Goal: Task Accomplishment & Management: Use online tool/utility

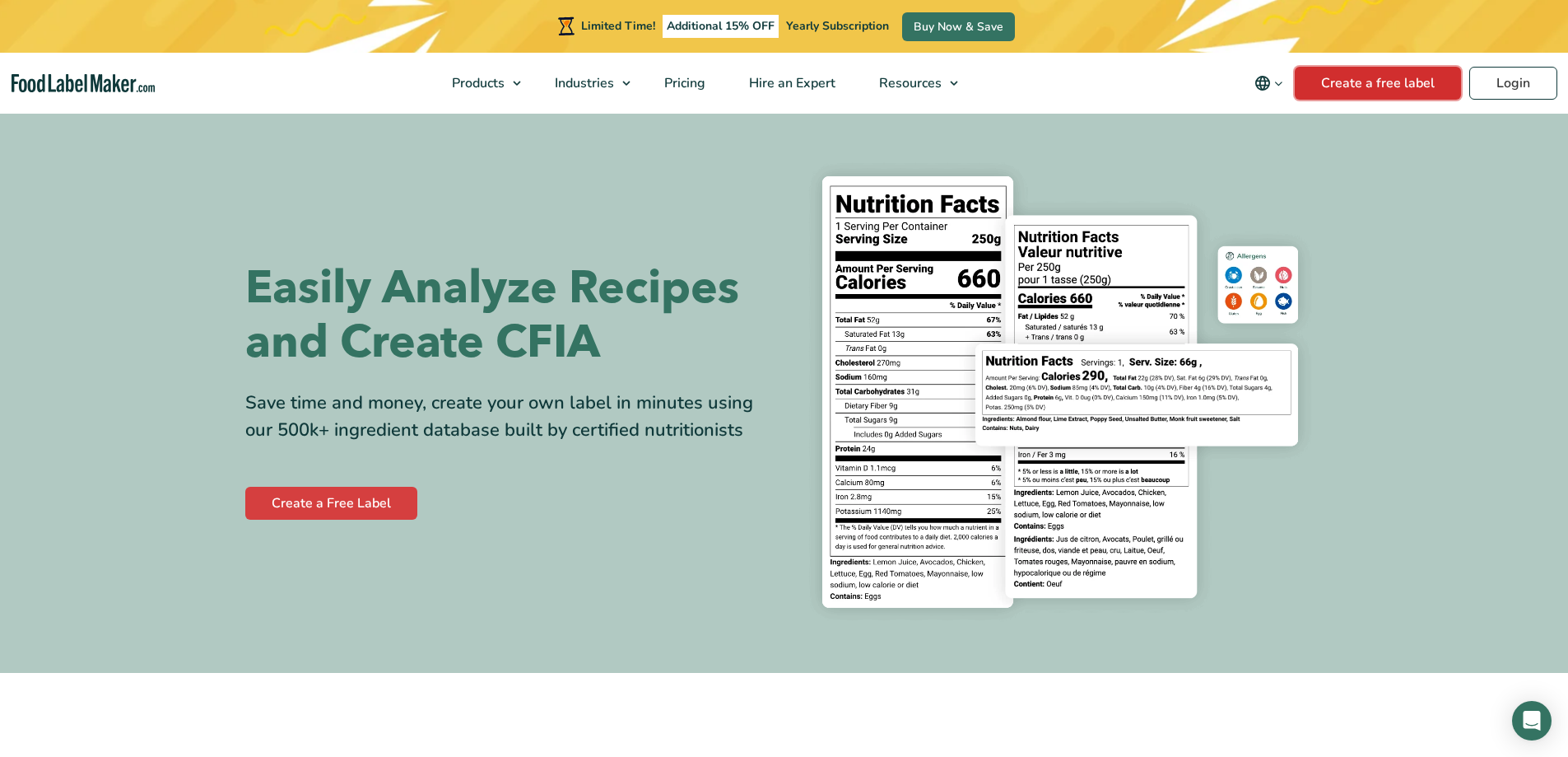
click at [1414, 85] on link "Create a free label" at bounding box center [1378, 83] width 167 height 33
click at [1399, 81] on link "Create a free label" at bounding box center [1378, 83] width 167 height 33
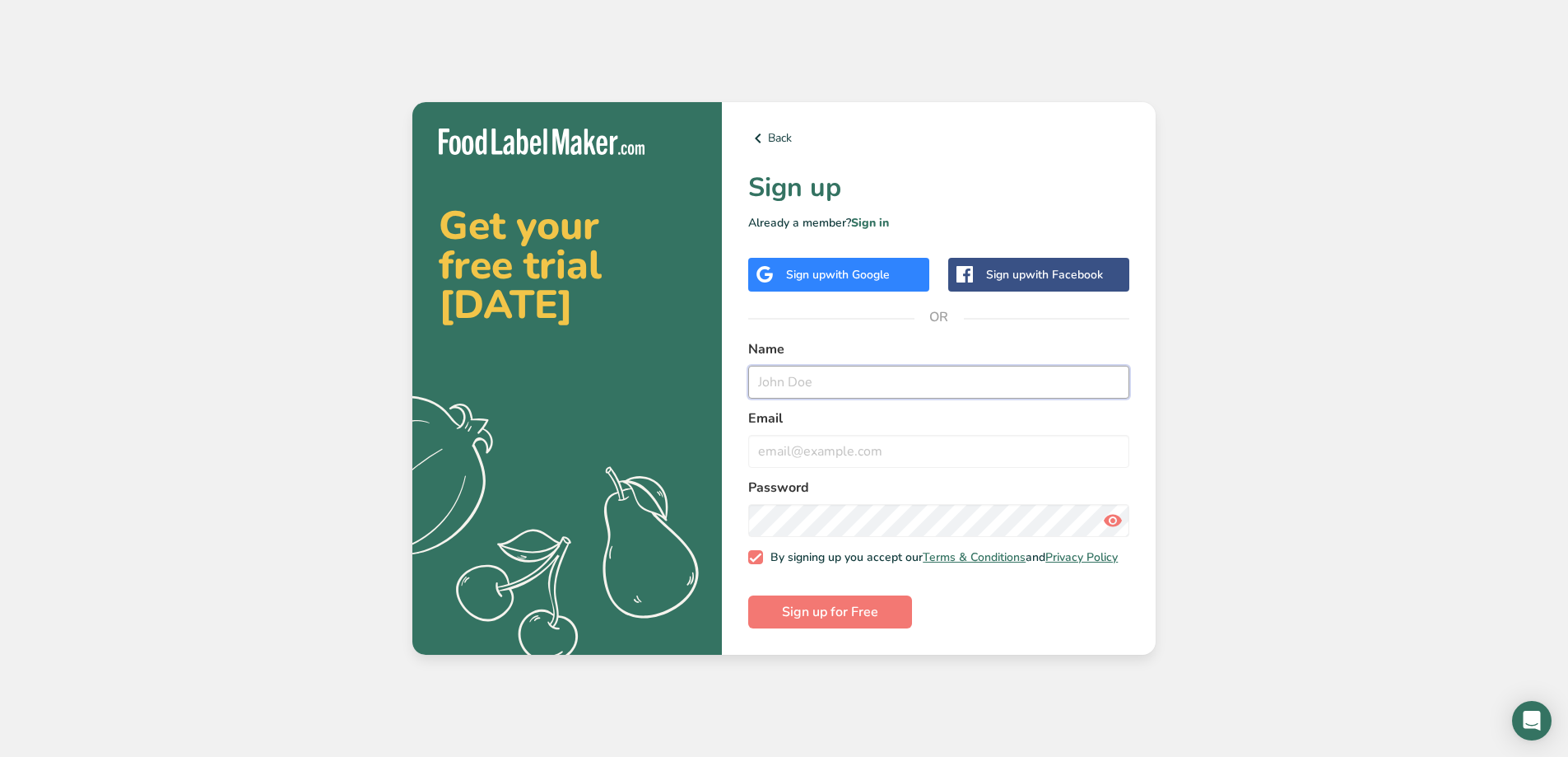
click at [832, 383] on input "text" at bounding box center [939, 382] width 381 height 33
click at [255, 236] on div "Get your free trial today .a{fill:#f5f3ed;} Back Sign up Already a member? Sign…" at bounding box center [784, 378] width 1568 height 757
click at [807, 369] on input "text" at bounding box center [939, 382] width 381 height 33
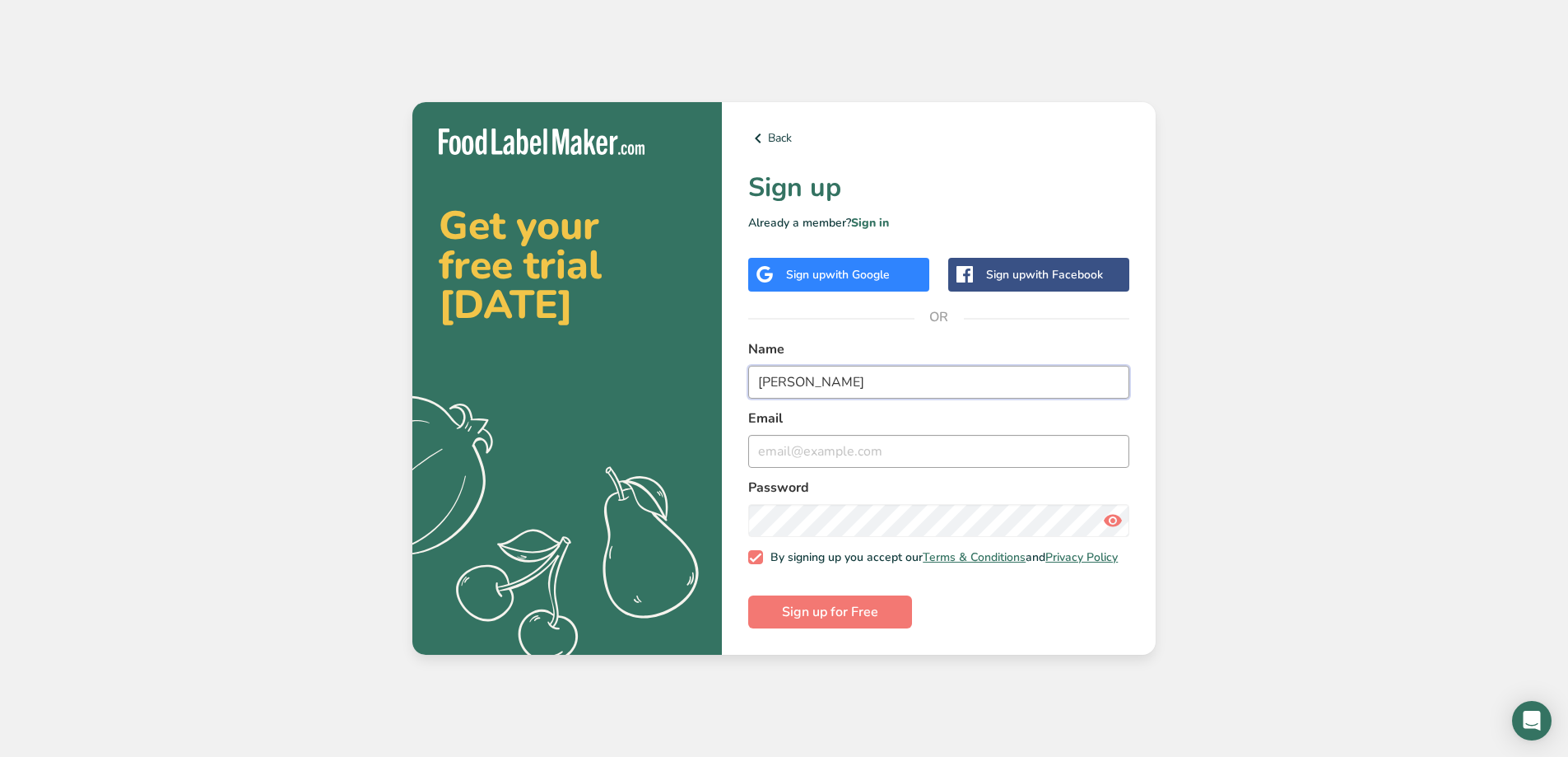
type input "Chris"
click at [814, 450] on input "email" at bounding box center [939, 451] width 381 height 33
type input "cormondo_44@hotmail.com"
click at [835, 613] on span "Sign up for Free" at bounding box center [830, 612] width 96 height 20
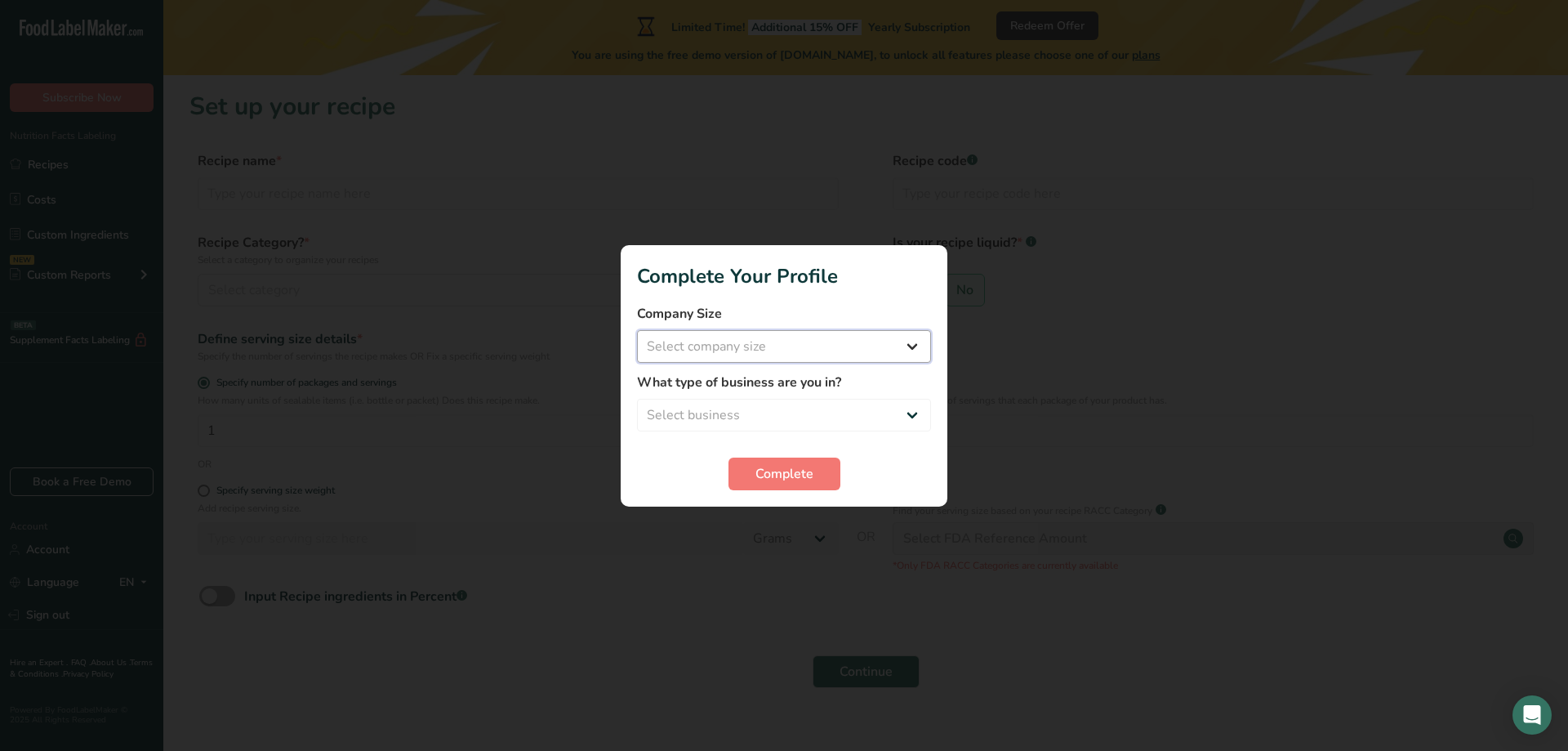
click at [921, 345] on select "Select company size Fewer than 10 Employees 10 to 50 Employees 51 to 500 Employ…" at bounding box center [783, 346] width 294 height 32
select select "1"
click at [637, 330] on select "Select company size Fewer than 10 Employees 10 to 50 Employees 51 to 500 Employ…" at bounding box center [783, 346] width 294 height 32
click at [879, 411] on select "Select business Packaged Food Manufacturer Restaurant & Cafe Bakery Meal Plans …" at bounding box center [783, 415] width 294 height 32
select select "1"
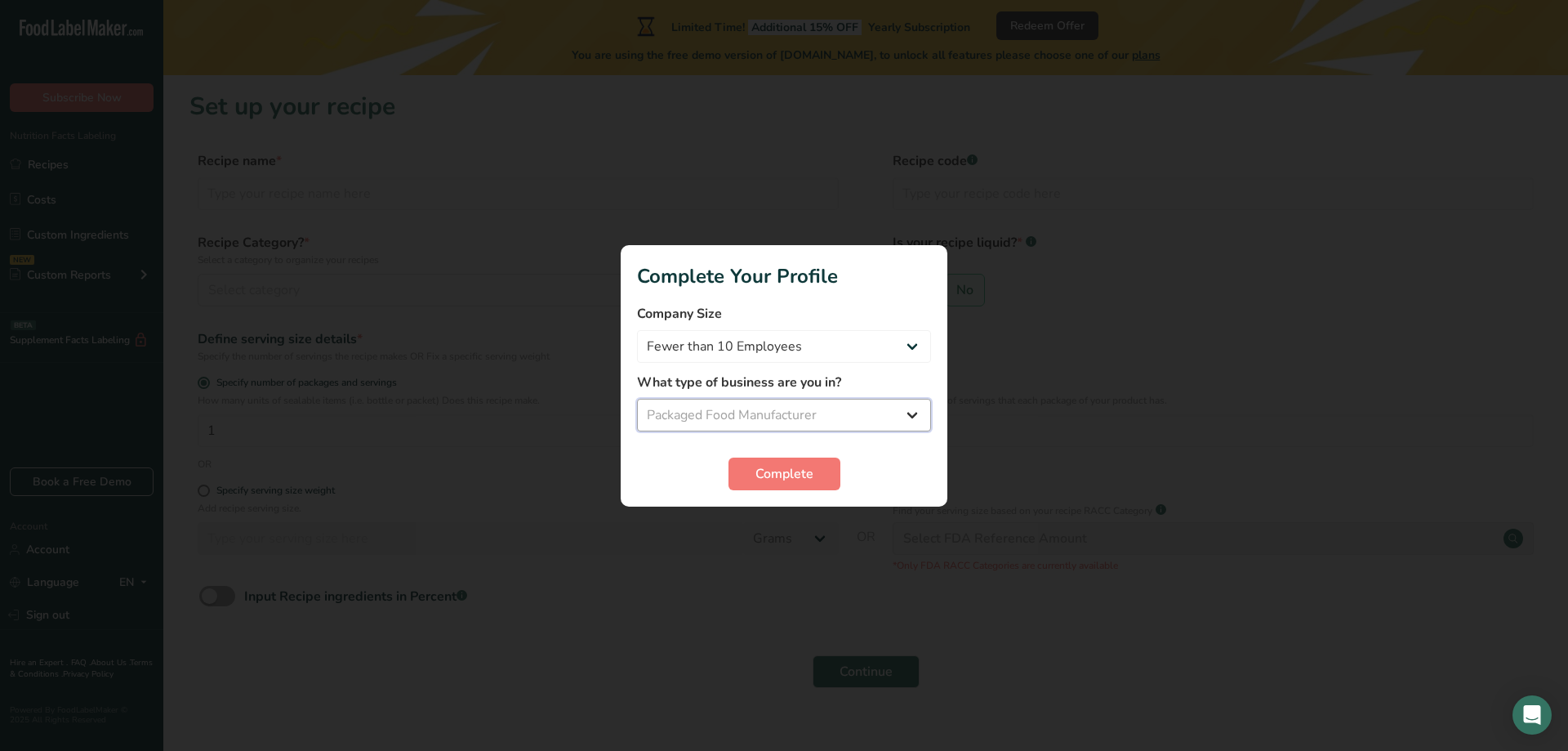
click at [637, 399] on select "Select business Packaged Food Manufacturer Restaurant & Cafe Bakery Meal Plans …" at bounding box center [783, 415] width 294 height 32
click at [781, 464] on span "Complete" at bounding box center [784, 474] width 58 height 20
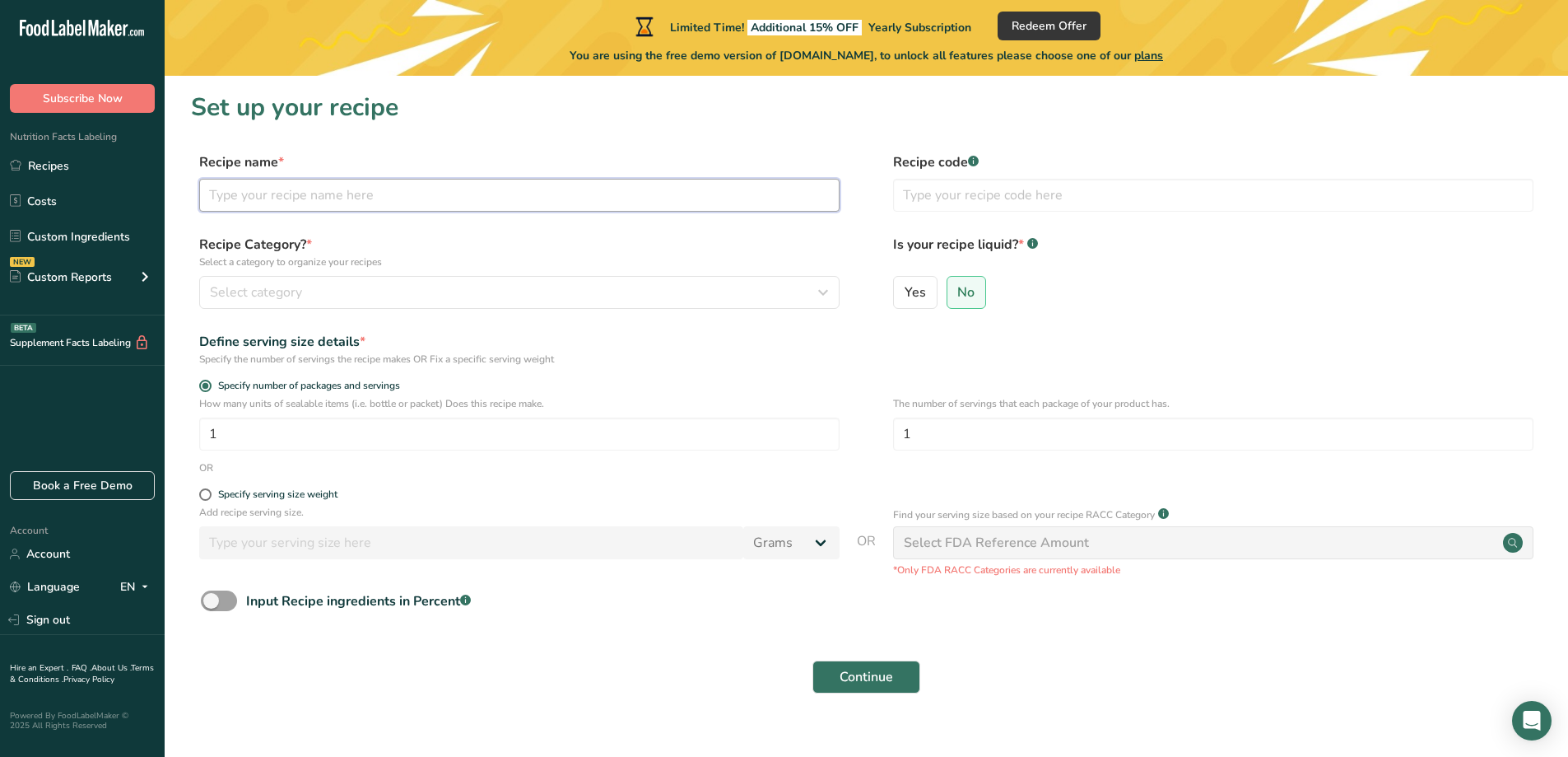
click at [562, 206] on input "text" at bounding box center [520, 195] width 641 height 33
type input "popcorn"
click at [496, 286] on div "Select category" at bounding box center [514, 292] width 609 height 20
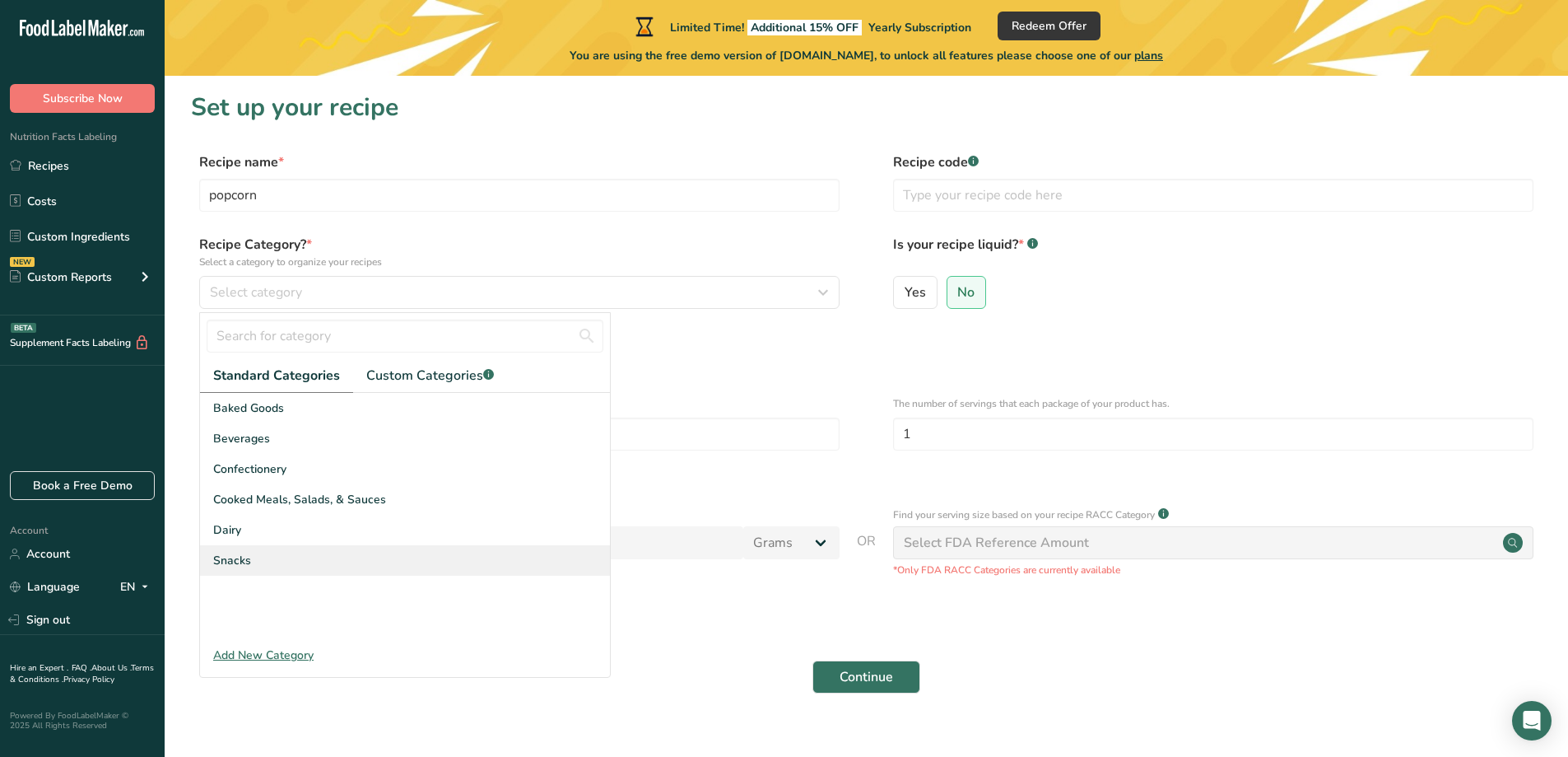
click at [357, 548] on div "Snacks" at bounding box center [405, 561] width 410 height 31
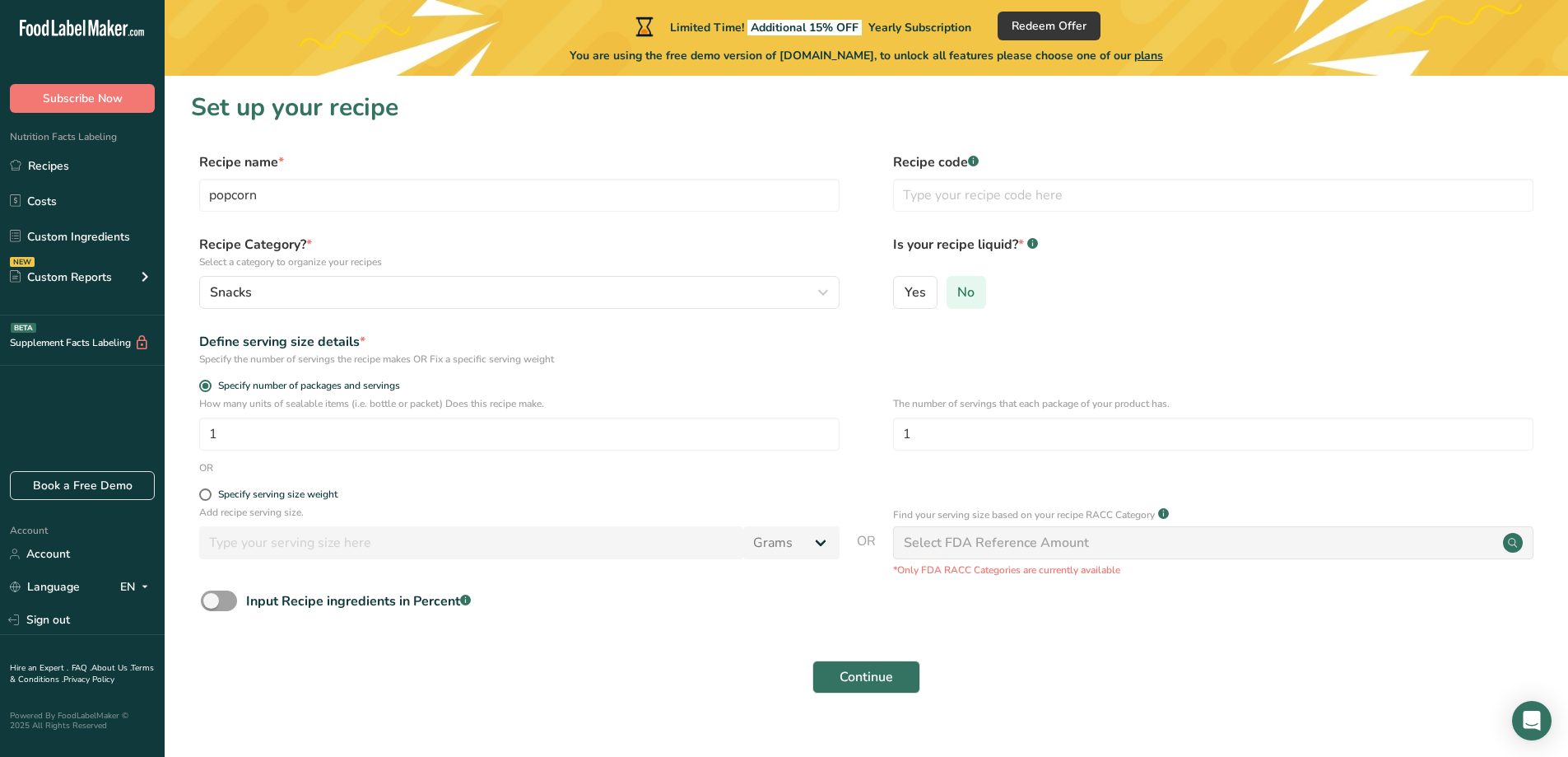
click at [963, 286] on span "No" at bounding box center [966, 292] width 17 height 16
click at [959, 286] on input "No" at bounding box center [953, 292] width 11 height 11
click at [951, 190] on input "text" at bounding box center [1214, 195] width 641 height 33
click at [970, 156] on div at bounding box center [974, 155] width 8 height 8
click at [963, 201] on input "text" at bounding box center [1214, 195] width 641 height 33
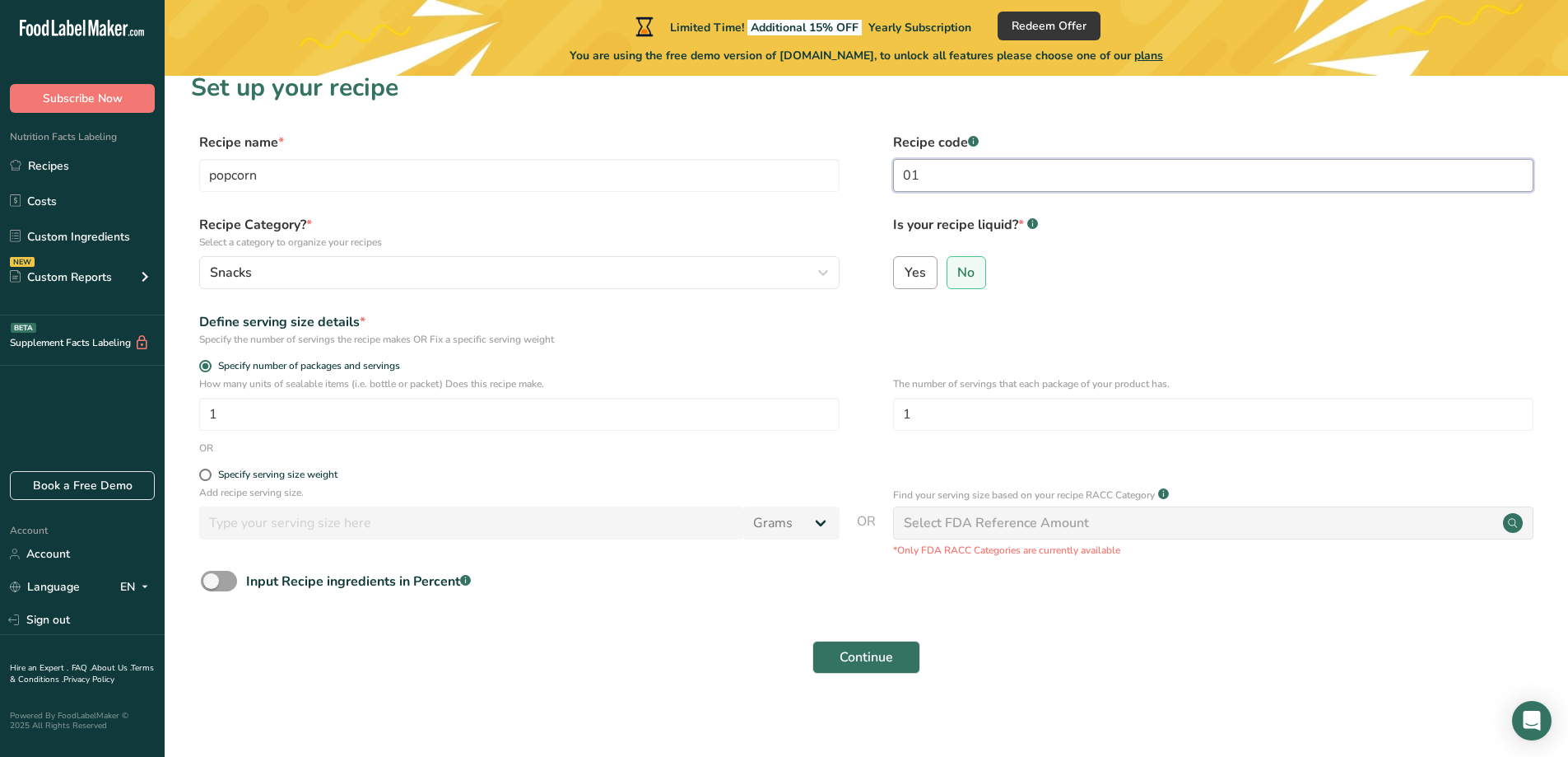
scroll to position [25, 0]
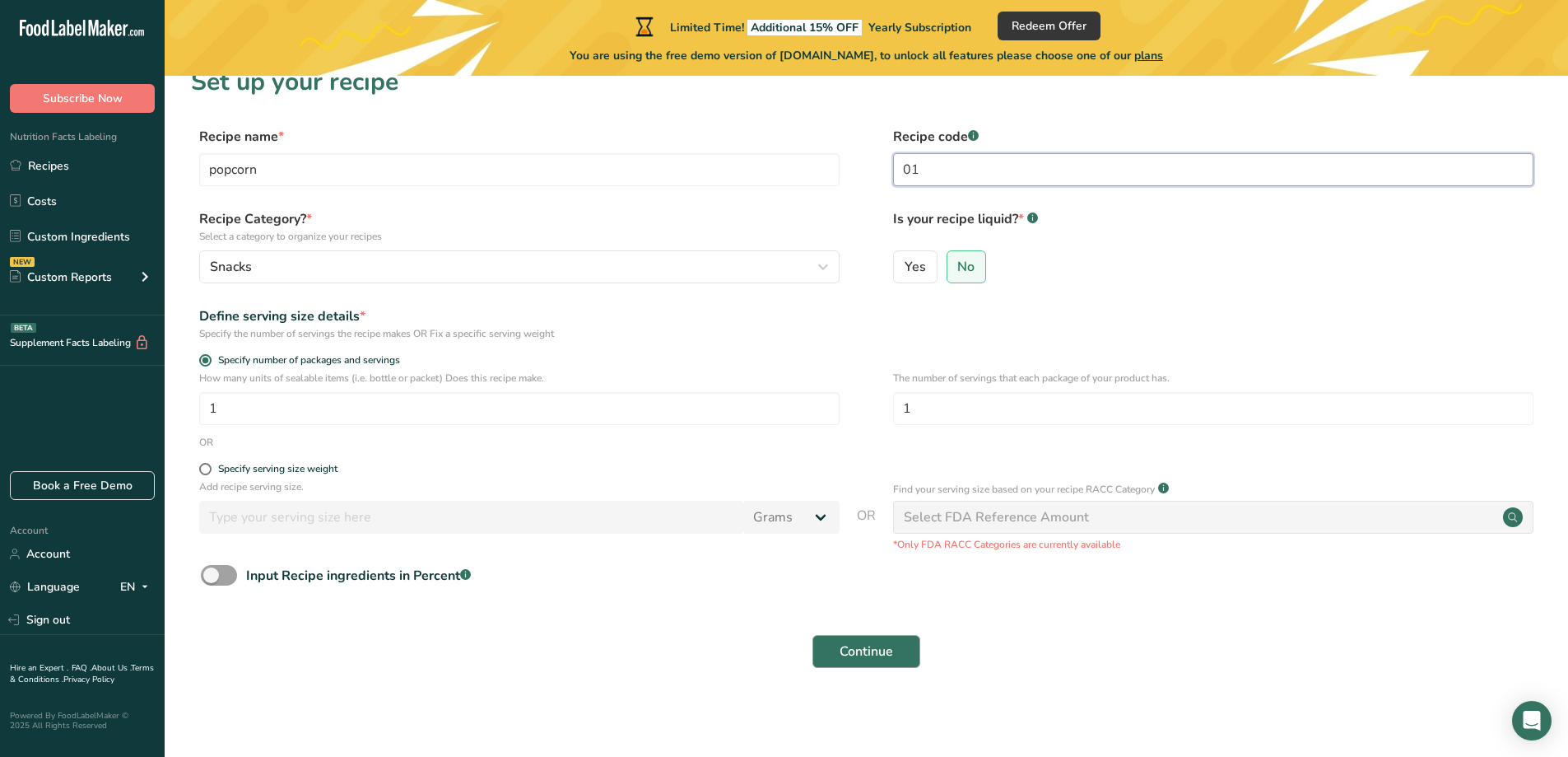
type input "01"
click at [899, 656] on button "Continue" at bounding box center [866, 651] width 108 height 33
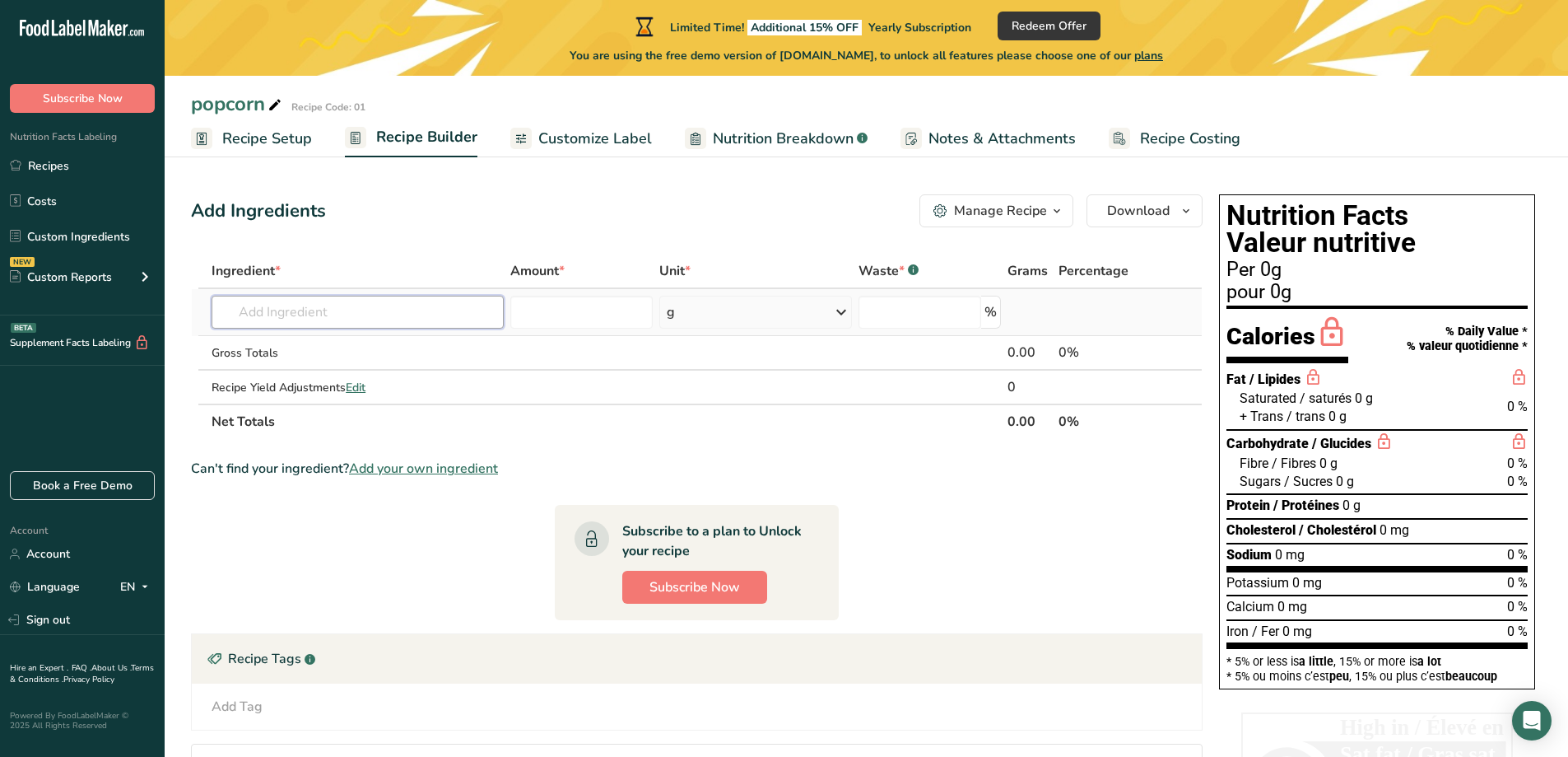
click at [437, 305] on input "text" at bounding box center [358, 311] width 292 height 33
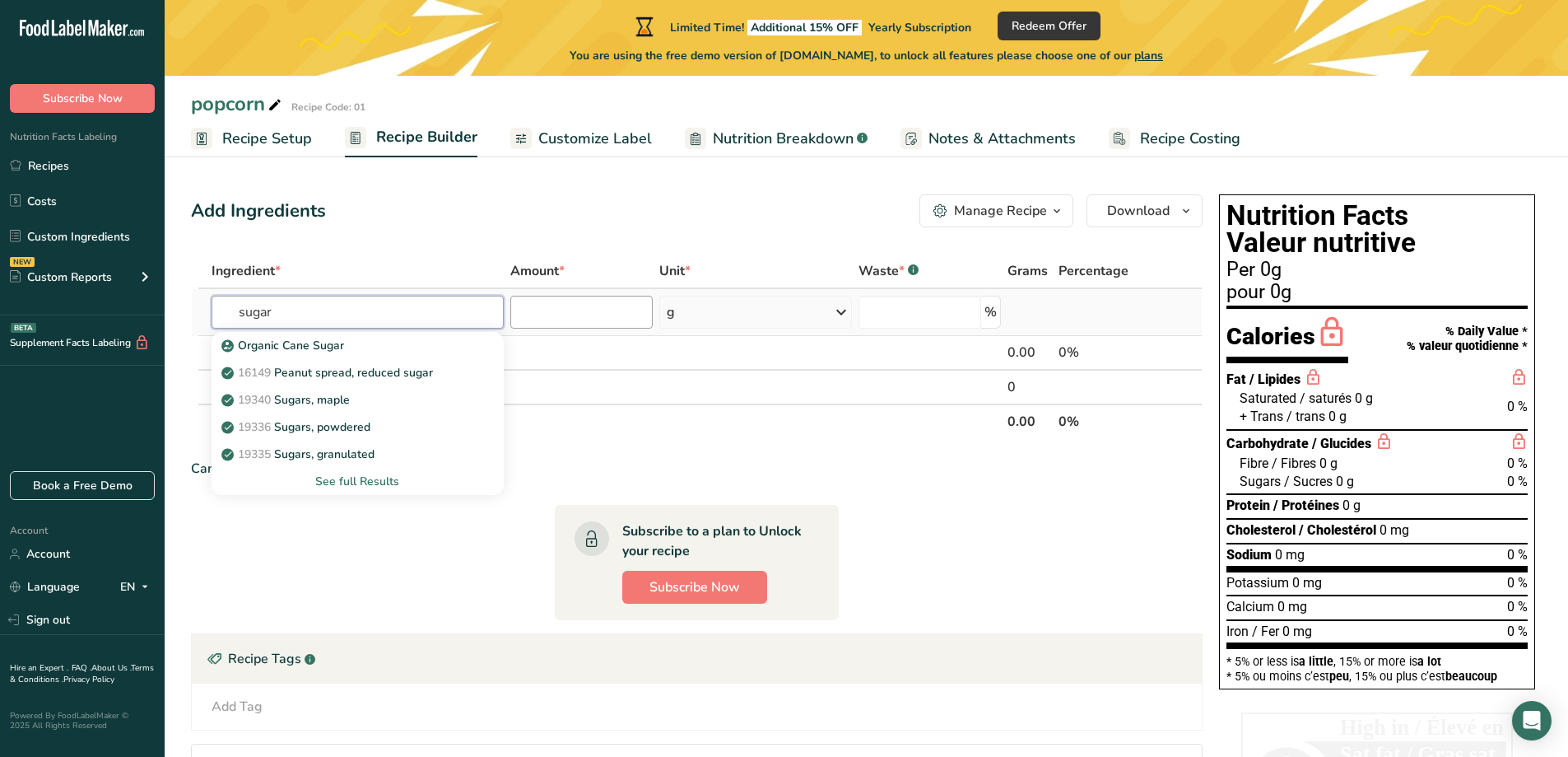
type input "sugar"
click at [540, 321] on input "number" at bounding box center [582, 311] width 143 height 33
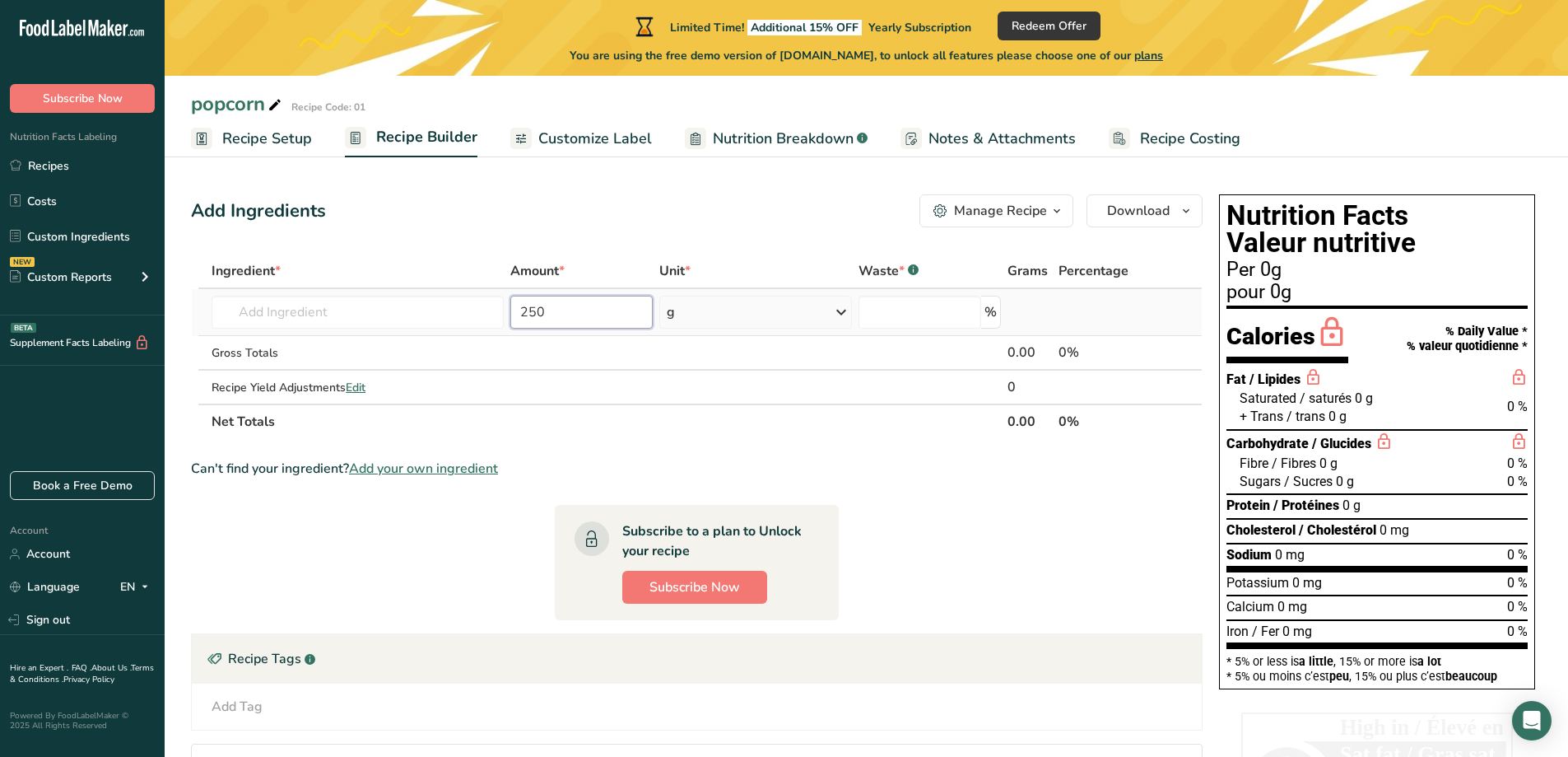
type input "250"
click at [771, 318] on div "g" at bounding box center [755, 311] width 192 height 33
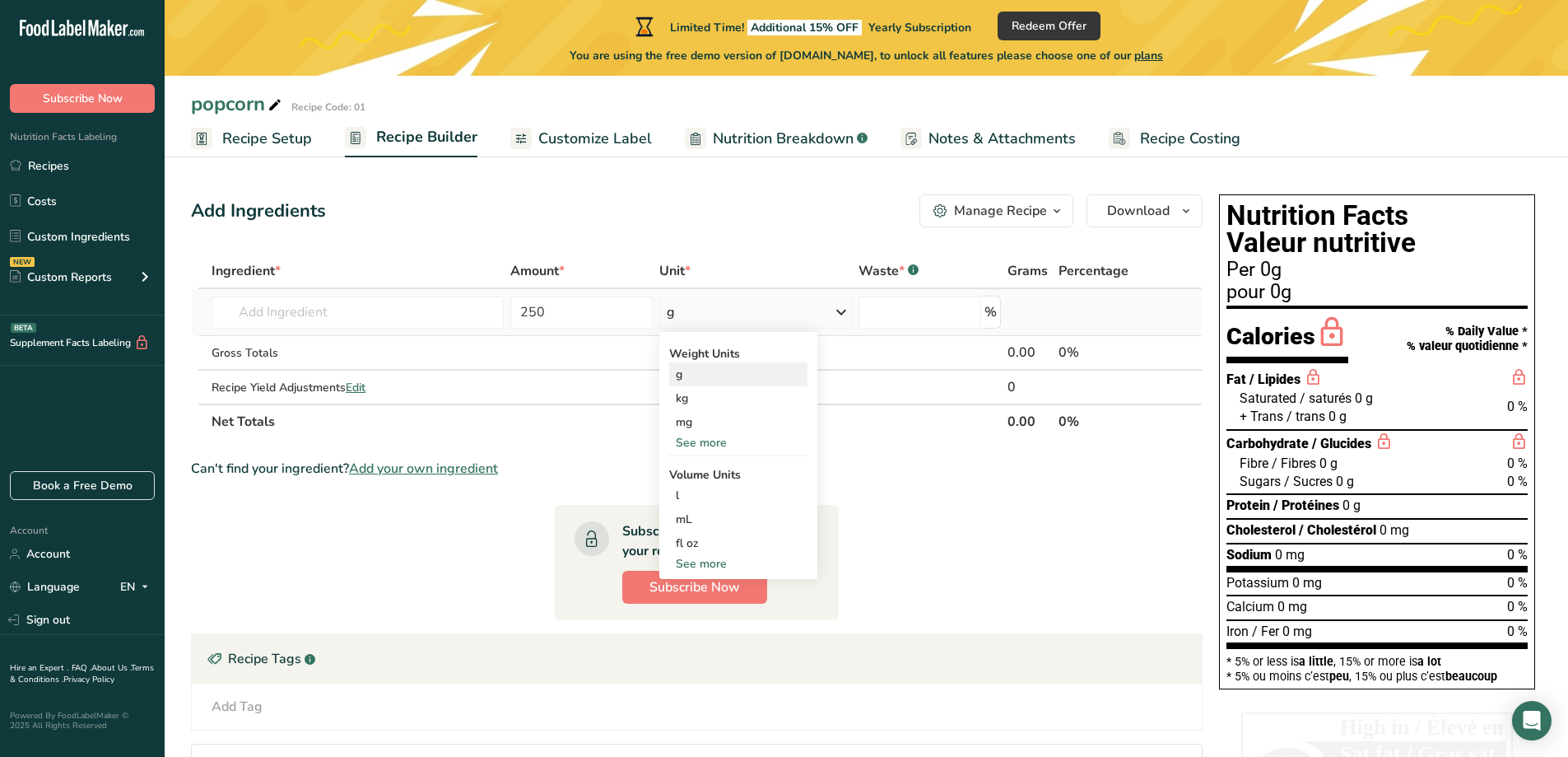
click at [730, 371] on div "g" at bounding box center [738, 374] width 139 height 24
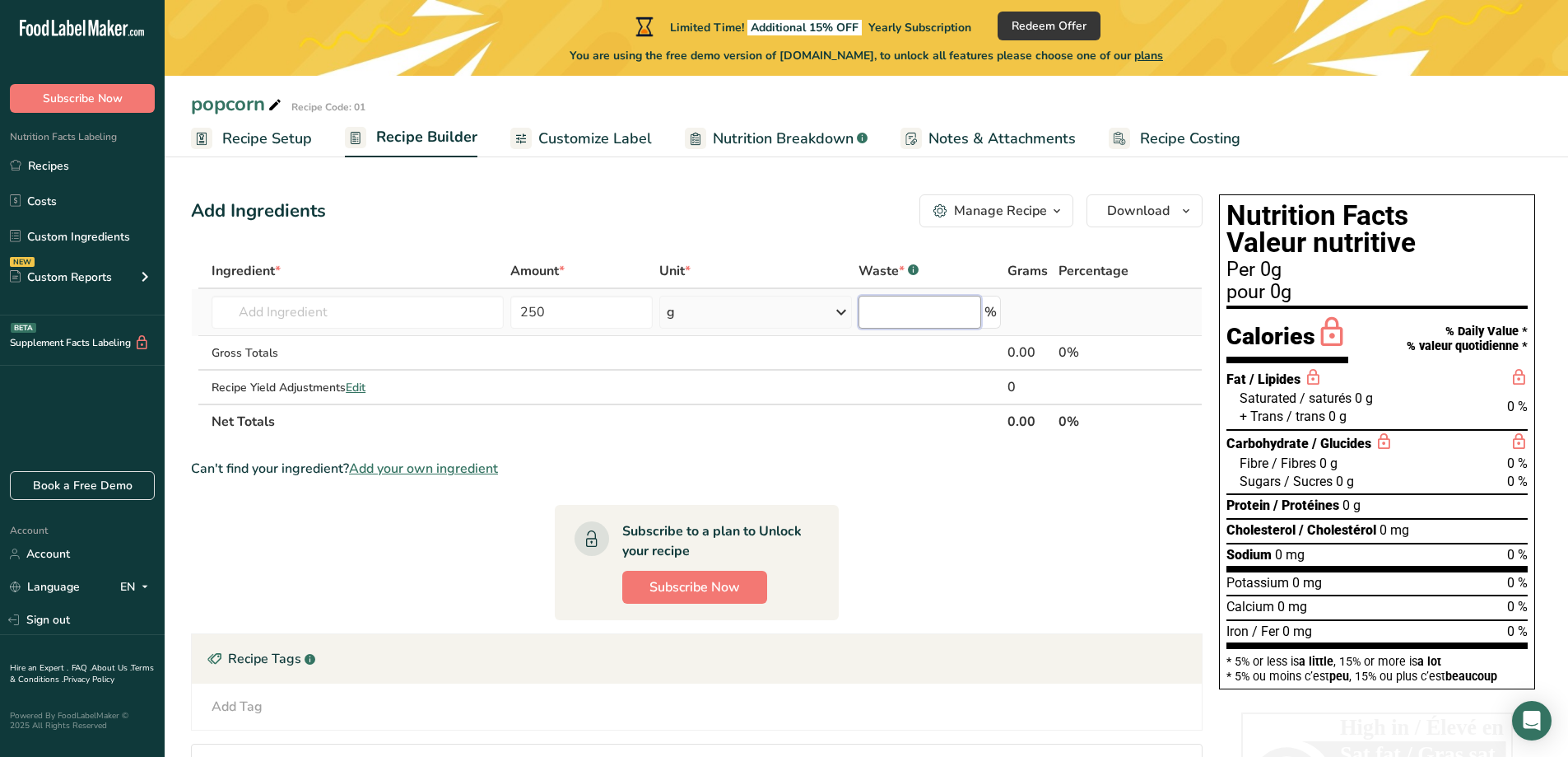
click at [884, 304] on input "number" at bounding box center [920, 311] width 123 height 33
type input "0"
click at [863, 423] on th "Net Totals" at bounding box center [606, 421] width 796 height 34
click at [441, 310] on input "text" at bounding box center [358, 311] width 292 height 33
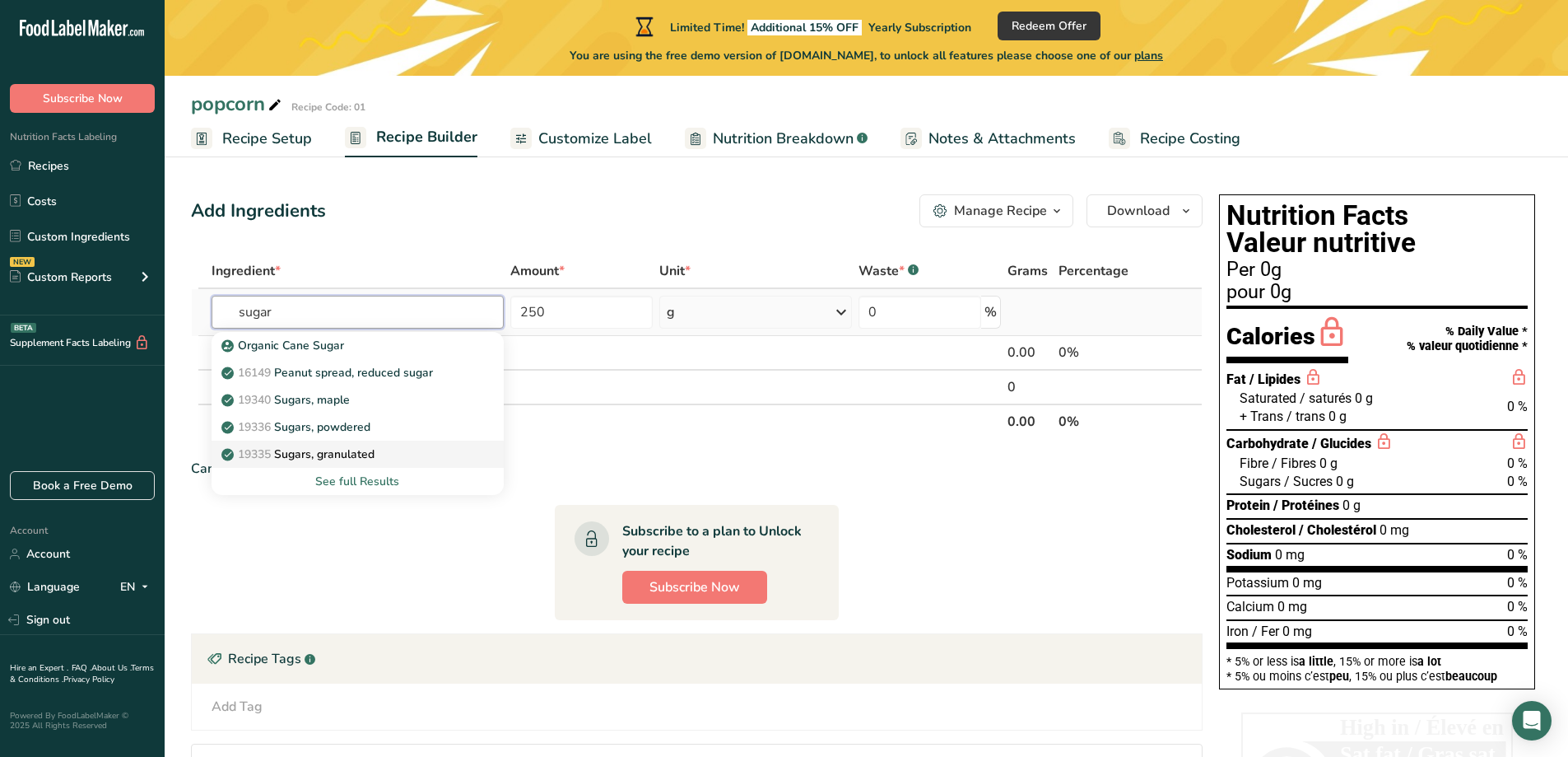
type input "sugar"
click at [401, 454] on div "19335 Sugars, granulated" at bounding box center [344, 454] width 240 height 17
type input "Sugars, granulated"
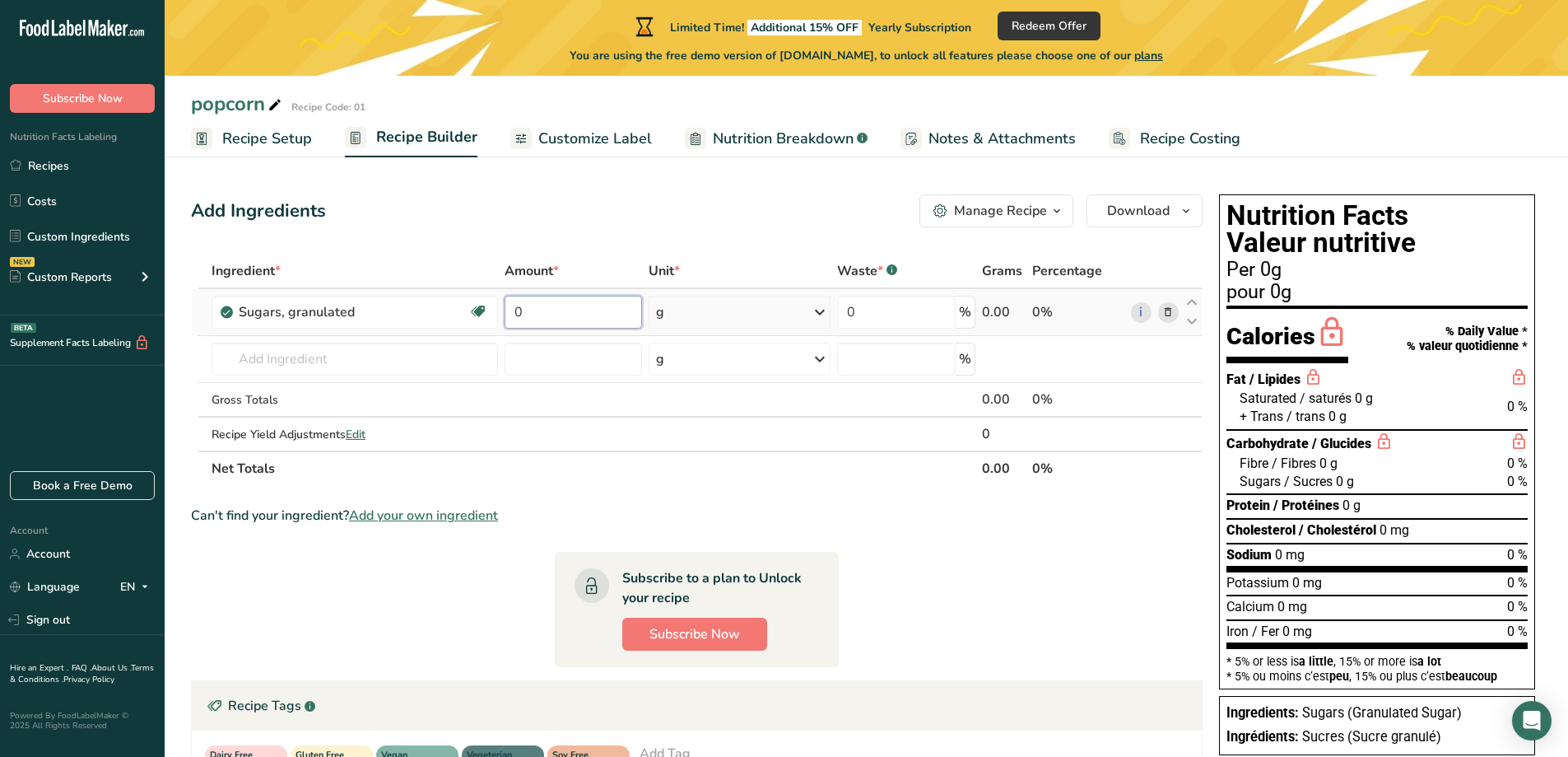
click at [583, 315] on input "0" at bounding box center [573, 311] width 138 height 33
drag, startPoint x: 447, startPoint y: 322, endPoint x: 425, endPoint y: 322, distance: 22.0
click at [425, 322] on tr "Sugars, granulated Dairy free Gluten free Vegan Vegetarian Soy free 0 g Portion…" at bounding box center [697, 312] width 1010 height 47
type input "3"
type input "250"
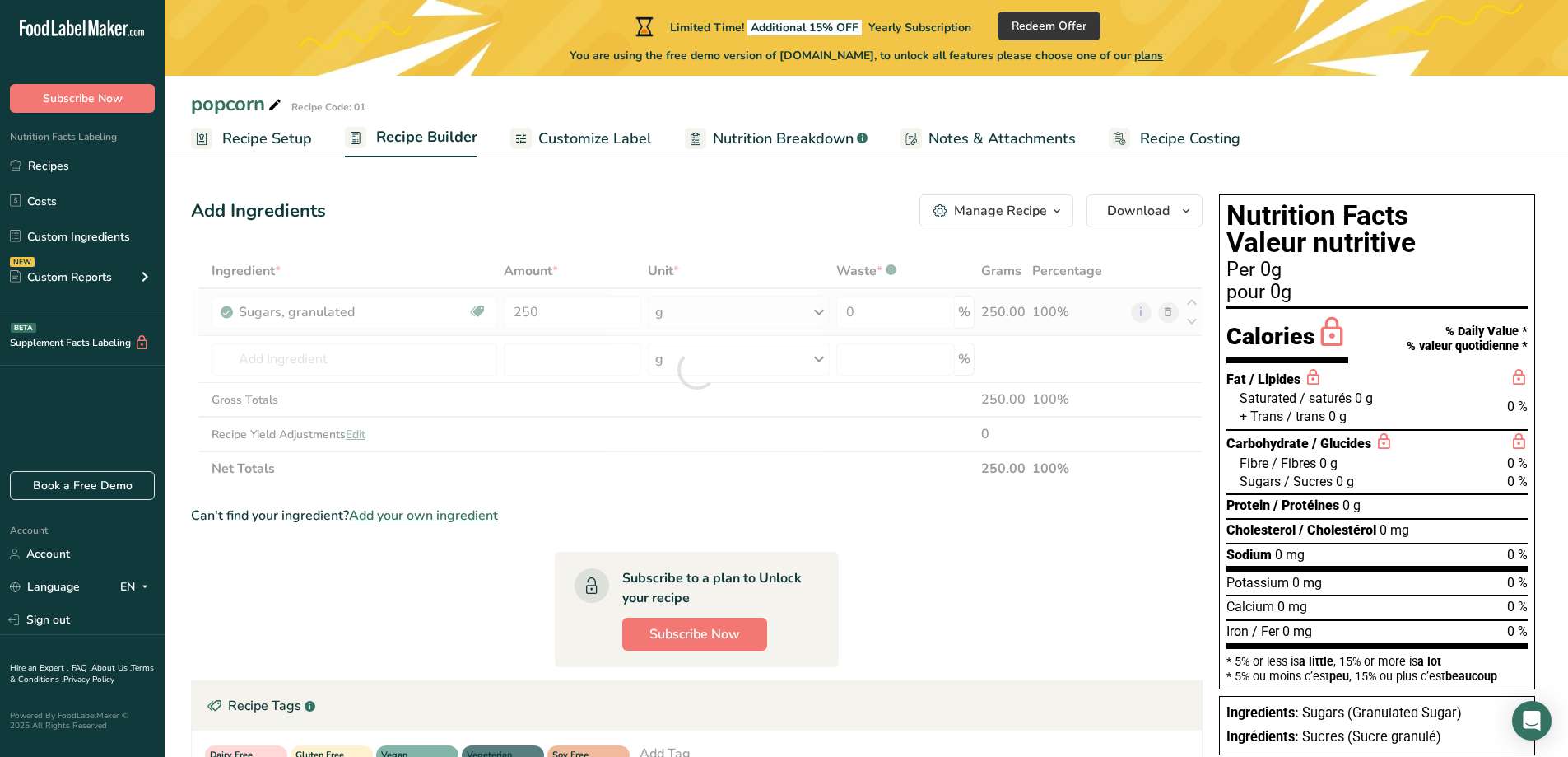
click at [768, 313] on div "Ingredient * Amount * Unit * Waste * .a-a{fill:#347362;}.b-a{fill:#fff;} Grams …" at bounding box center [697, 369] width 1012 height 232
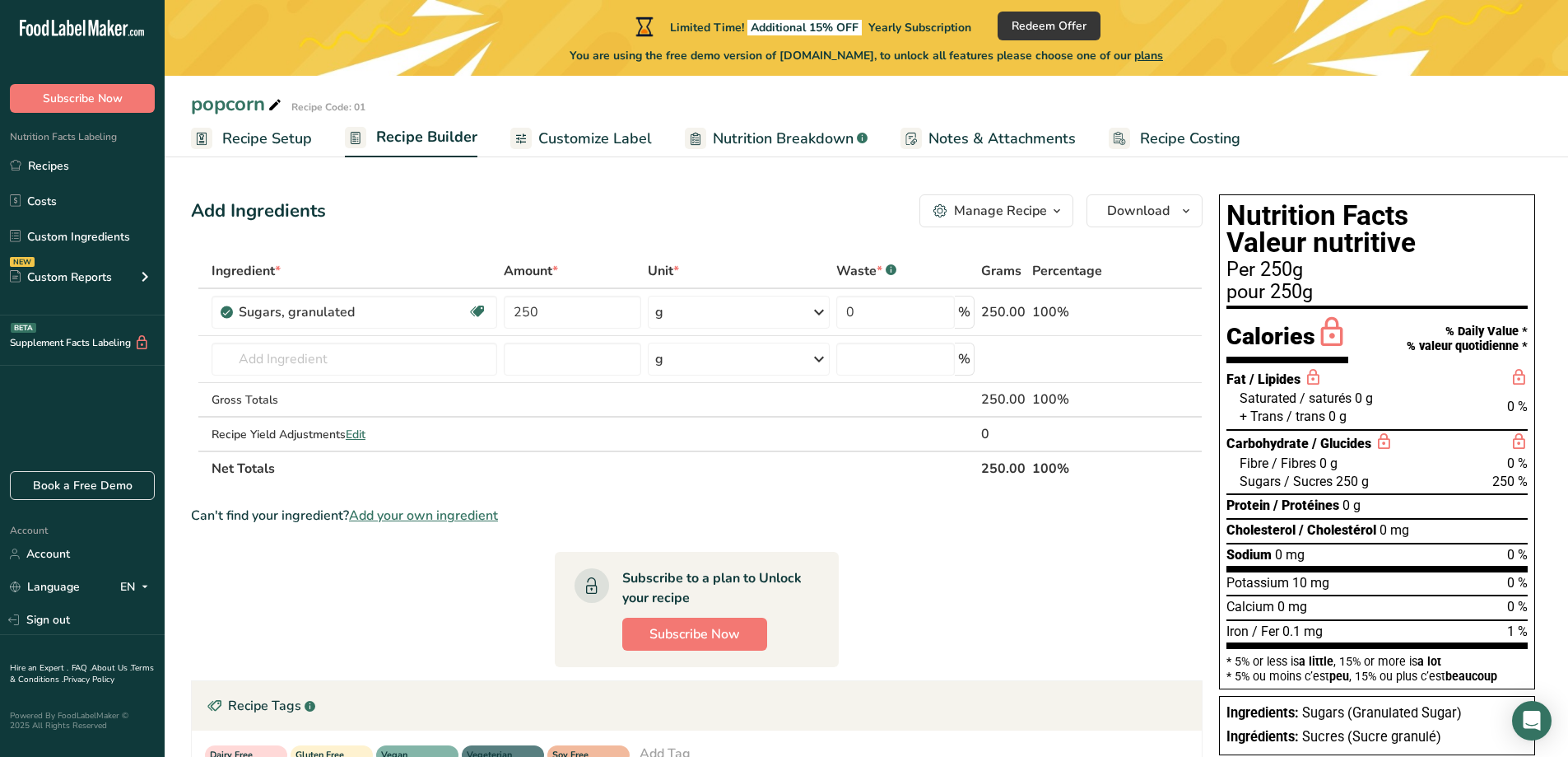
click at [278, 140] on span "Recipe Setup" at bounding box center [267, 139] width 90 height 23
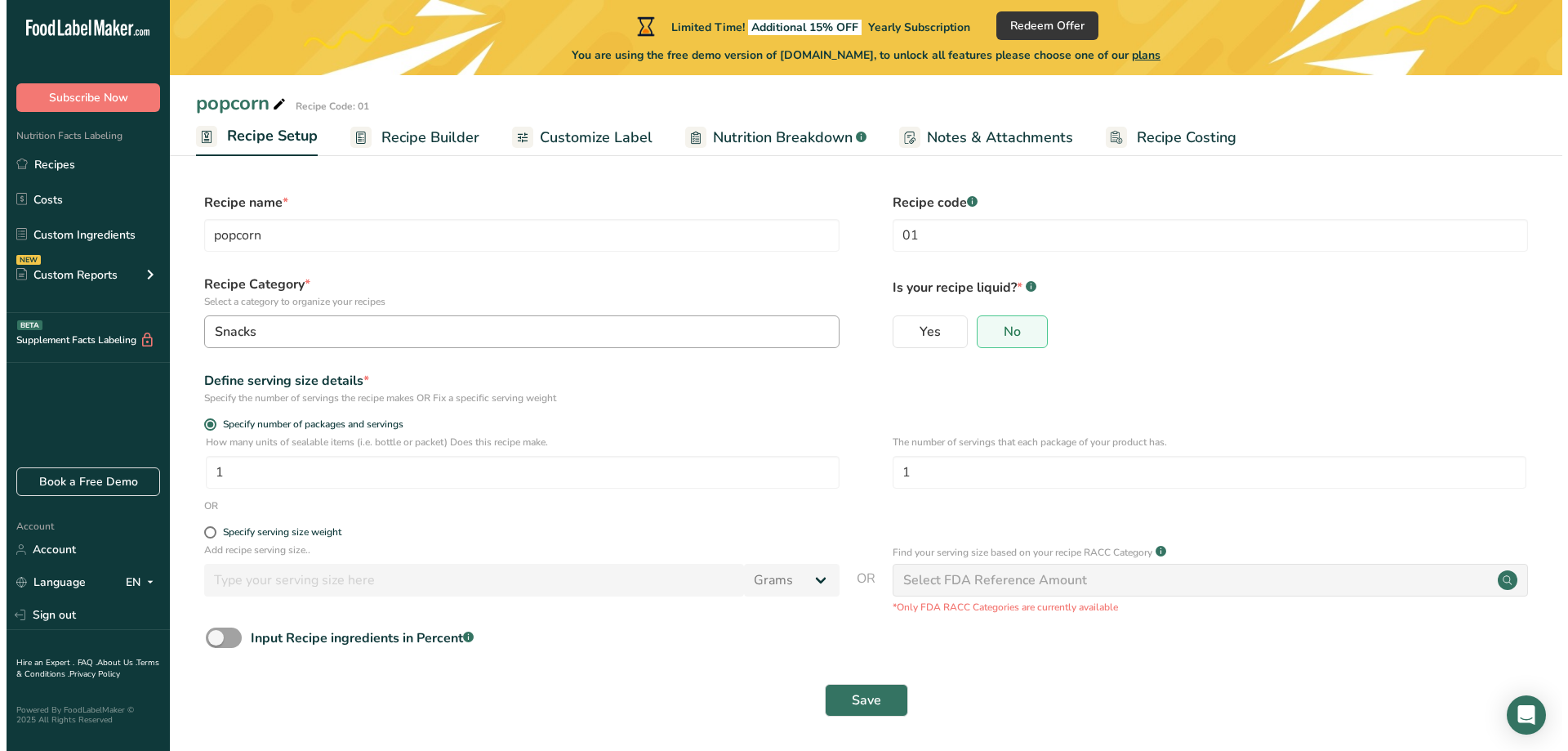
scroll to position [2, 0]
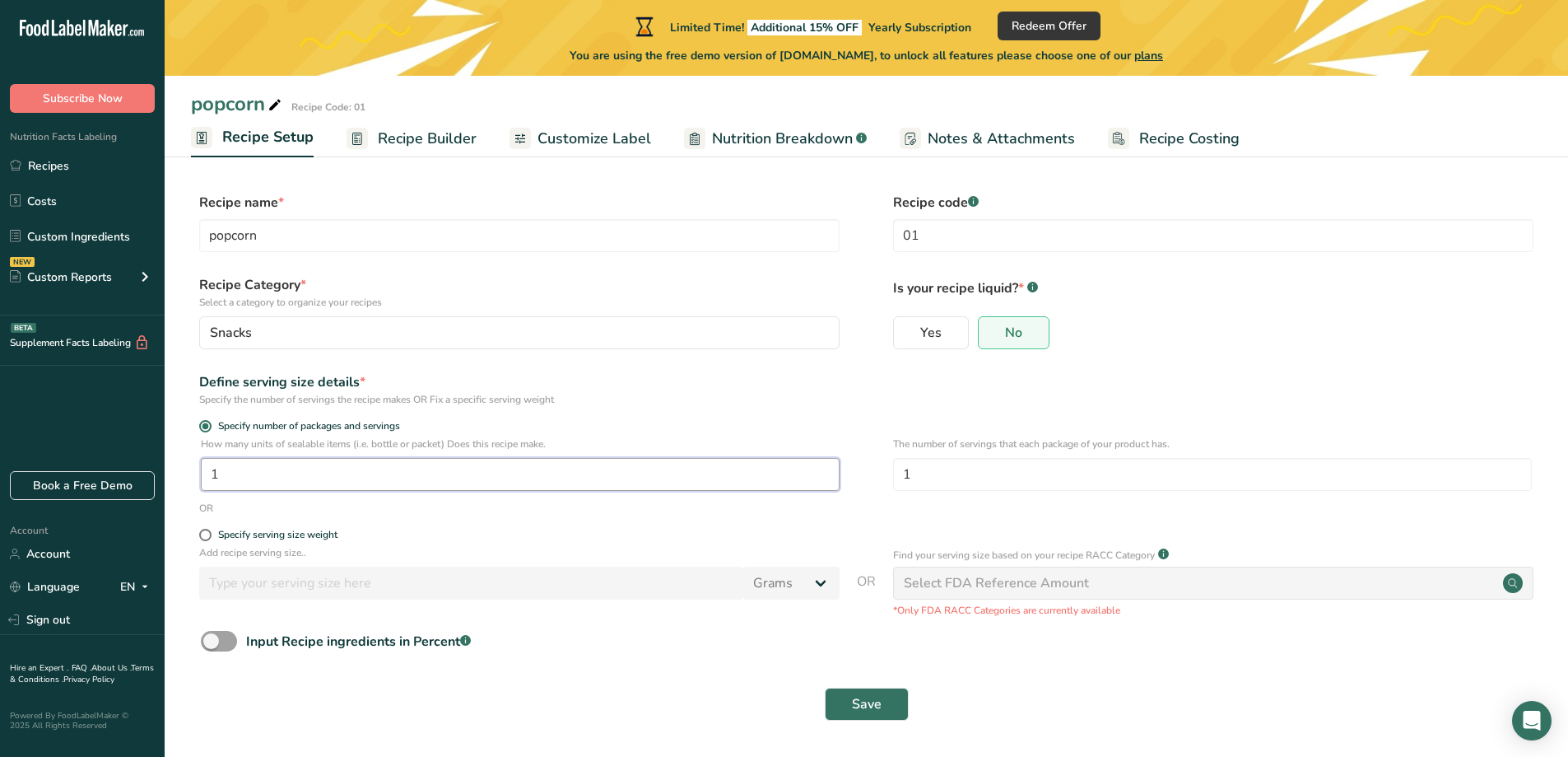
click at [576, 479] on input "1" at bounding box center [521, 474] width 639 height 33
drag, startPoint x: 932, startPoint y: 468, endPoint x: 862, endPoint y: 471, distance: 70.1
click at [862, 471] on div "How many units of sealable items (i.e. bottle or packet) Does this recipe make.…" at bounding box center [866, 468] width 1351 height 64
type input "2"
click at [840, 504] on div "OR" at bounding box center [866, 508] width 1351 height 14
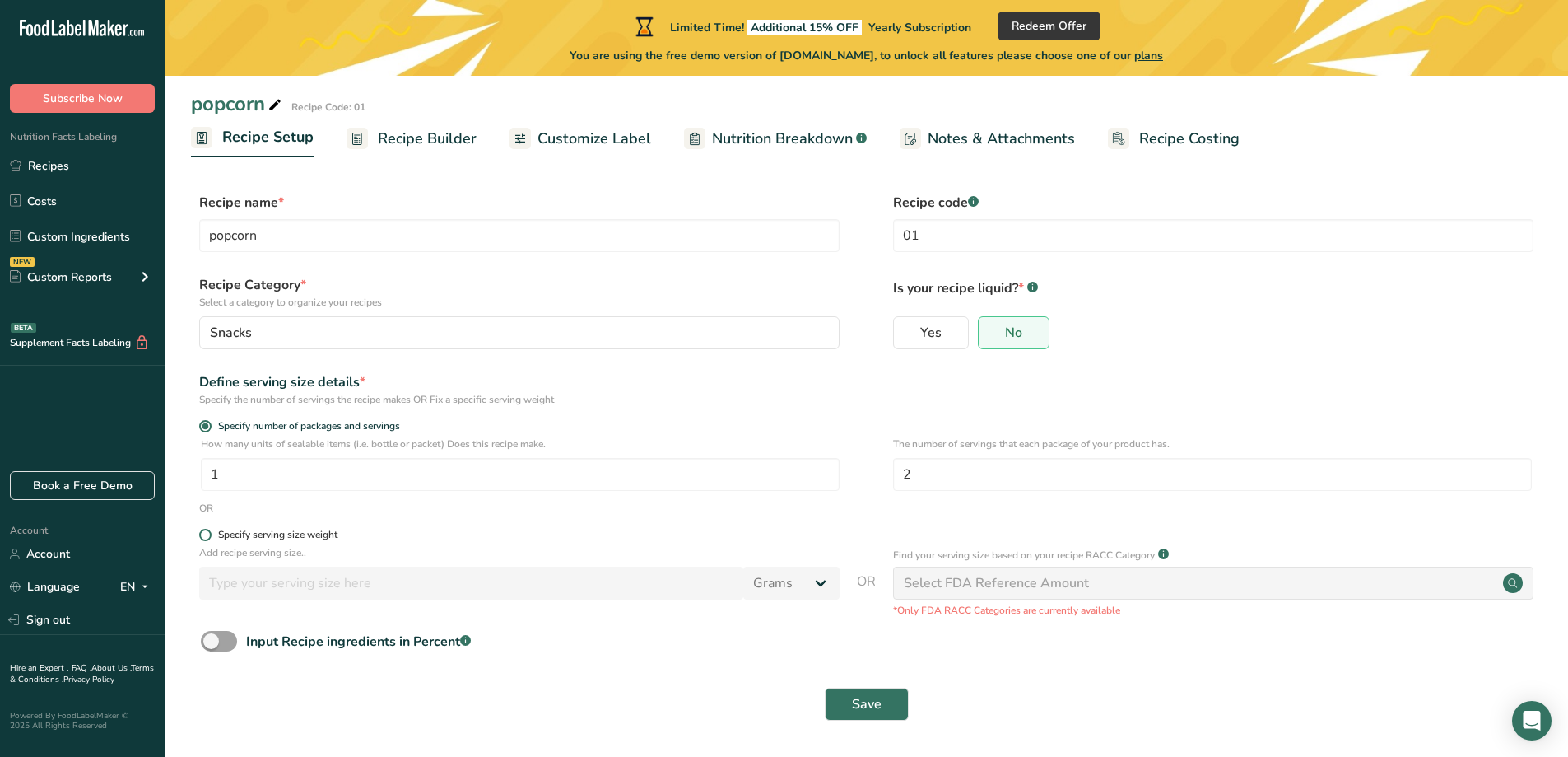
click at [206, 535] on span at bounding box center [206, 535] width 13 height 13
click at [206, 535] on input "Specify serving size weight" at bounding box center [205, 535] width 11 height 11
radio input "true"
radio input "false"
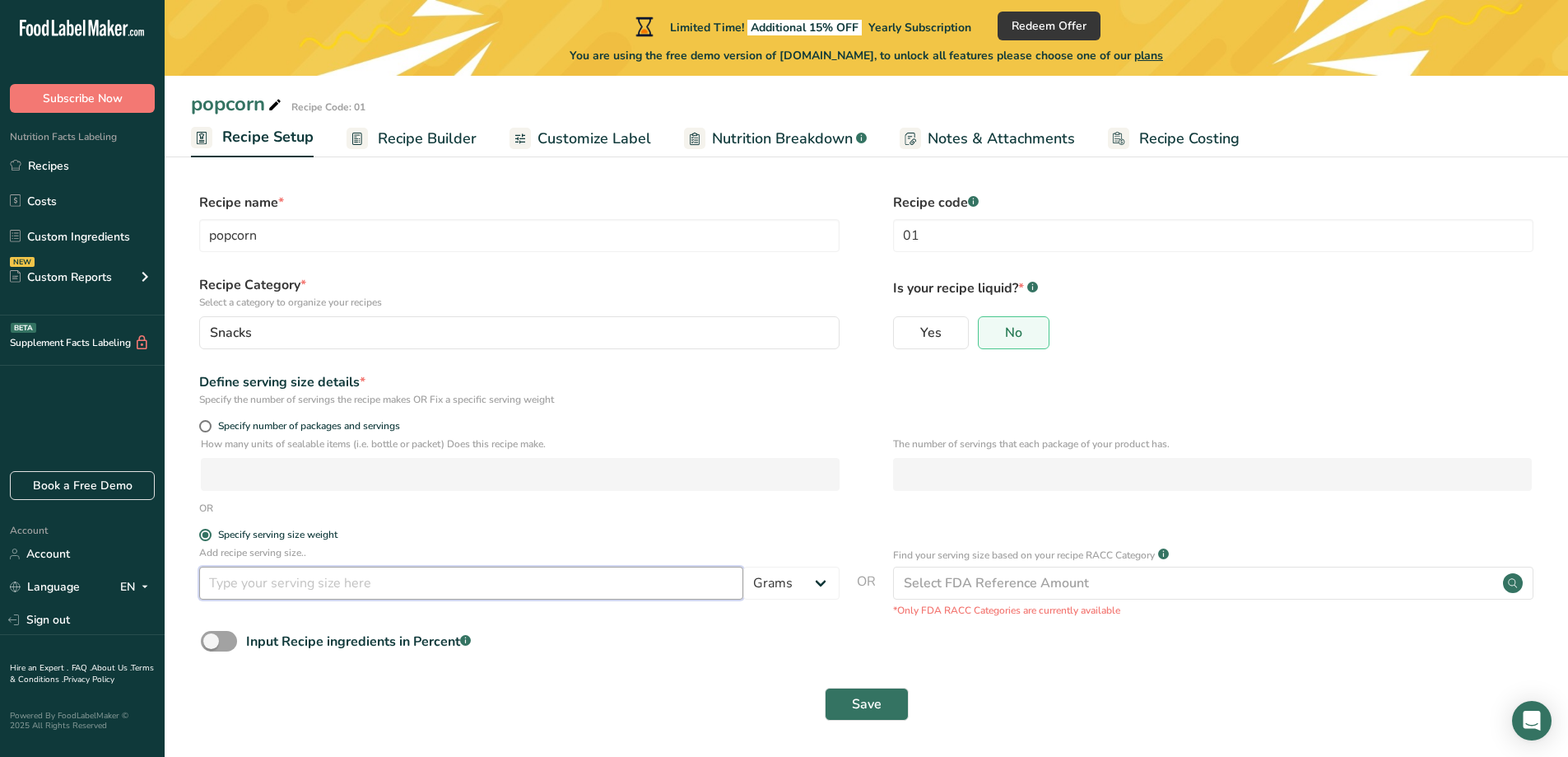
click at [349, 590] on input "number" at bounding box center [471, 583] width 544 height 33
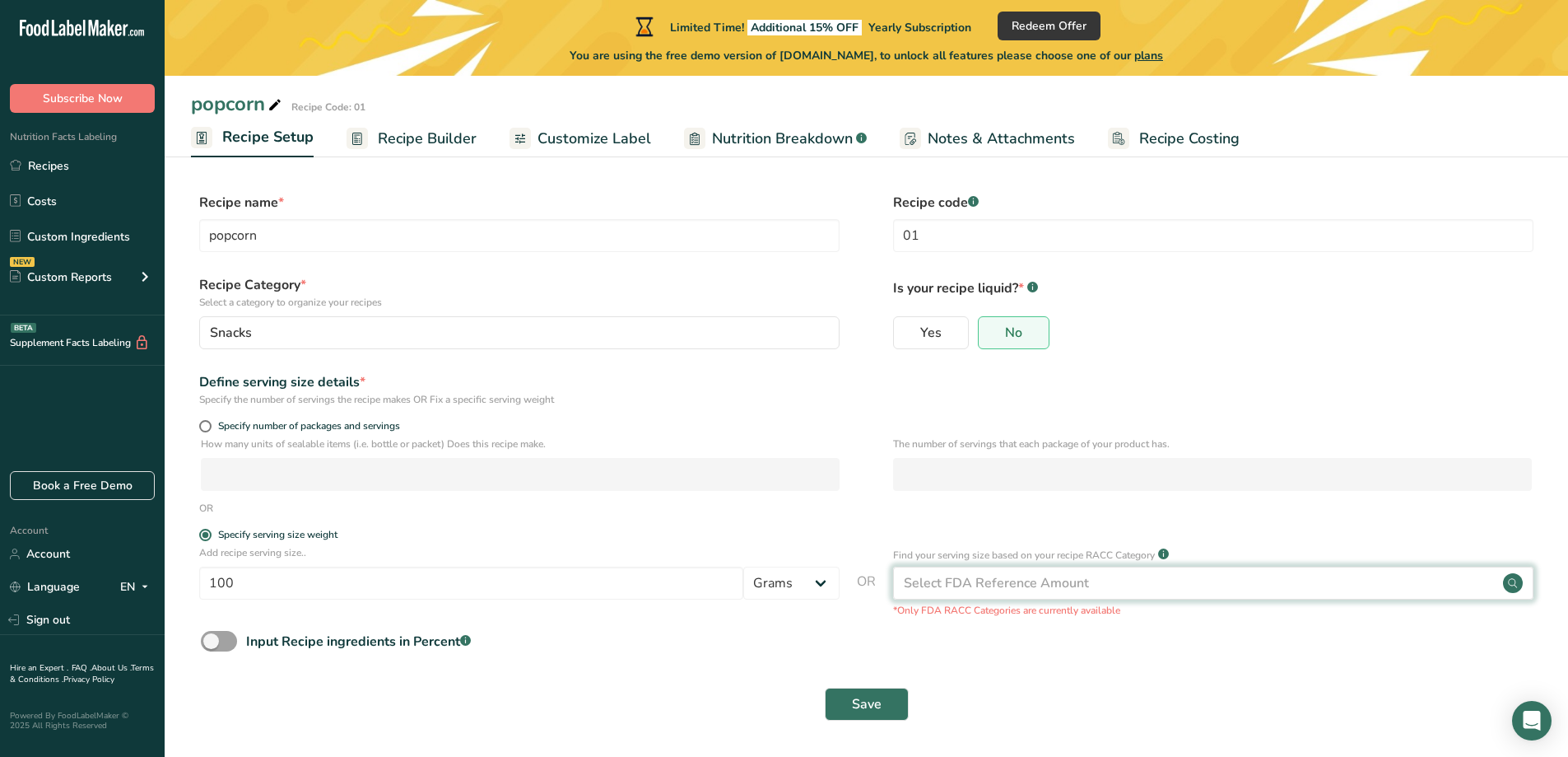
click at [970, 577] on div "Select FDA Reference Amount" at bounding box center [997, 583] width 186 height 20
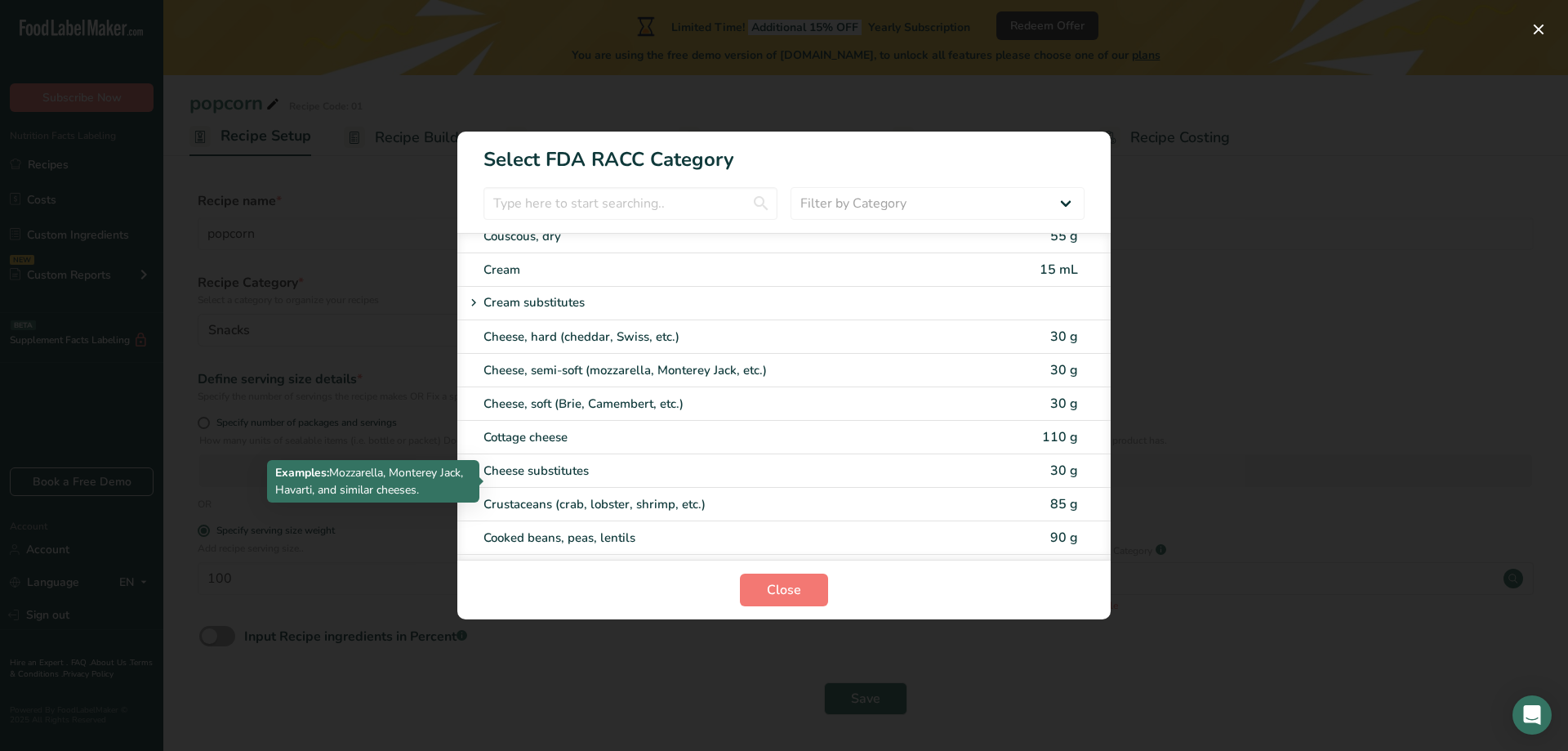
scroll to position [572, 0]
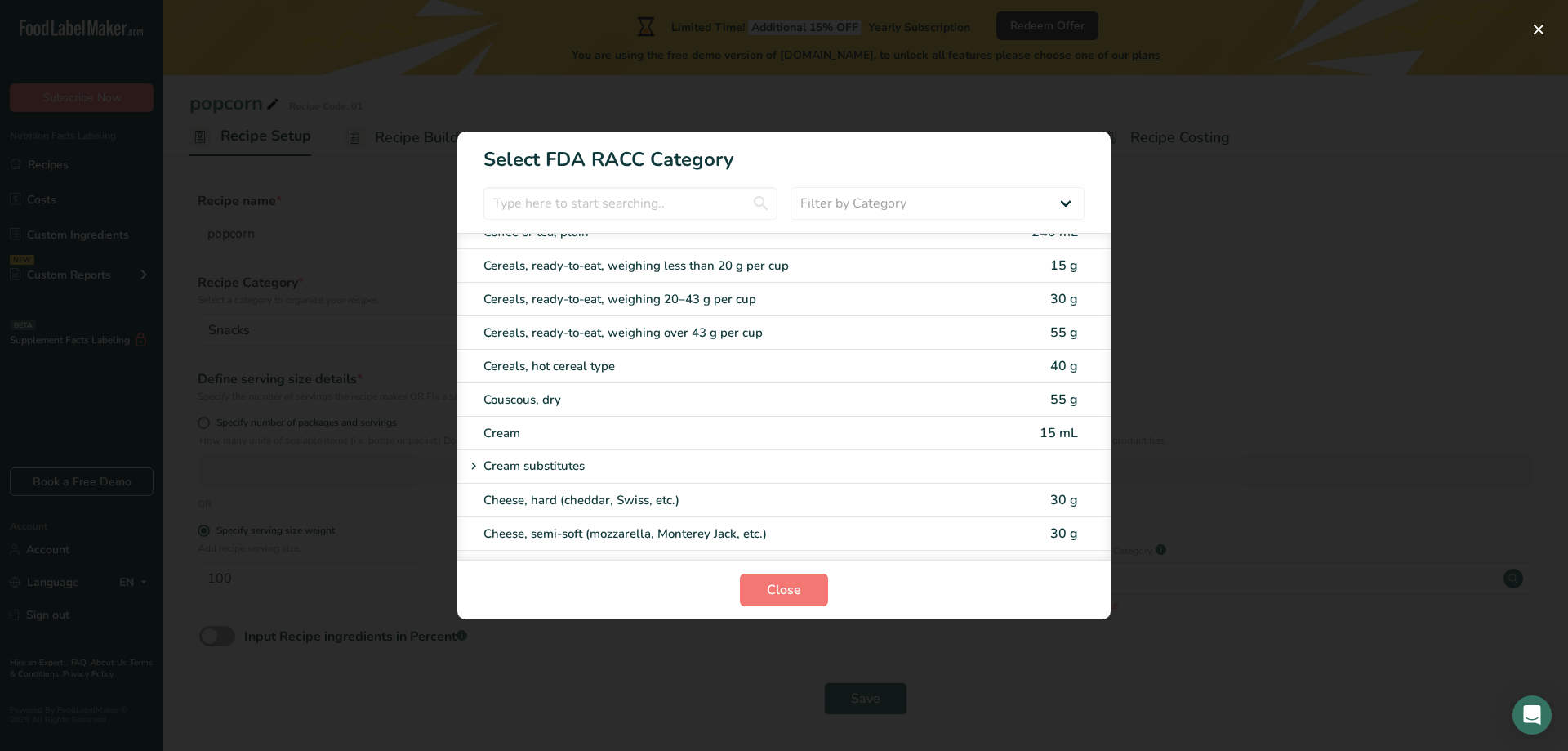
click at [1293, 633] on div "RACC Category Selection Modal" at bounding box center [784, 376] width 1568 height 751
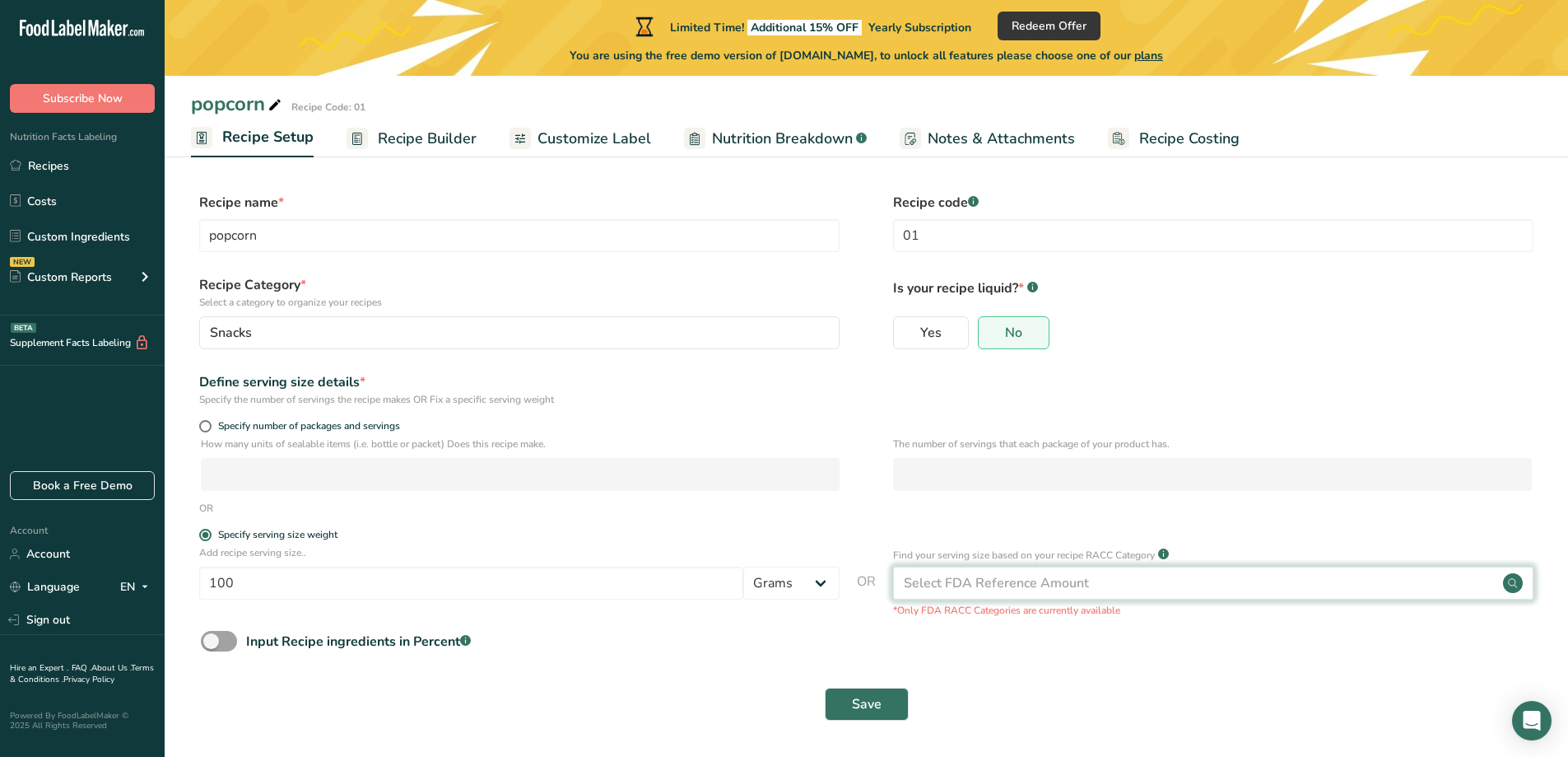
click at [1180, 581] on div "Select FDA Reference Amount" at bounding box center [1214, 583] width 641 height 33
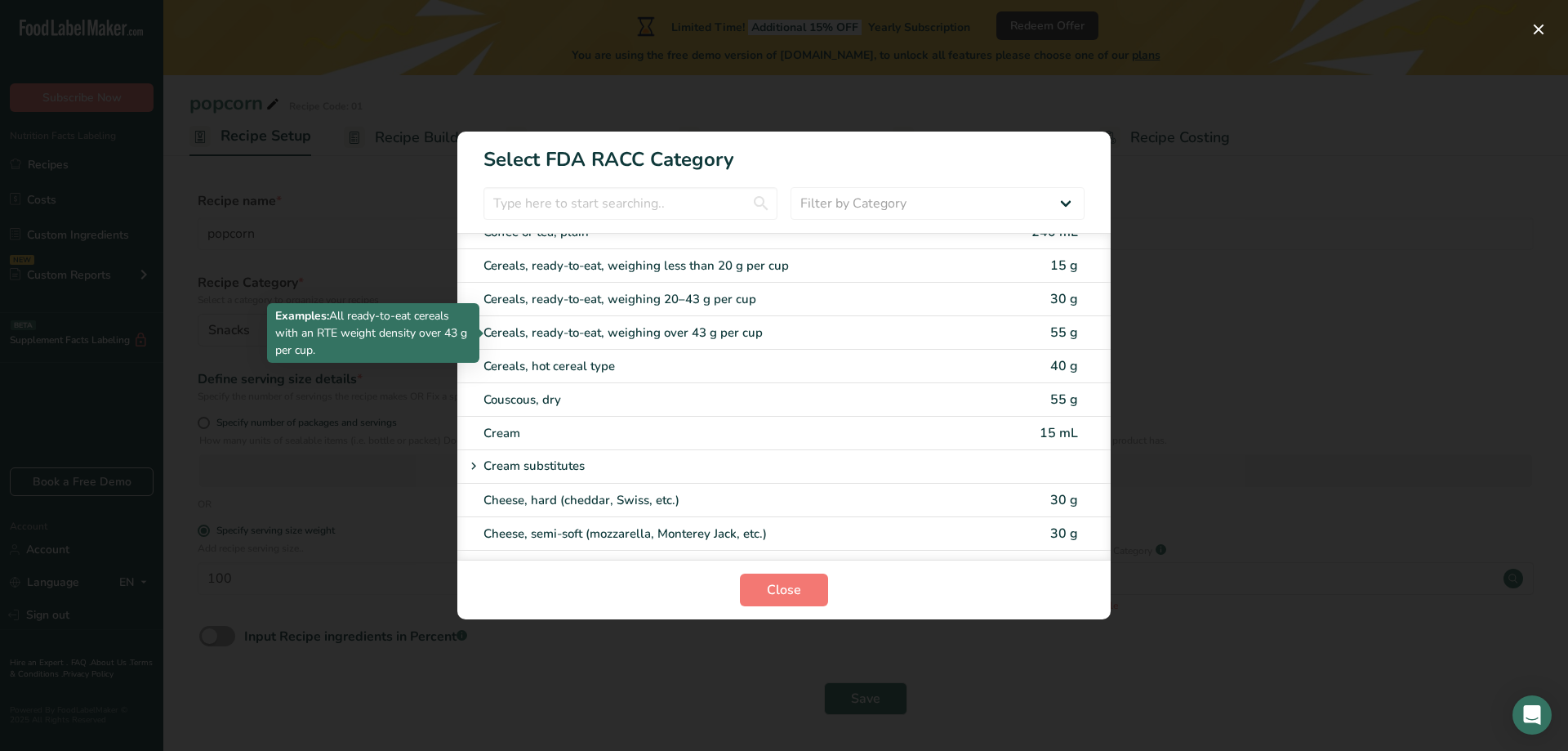
click at [849, 332] on div "Cereals, ready-to-eat, weighing over 43 g per cup" at bounding box center [715, 332] width 464 height 19
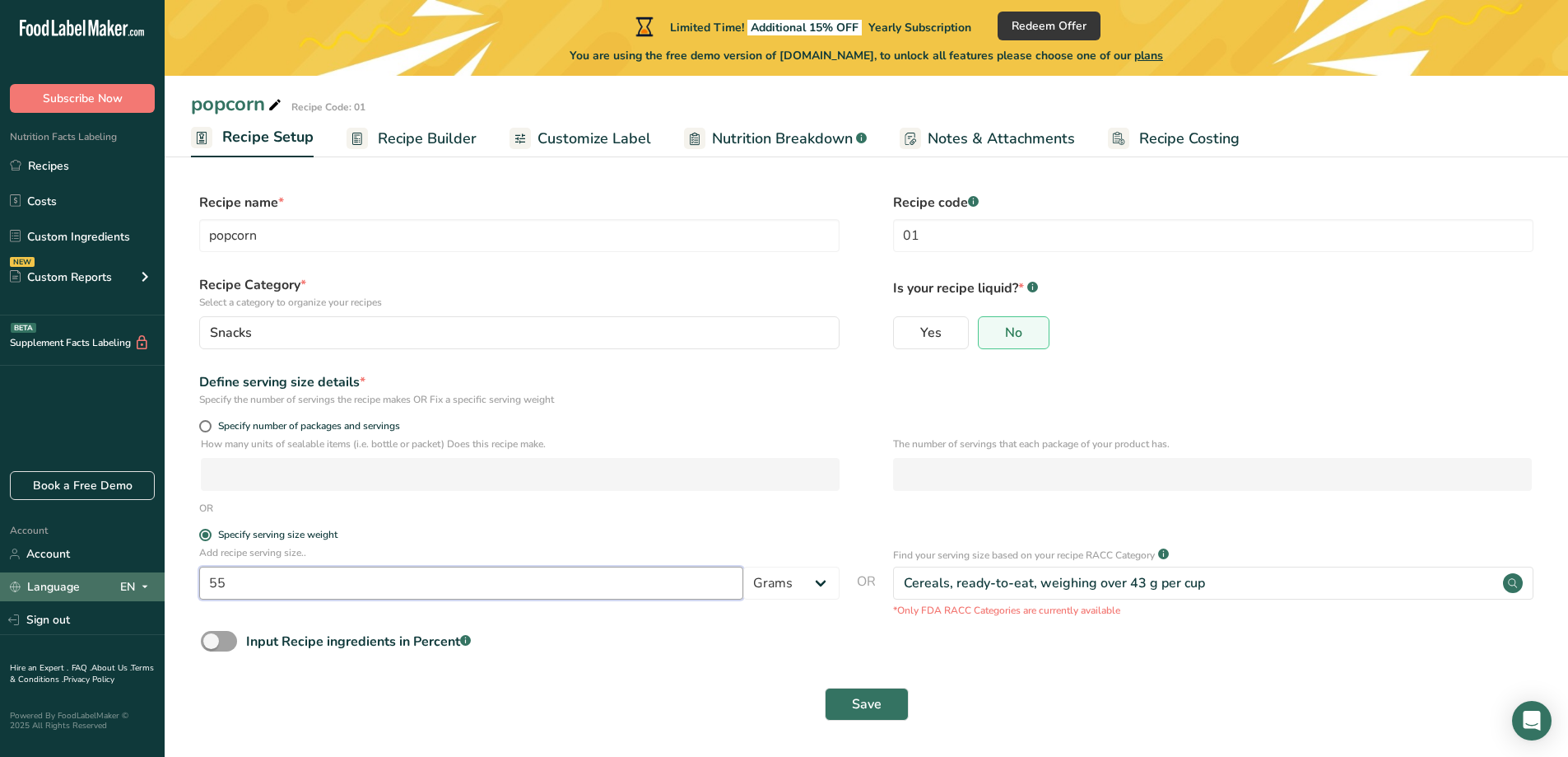
drag, startPoint x: 626, startPoint y: 593, endPoint x: 141, endPoint y: 600, distance: 485.1
click at [141, 600] on div ".a-20{fill:#fff;} Subscribe Now Nutrition Facts Labeling Recipes Costs Custom I…" at bounding box center [784, 378] width 1568 height 759
click at [404, 514] on div "OR" at bounding box center [866, 508] width 1351 height 14
drag, startPoint x: 331, startPoint y: 582, endPoint x: 160, endPoint y: 609, distance: 173.1
click at [160, 609] on div ".a-20{fill:#fff;} Subscribe Now Nutrition Facts Labeling Recipes Costs Custom I…" at bounding box center [784, 378] width 1568 height 759
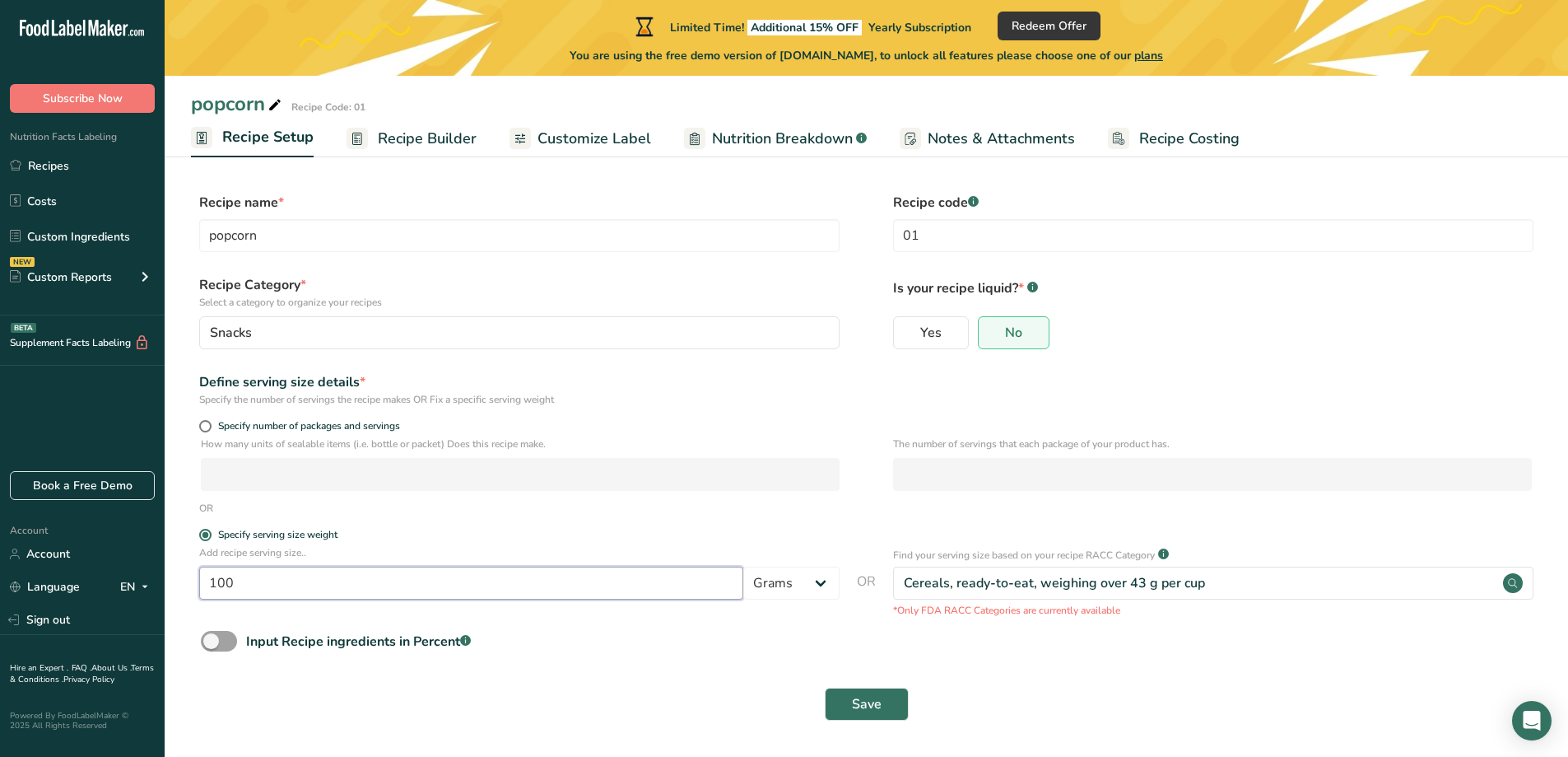
type input "100"
click at [742, 652] on div "Input Recipe ingredients in Percent .a-a{fill:#347362;}.b-a{fill:#fff;}" at bounding box center [866, 647] width 1351 height 34
click at [871, 695] on span "Save" at bounding box center [866, 704] width 30 height 20
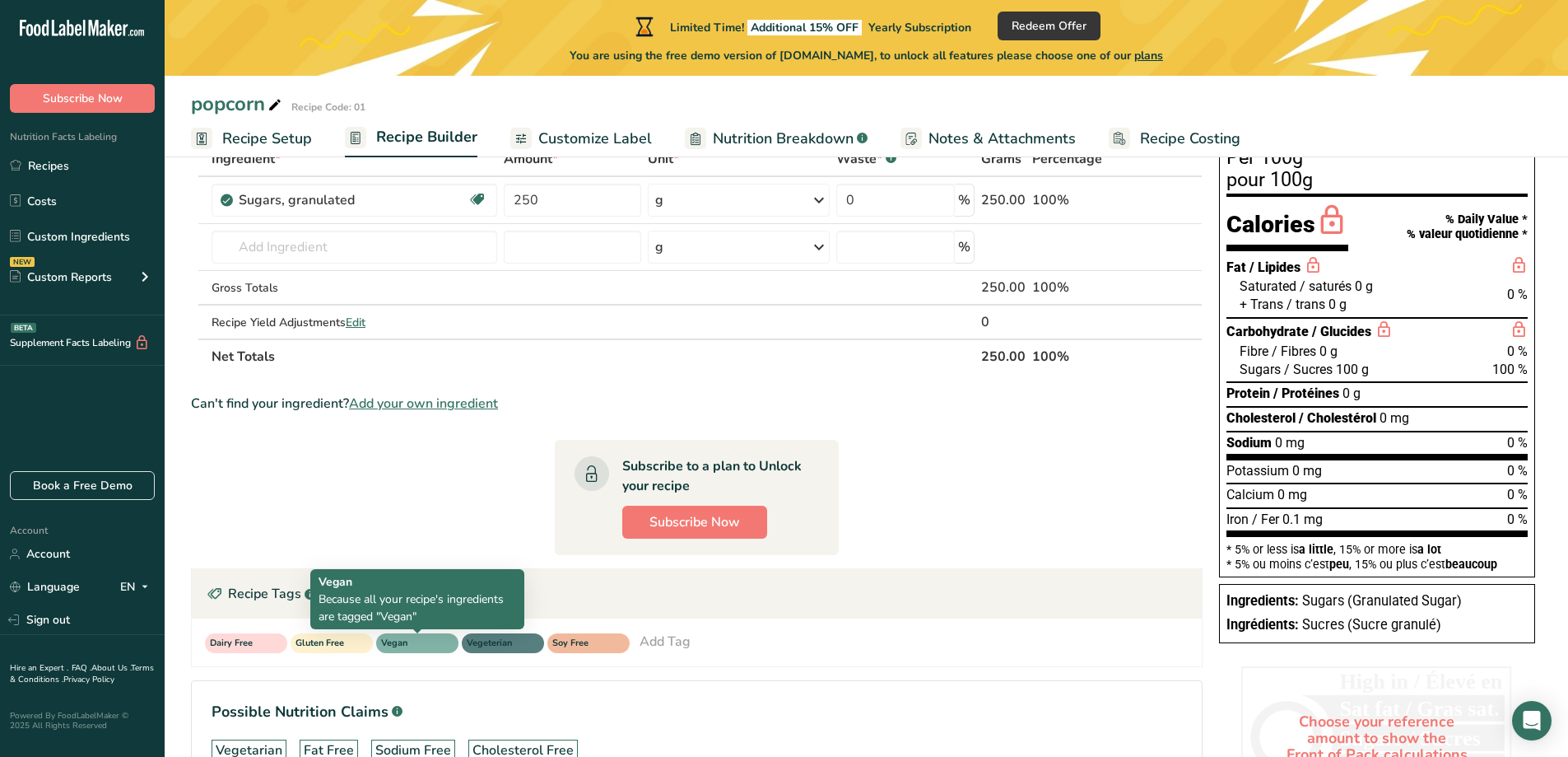
scroll to position [2, 0]
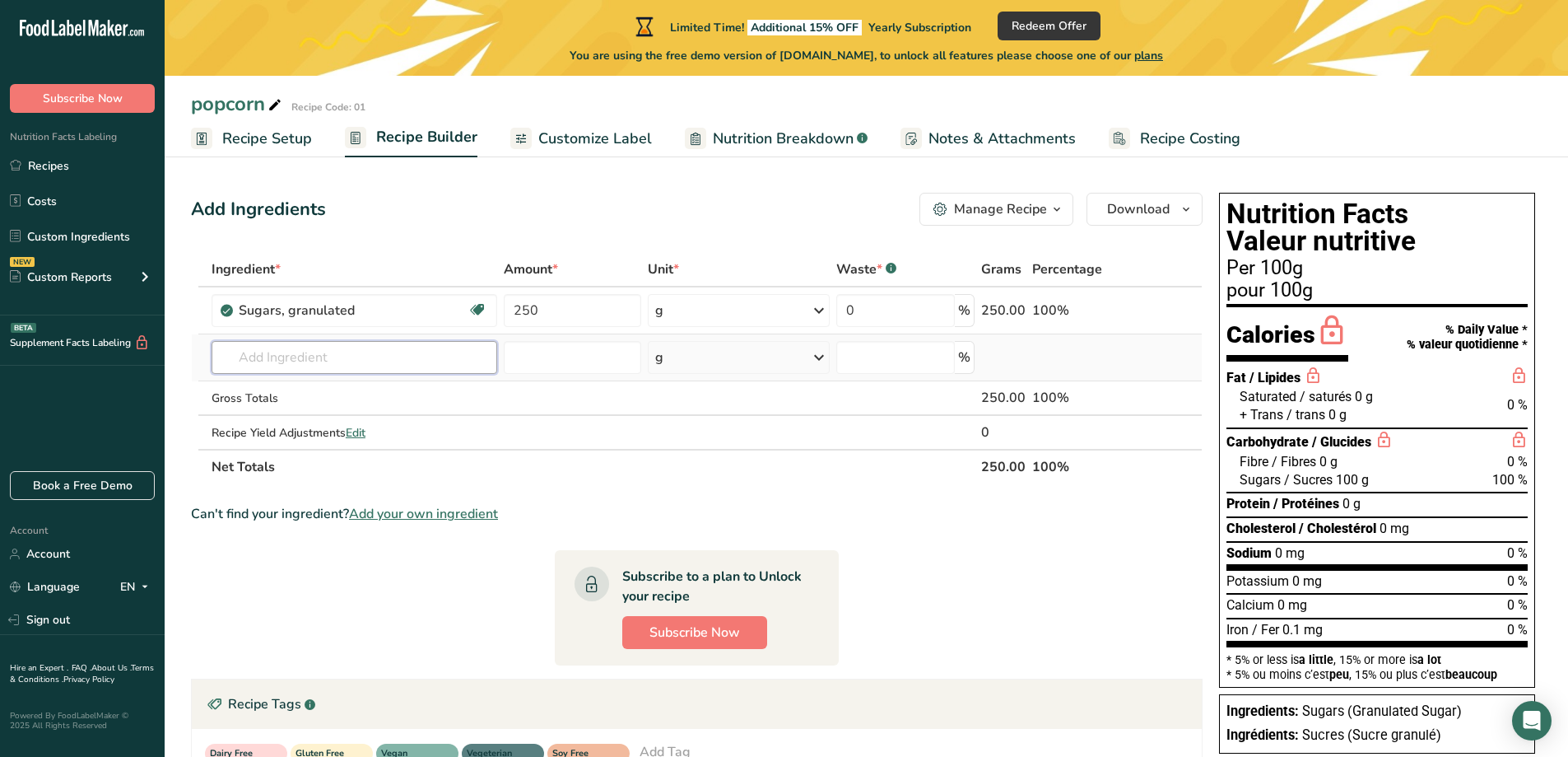
click at [346, 350] on input "text" at bounding box center [355, 357] width 286 height 33
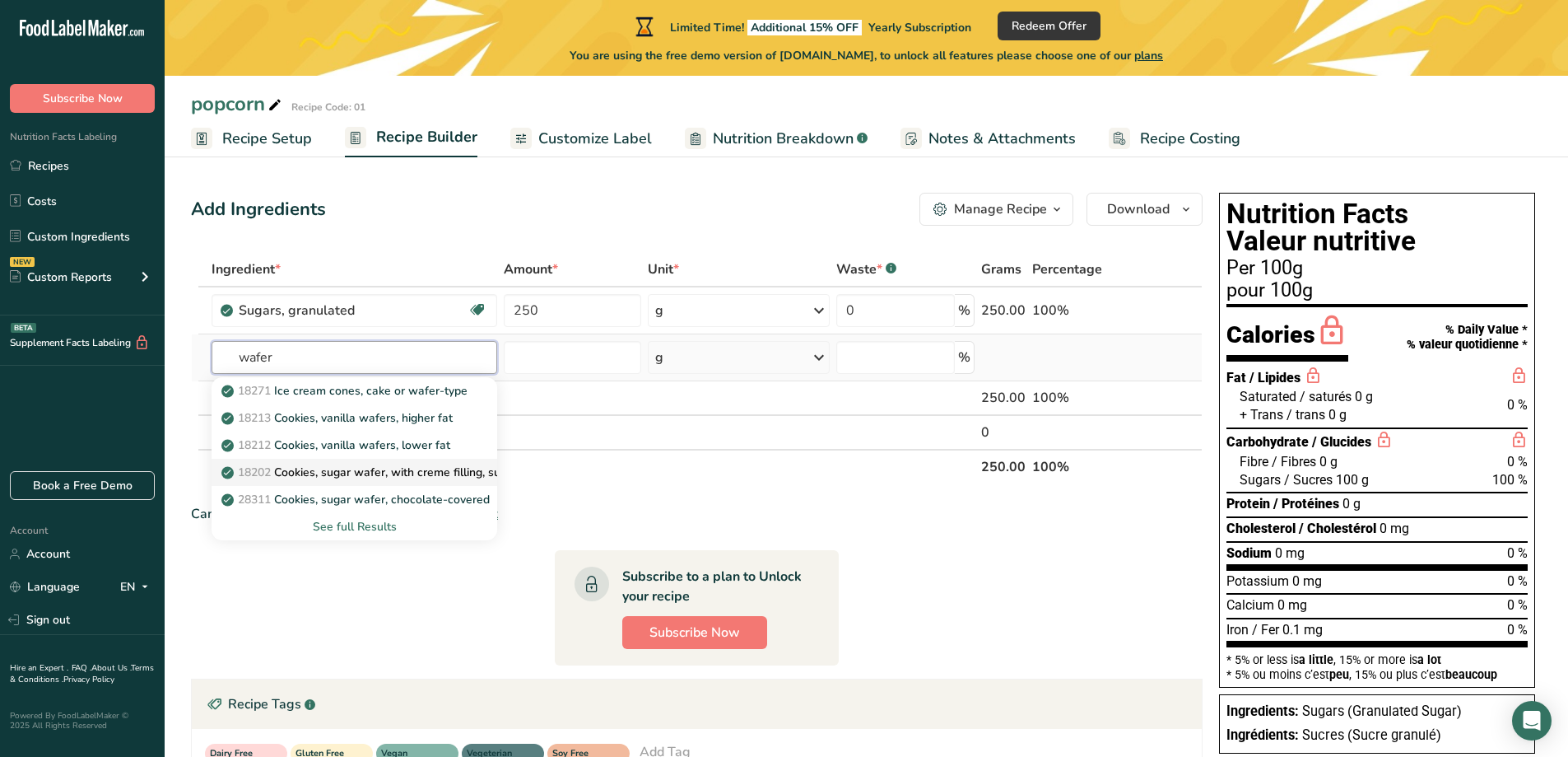
type input "wafer"
click at [430, 474] on p "18202 Cookies, sugar wafer, with creme filling, sugar free" at bounding box center [383, 472] width 318 height 17
type input "Cookies, sugar wafer, with creme filling, sugar free"
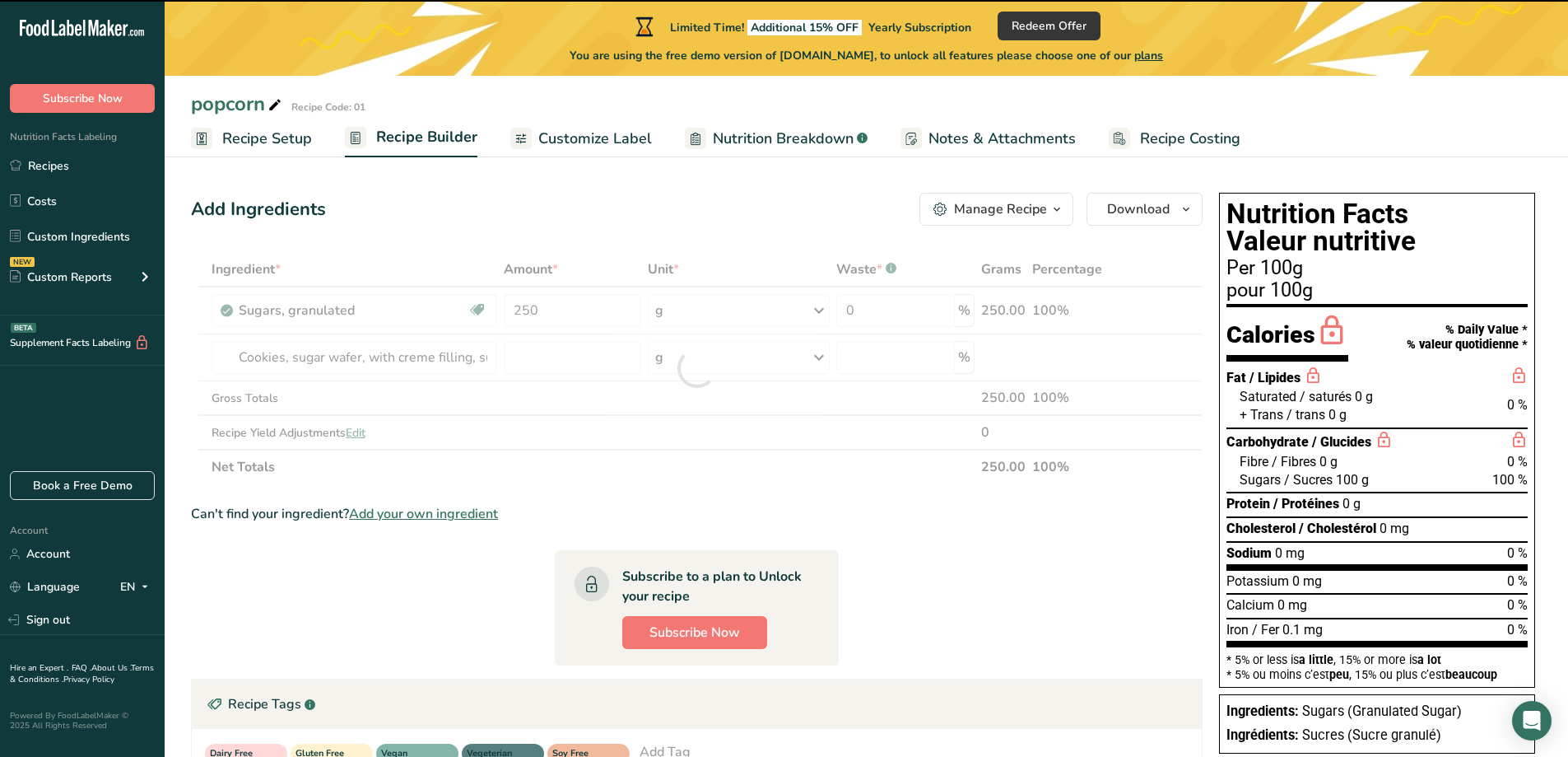
type input "0"
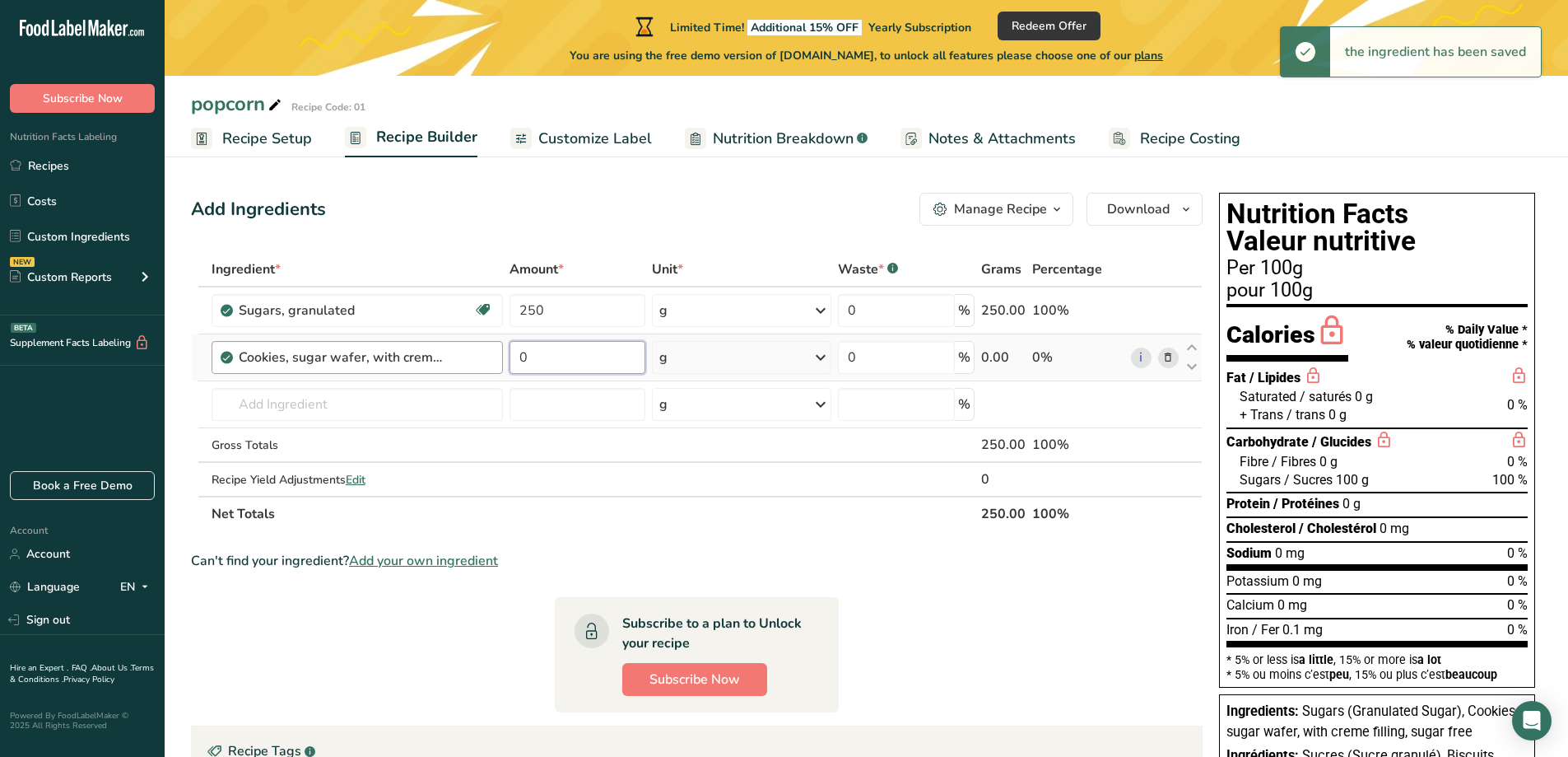
drag, startPoint x: 568, startPoint y: 359, endPoint x: 454, endPoint y: 365, distance: 114.2
click at [454, 365] on tr "Cookies, sugar wafer, with creme filling, sugar free 0 g Portions 1 oz 1 wafer …" at bounding box center [697, 358] width 1010 height 47
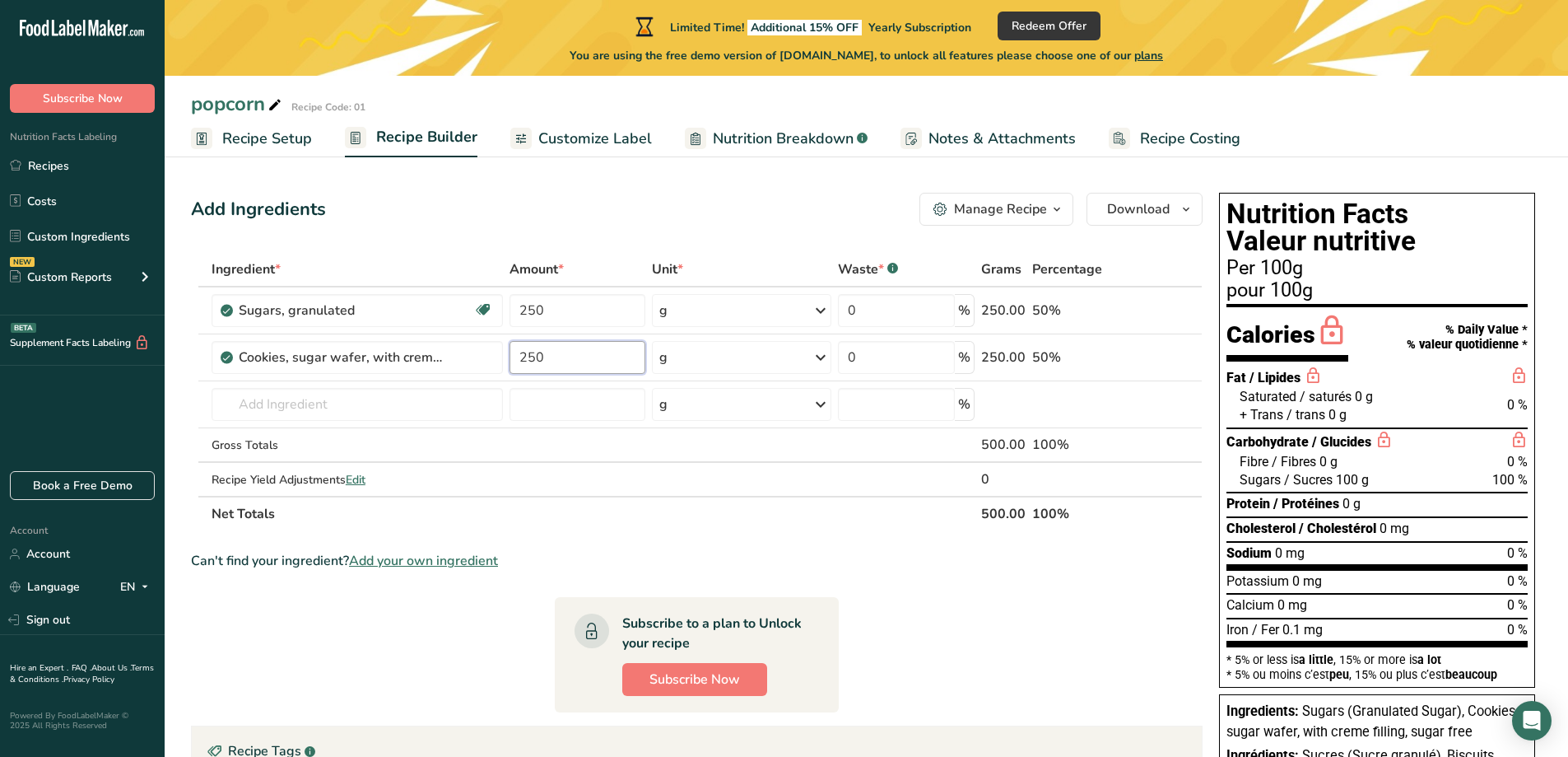
type input "250"
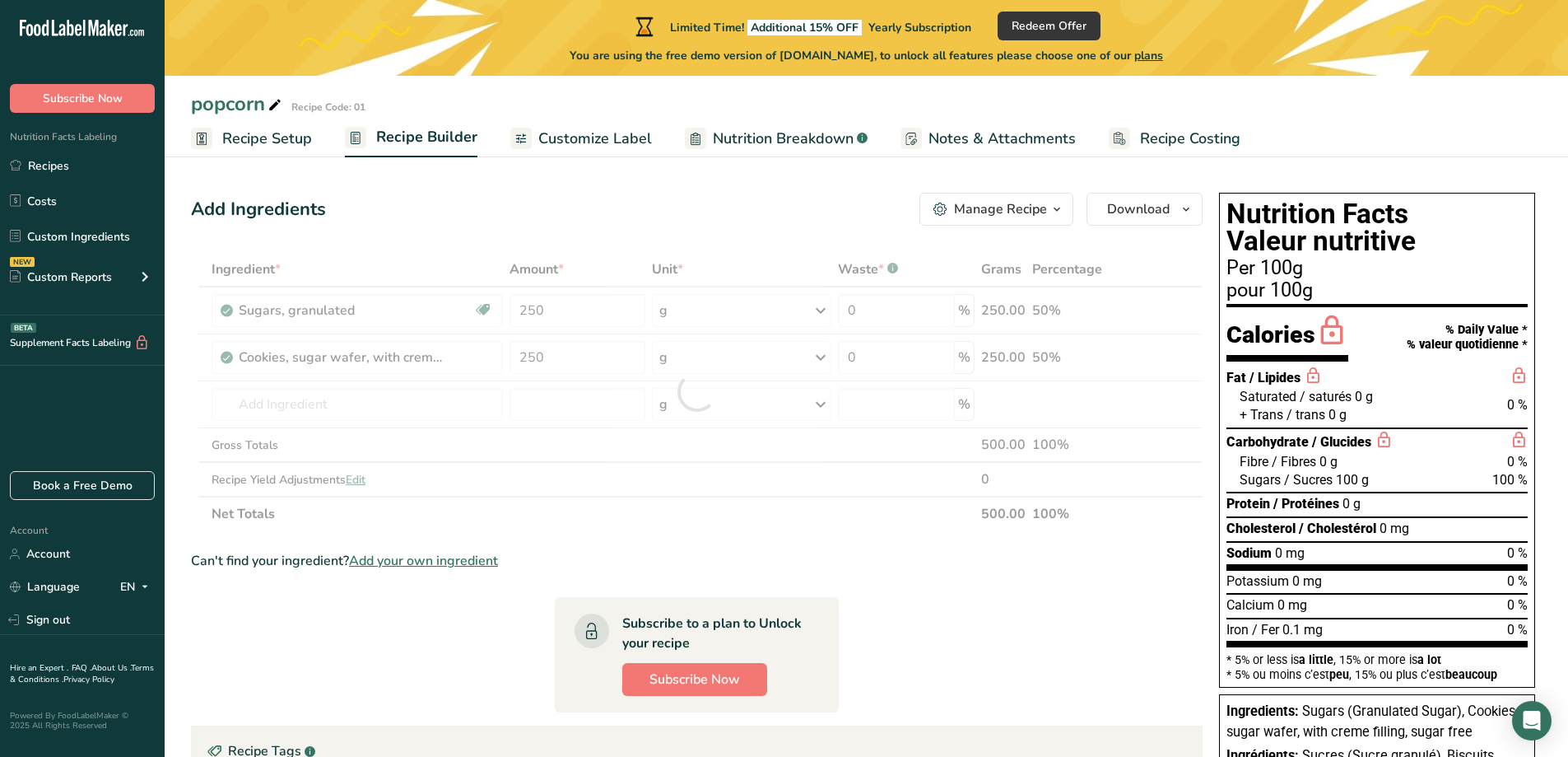
click at [932, 552] on div "Can't find your ingredient? Add your own ingredient" at bounding box center [697, 561] width 1012 height 20
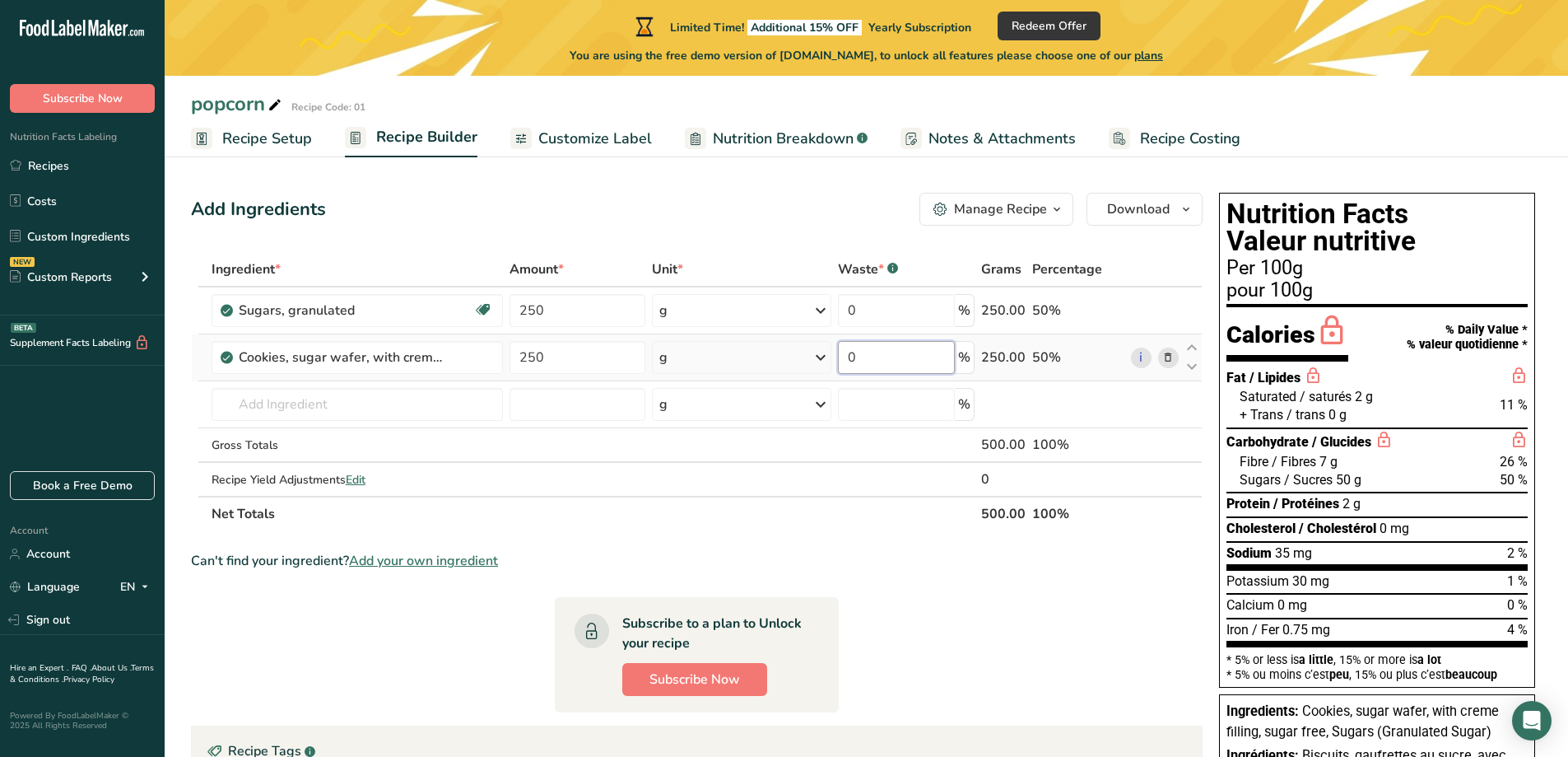
drag, startPoint x: 882, startPoint y: 355, endPoint x: 814, endPoint y: 360, distance: 68.2
click at [814, 359] on tr "Cookies, sugar wafer, with creme filling, sugar free 250 g Portions 1 oz 1 wafe…" at bounding box center [697, 358] width 1010 height 47
type input "50"
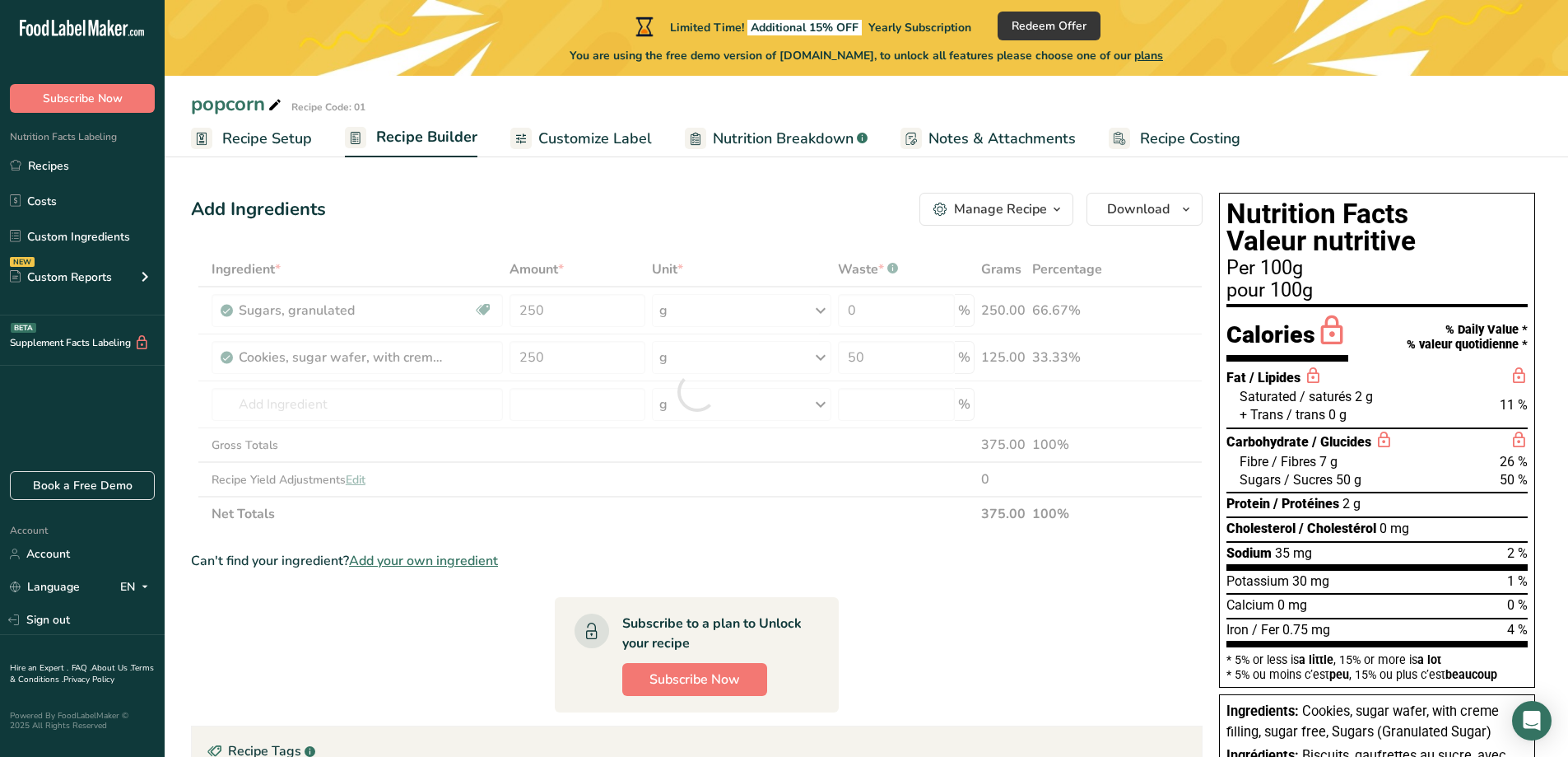
click at [960, 612] on section "Ingredient * Amount * Unit * Waste * .a-a{fill:#347362;}.b-a{fill:#fff;} Grams …" at bounding box center [697, 610] width 1012 height 718
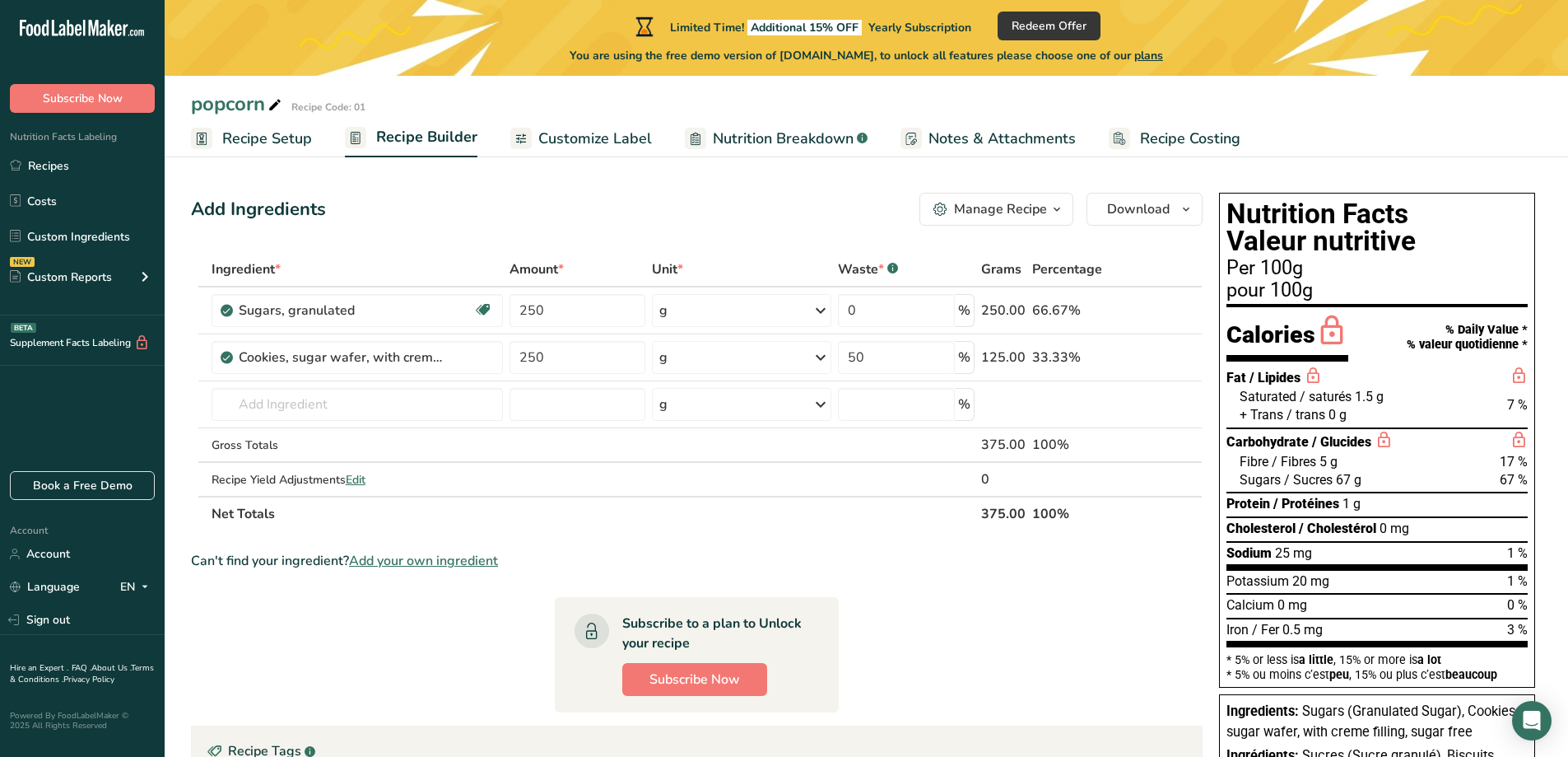
click at [559, 137] on span "Customize Label" at bounding box center [595, 139] width 113 height 23
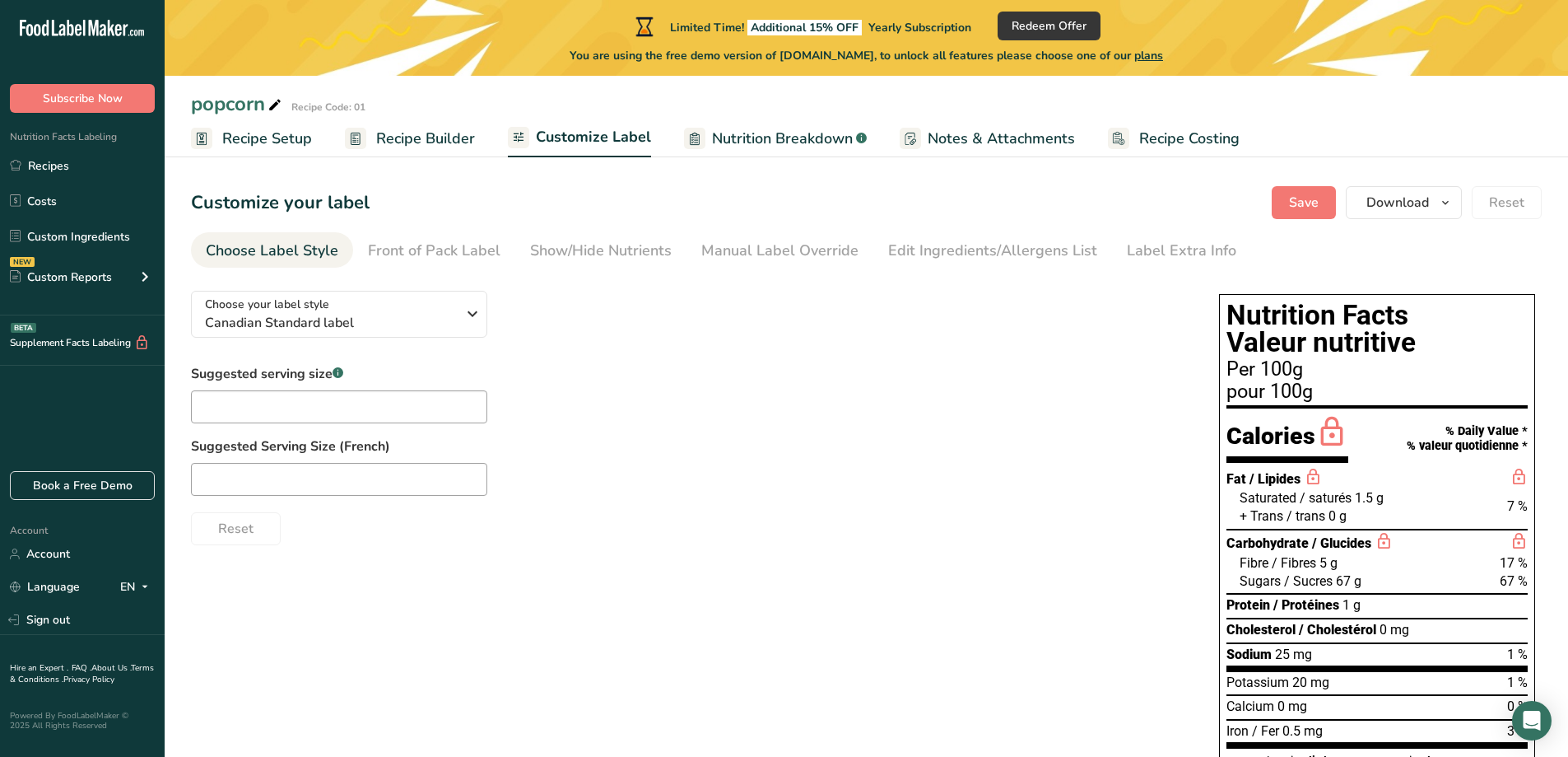
click at [414, 139] on span "Recipe Builder" at bounding box center [425, 139] width 99 height 23
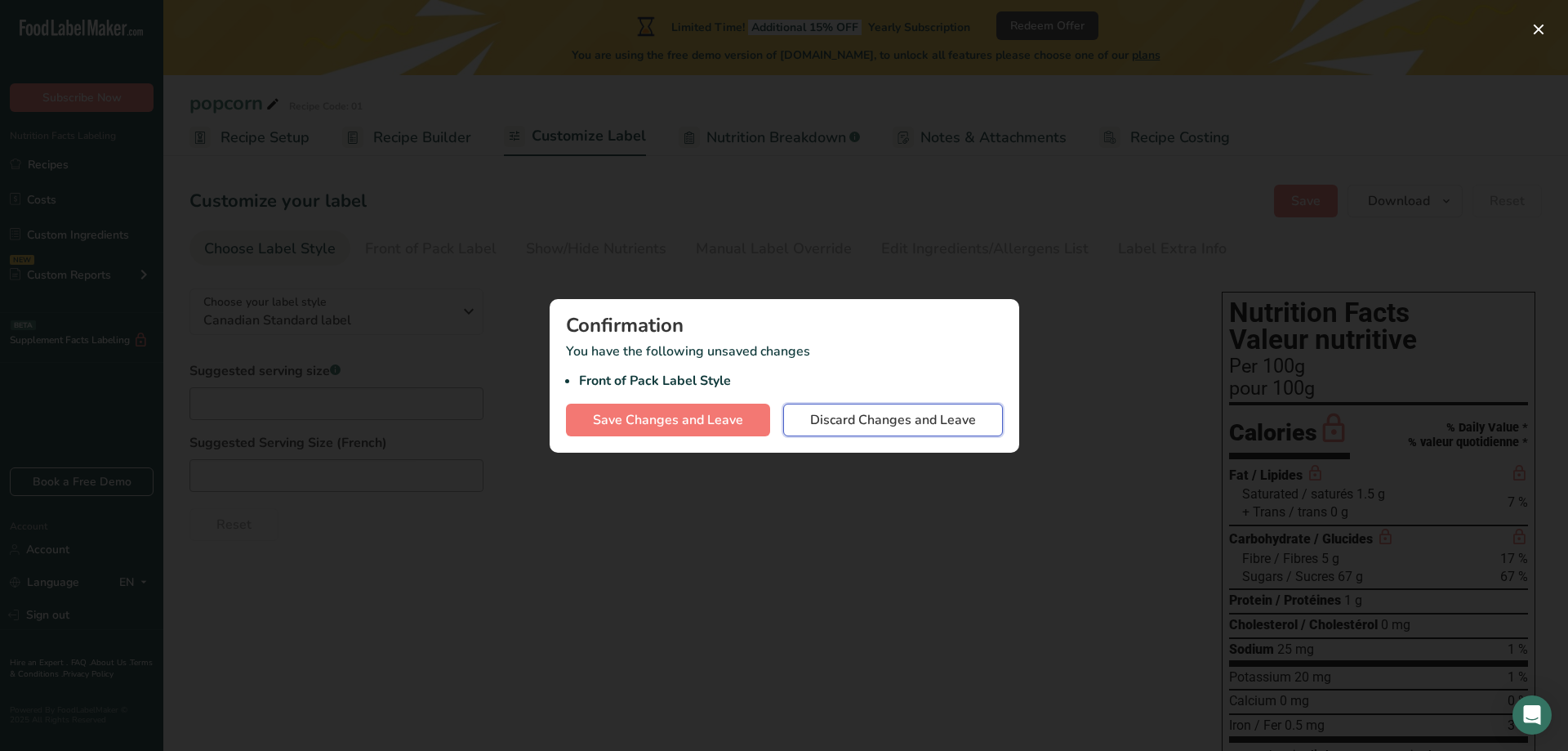
click at [872, 420] on span "Discard Changes and Leave" at bounding box center [893, 420] width 166 height 20
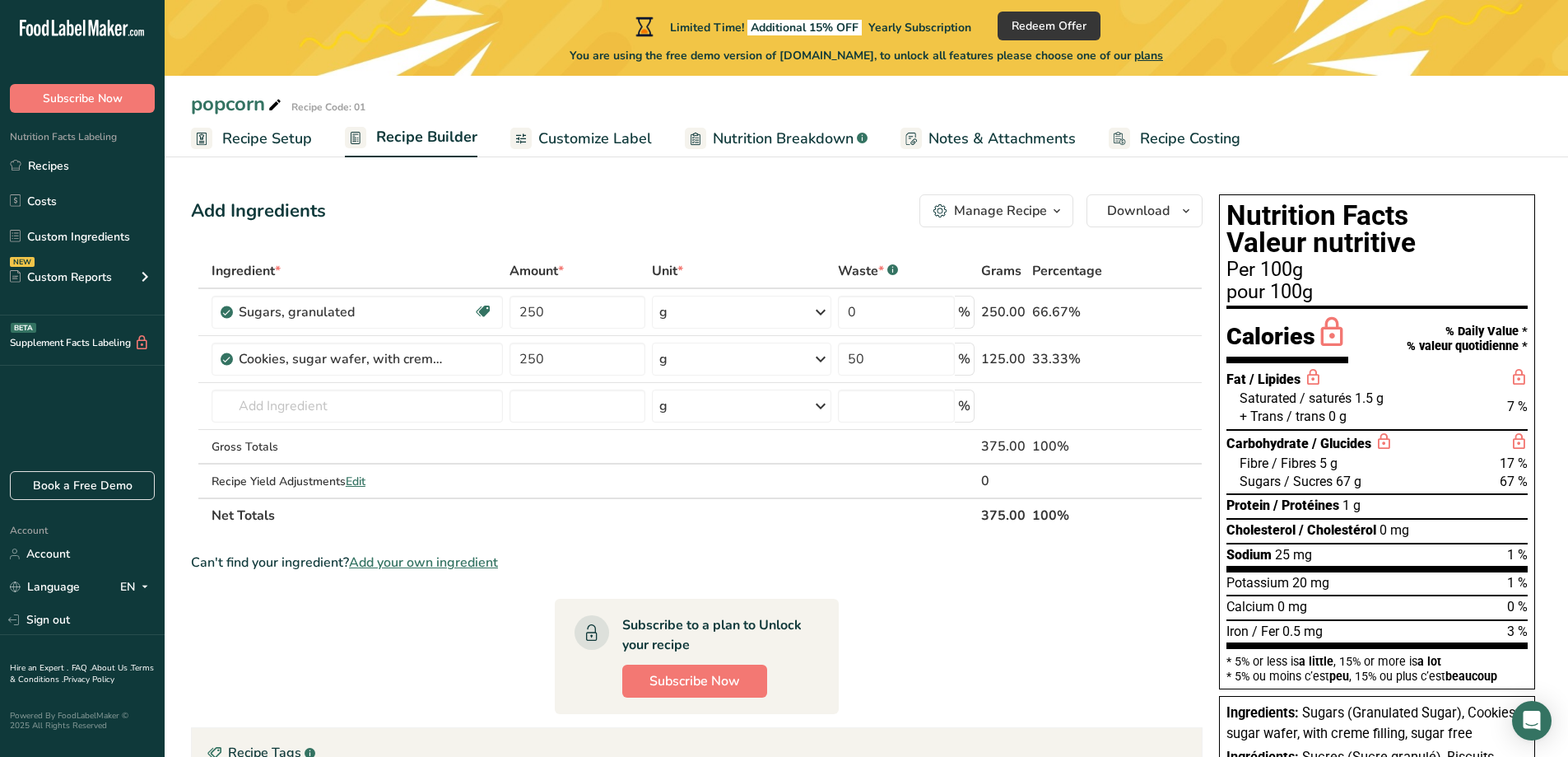
click at [560, 138] on span "Customize Label" at bounding box center [595, 139] width 113 height 23
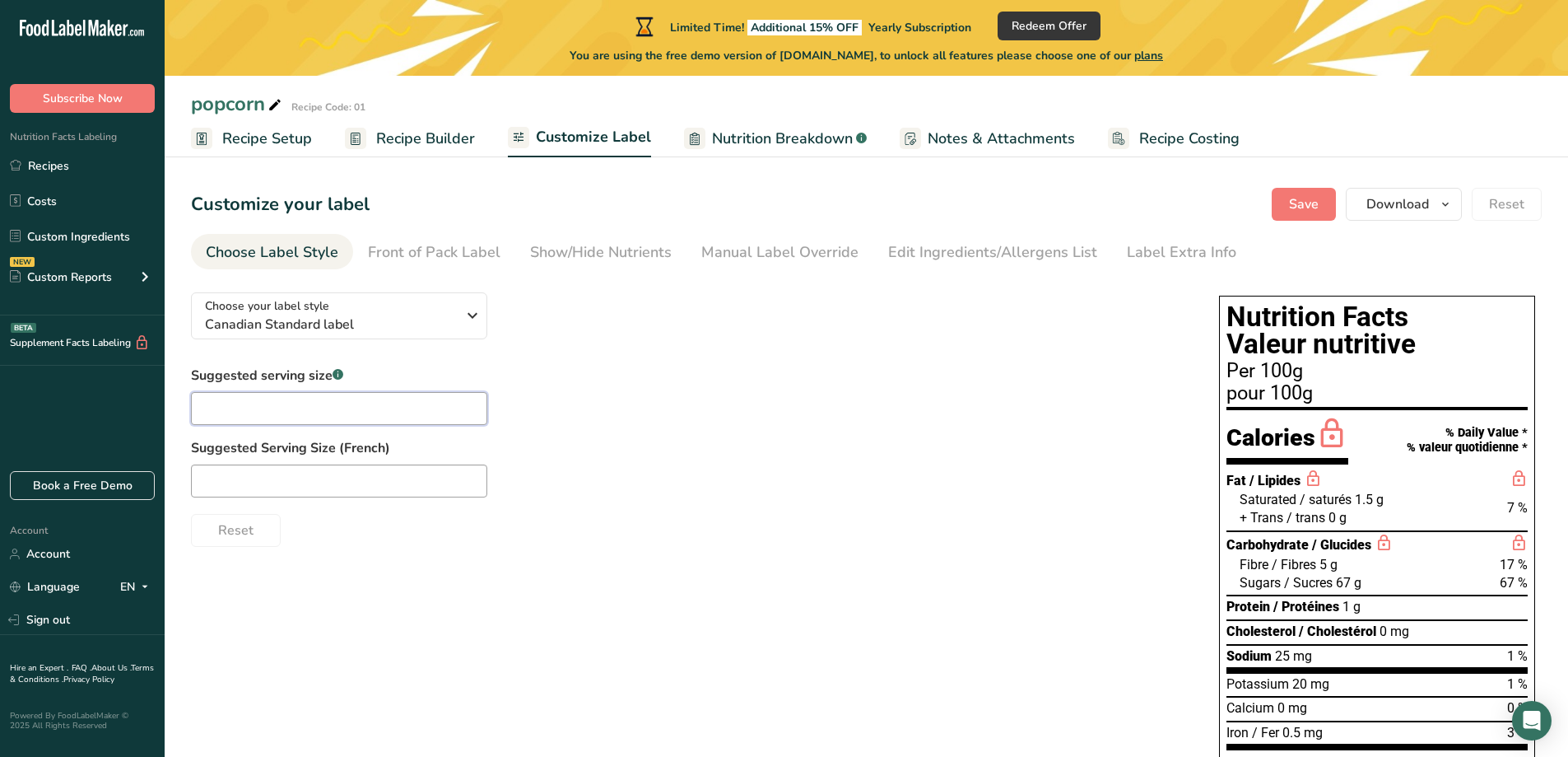
click at [397, 397] on input "text" at bounding box center [339, 408] width 296 height 33
click at [471, 316] on icon "button" at bounding box center [473, 315] width 20 height 30
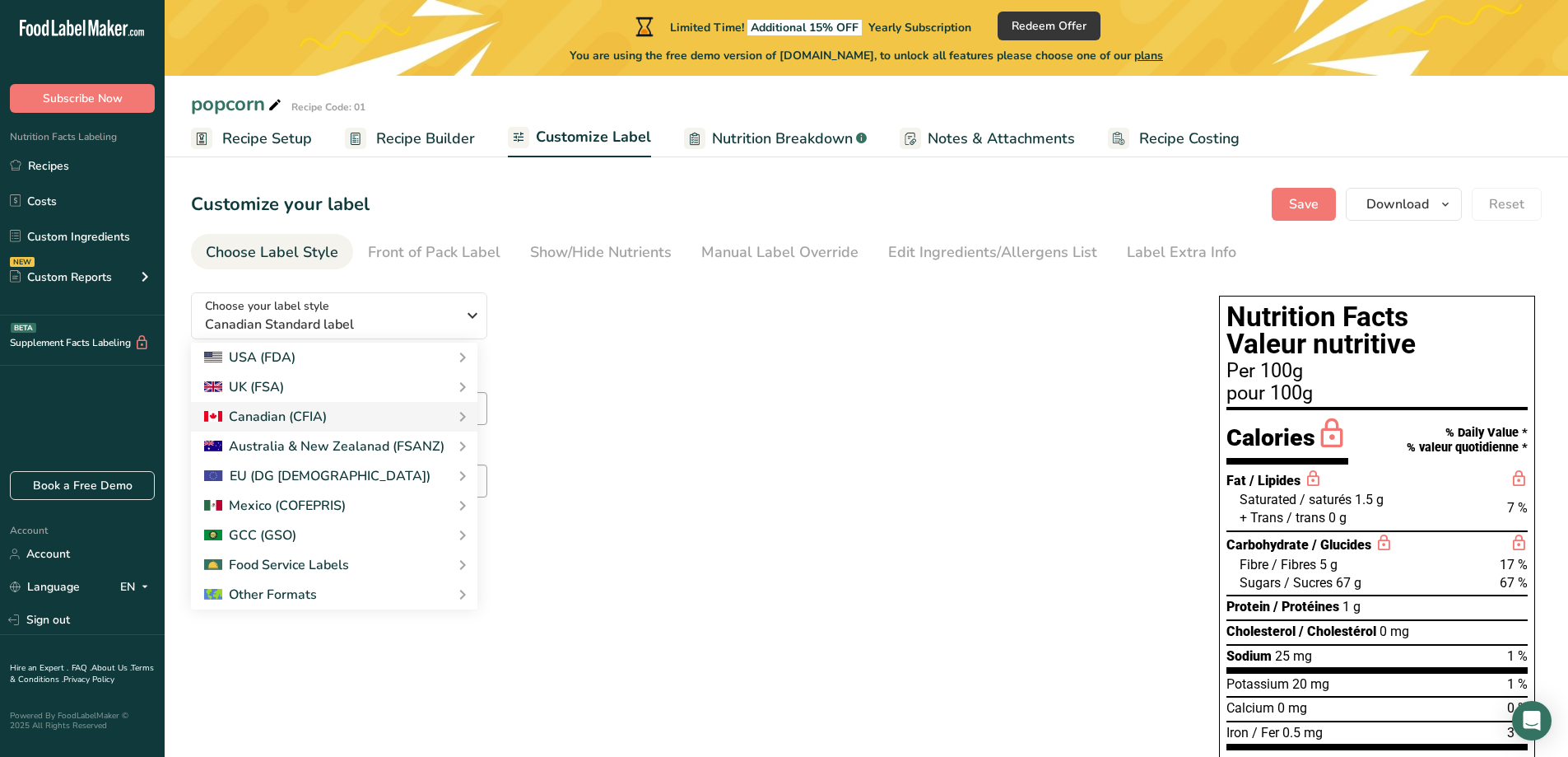
click at [582, 306] on div "Choose your label style Canadian Standard label USA (FDA) Standard FDA label Ta…" at bounding box center [688, 413] width 995 height 268
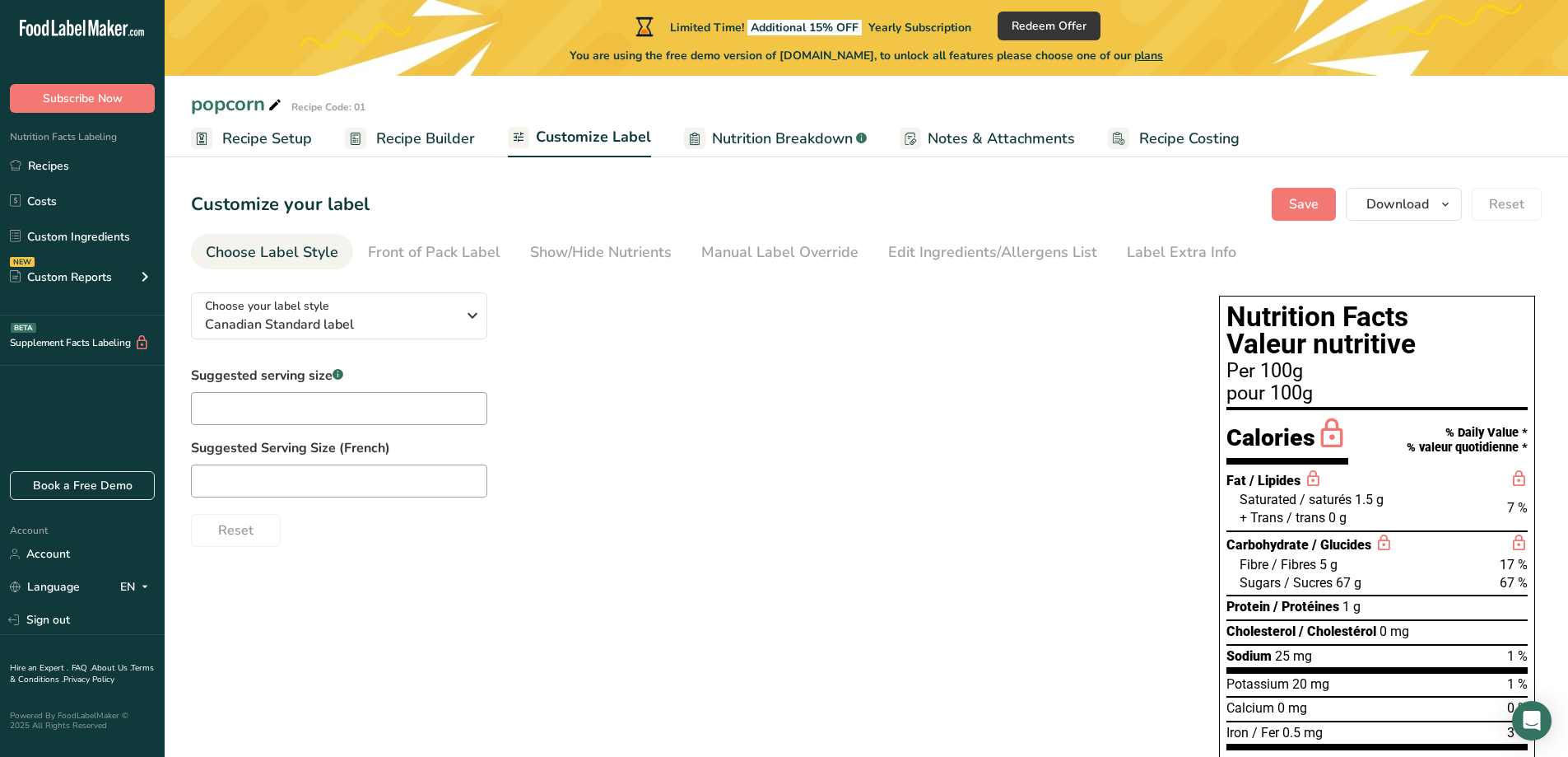
click at [403, 137] on span "Recipe Builder" at bounding box center [425, 139] width 99 height 23
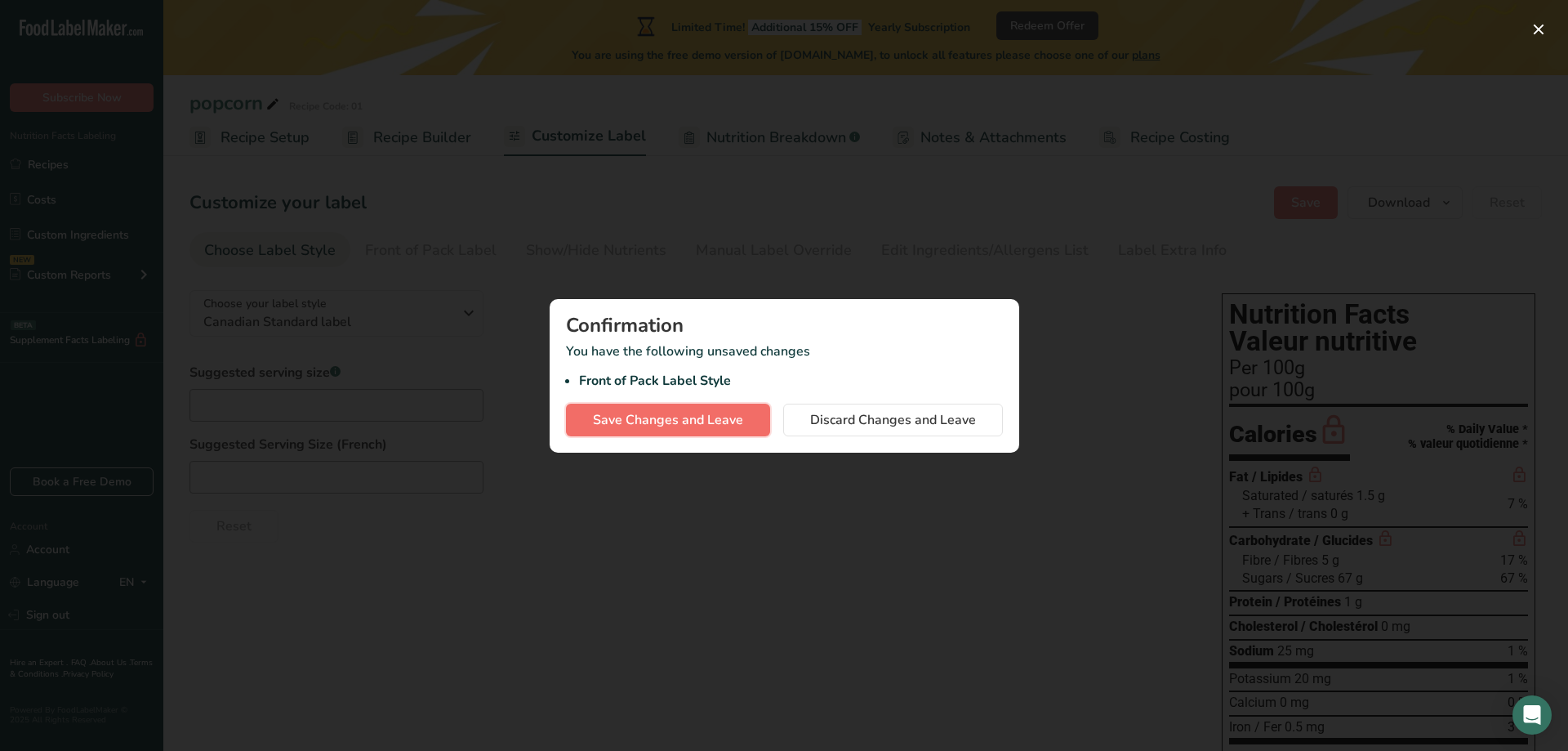
click at [684, 422] on span "Save Changes and Leave" at bounding box center [667, 420] width 150 height 20
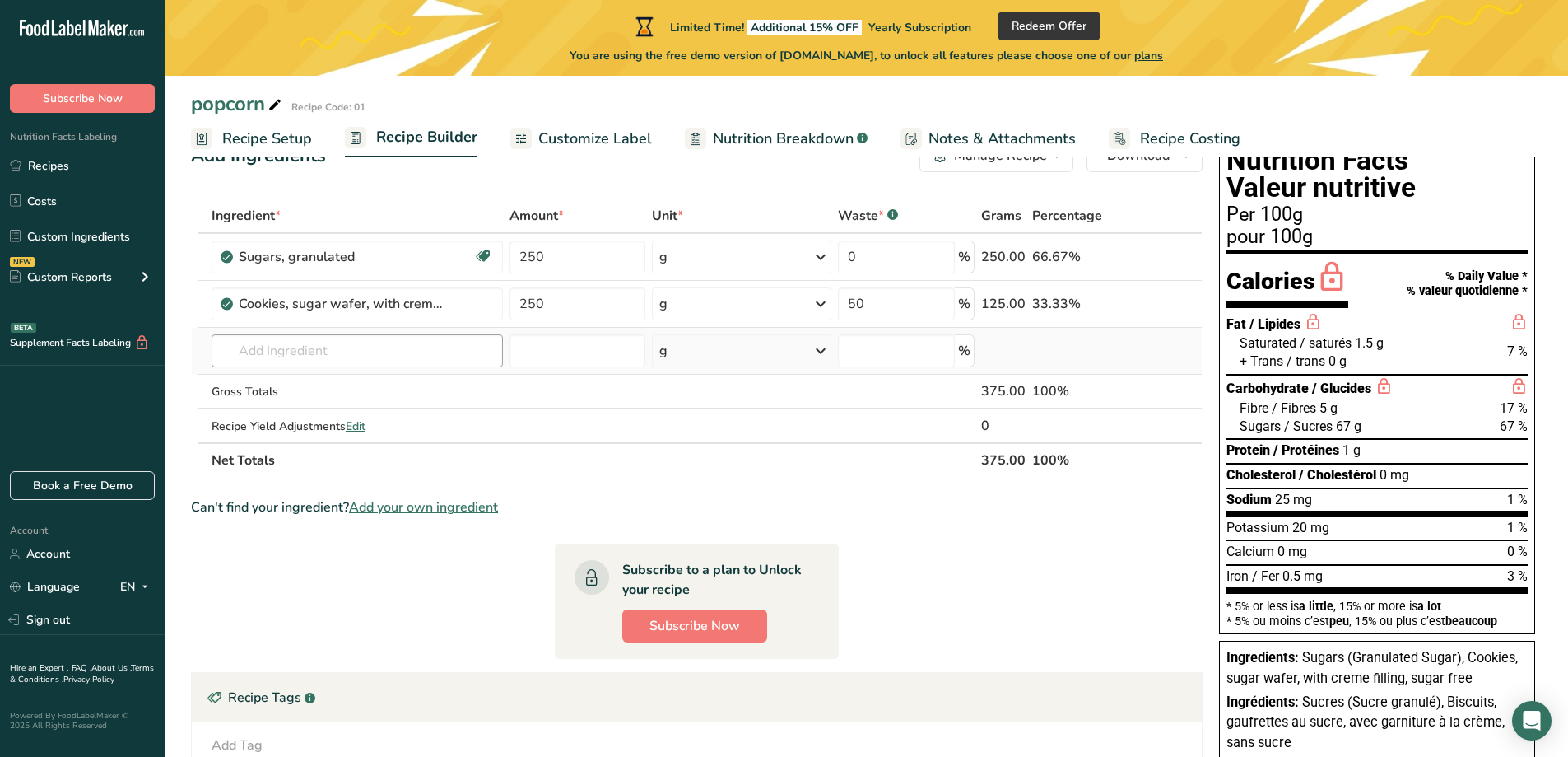
scroll to position [165, 0]
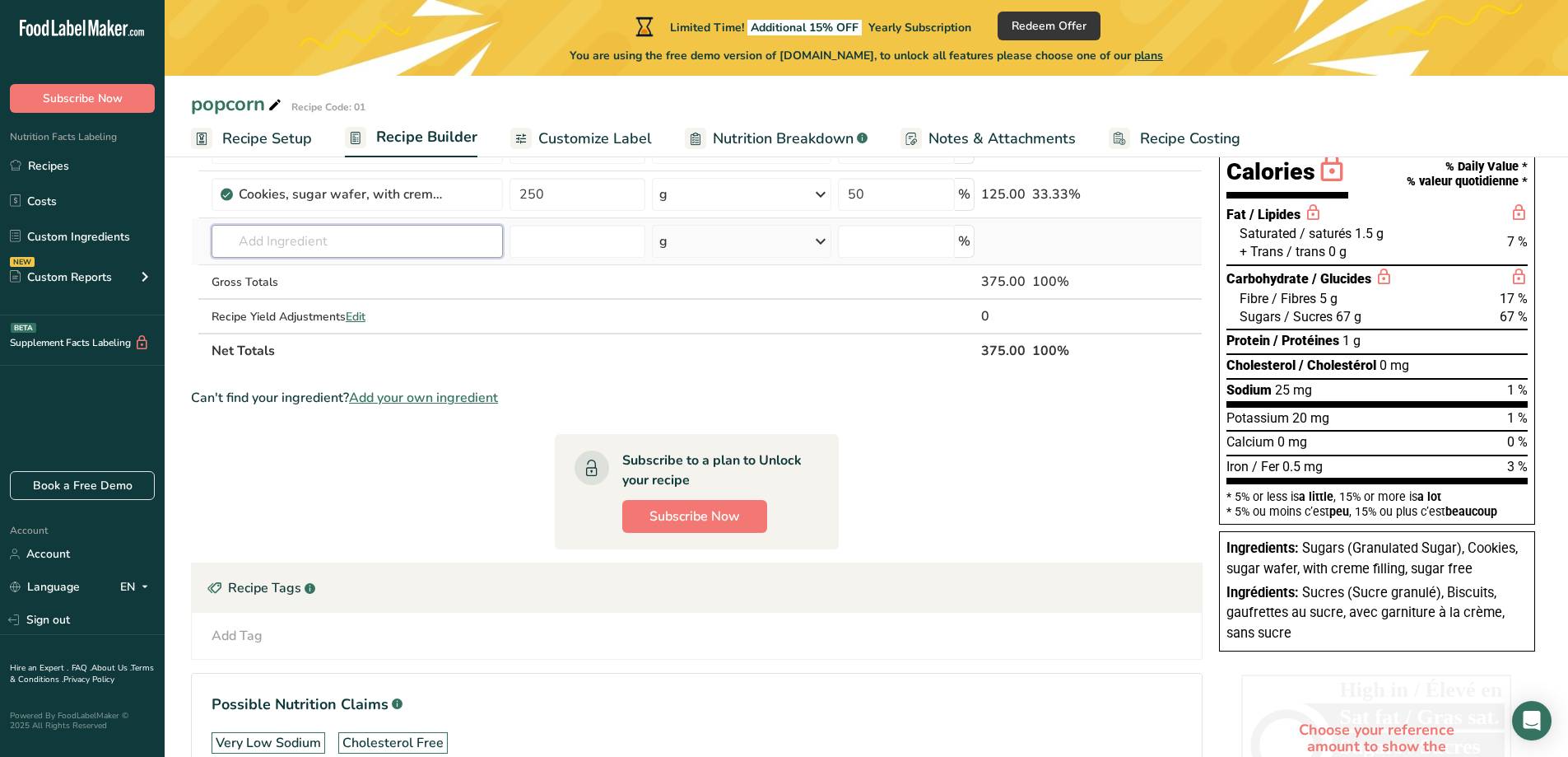
click at [418, 239] on input "text" at bounding box center [358, 241] width 292 height 33
type input "o"
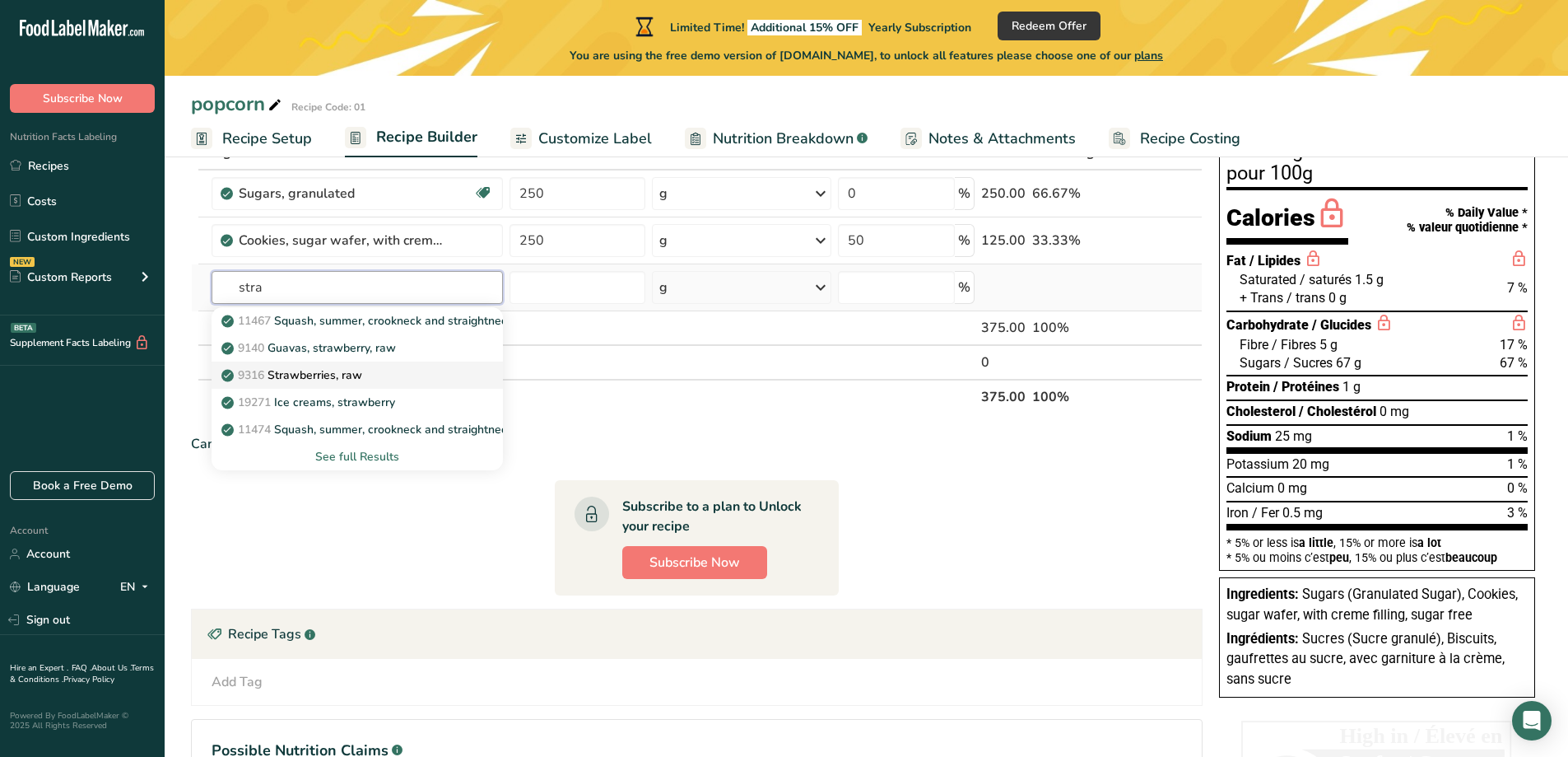
scroll to position [82, 0]
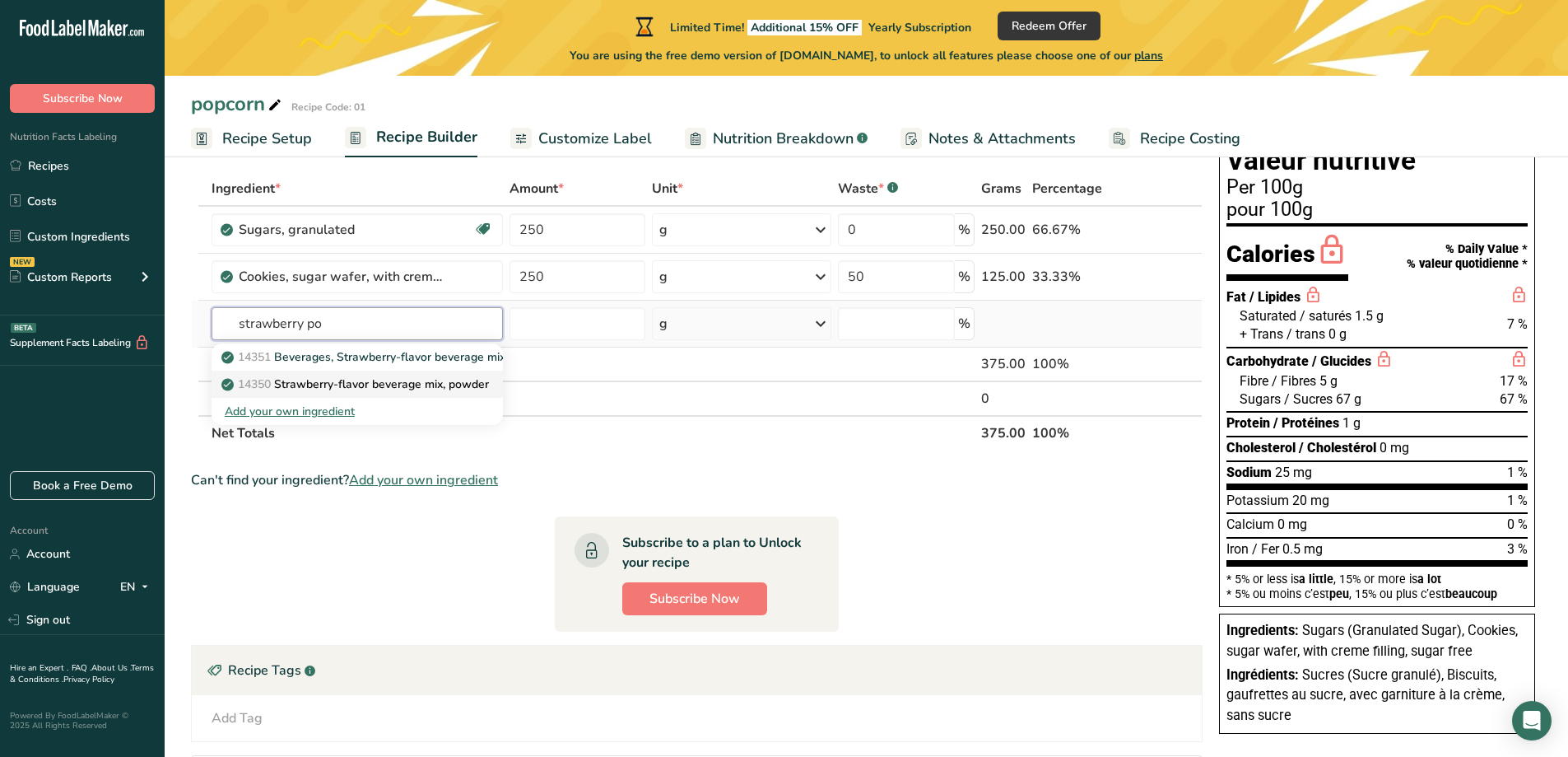
type input "strawberry po"
click at [406, 381] on p "14350 Strawberry-flavor beverage mix, powder" at bounding box center [357, 384] width 264 height 17
type input "Strawberry-flavor beverage mix, powder"
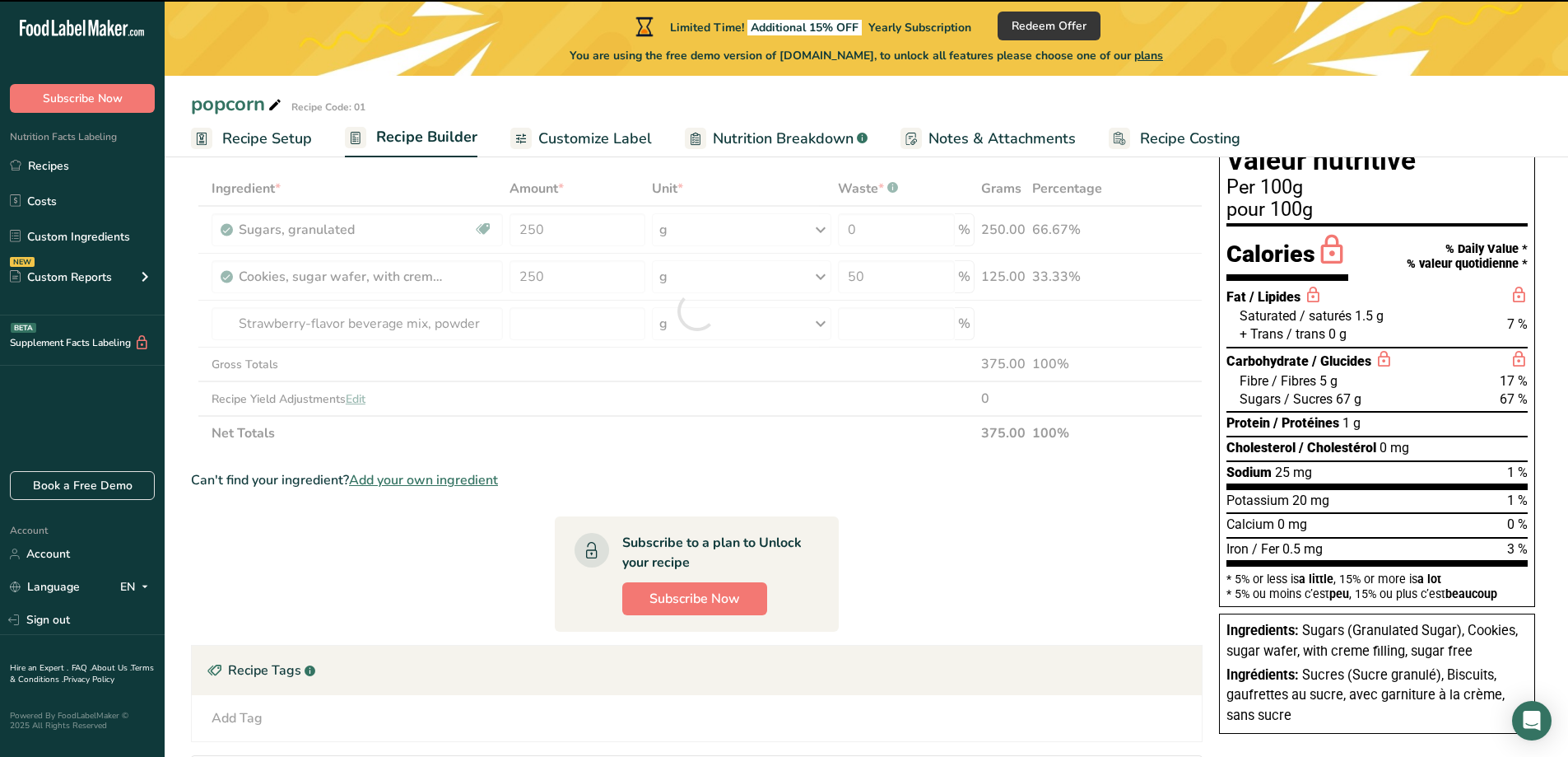
type input "0"
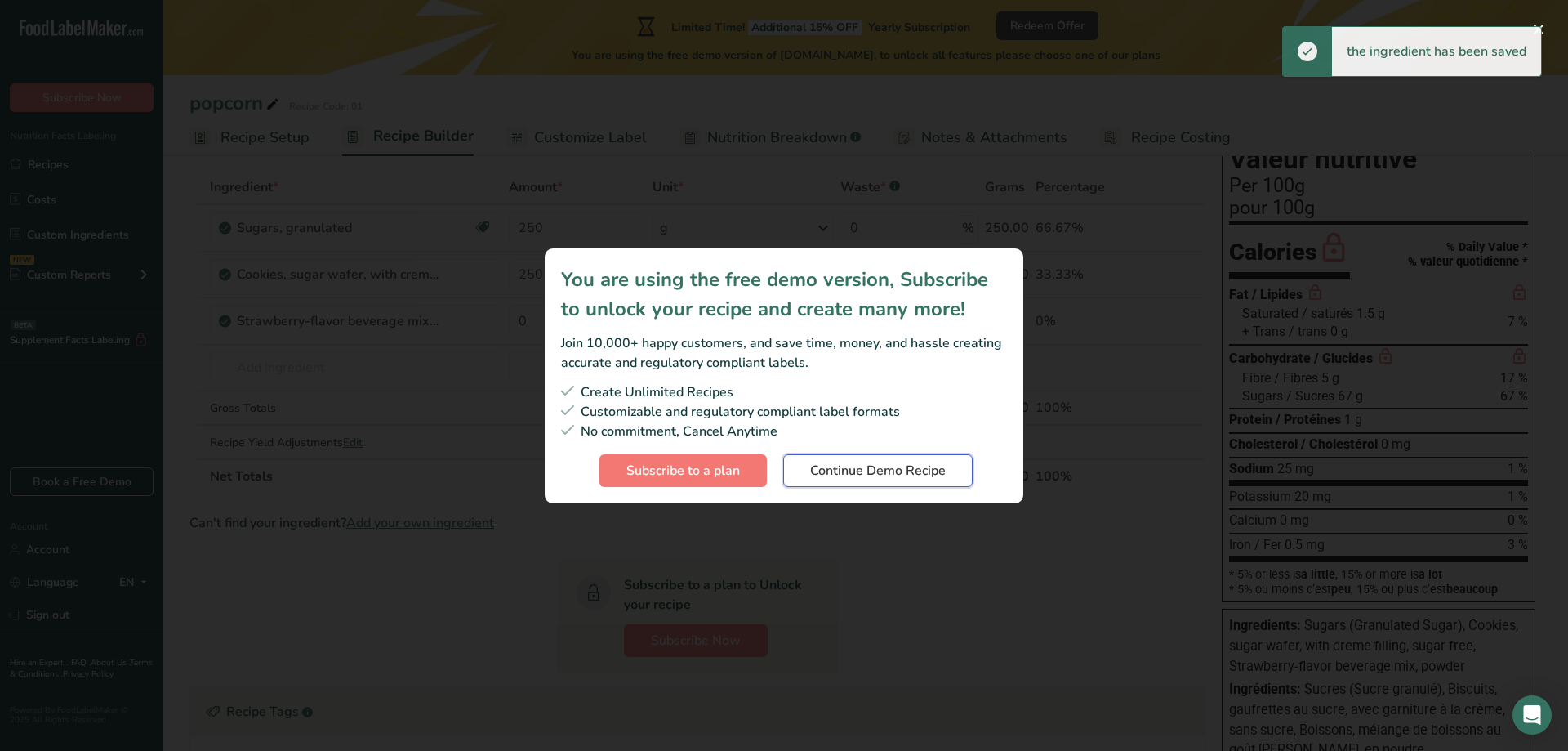
click at [891, 465] on span "Continue Demo Recipe" at bounding box center [877, 471] width 136 height 20
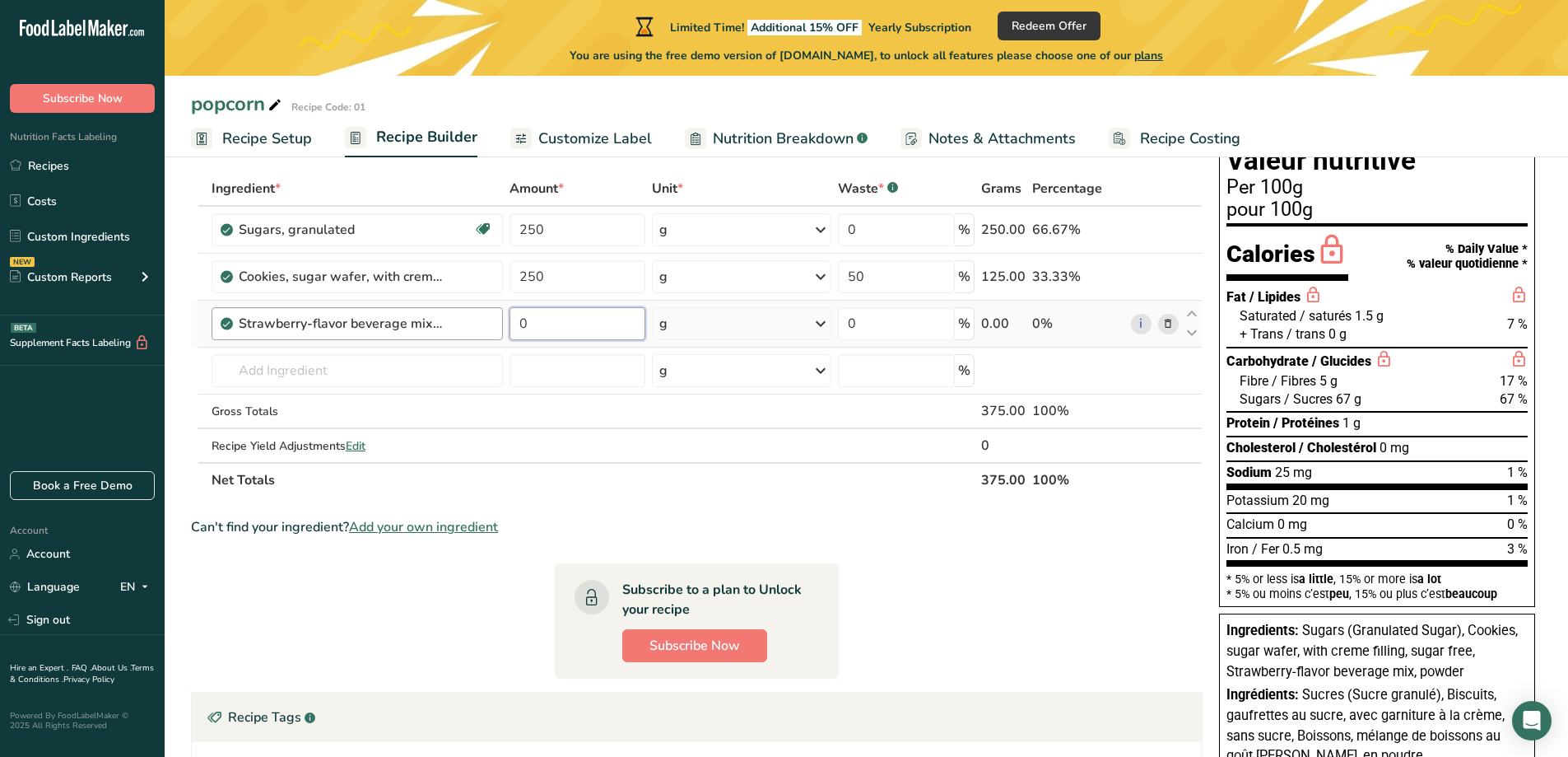
drag, startPoint x: 568, startPoint y: 328, endPoint x: 492, endPoint y: 326, distance: 76.0
click at [492, 326] on tr "Strawberry-flavor beverage mix, powder 0 g Portions 1 serving (2-3 heaping tsp)…" at bounding box center [697, 324] width 1010 height 47
type input "200"
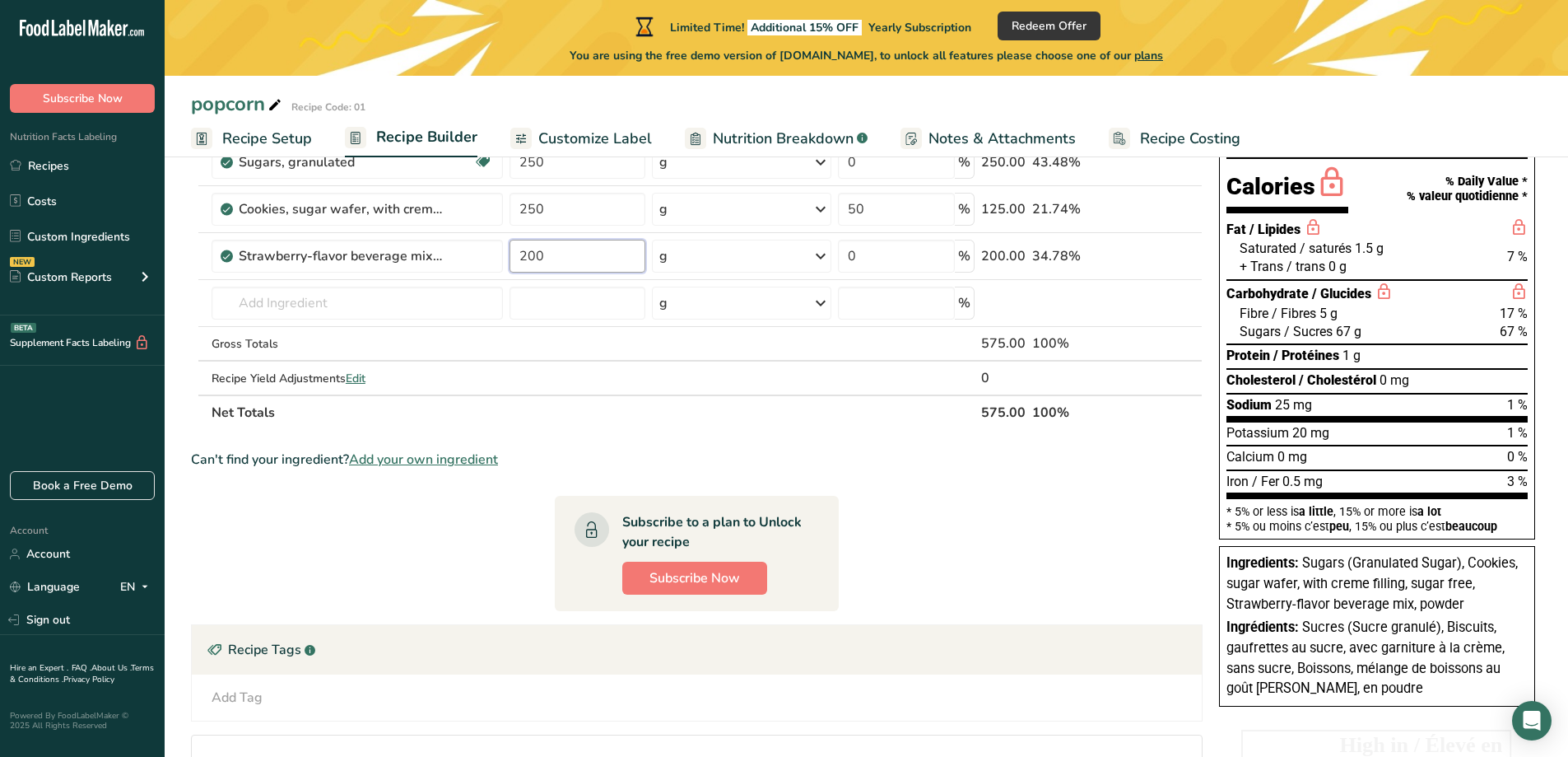
scroll to position [68, 0]
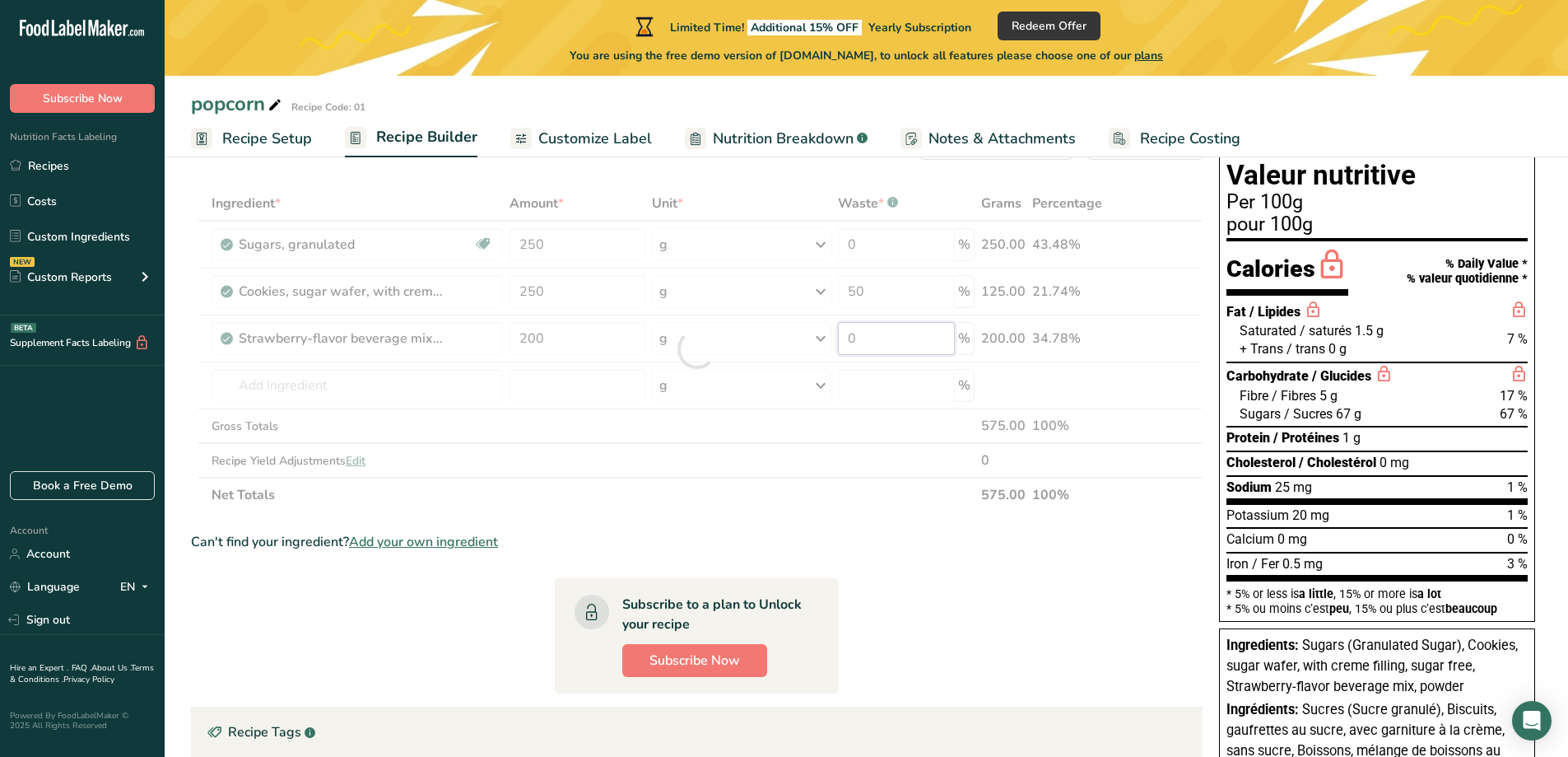
drag, startPoint x: 876, startPoint y: 334, endPoint x: 807, endPoint y: 338, distance: 69.1
click at [807, 338] on div "Ingredient * Amount * Unit * Waste * .a-a{fill:#347362;}.b-a{fill:#fff;} Grams …" at bounding box center [697, 350] width 1012 height 326
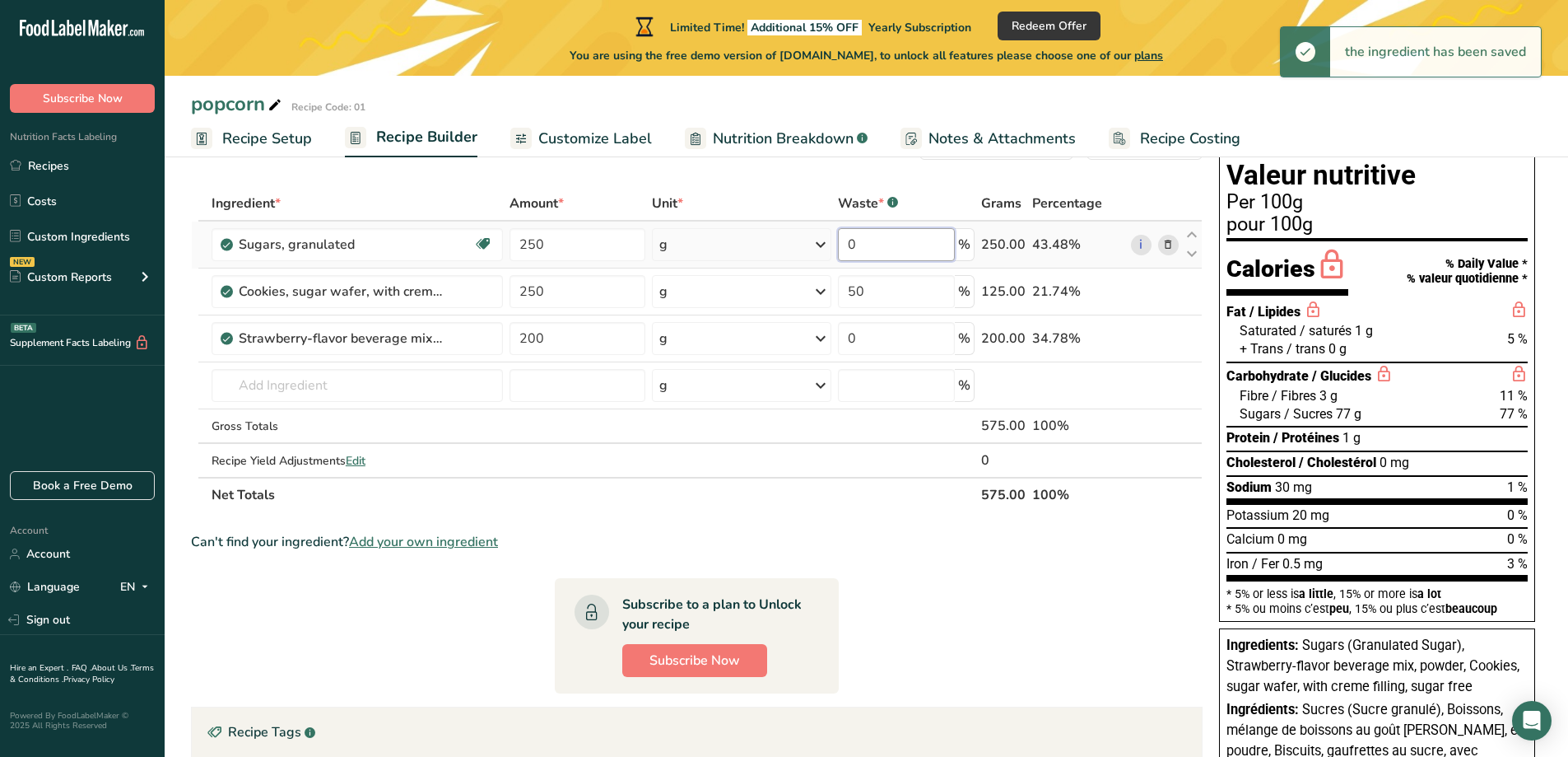
click at [880, 234] on div "Ingredient * Amount * Unit * Waste * .a-a{fill:#347362;}.b-a{fill:#fff;} Grams …" at bounding box center [697, 350] width 1012 height 326
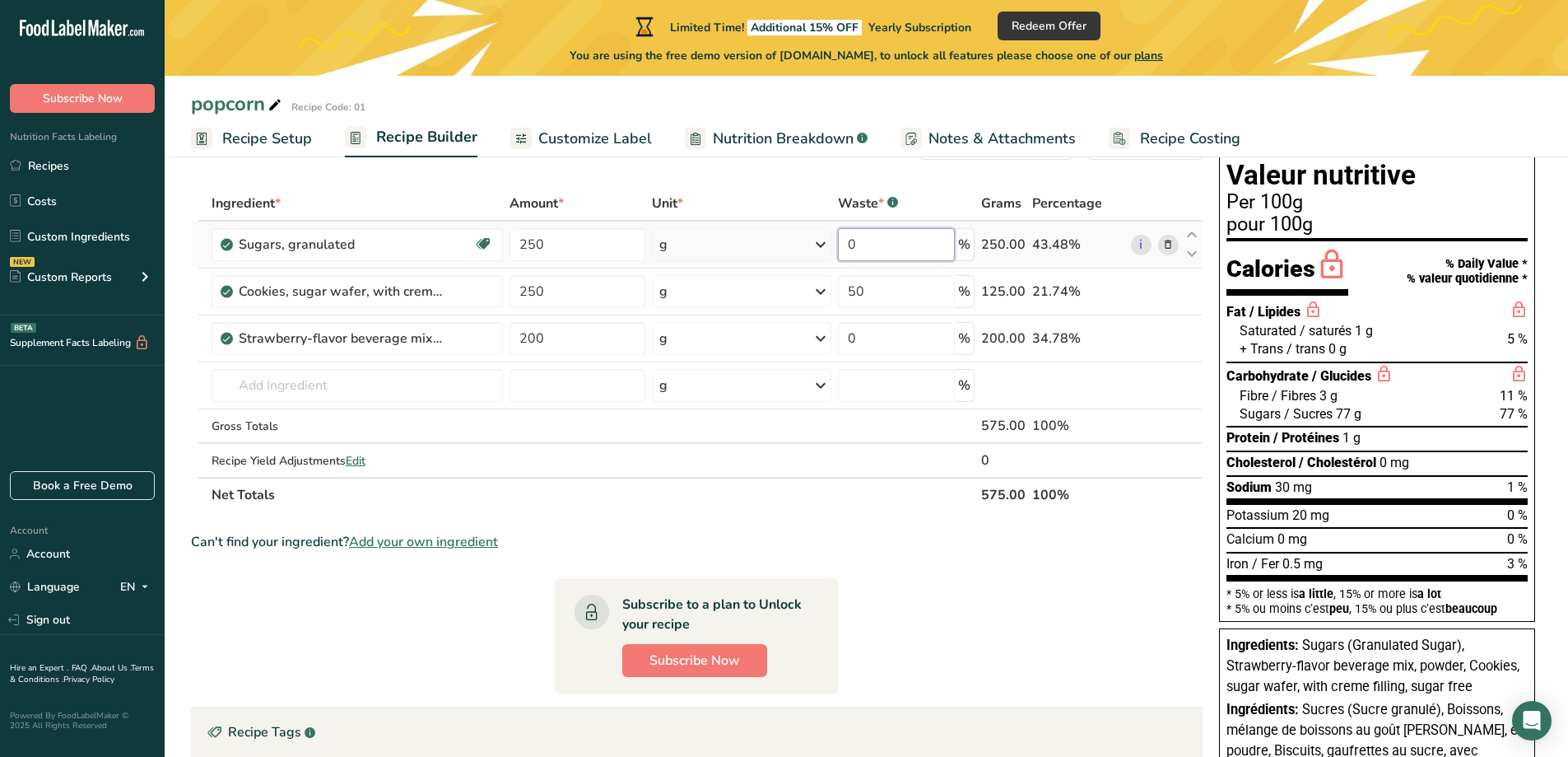
drag, startPoint x: 861, startPoint y: 250, endPoint x: 818, endPoint y: 247, distance: 43.1
click at [818, 247] on tr "Sugars, granulated Dairy free Gluten free Vegan Vegetarian Soy free 250 g Porti…" at bounding box center [697, 245] width 1010 height 47
type input "10"
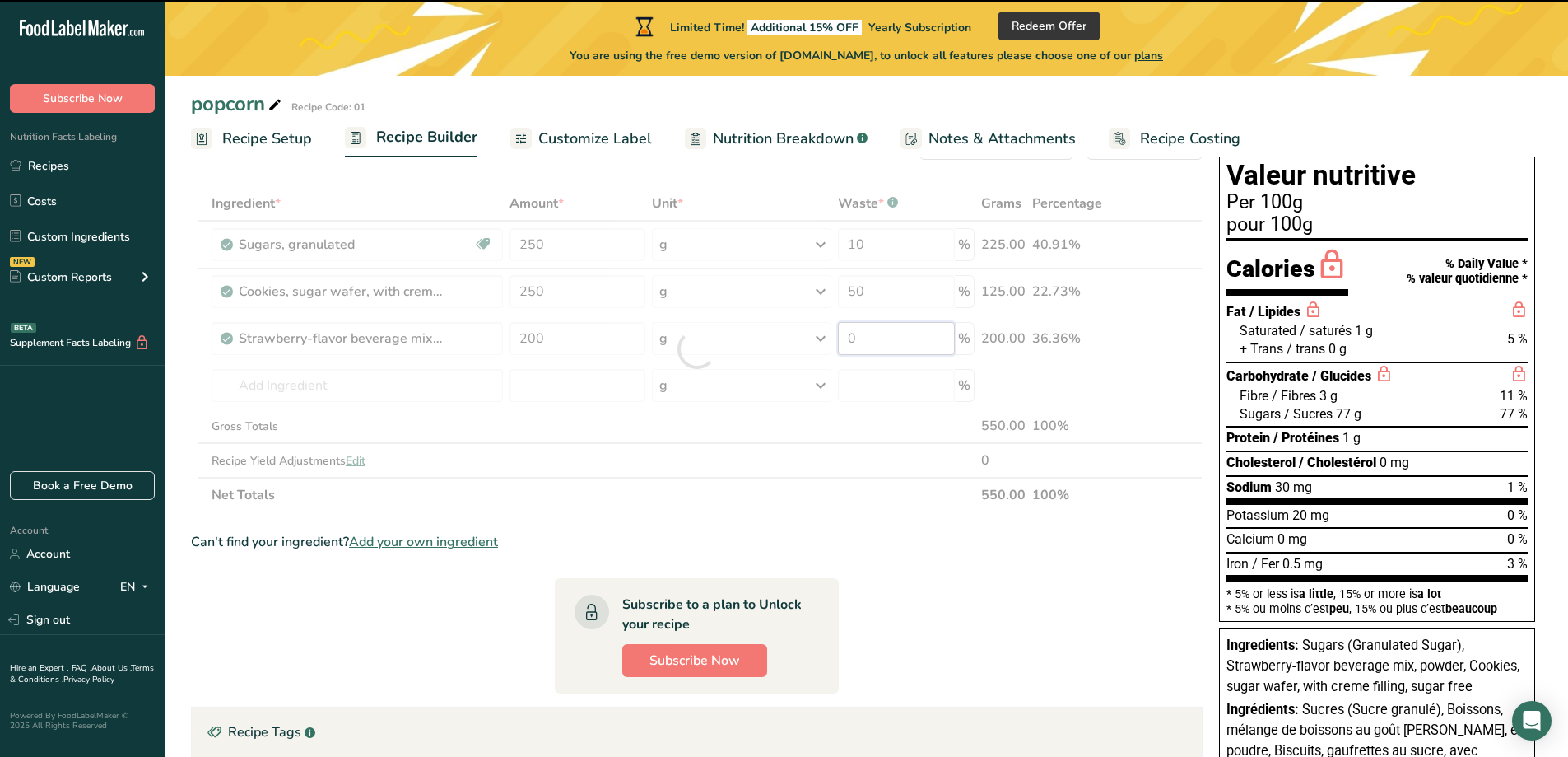
drag, startPoint x: 911, startPoint y: 350, endPoint x: 842, endPoint y: 348, distance: 69.0
click at [842, 348] on div "Ingredient * Amount * Unit * Waste * .a-a{fill:#347362;}.b-a{fill:#fff;} Grams …" at bounding box center [697, 350] width 1012 height 326
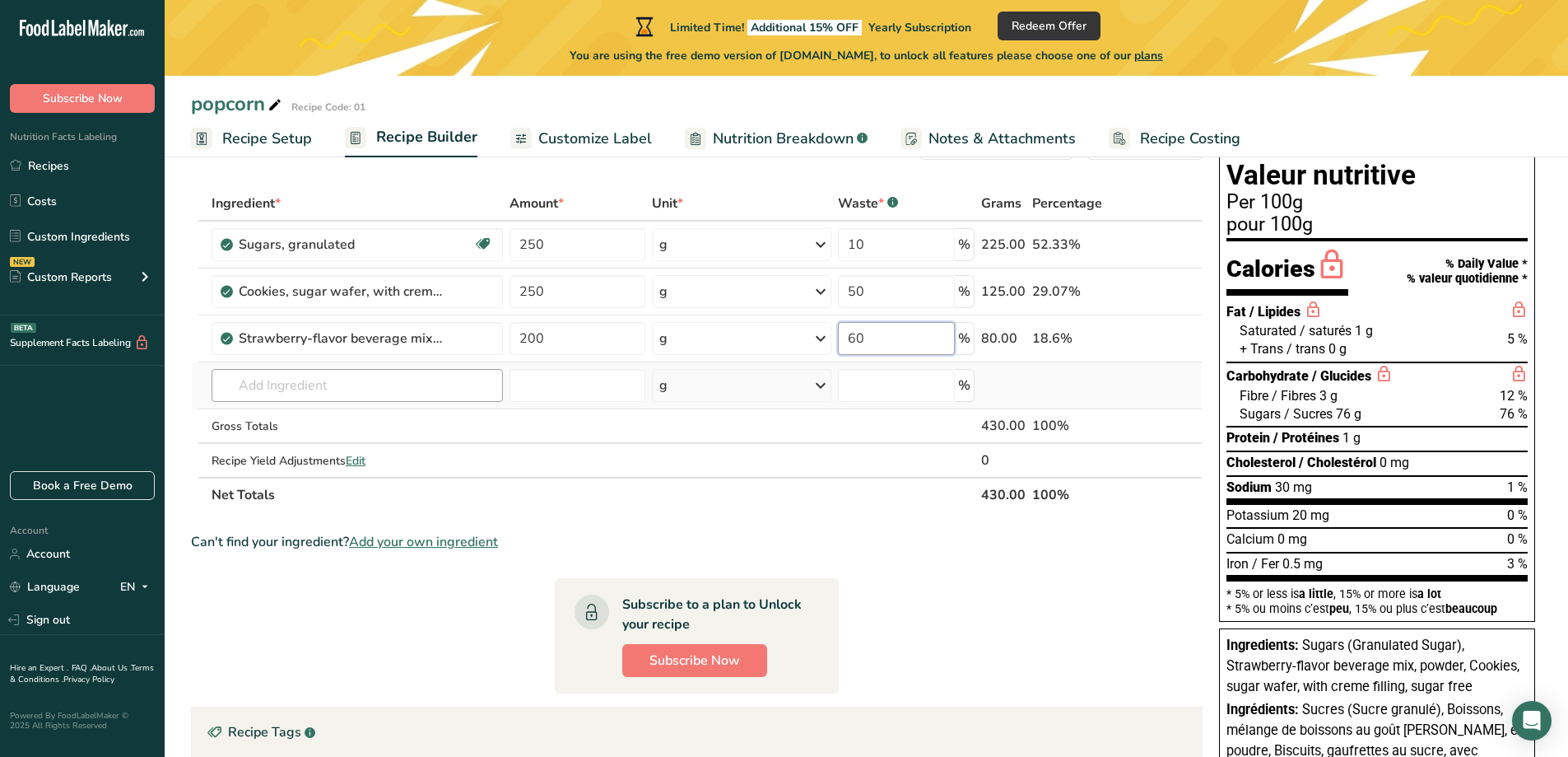
type input "60"
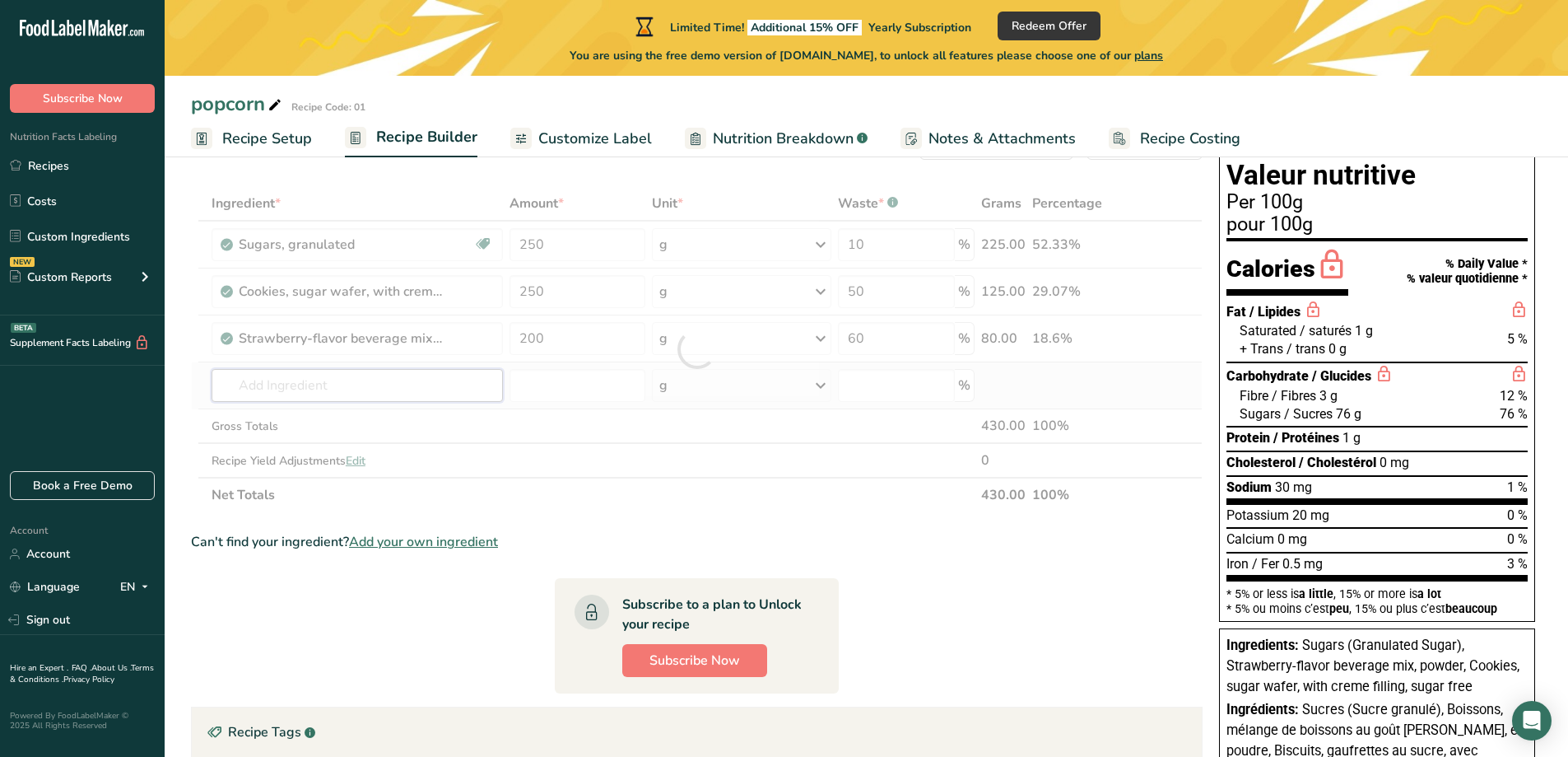
click at [398, 383] on div "Ingredient * Amount * Unit * Waste * .a-a{fill:#347362;}.b-a{fill:#fff;} Grams …" at bounding box center [697, 350] width 1012 height 326
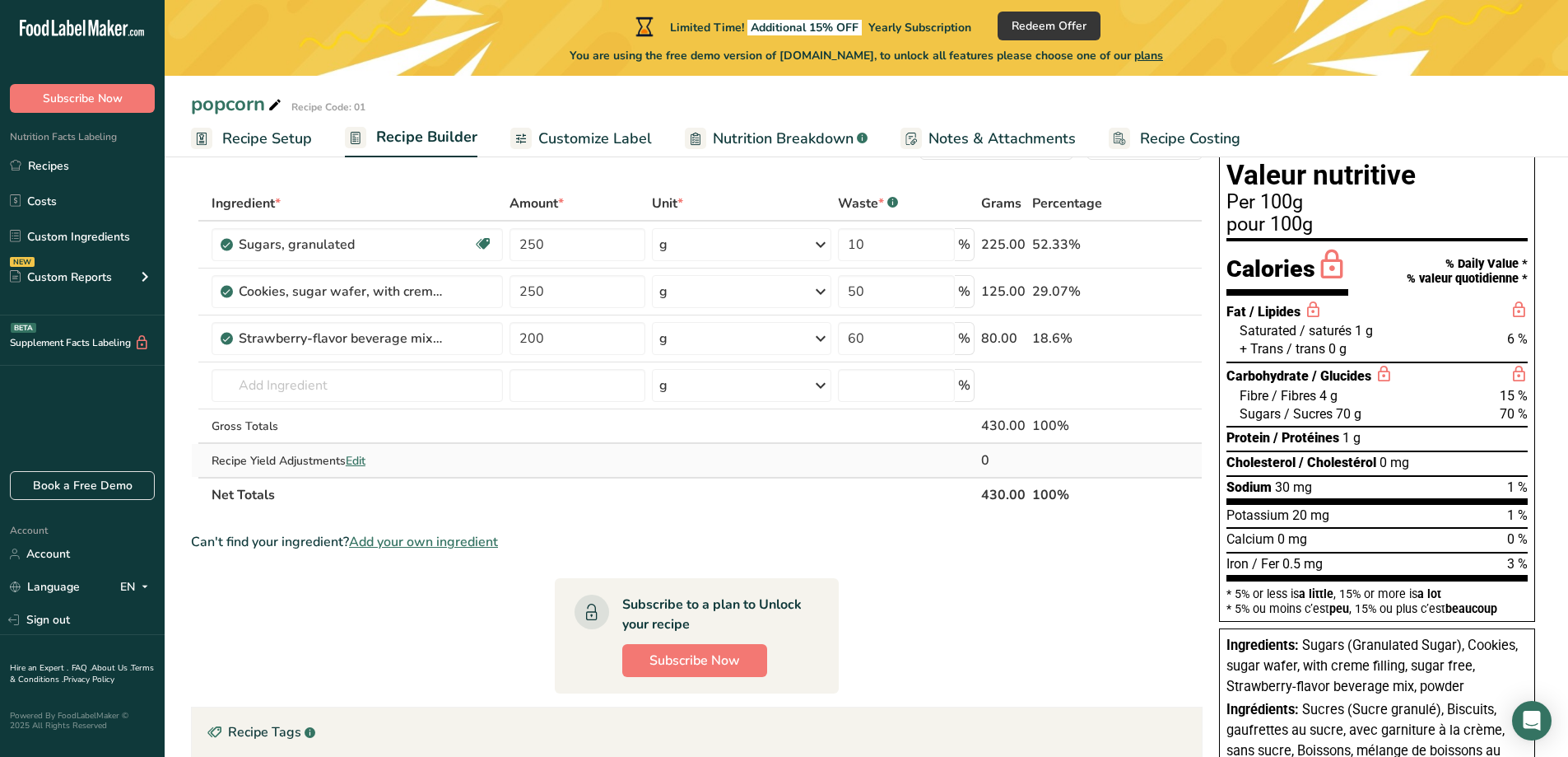
click at [363, 460] on span "Edit" at bounding box center [356, 460] width 20 height 15
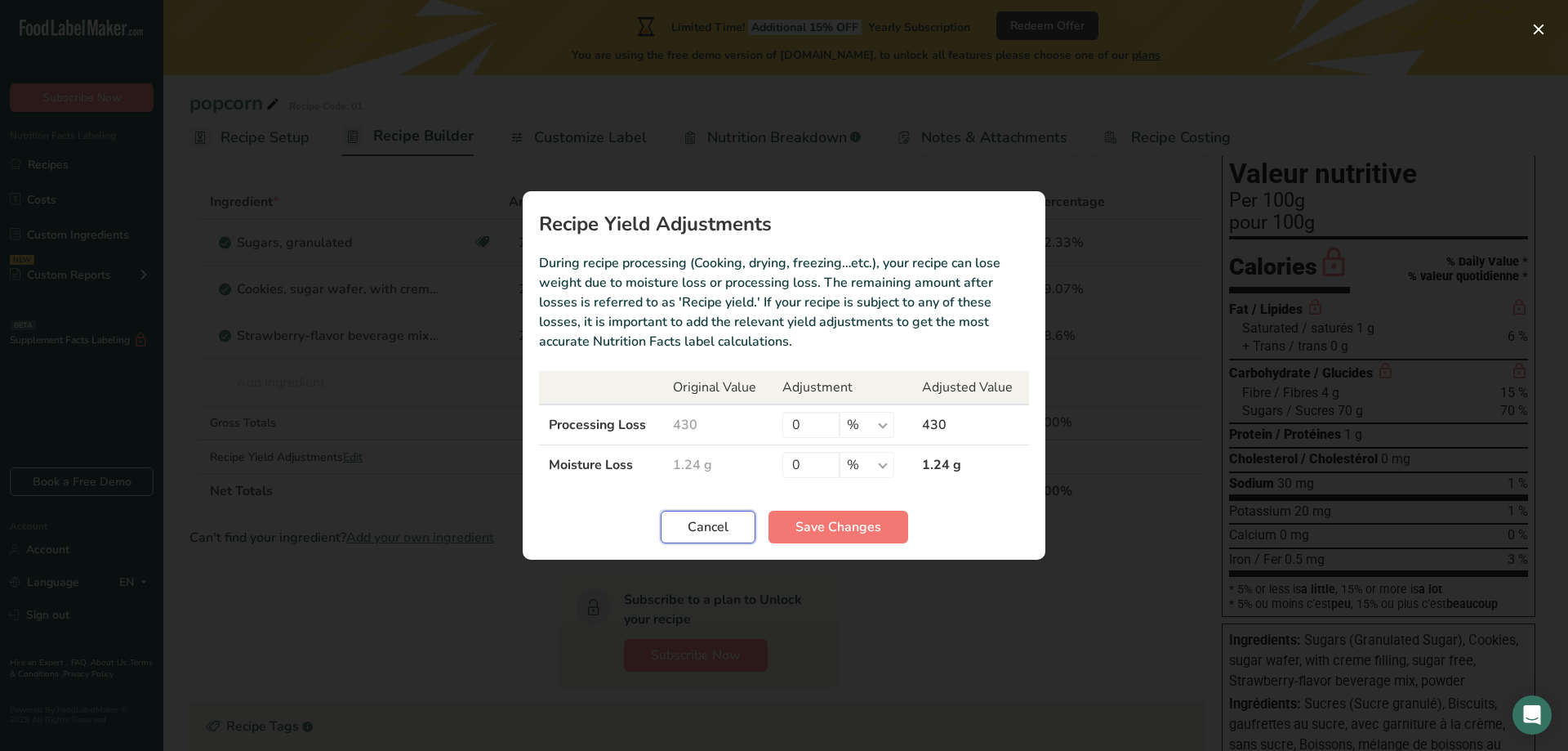
click at [729, 535] on button "Cancel" at bounding box center [708, 526] width 94 height 32
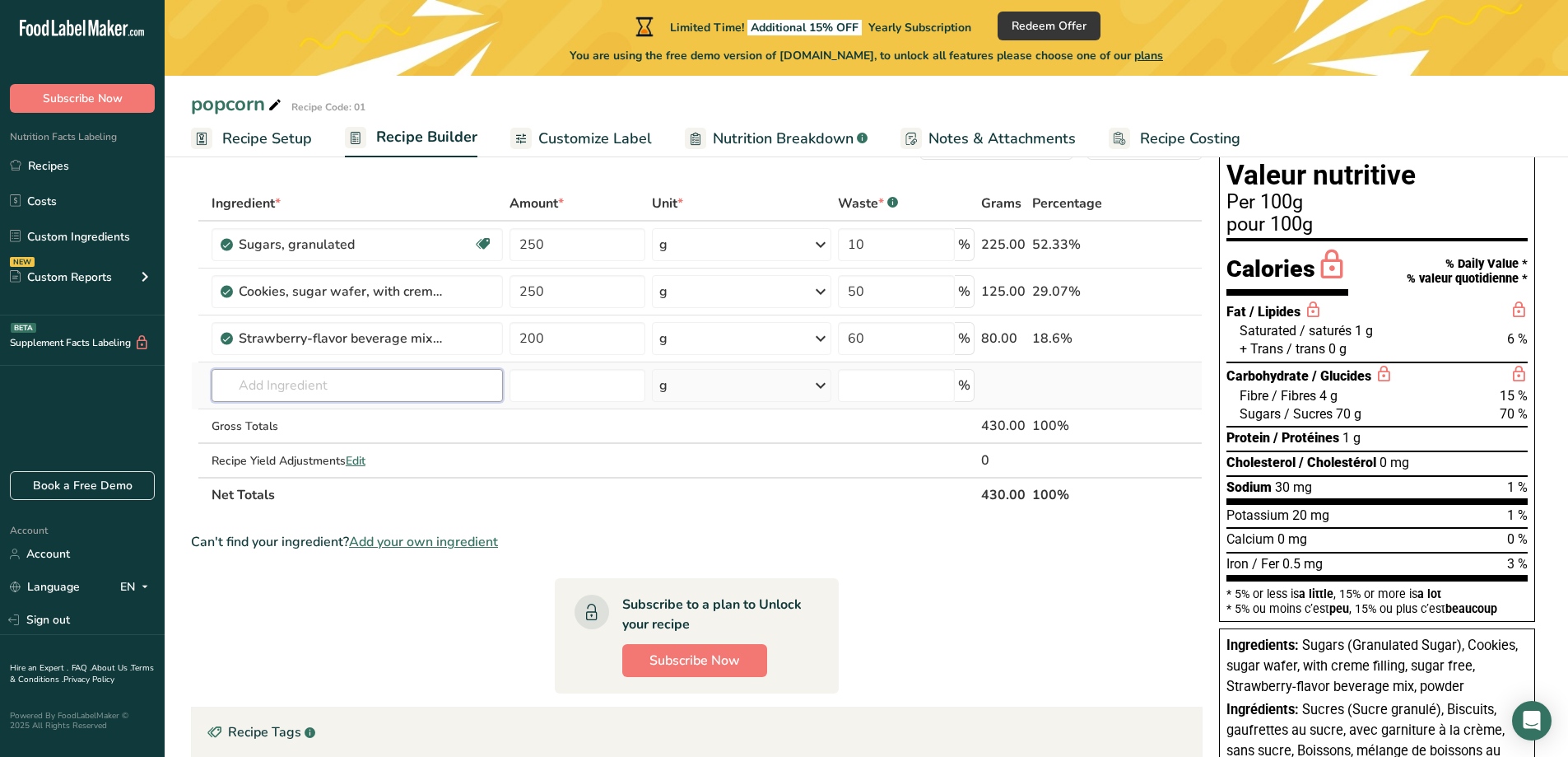
click at [286, 388] on input "text" at bounding box center [358, 385] width 292 height 33
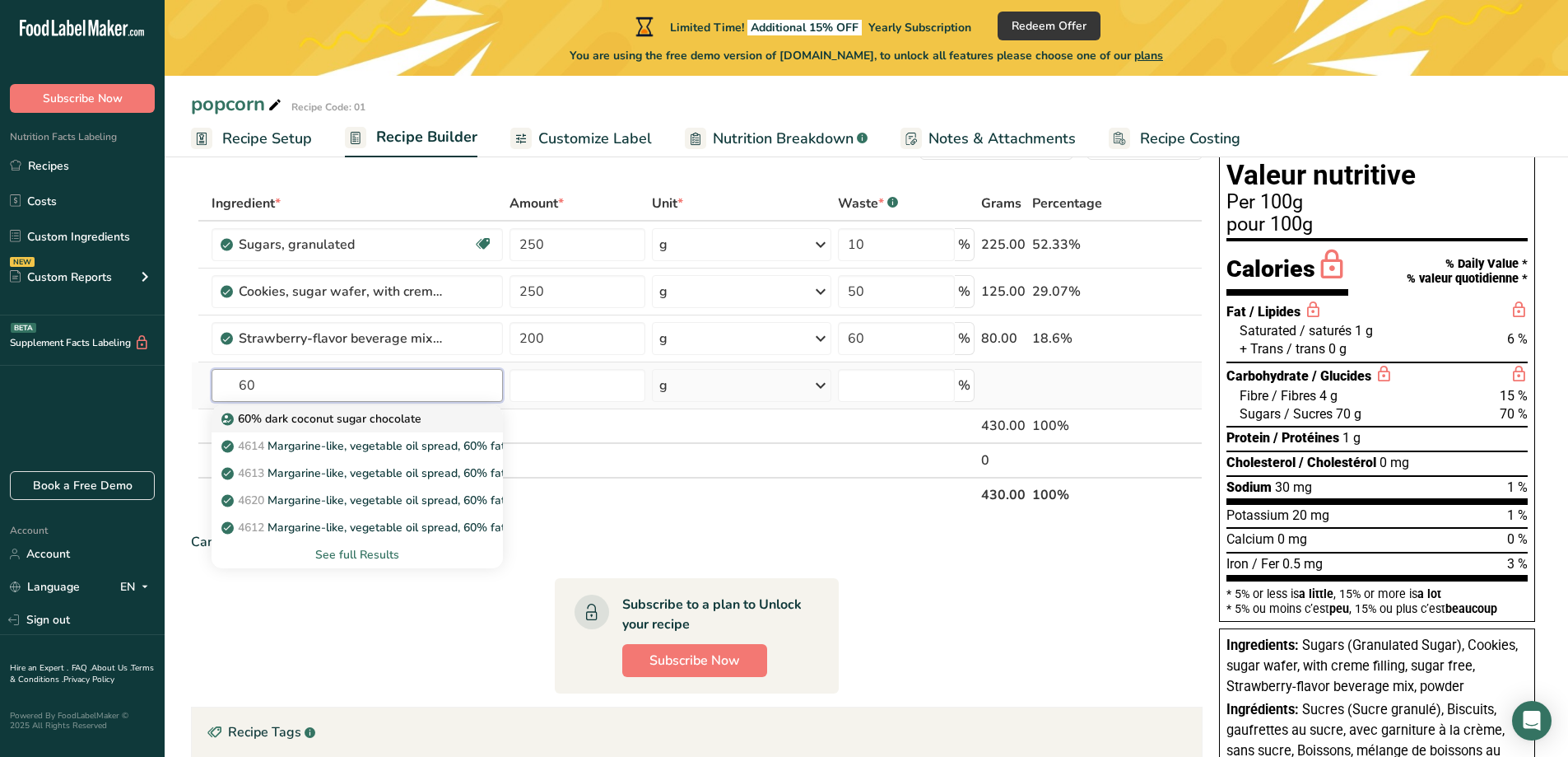
type input "6"
type input "m"
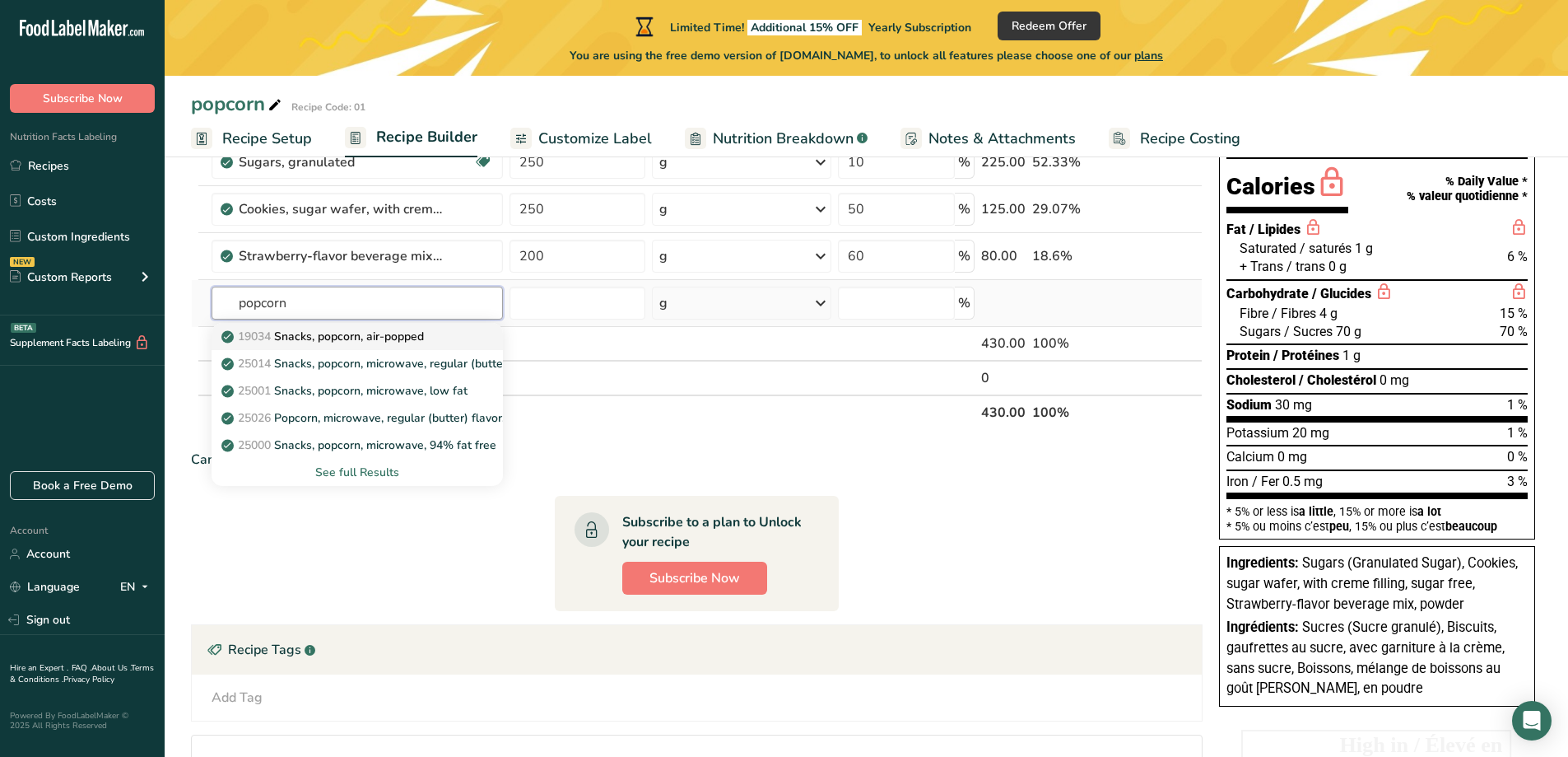
type input "popcorn"
click at [345, 340] on p "19034 Snacks, popcorn, air-popped" at bounding box center [324, 336] width 199 height 17
type input "Snacks, popcorn, air-popped"
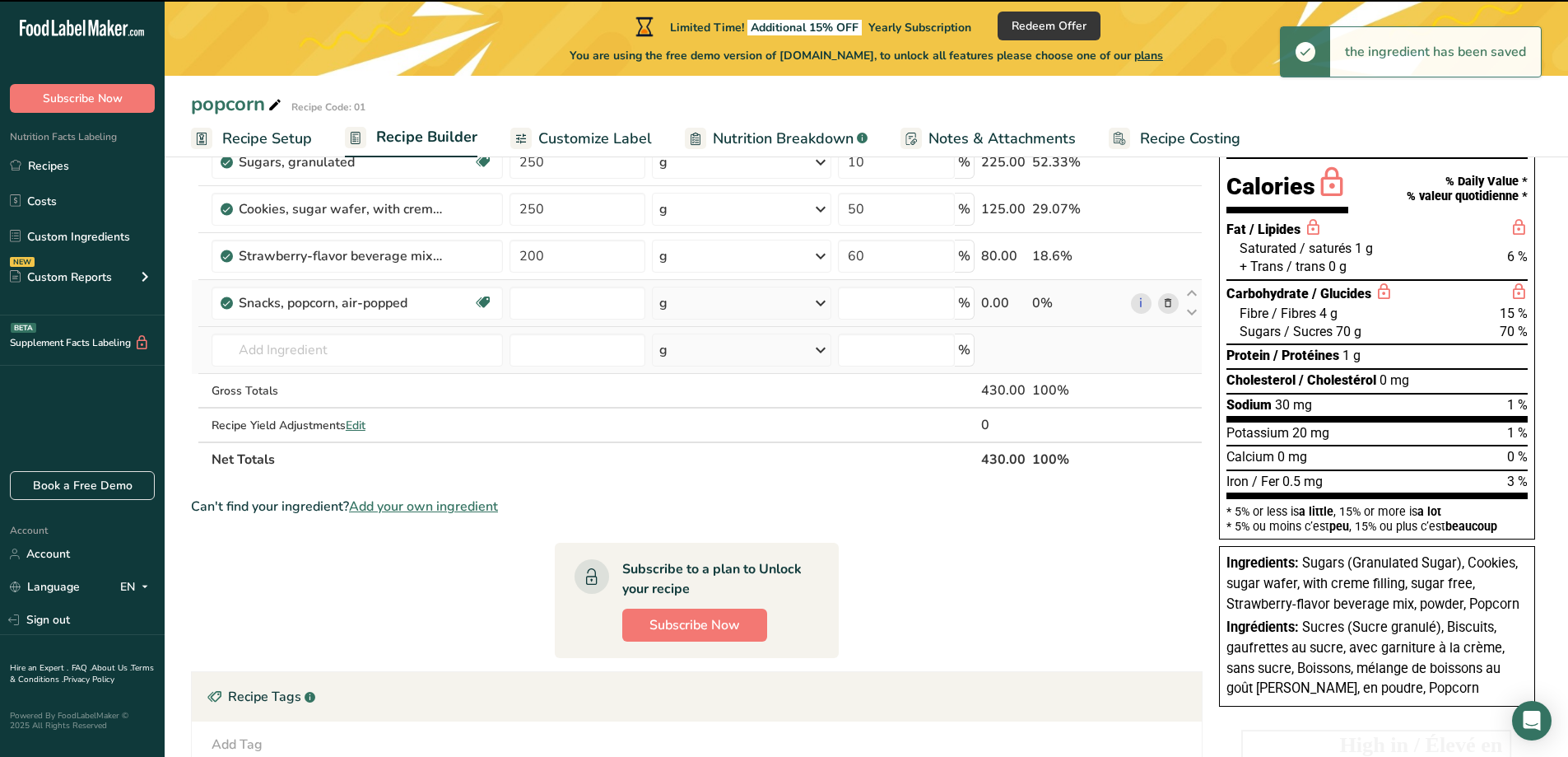
type input "0"
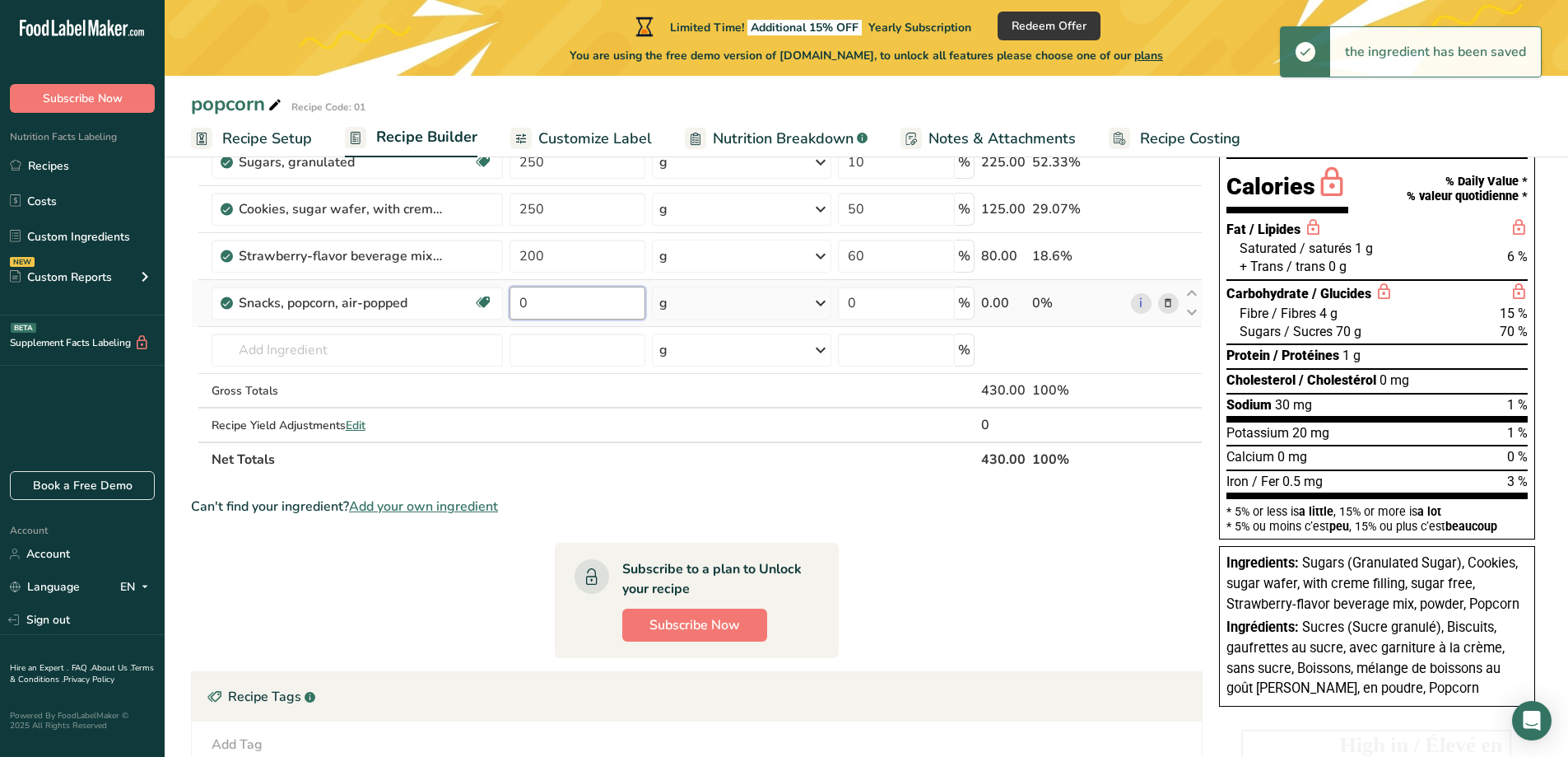
click at [586, 311] on input "0" at bounding box center [578, 302] width 136 height 33
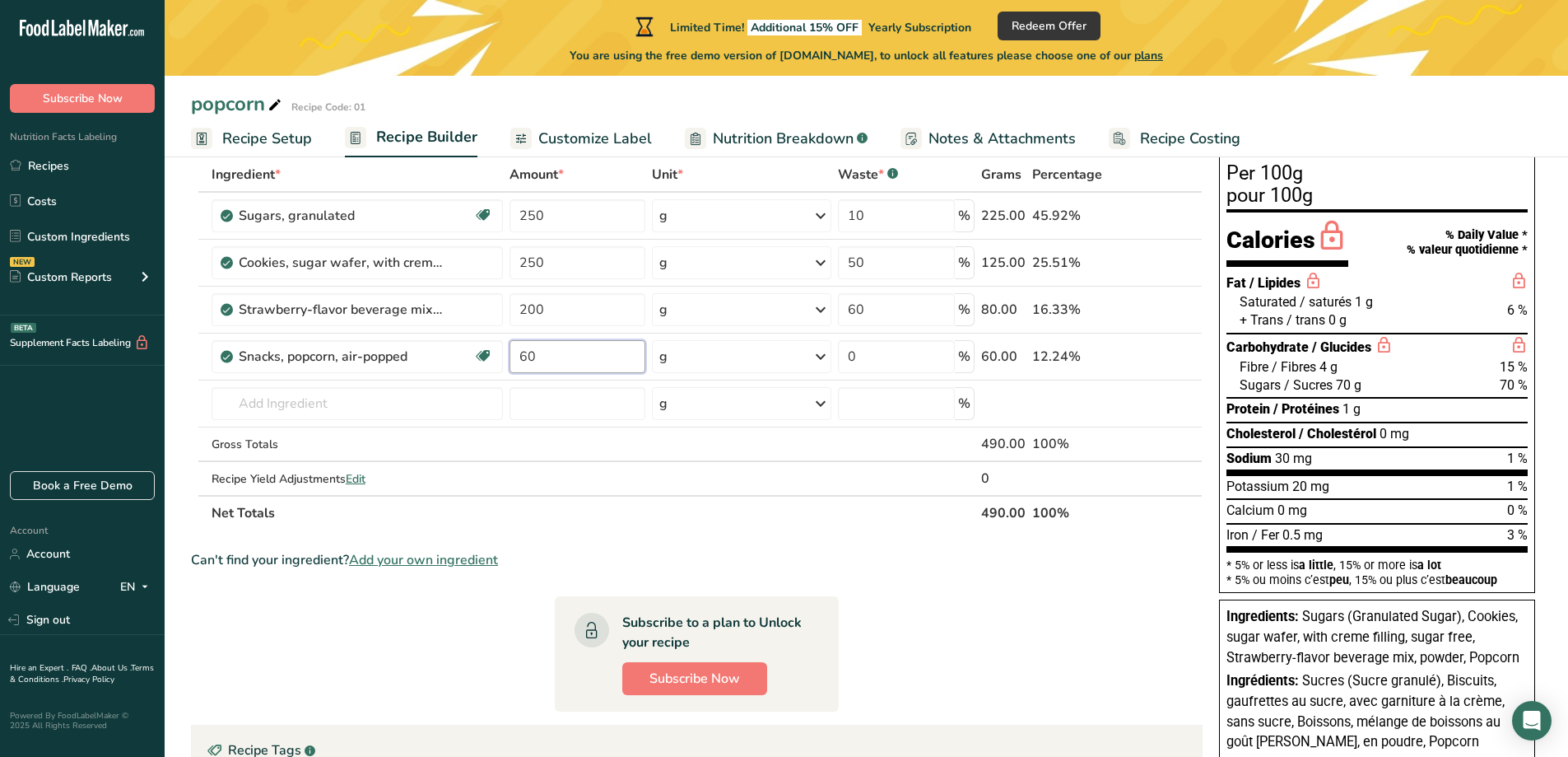
scroll to position [68, 0]
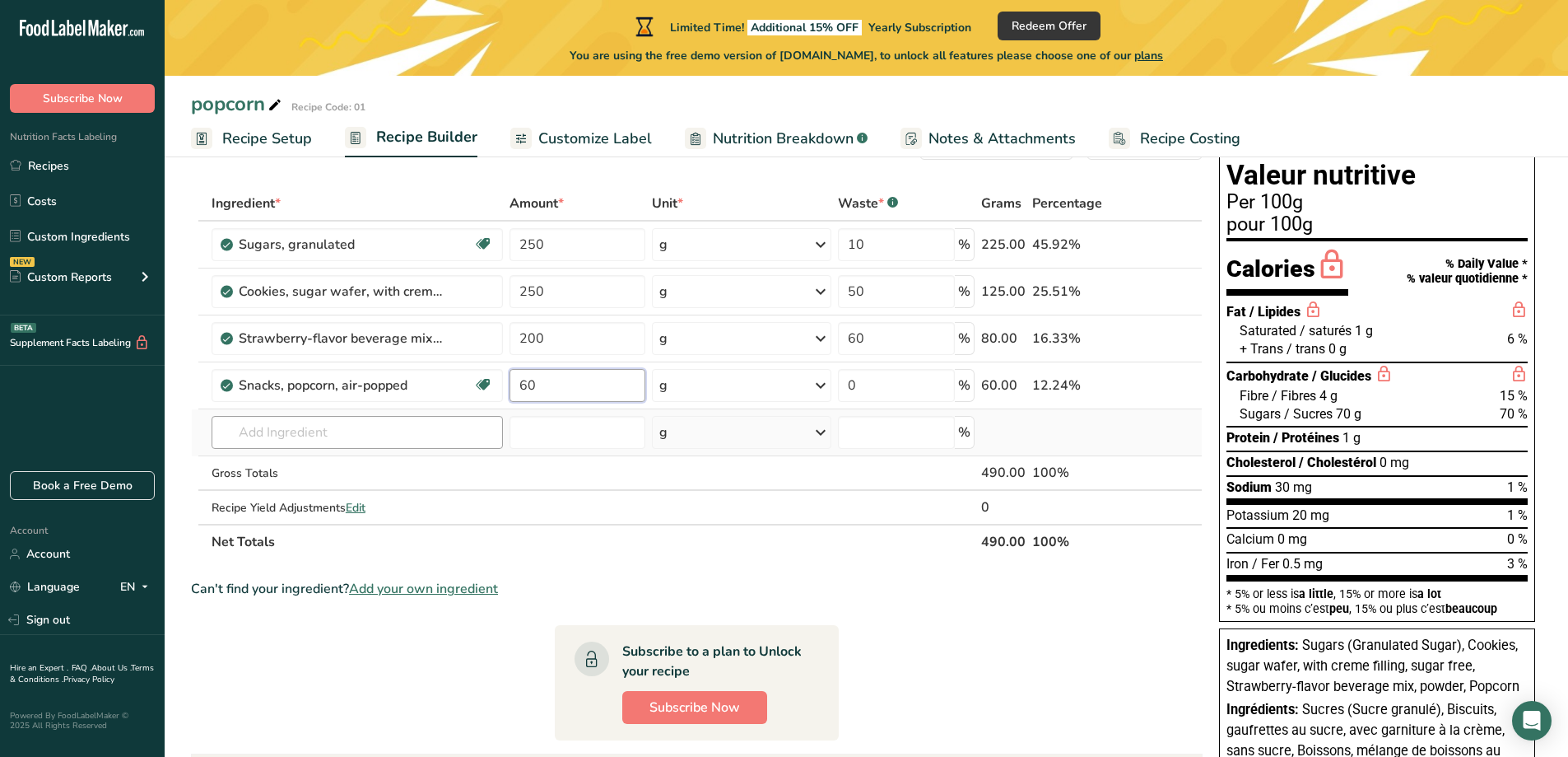
type input "60"
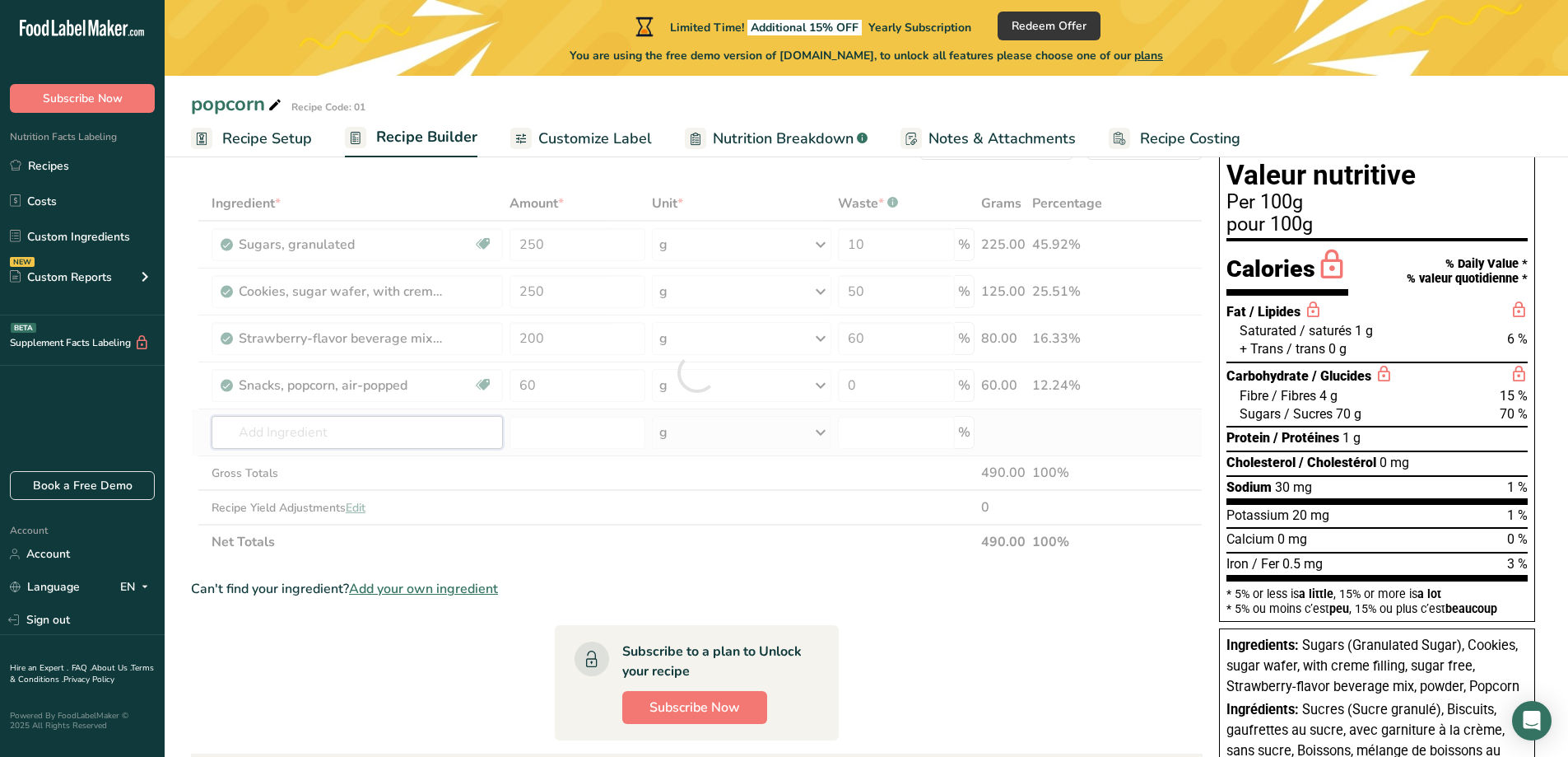
click at [453, 430] on div "Ingredient * Amount * Unit * Waste * .a-a{fill:#347362;}.b-a{fill:#fff;} Grams …" at bounding box center [697, 373] width 1012 height 373
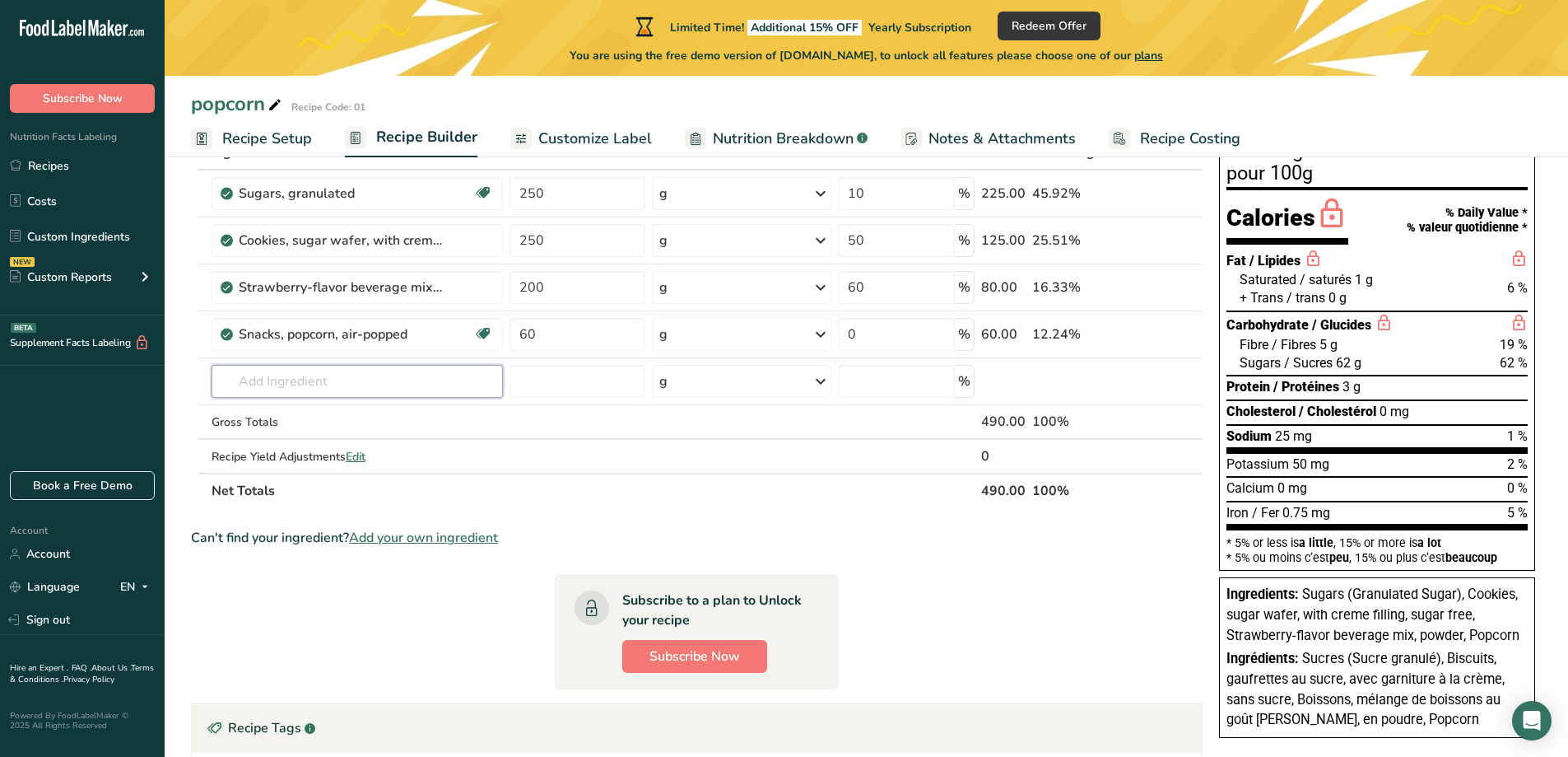
scroll to position [114, 0]
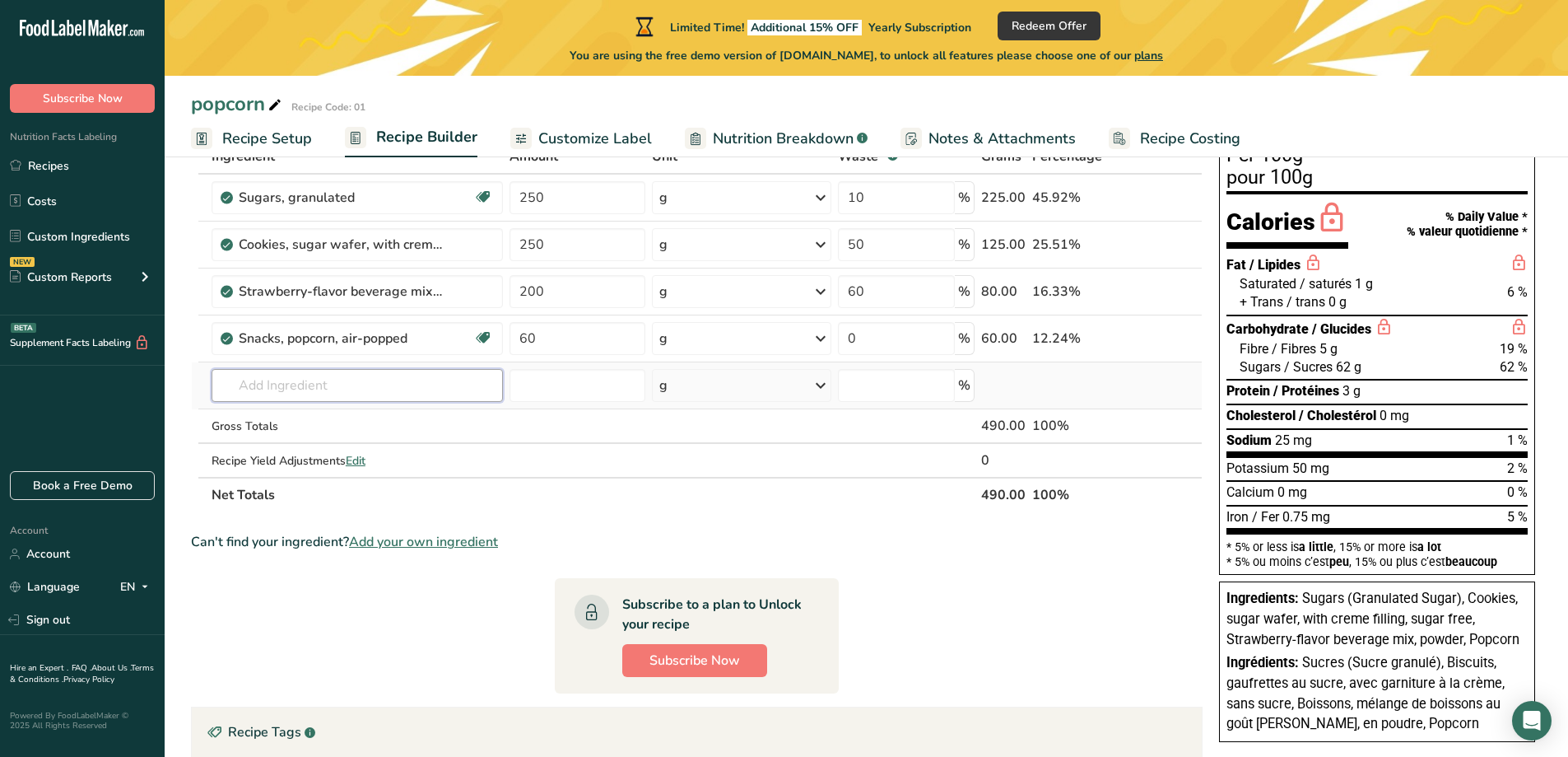
click at [371, 394] on input "text" at bounding box center [358, 385] width 292 height 33
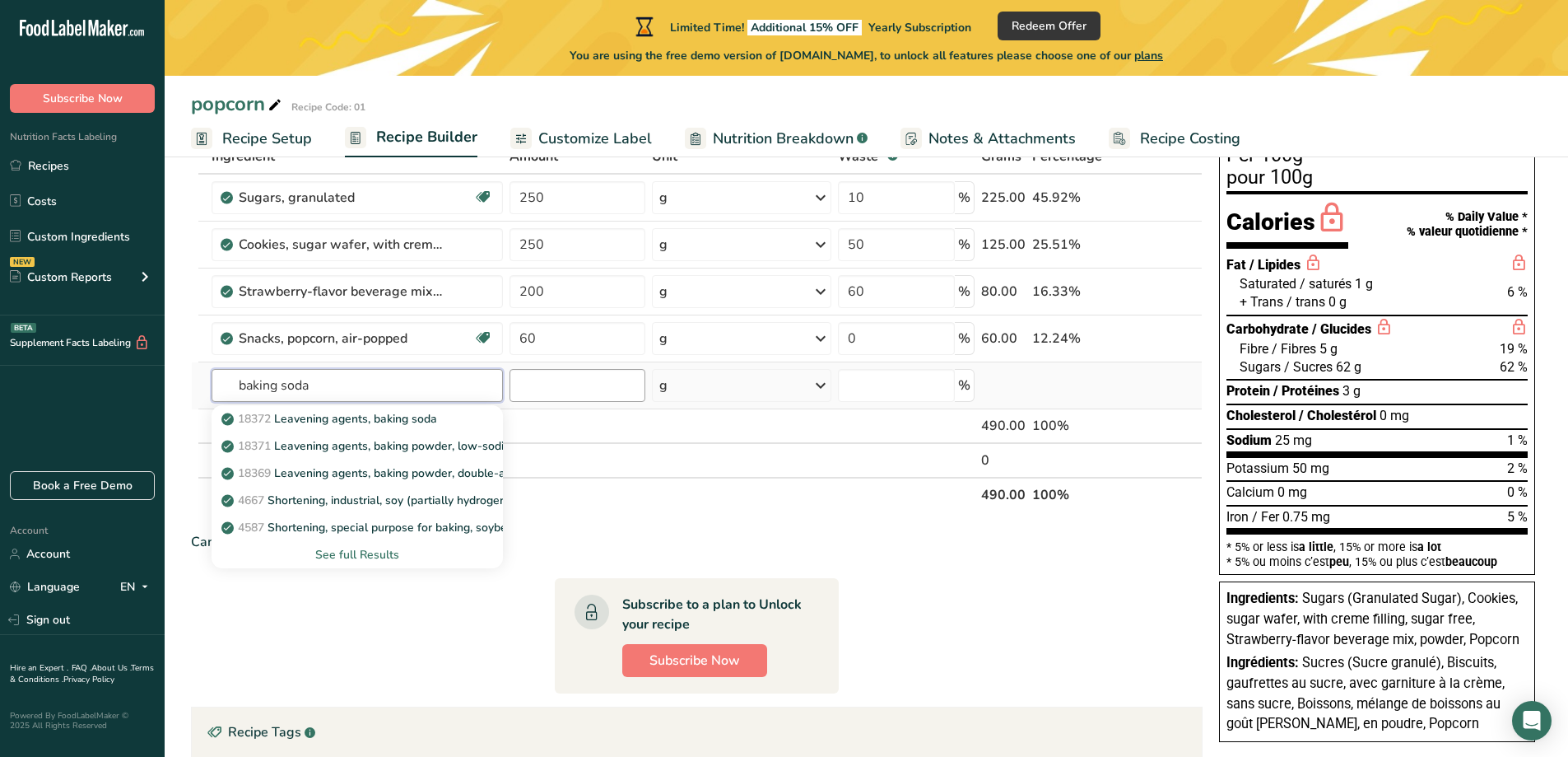
type input "baking soda"
click at [556, 383] on input "number" at bounding box center [578, 385] width 136 height 33
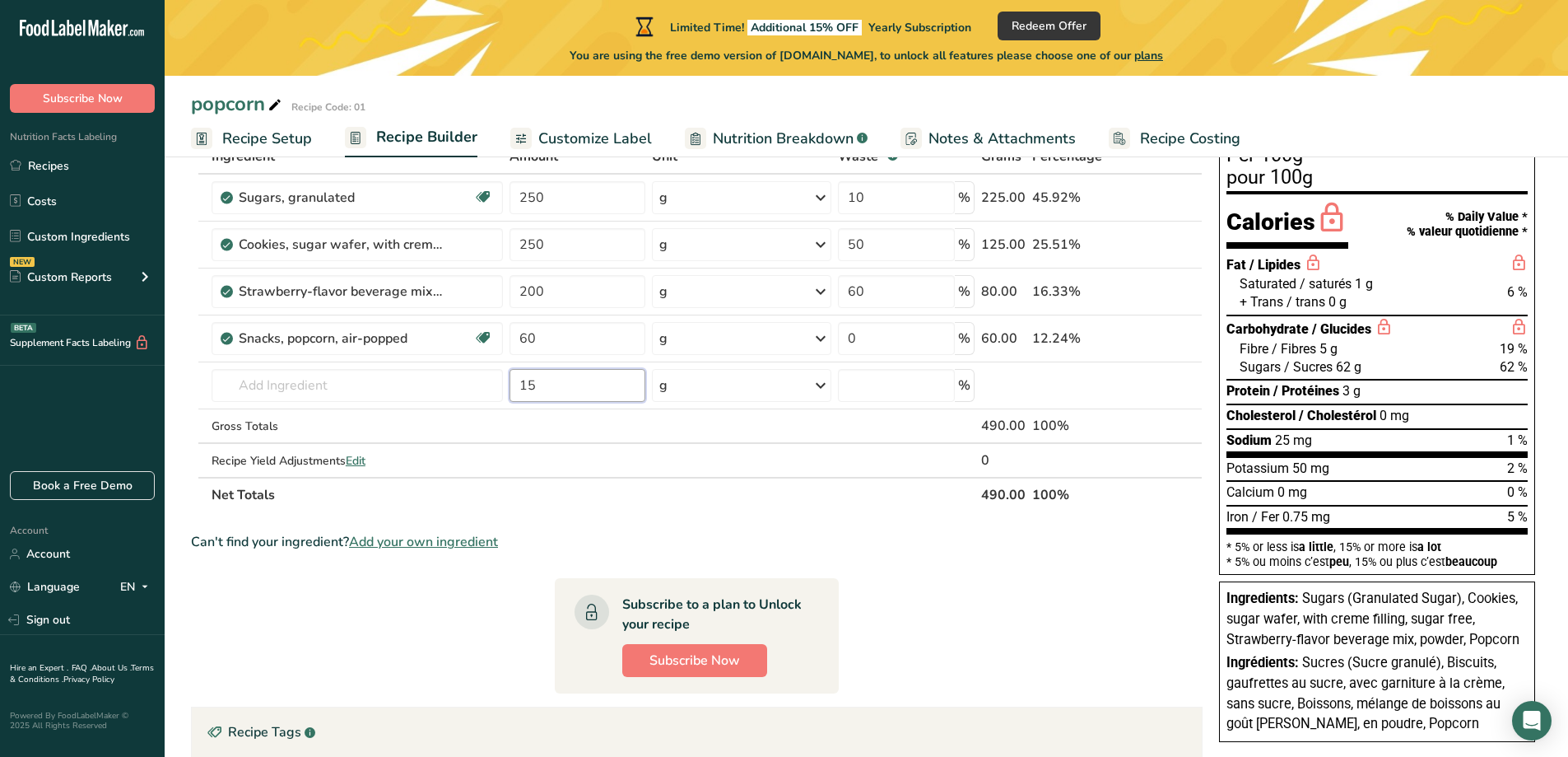
type input "15"
click at [430, 388] on input "text" at bounding box center [358, 385] width 292 height 33
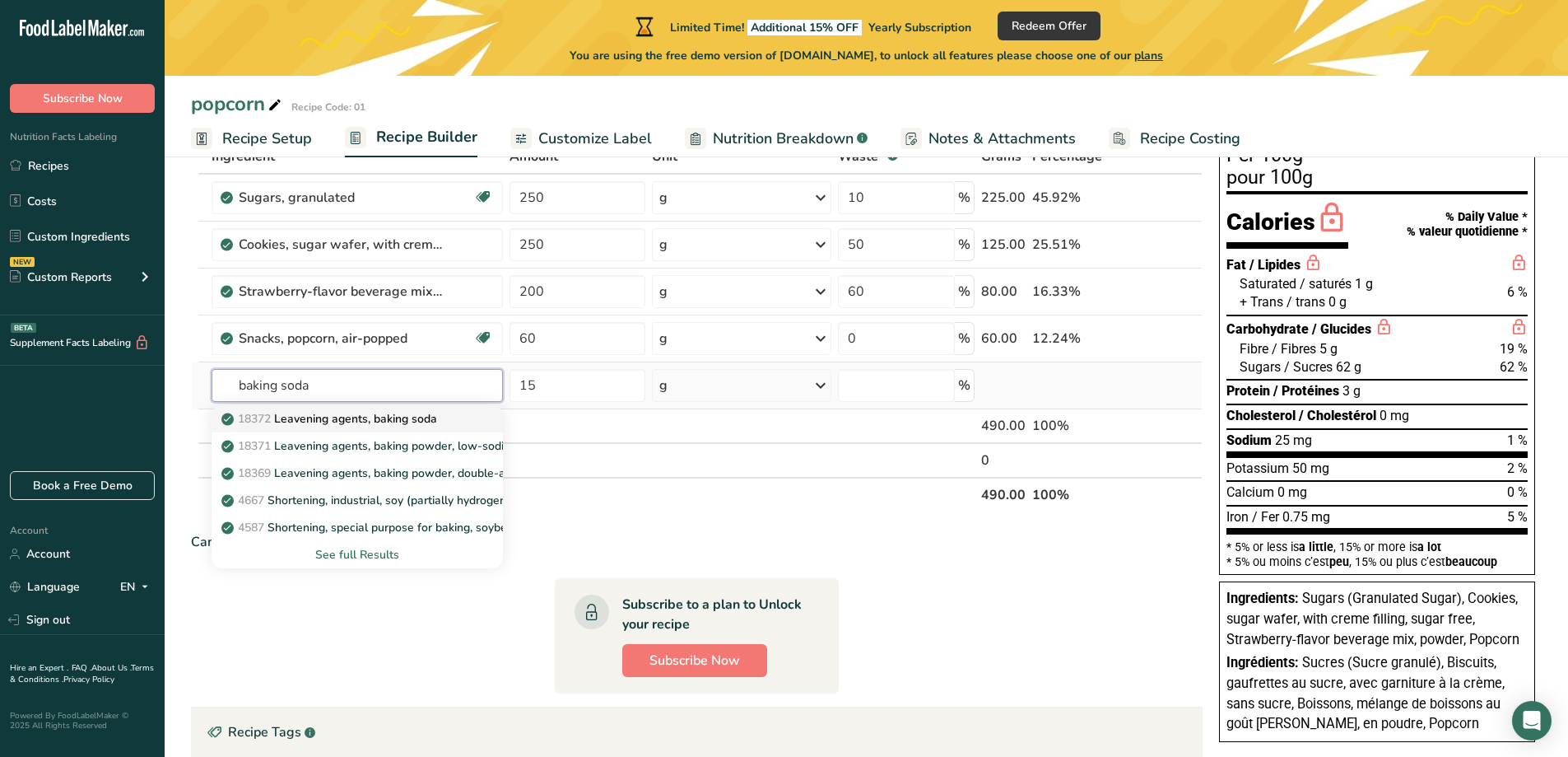
type input "baking soda"
click at [437, 416] on p "18372 Leavening agents, baking soda" at bounding box center [330, 418] width 213 height 17
type input "Leavening agents, baking soda"
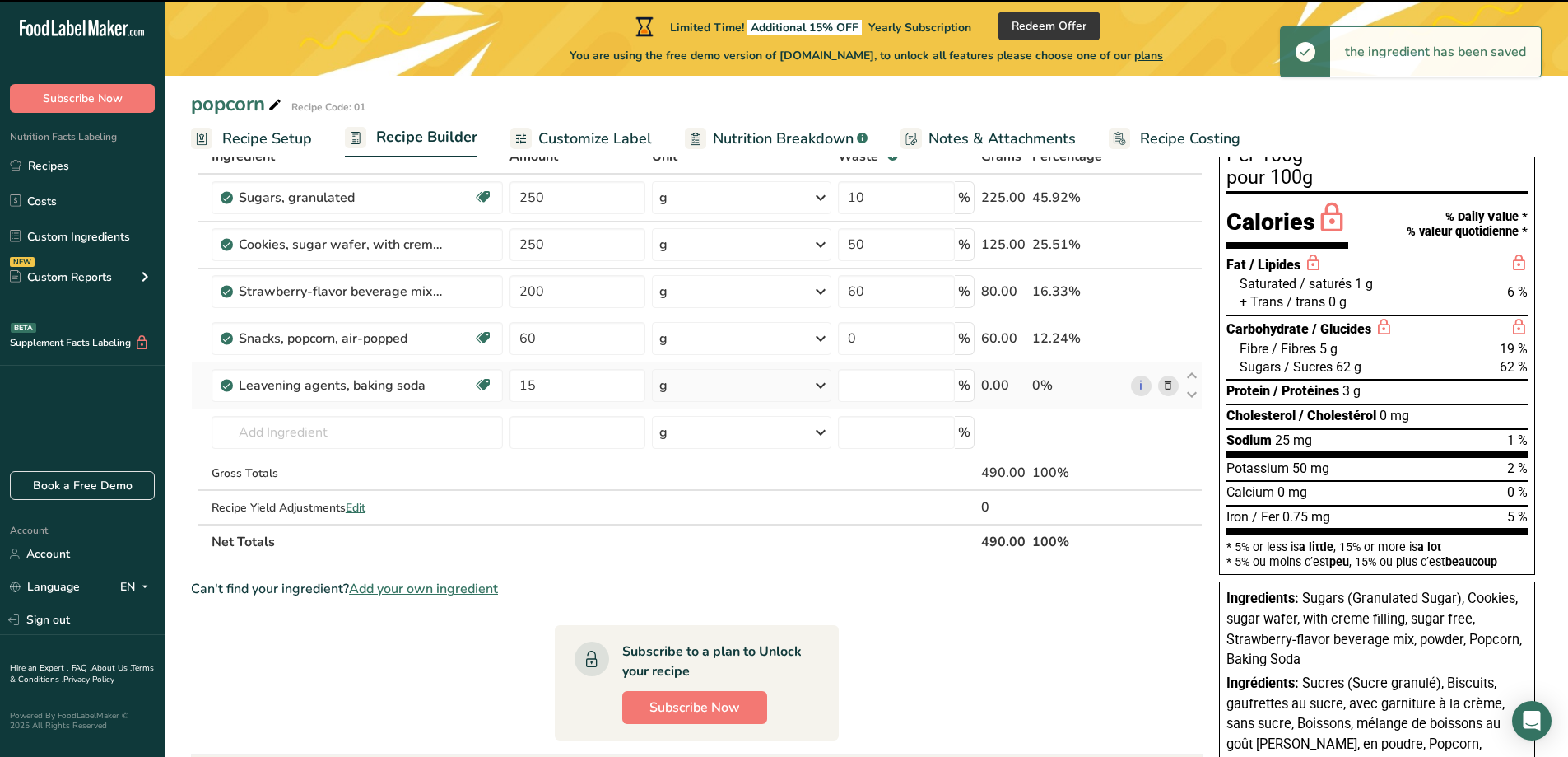
type input "0"
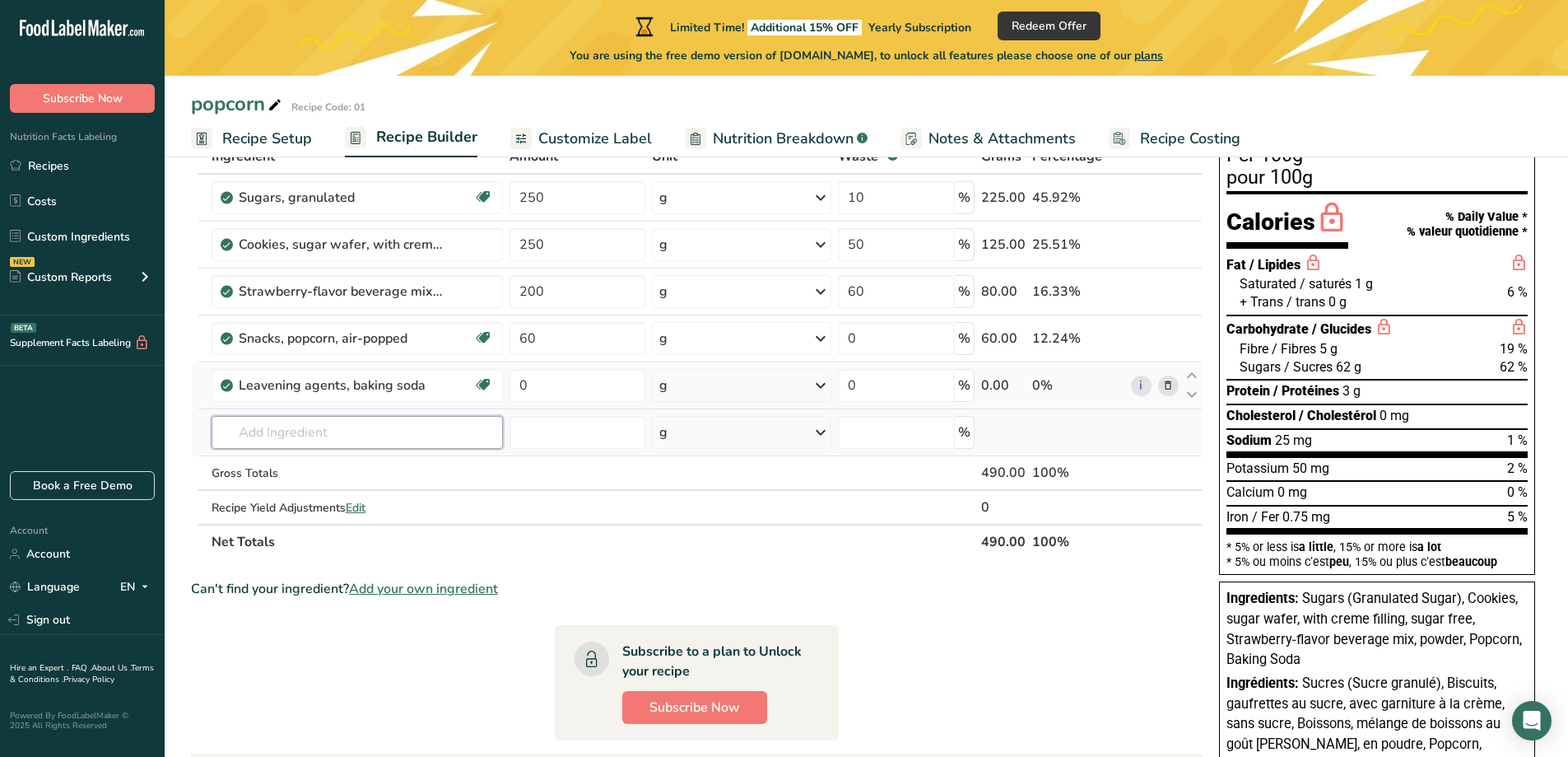
click at [458, 441] on input "text" at bounding box center [358, 432] width 292 height 33
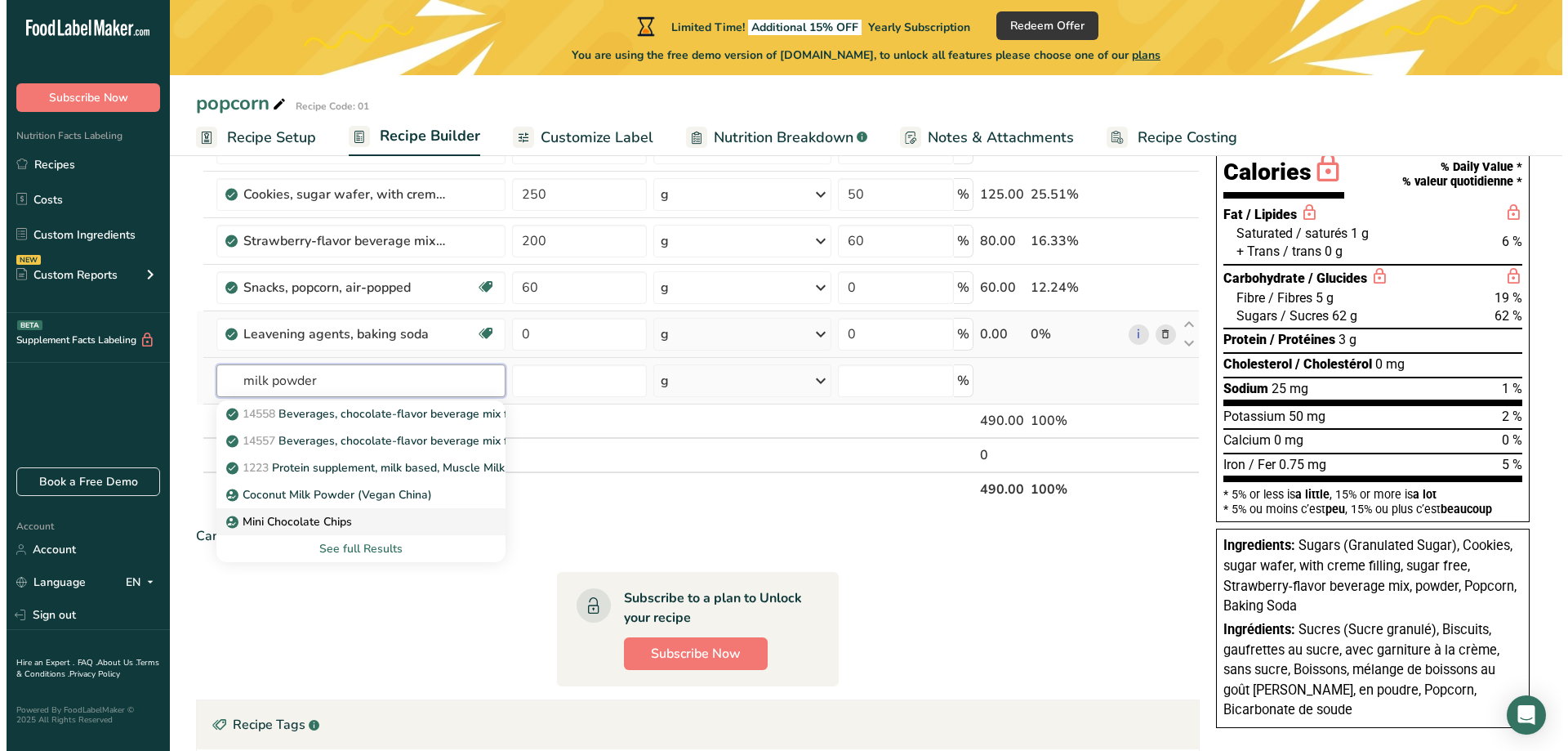
scroll to position [163, 0]
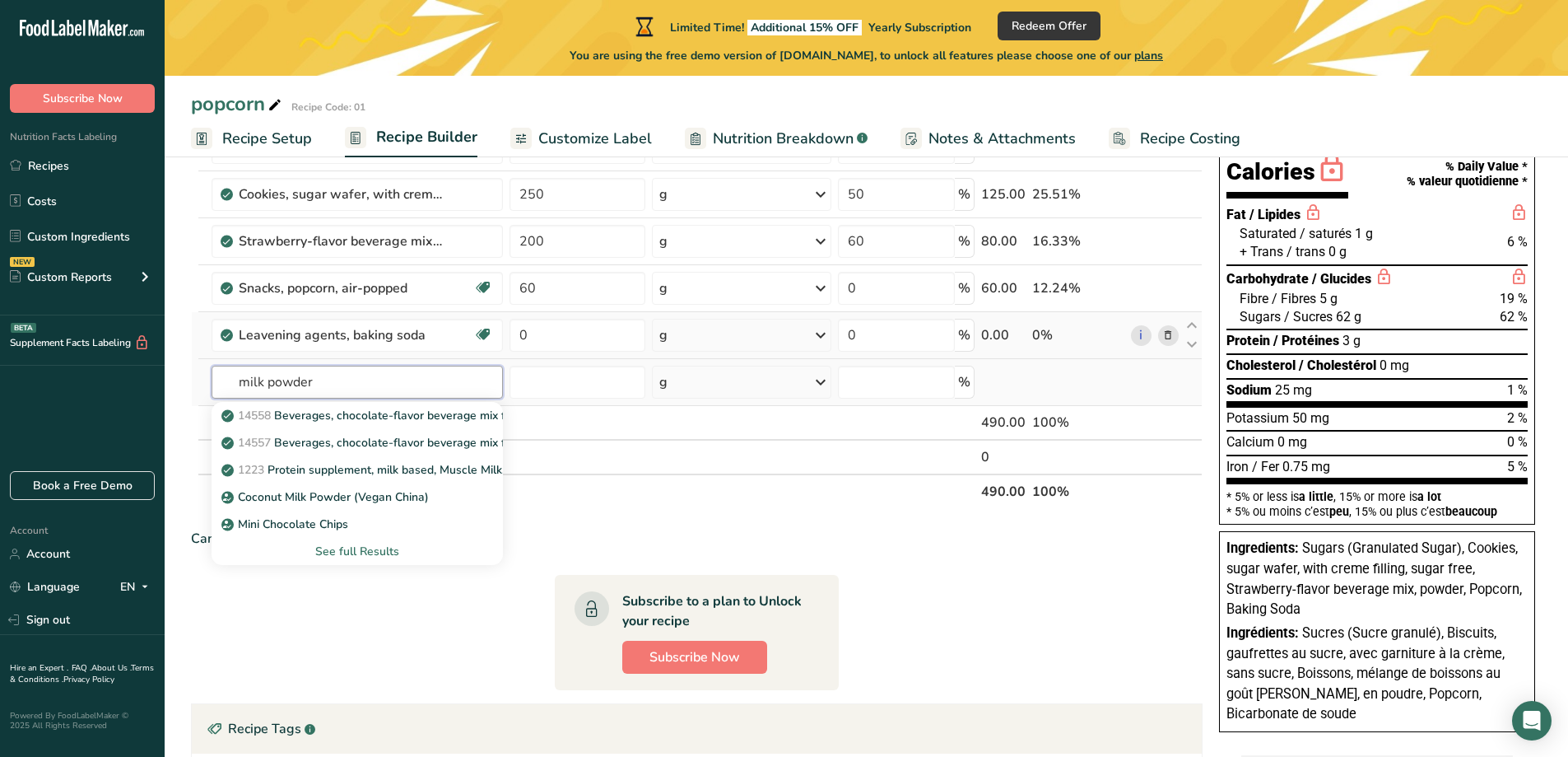
type input "milk powder"
click at [363, 546] on div "See full Results" at bounding box center [357, 551] width 265 height 17
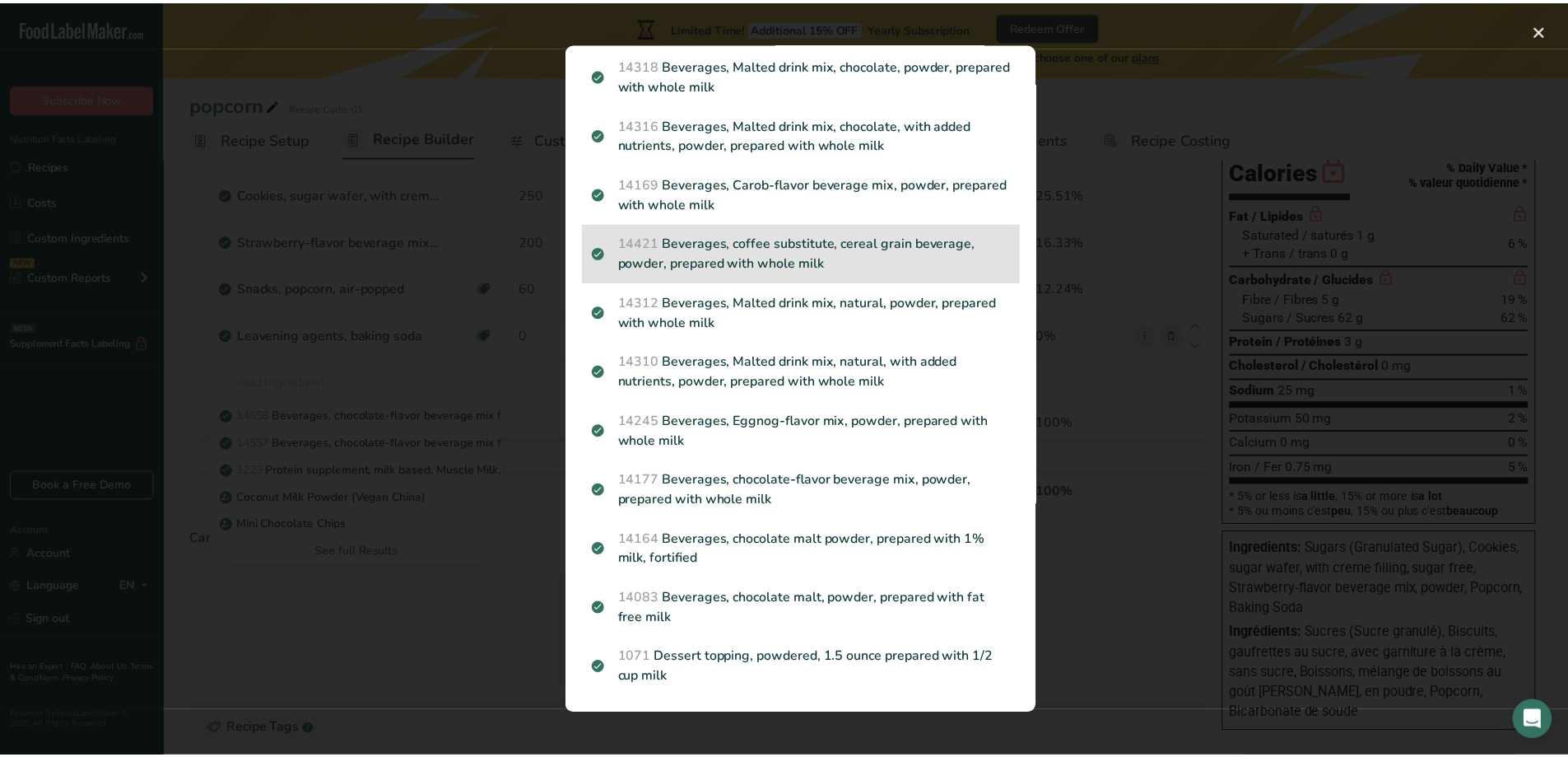
scroll to position [403, 0]
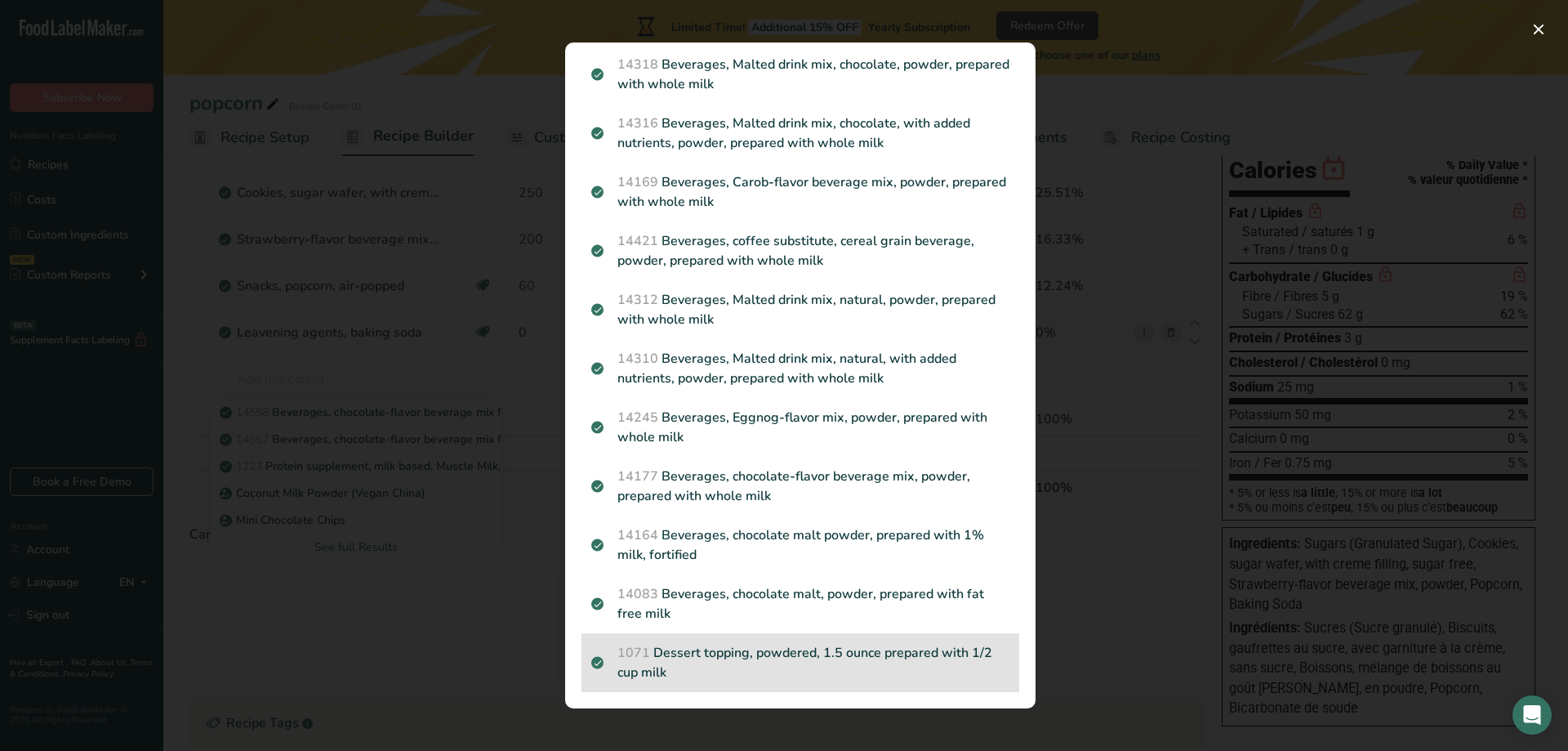
click at [763, 665] on p "1071 Dessert topping, powdered, 1.5 ounce prepared with 1/2 cup milk" at bounding box center [800, 663] width 418 height 40
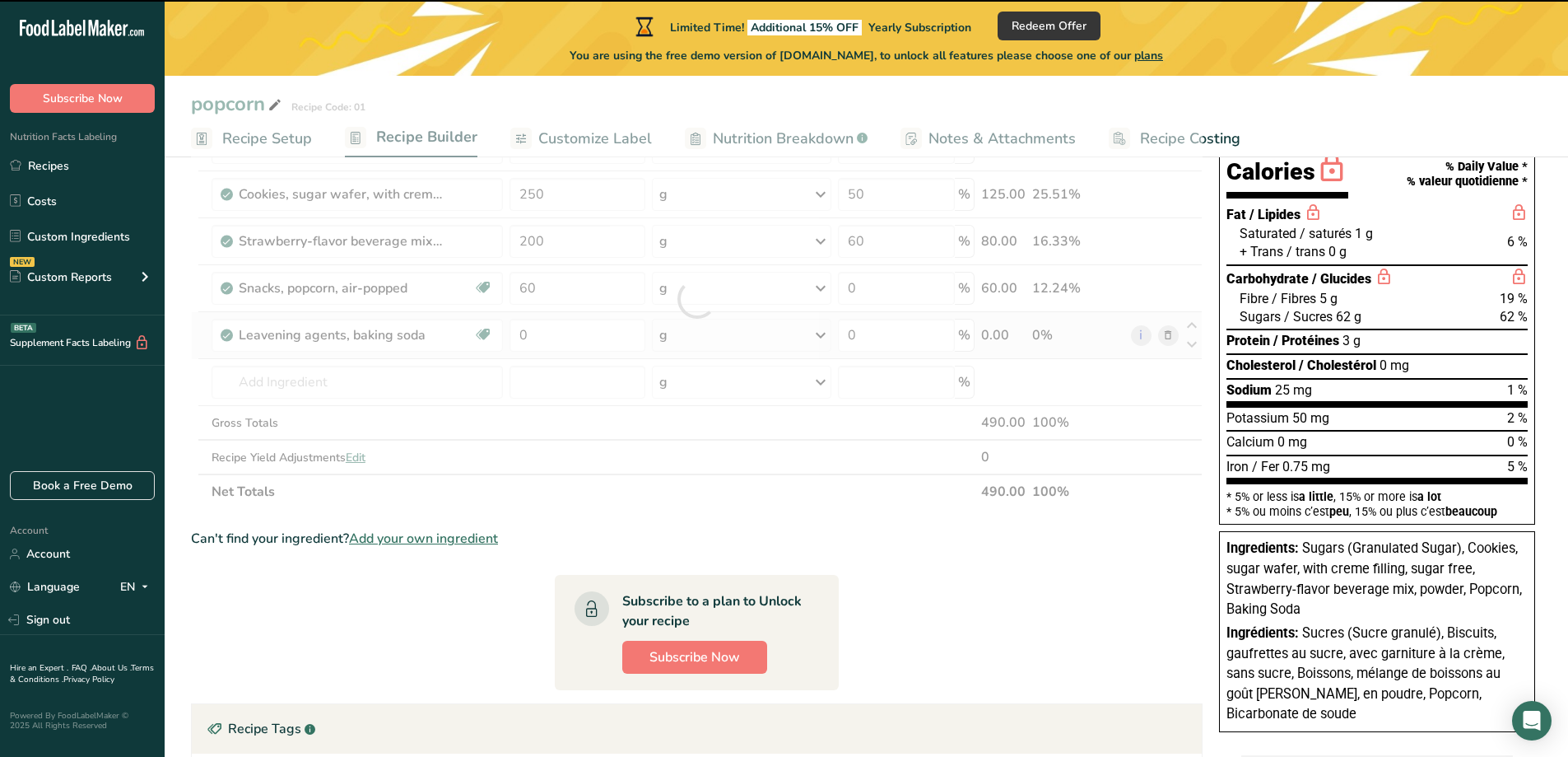
type input "0"
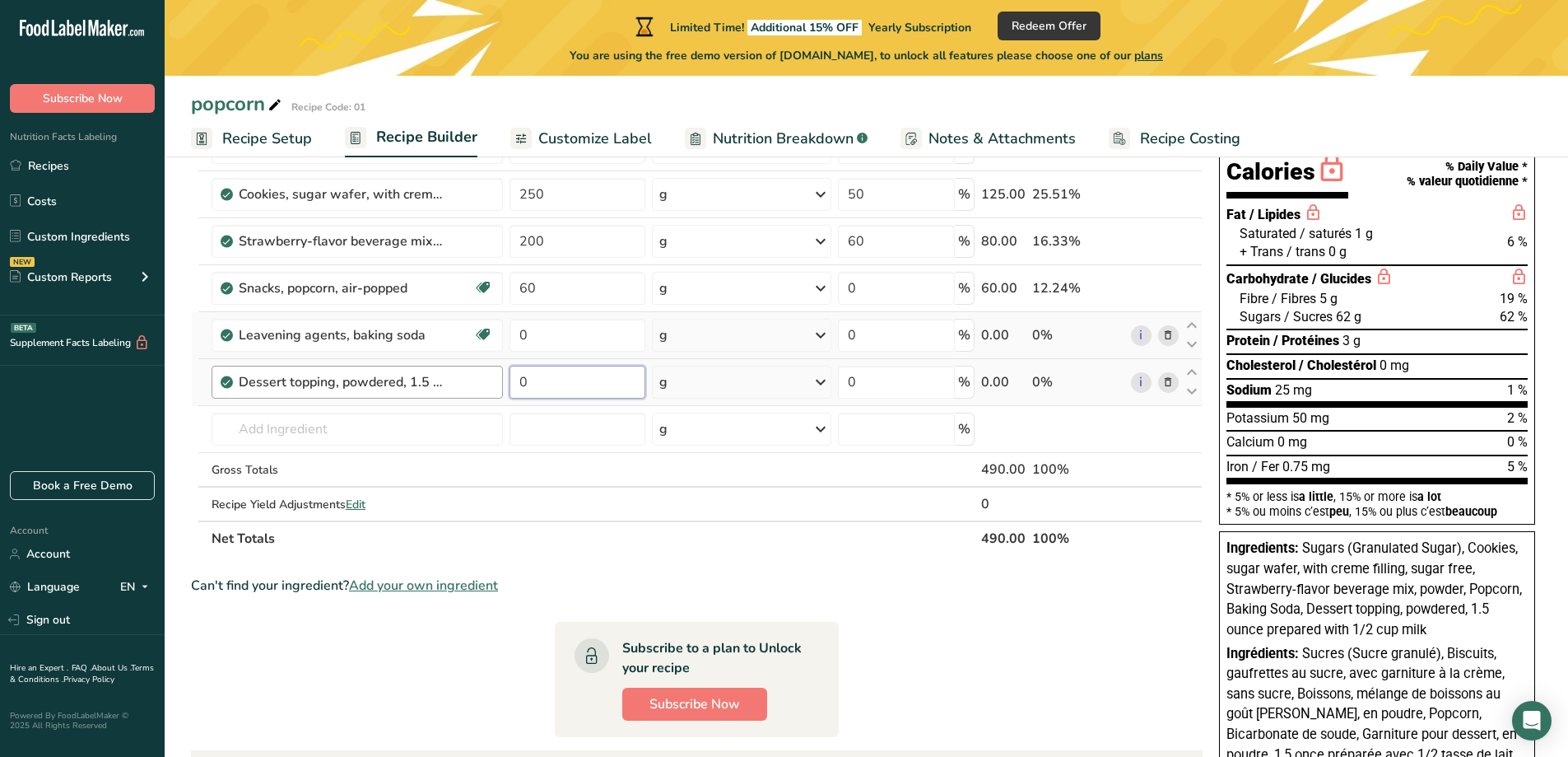
drag, startPoint x: 611, startPoint y: 384, endPoint x: 496, endPoint y: 386, distance: 115.0
click at [497, 386] on tr "Dessert topping, powdered, 1.5 ounce prepared with 1/2 cup milk 0 g Portions 1 …" at bounding box center [697, 382] width 1010 height 47
type input "150"
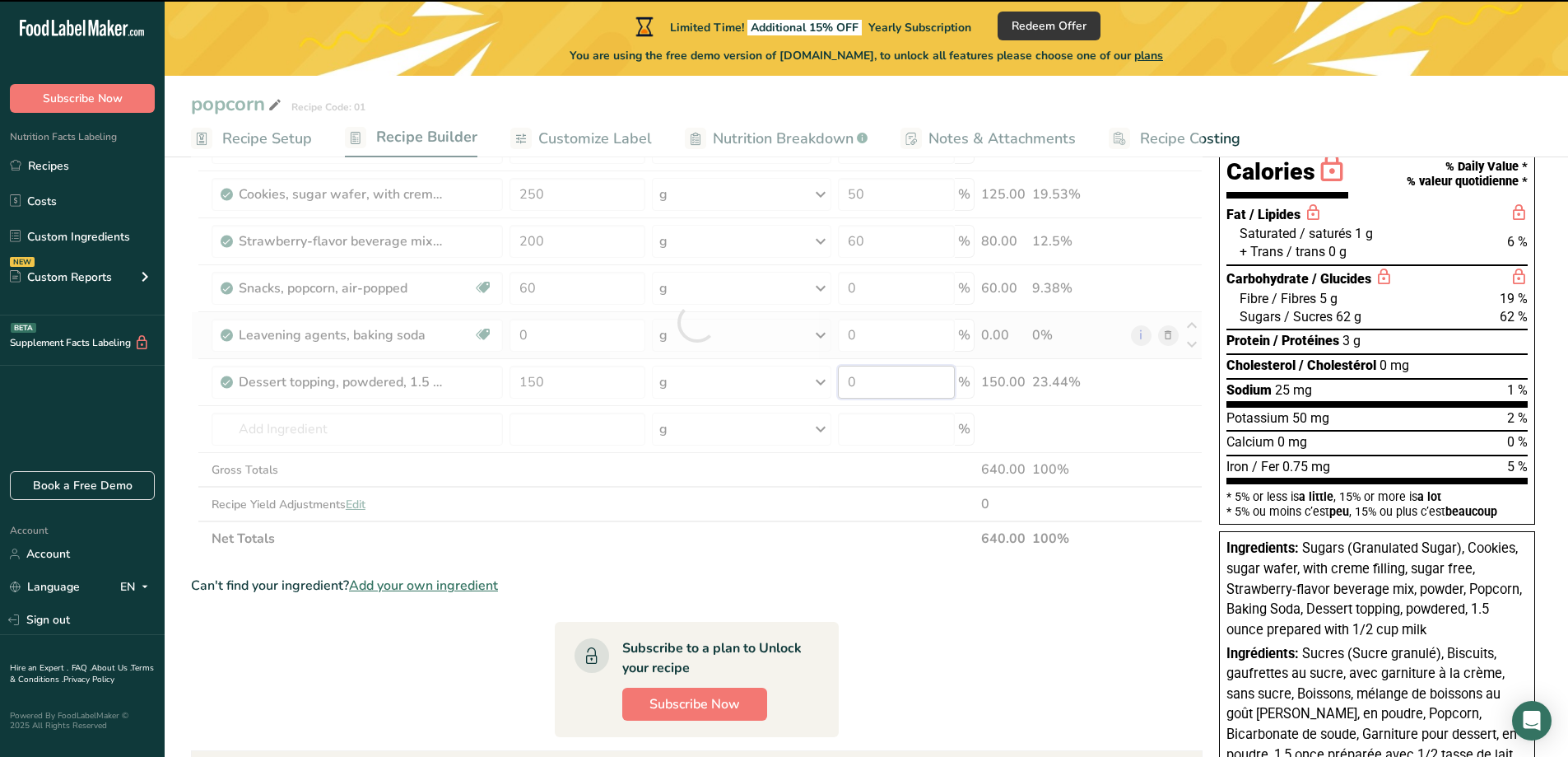
drag, startPoint x: 904, startPoint y: 385, endPoint x: 849, endPoint y: 384, distance: 55.0
click at [849, 384] on div "Ingredient * Amount * Unit * Waste * .a-a{fill:#347362;}.b-a{fill:#fff;} Grams …" at bounding box center [697, 322] width 1012 height 467
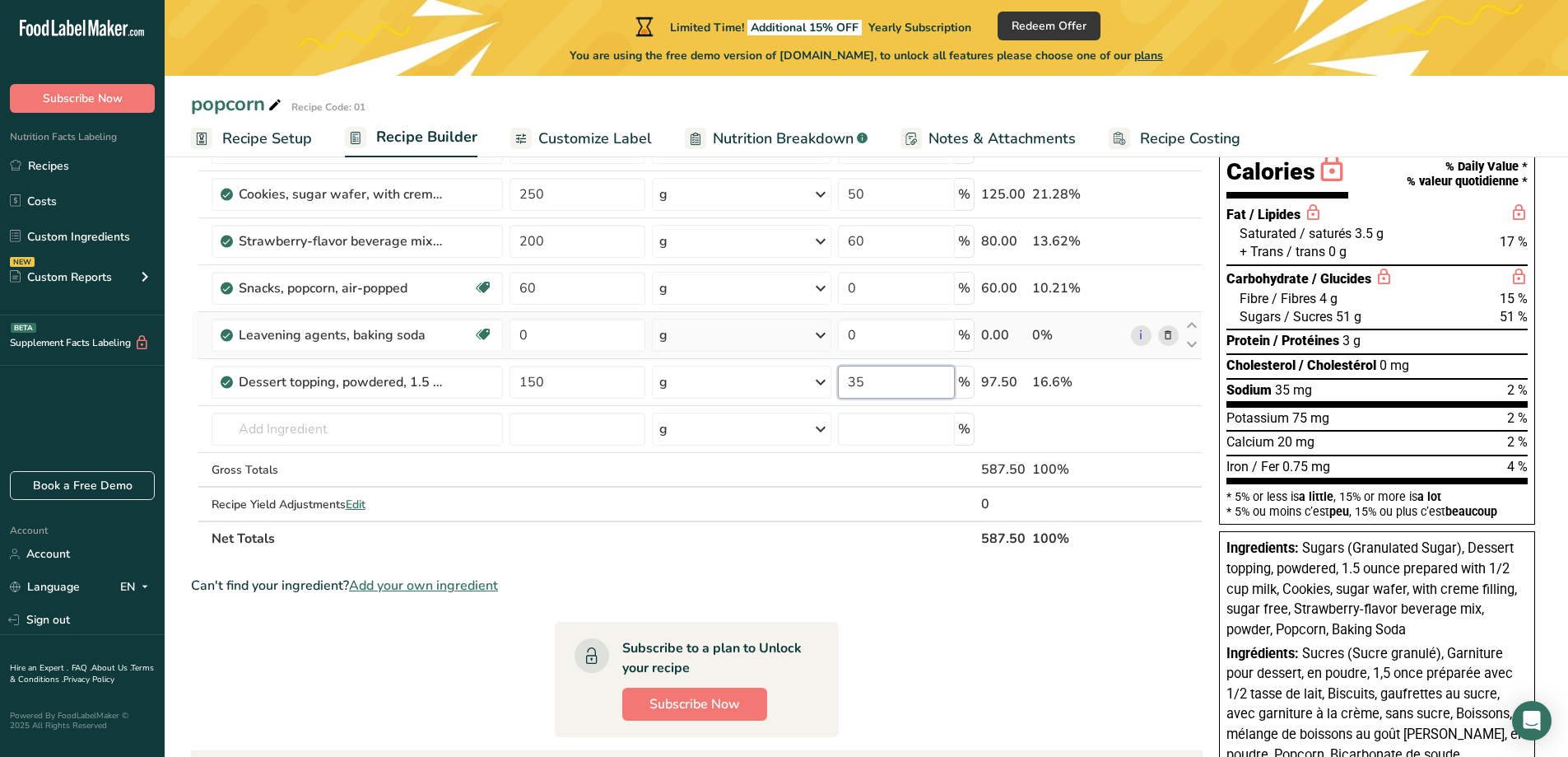
type input "35"
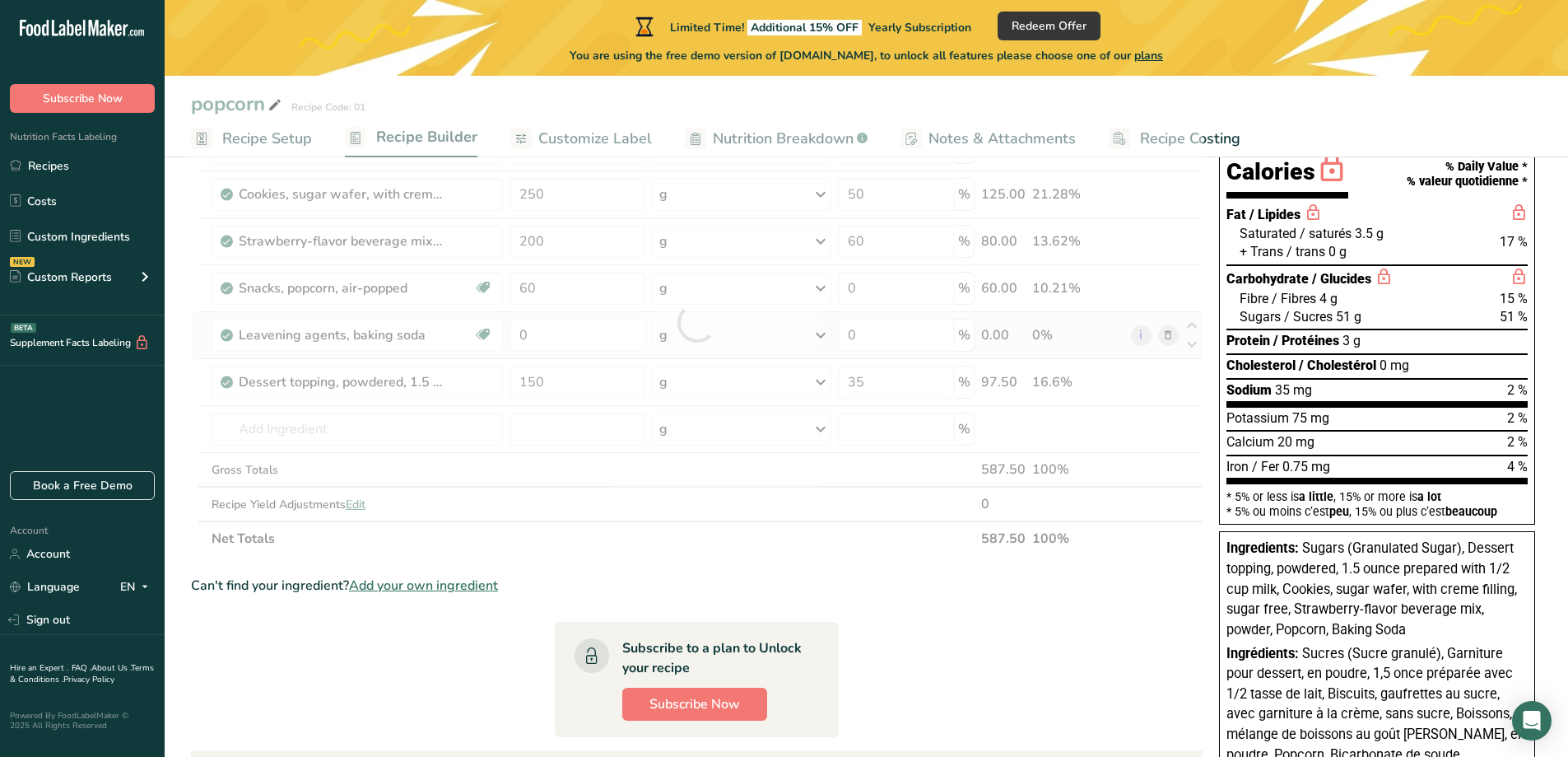
click at [962, 600] on section "Ingredient * Amount * Unit * Waste * .a-a{fill:#347362;}.b-a{fill:#fff;} Grams …" at bounding box center [697, 541] width 1012 height 906
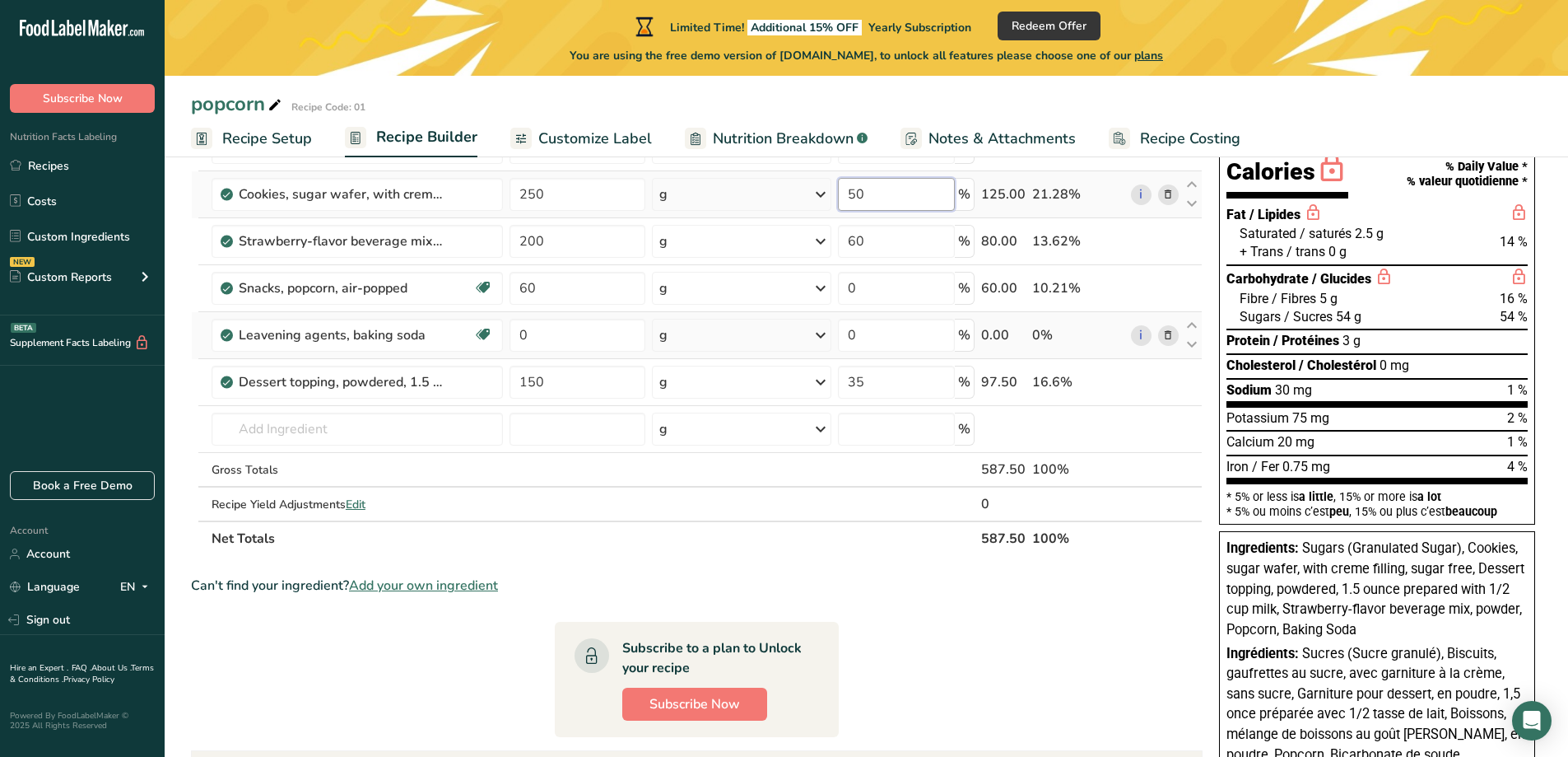
drag, startPoint x: 883, startPoint y: 195, endPoint x: 843, endPoint y: 190, distance: 40.3
click at [843, 190] on input "50" at bounding box center [896, 194] width 117 height 33
type input "75"
click at [1133, 593] on div "Can't find your ingredient? Add your own ingredient" at bounding box center [697, 586] width 1012 height 20
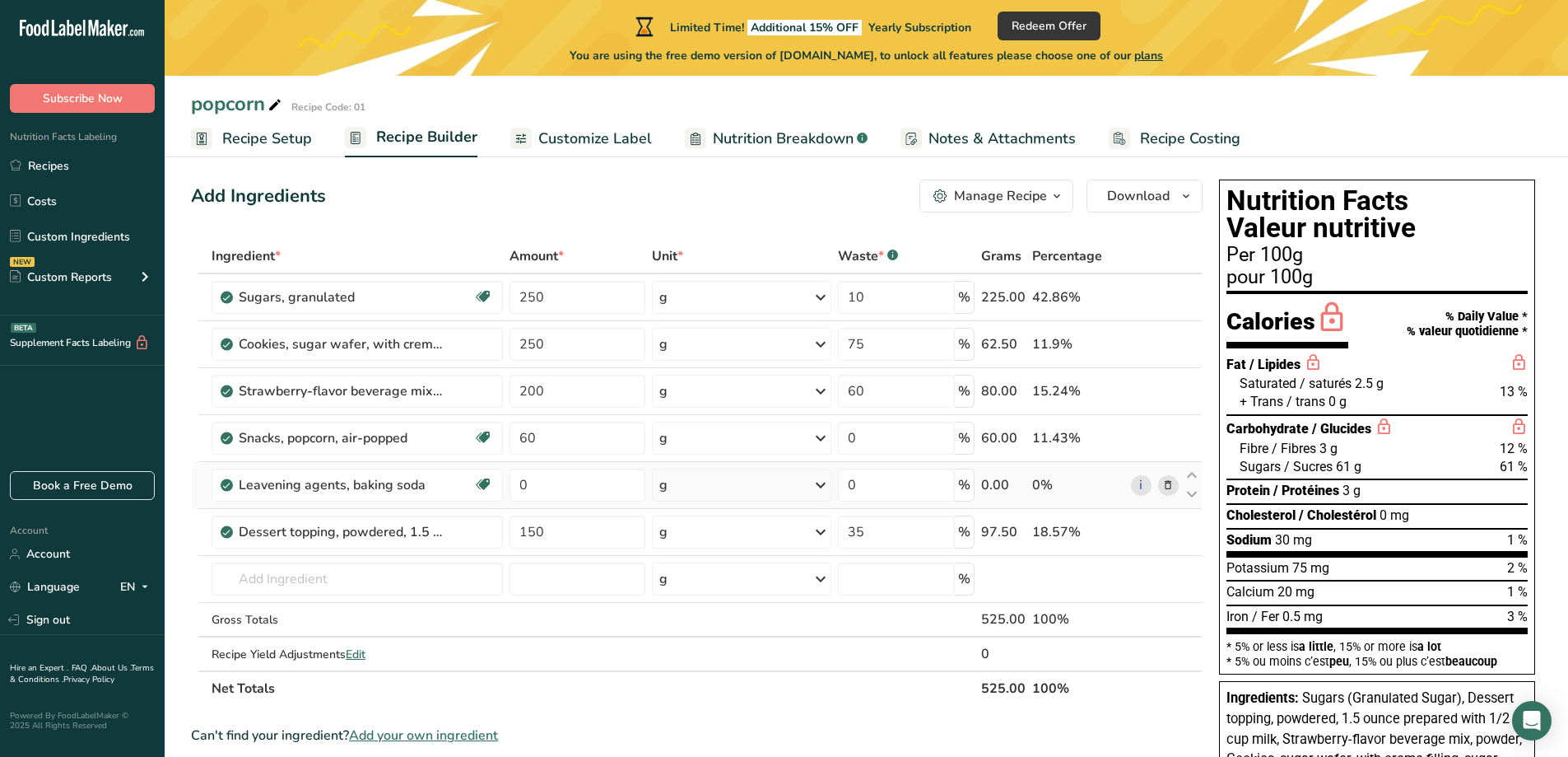
scroll to position [0, 0]
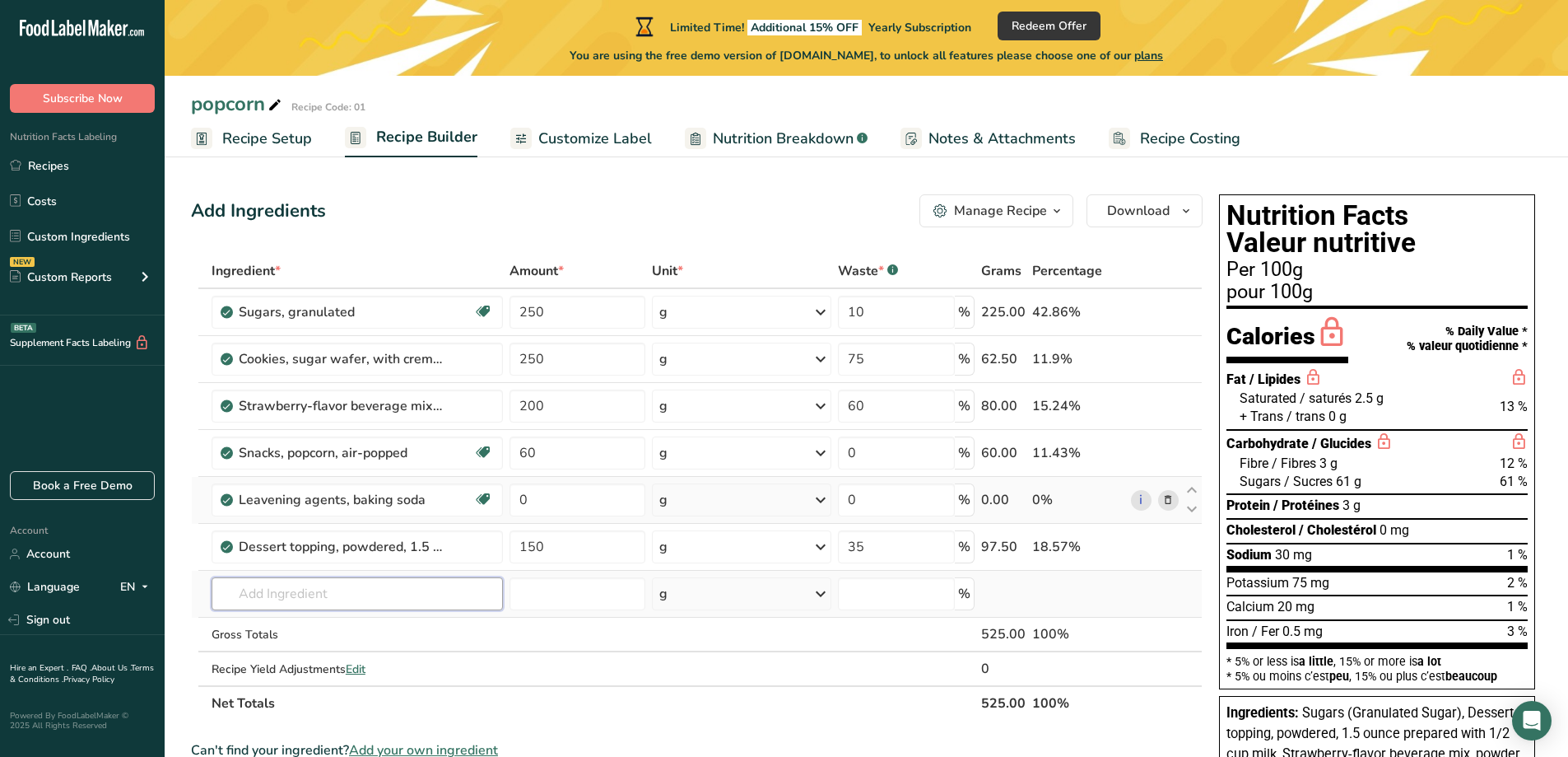
click at [427, 600] on input "text" at bounding box center [358, 593] width 292 height 33
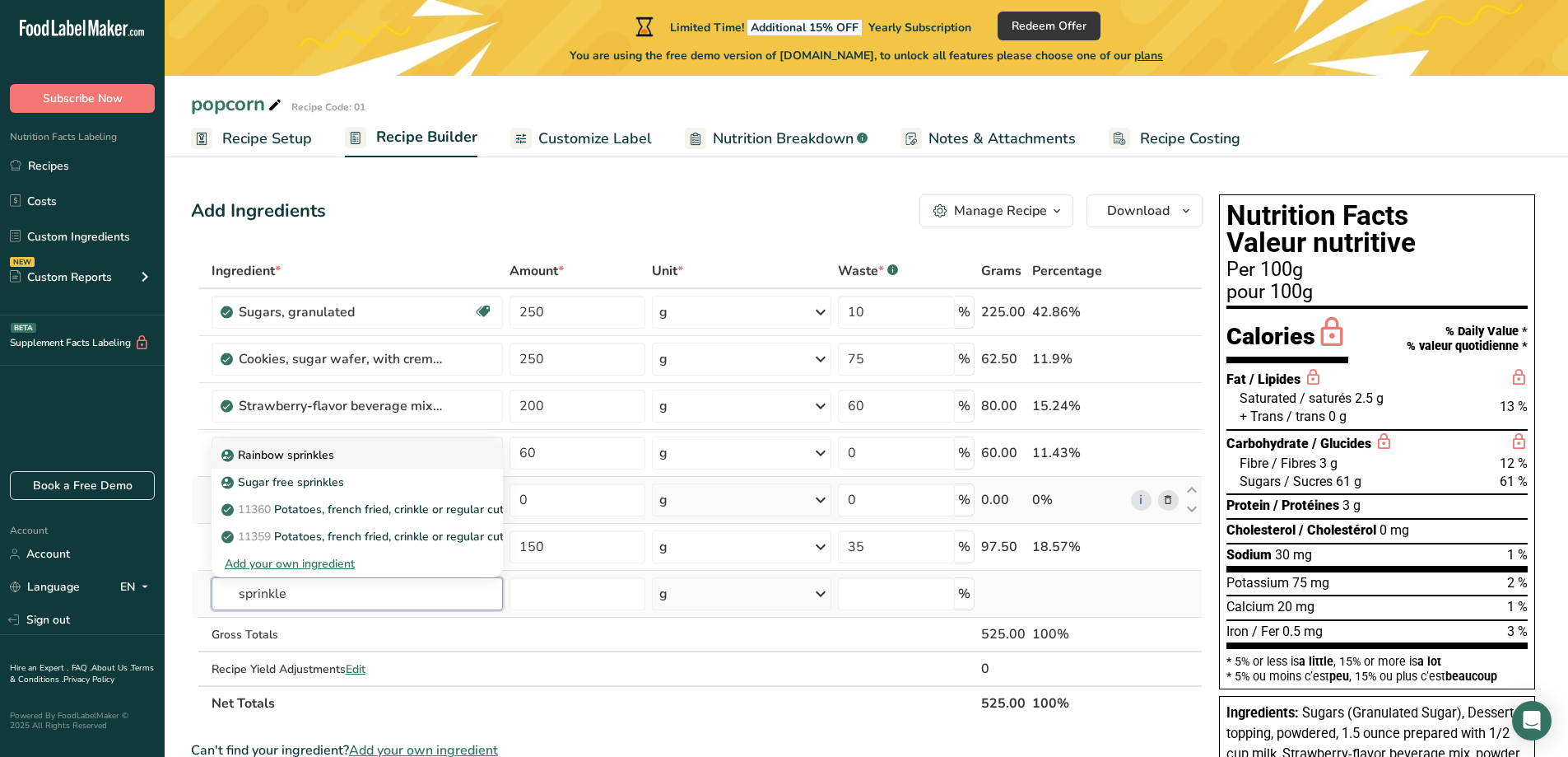
type input "sprinkle"
click at [359, 453] on div "Rainbow sprinkles" at bounding box center [344, 455] width 239 height 17
type input "Rainbow sprinkles"
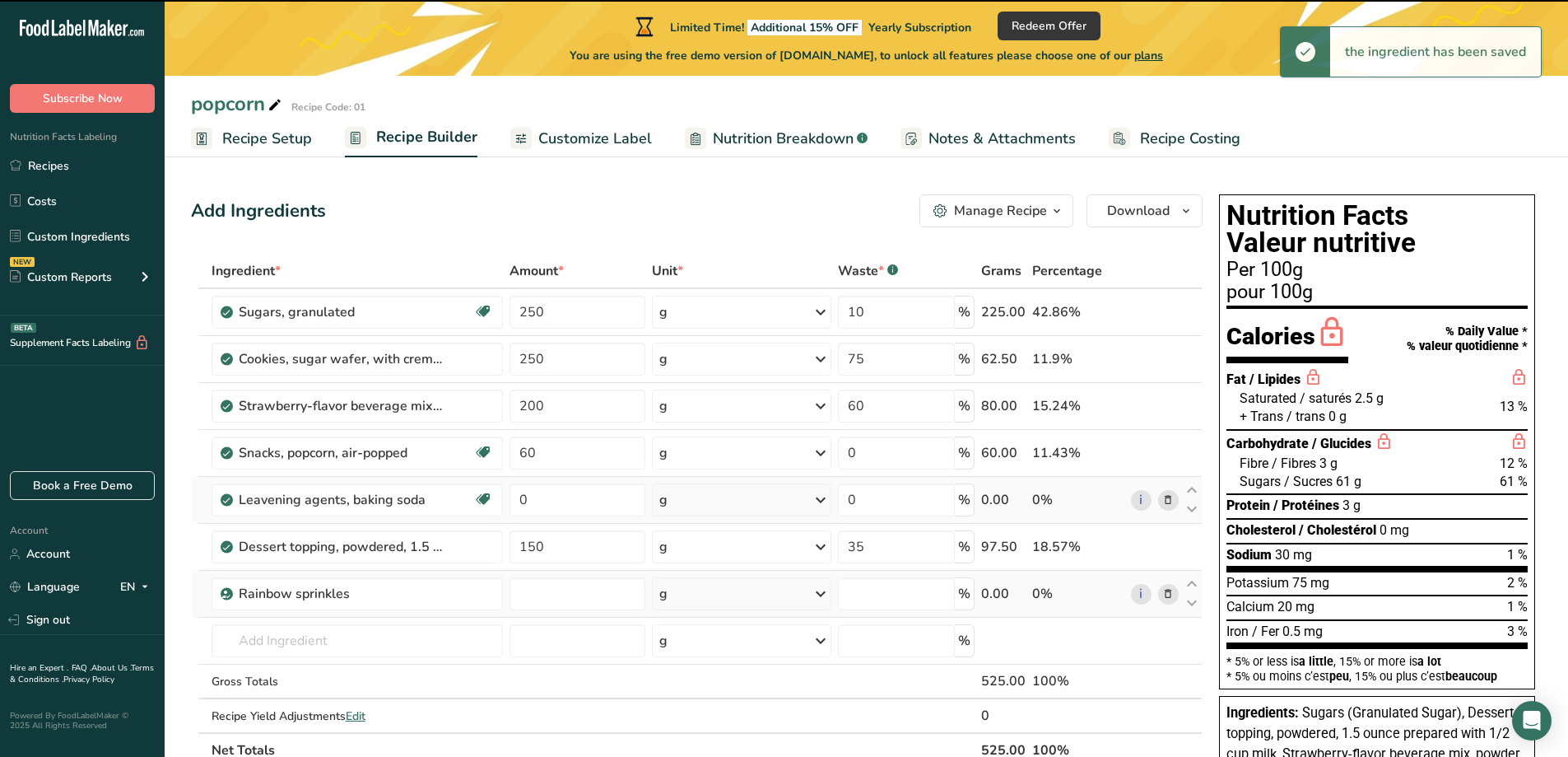
type input "0"
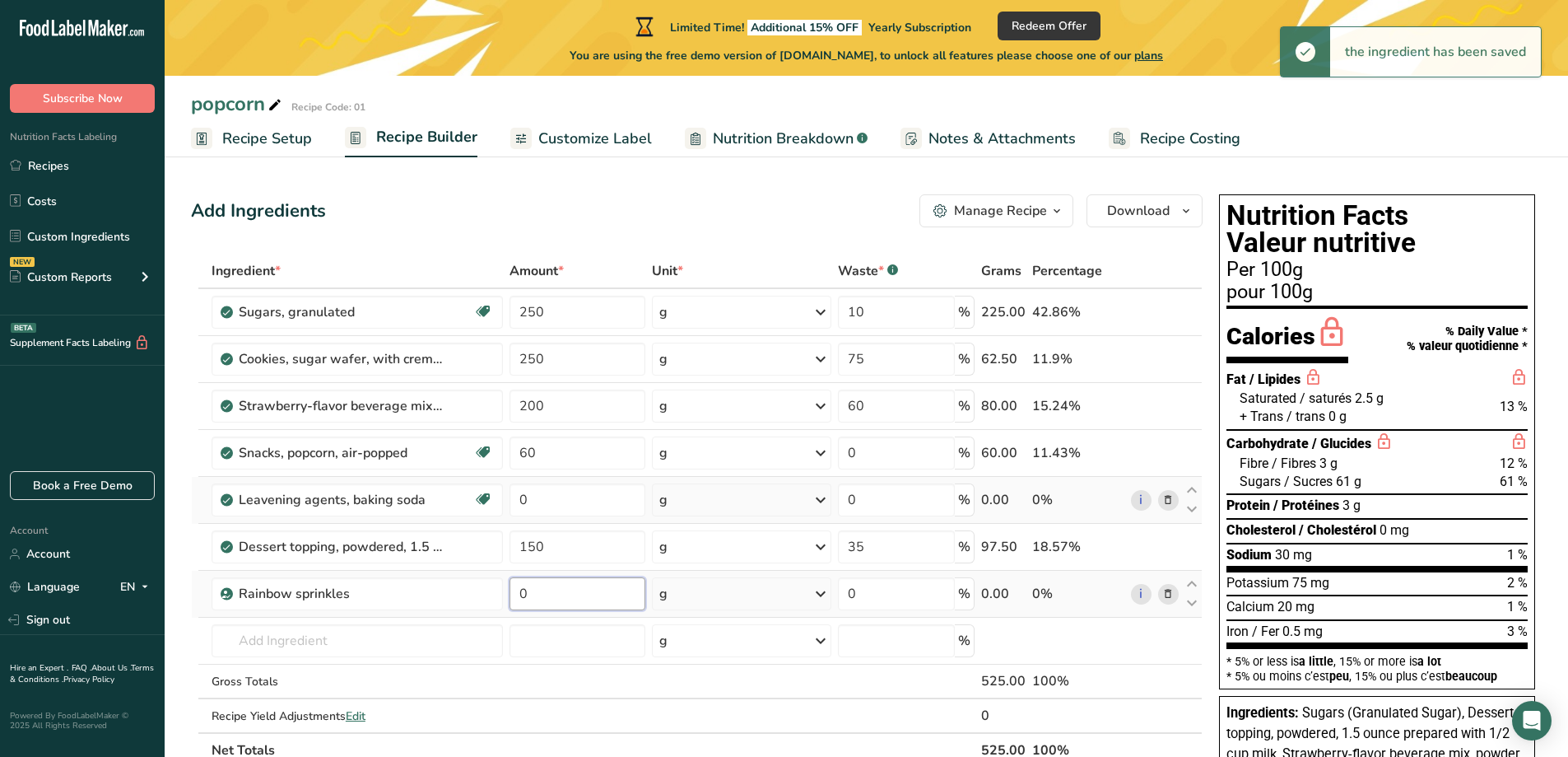
click at [611, 592] on input "0" at bounding box center [578, 593] width 136 height 33
drag, startPoint x: 537, startPoint y: 589, endPoint x: 486, endPoint y: 589, distance: 51.0
click at [486, 589] on tr "Rainbow sprinkles 0 g Weight Units g kg mg See more Volume Units l Volume units…" at bounding box center [697, 594] width 1010 height 47
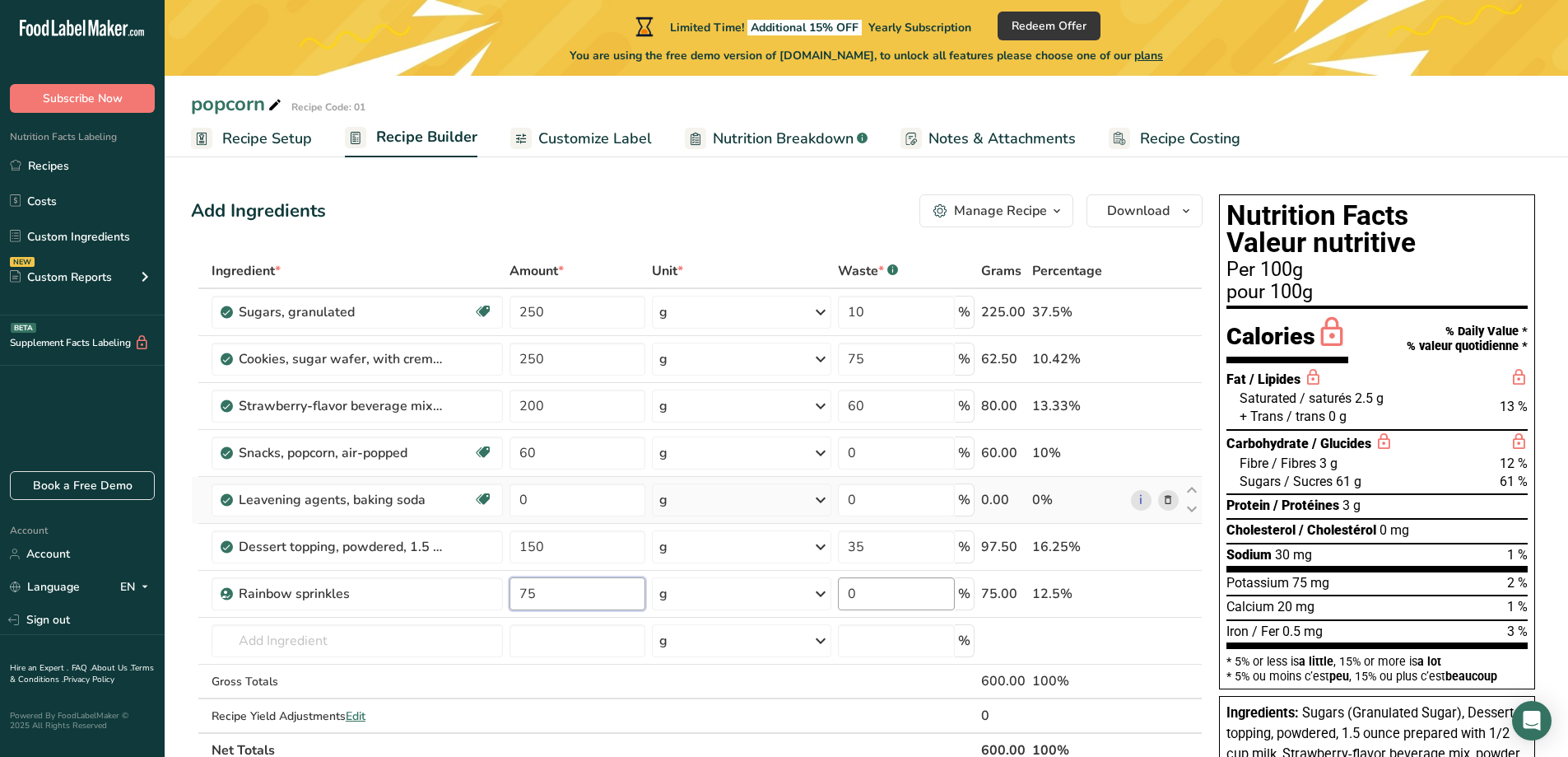
type input "75"
click at [883, 602] on div "Ingredient * Amount * Unit * Waste * .a-a{fill:#347362;}.b-a{fill:#fff;} Grams …" at bounding box center [697, 510] width 1012 height 513
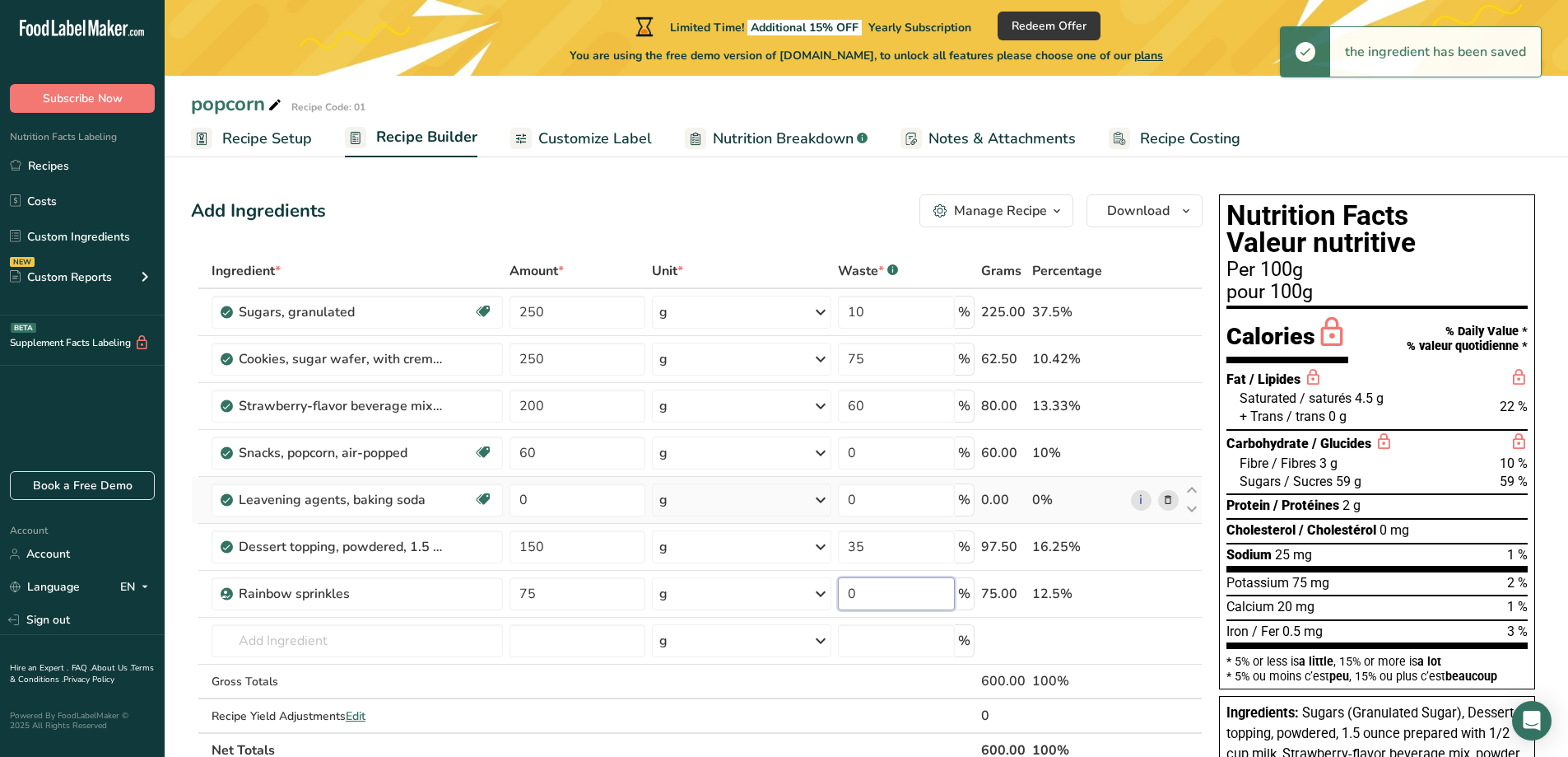
drag, startPoint x: 885, startPoint y: 594, endPoint x: 841, endPoint y: 593, distance: 44.0
click at [841, 593] on input "0" at bounding box center [896, 593] width 117 height 33
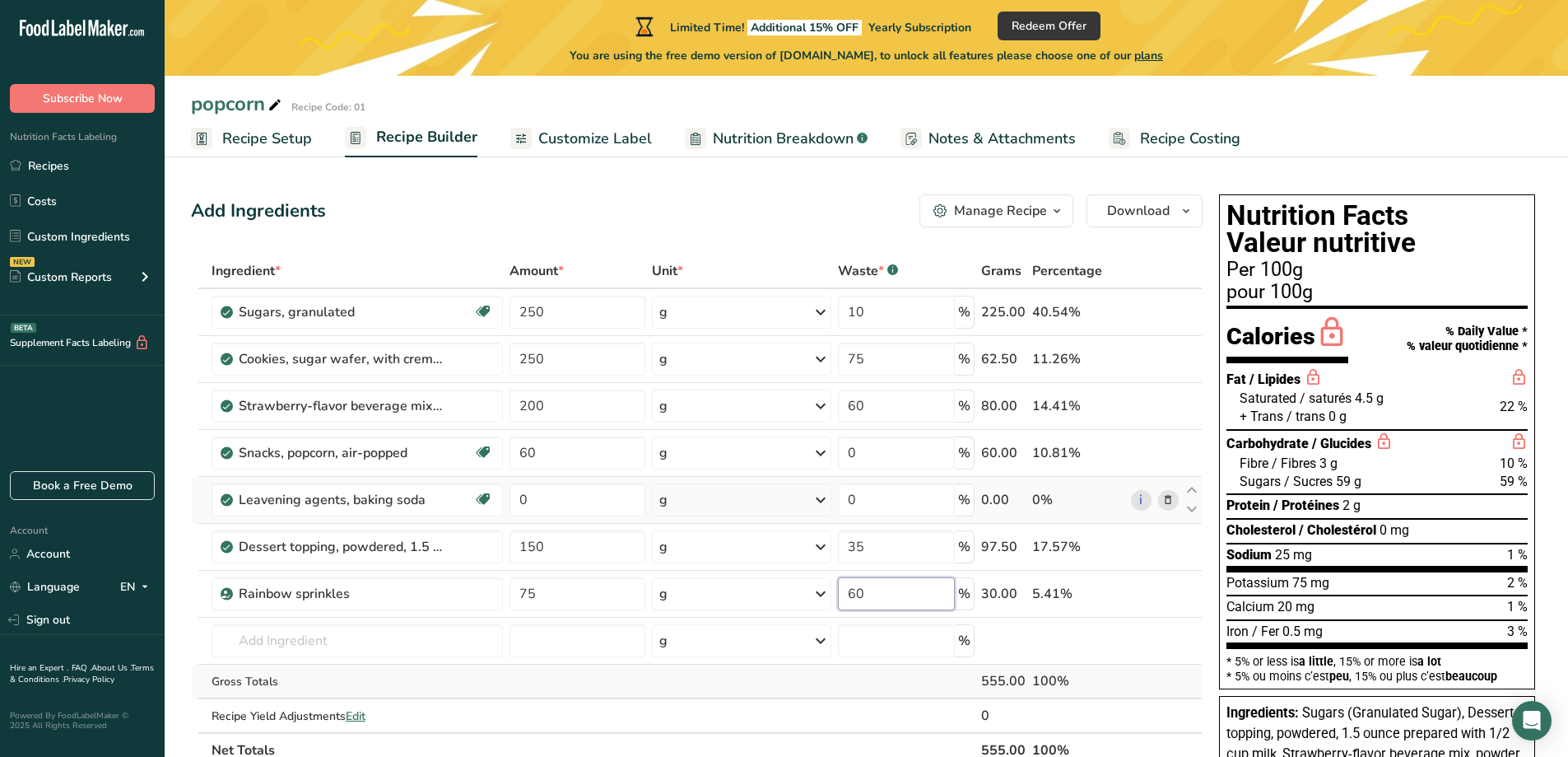
type input "60"
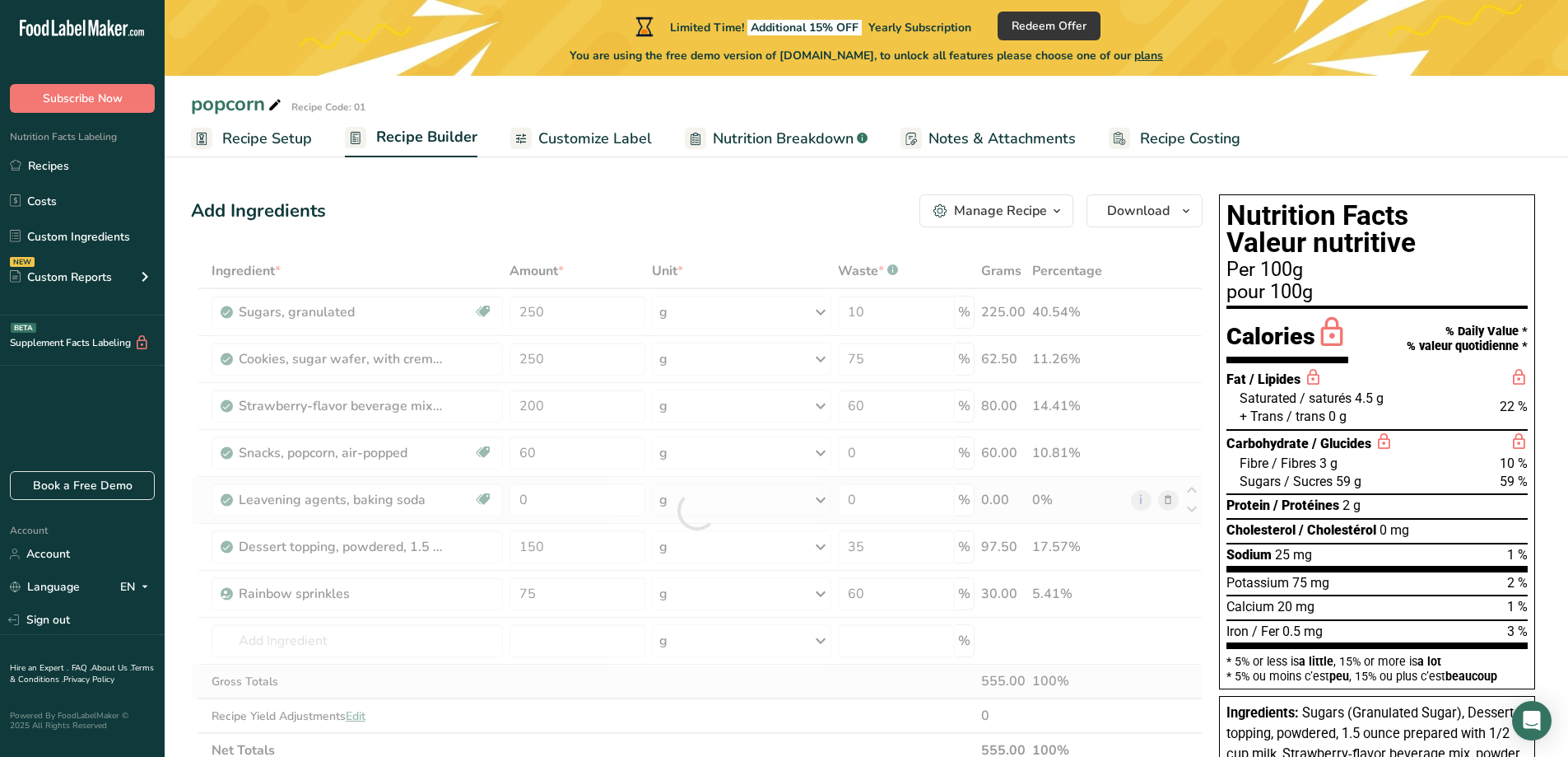
click at [913, 673] on div "Ingredient * Amount * Unit * Waste * .a-a{fill:#347362;}.b-a{fill:#fff;} Grams …" at bounding box center [697, 510] width 1012 height 513
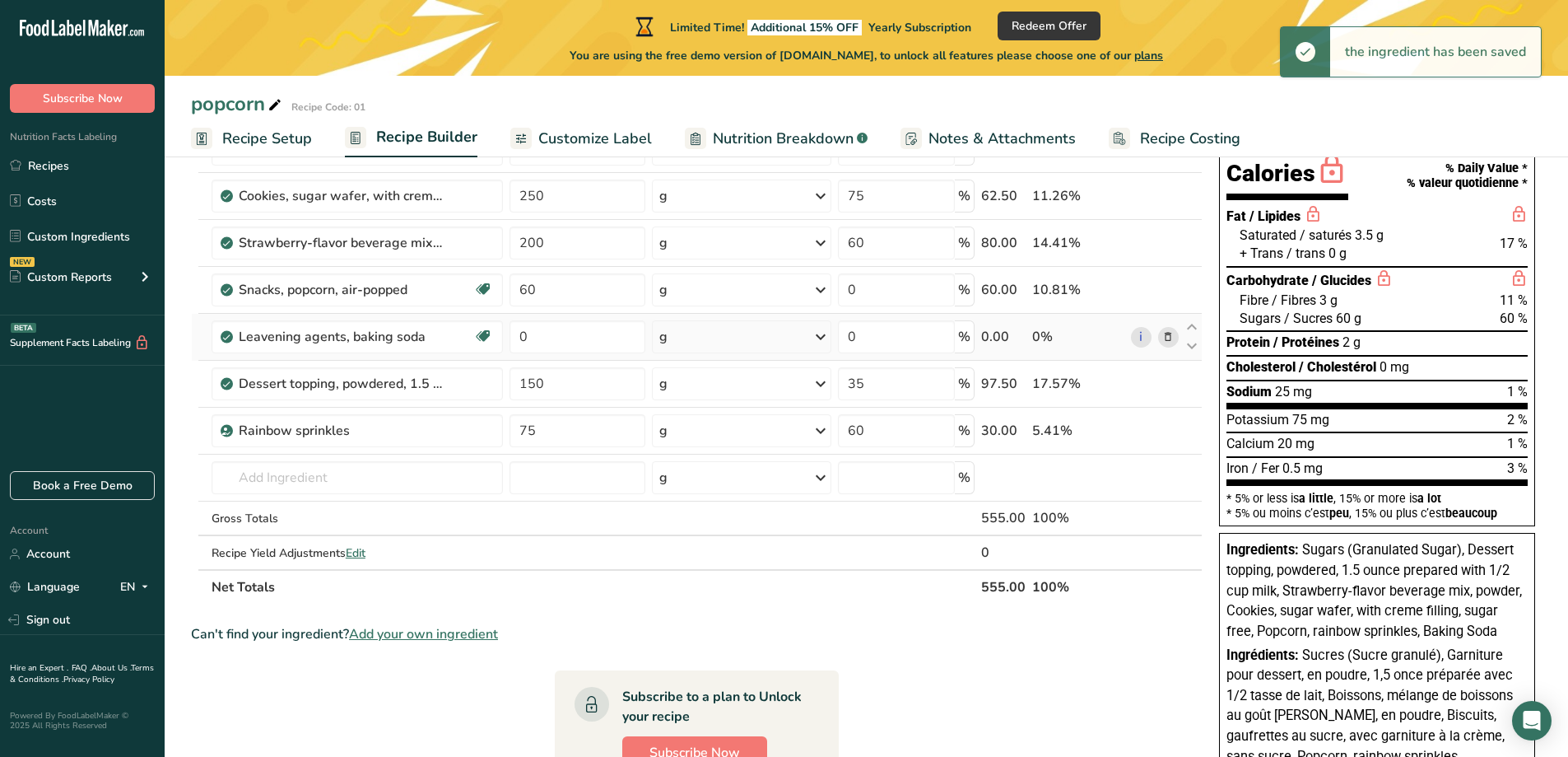
scroll to position [165, 0]
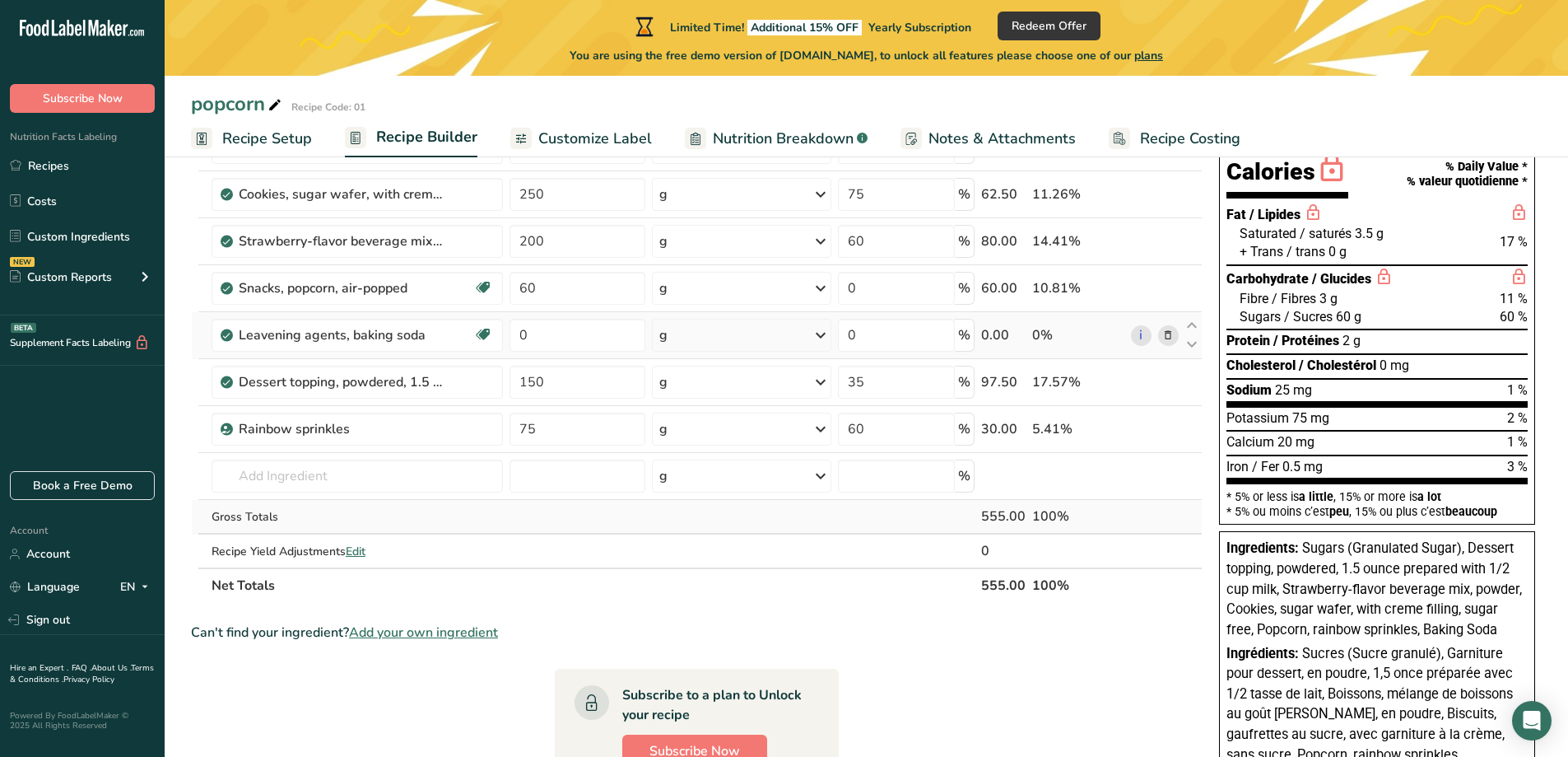
click at [1018, 520] on div "555.00" at bounding box center [1003, 516] width 44 height 20
click at [363, 551] on span "Edit" at bounding box center [356, 551] width 20 height 15
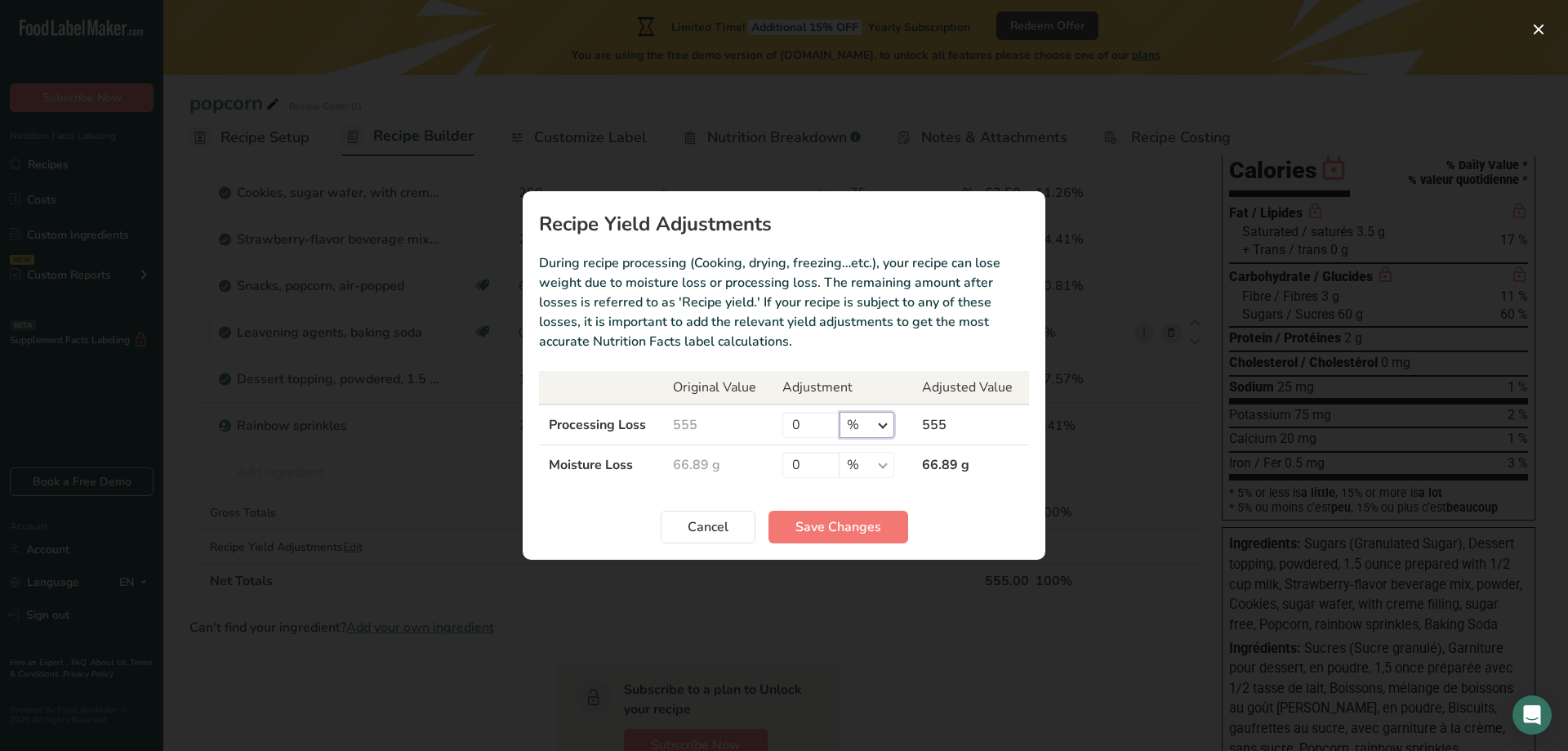
click at [874, 427] on select "% g kg mg mcg lb oz" at bounding box center [867, 424] width 55 height 26
click at [811, 429] on input "0" at bounding box center [811, 424] width 57 height 26
click at [871, 429] on select "% g kg mg mcg lb oz" at bounding box center [867, 424] width 55 height 26
select select "0"
click at [840, 411] on select "% g kg mg mcg lb oz" at bounding box center [867, 424] width 55 height 26
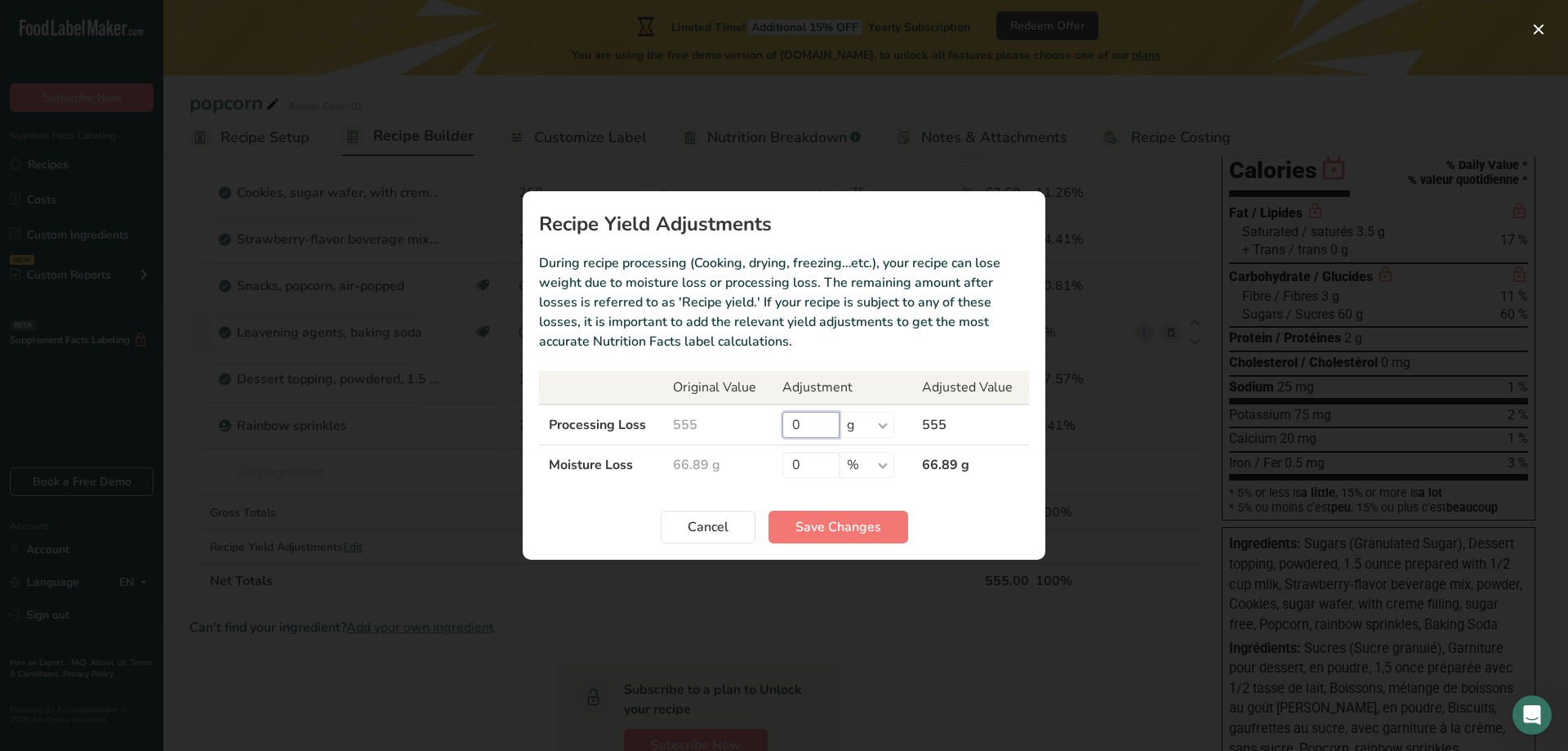
drag, startPoint x: 815, startPoint y: 422, endPoint x: 761, endPoint y: 421, distance: 54.0
click at [762, 421] on tr "Processing Loss 555 0 % g kg mg mcg lb oz 555" at bounding box center [784, 424] width 490 height 40
type input "2"
type input "455"
click at [821, 529] on span "Save Changes" at bounding box center [838, 527] width 85 height 20
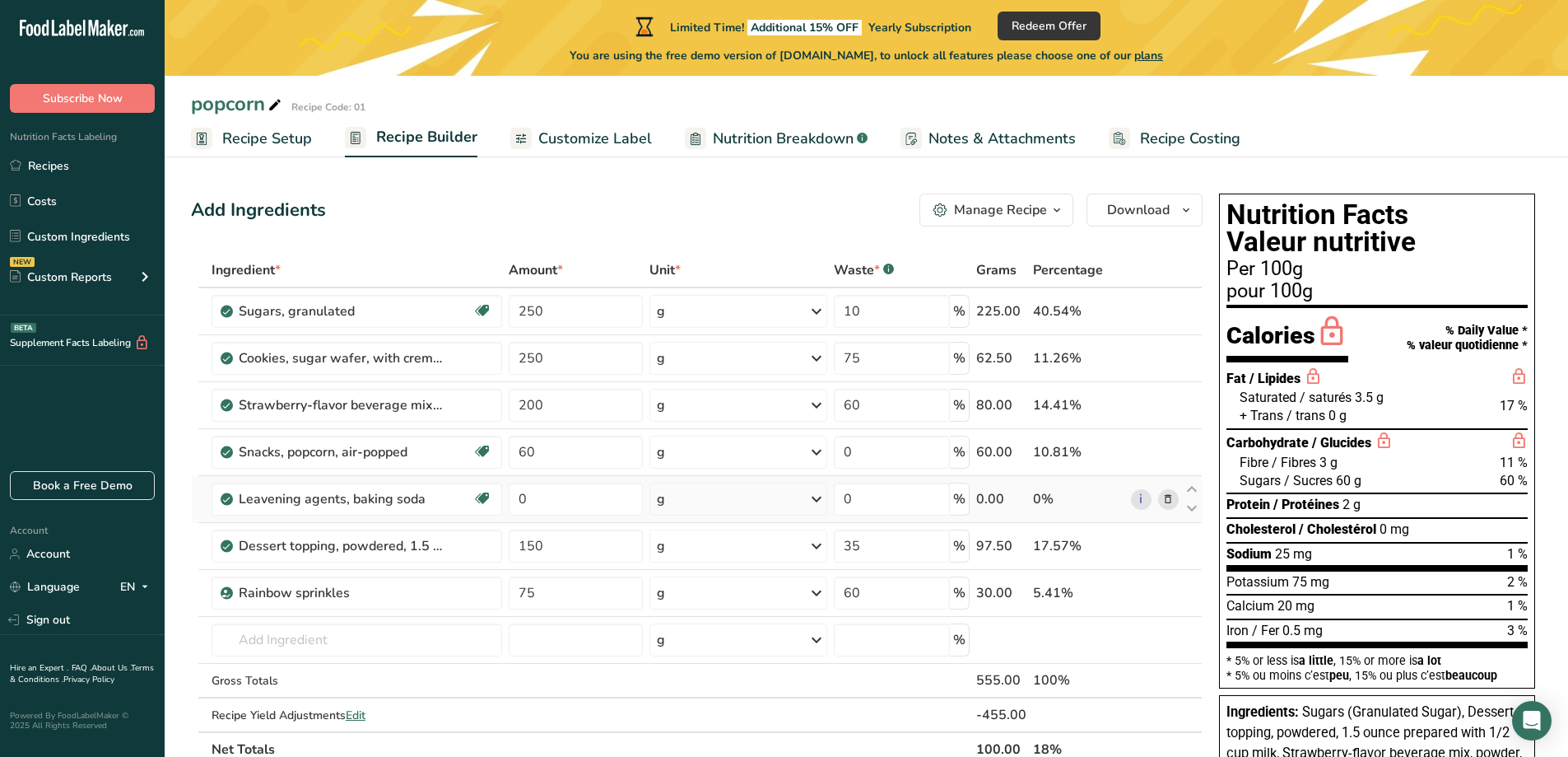
scroll to position [0, 0]
drag, startPoint x: 555, startPoint y: 312, endPoint x: 502, endPoint y: 313, distance: 53.0
click at [502, 313] on tr "Sugars, granulated Dairy free Gluten free Vegan Vegetarian Soy free 250 g Porti…" at bounding box center [697, 312] width 1010 height 47
type input "60"
click at [604, 209] on div "Add Ingredients Manage Recipe Delete Recipe Duplicate Recipe Scale Recipe Save …" at bounding box center [697, 211] width 1012 height 33
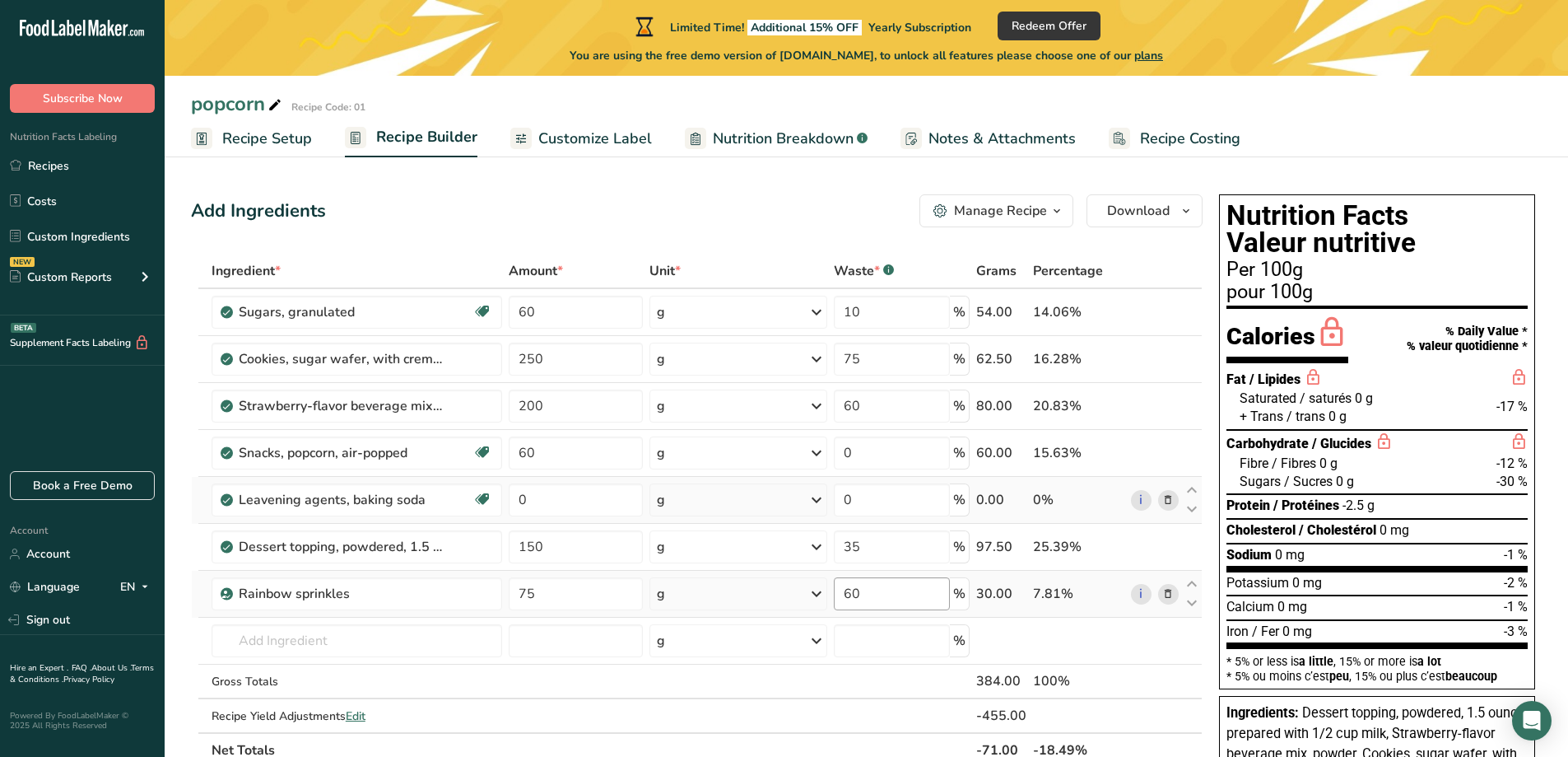
scroll to position [247, 0]
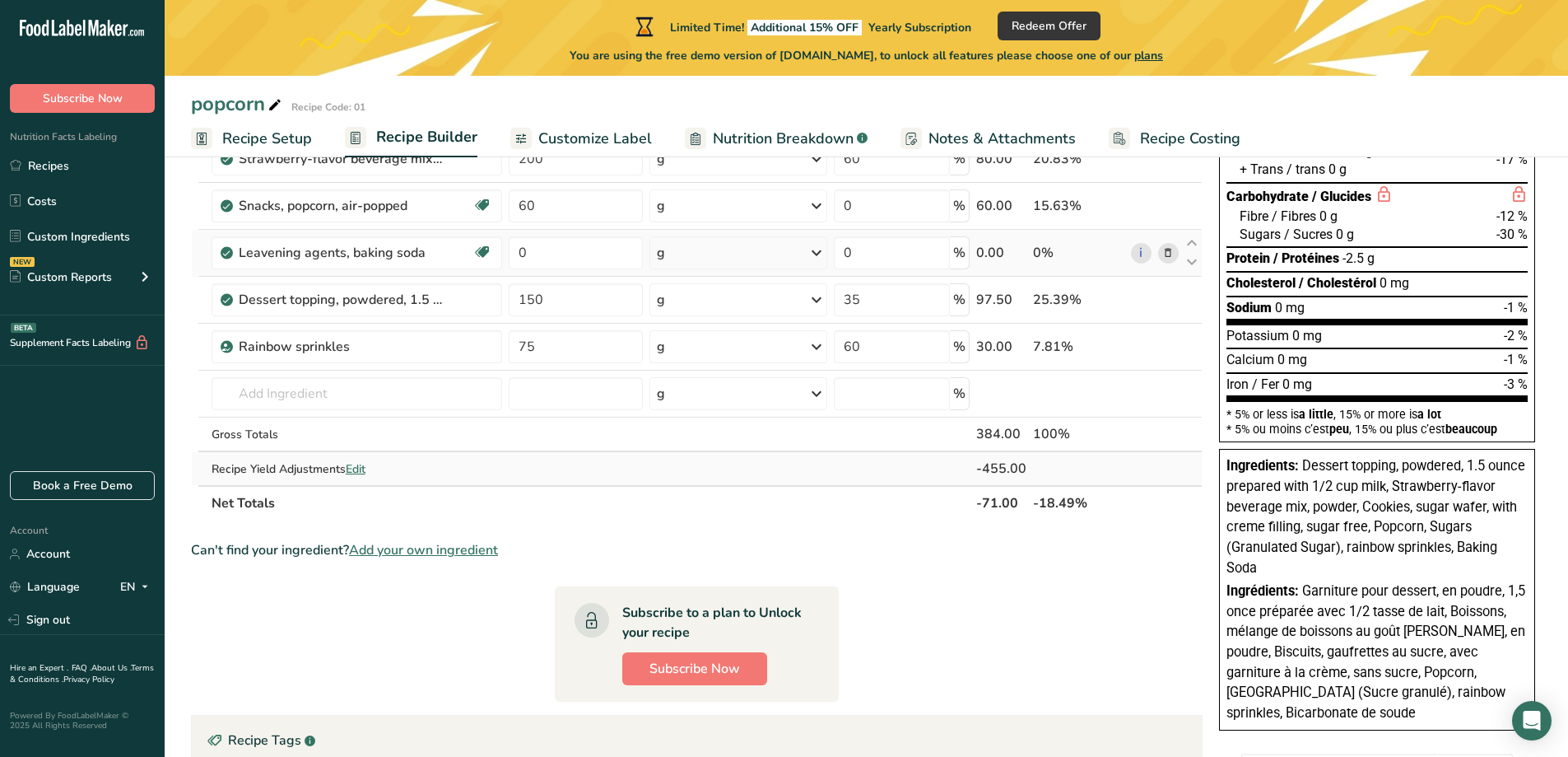
click at [359, 468] on span "Edit" at bounding box center [356, 468] width 20 height 15
select select "0"
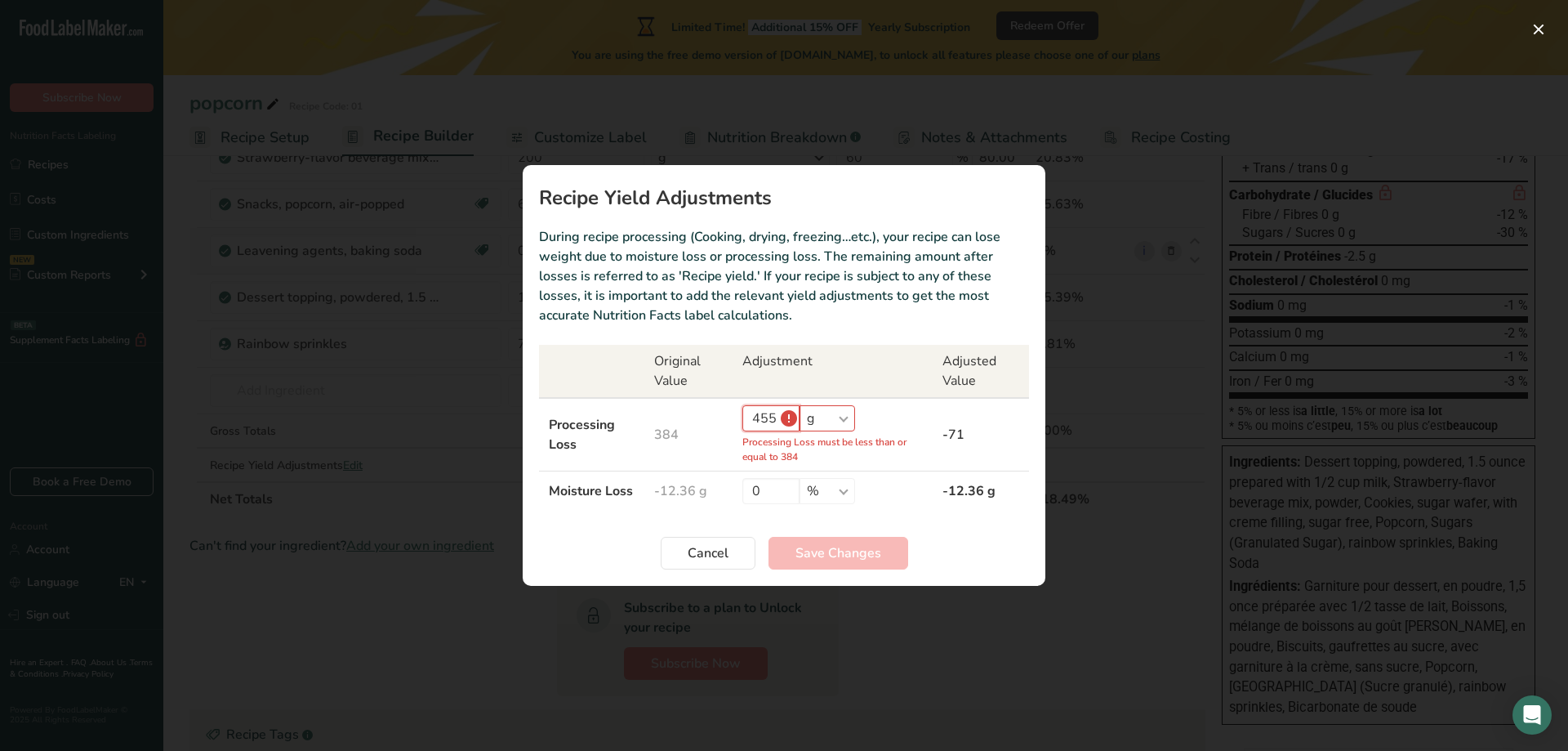
click at [781, 415] on input "455" at bounding box center [771, 418] width 57 height 26
drag, startPoint x: 781, startPoint y: 415, endPoint x: 685, endPoint y: 415, distance: 96.0
click at [685, 415] on tr "Processing Loss 384 455 % g kg mg mcg lb oz Processing Loss must be less than o…" at bounding box center [784, 435] width 490 height 74
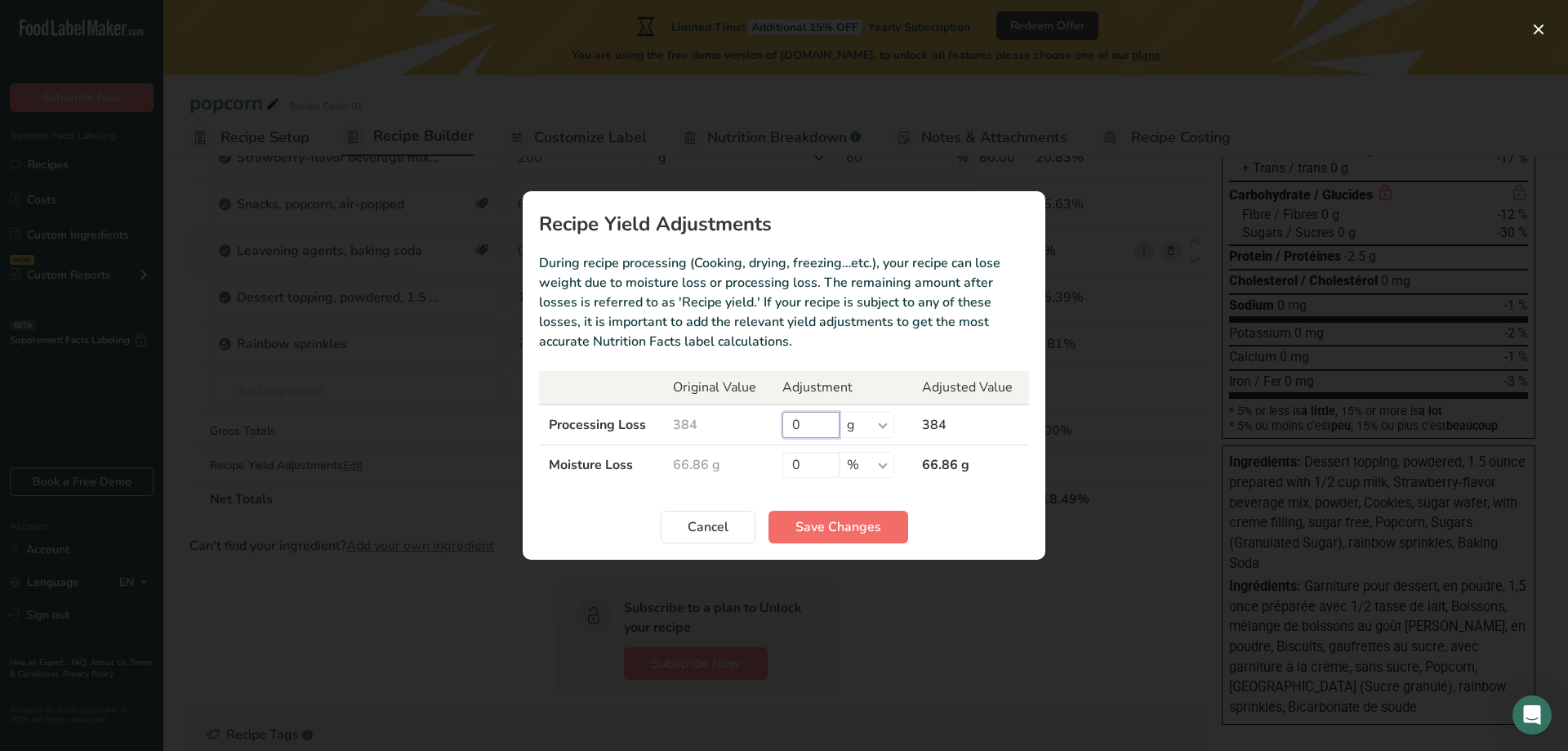
type input "0"
click at [788, 523] on button "Save Changes" at bounding box center [839, 526] width 140 height 32
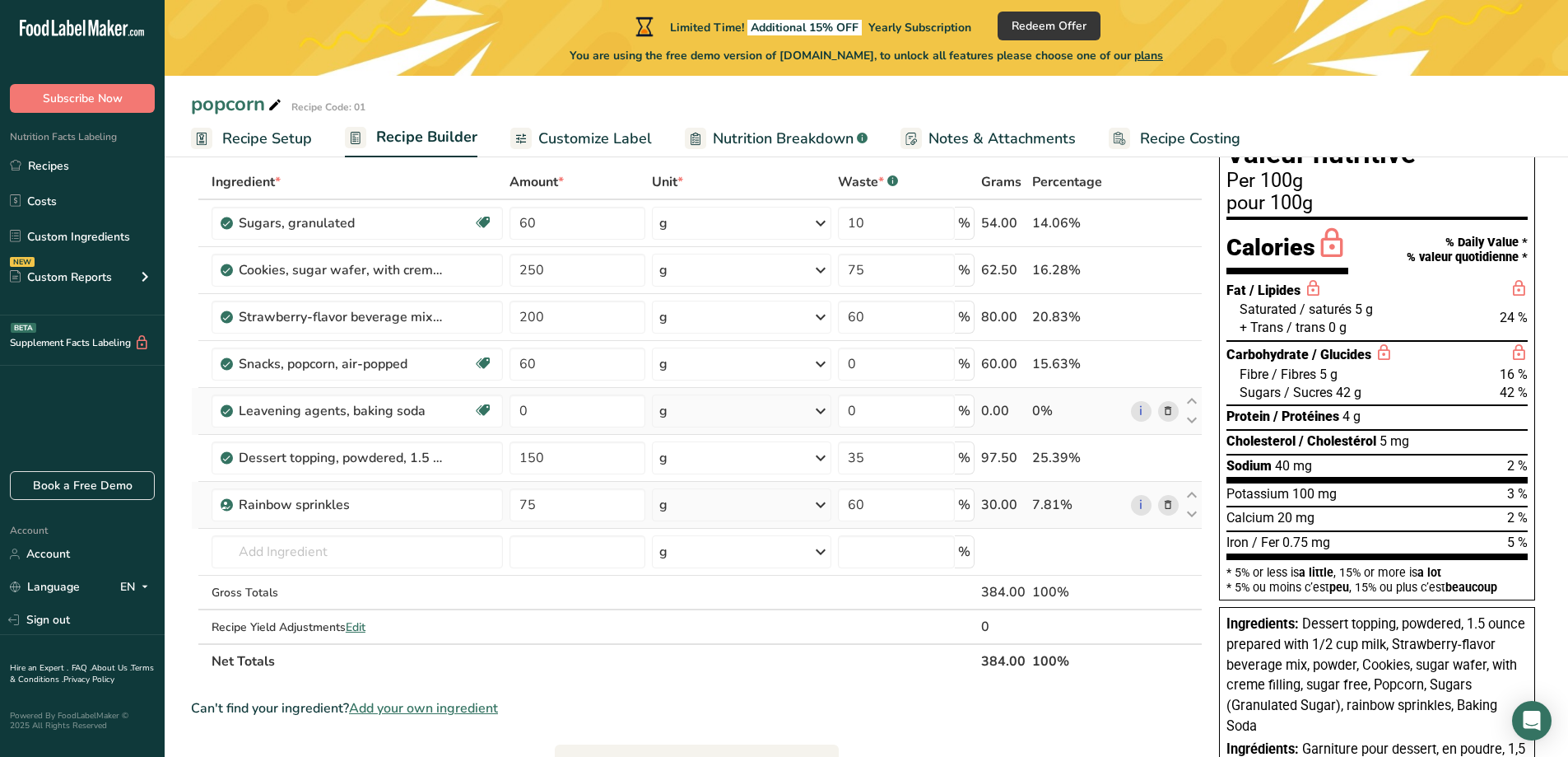
scroll to position [82, 0]
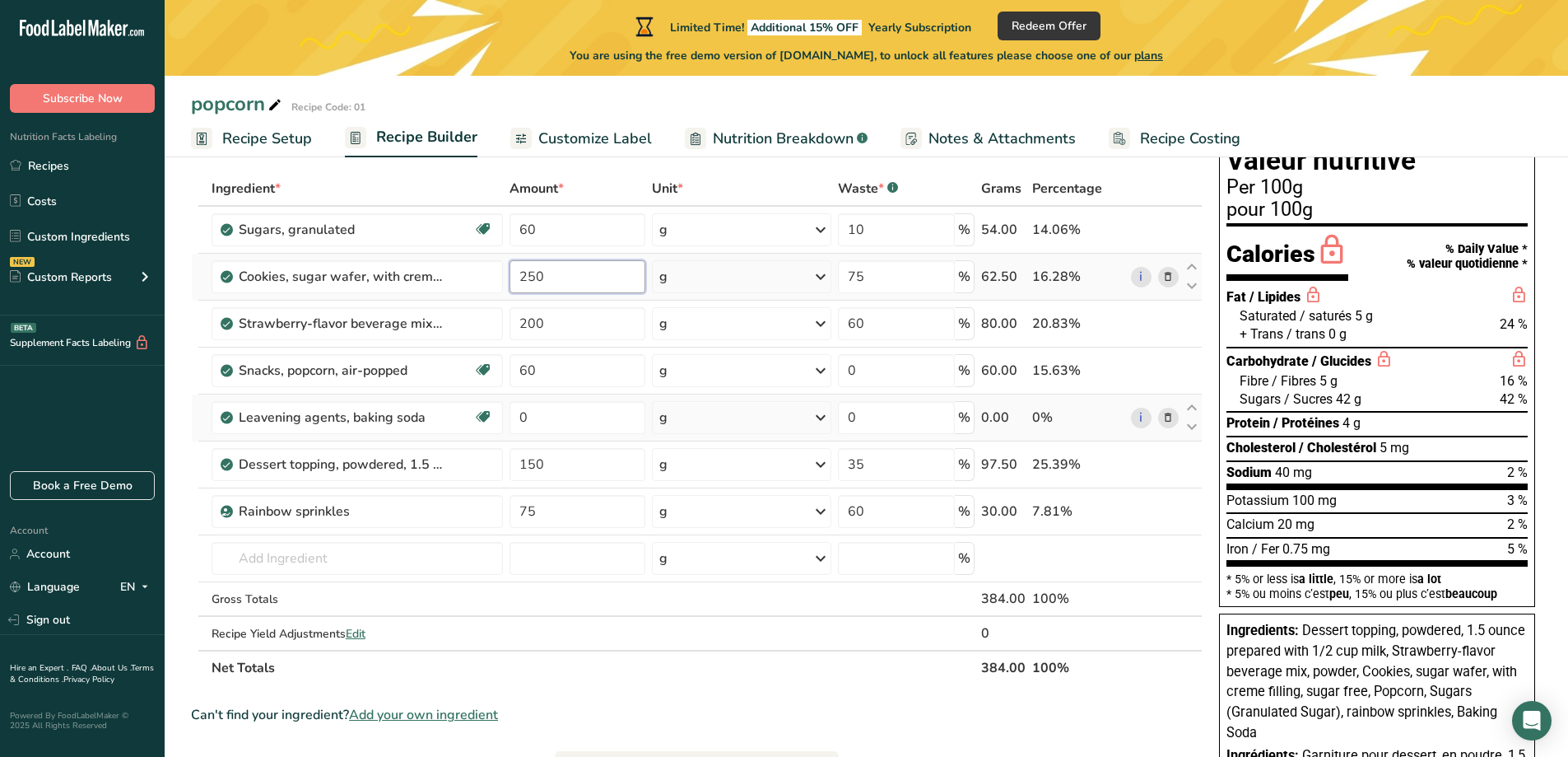
drag, startPoint x: 556, startPoint y: 271, endPoint x: 505, endPoint y: 273, distance: 51.0
click at [506, 273] on td "250" at bounding box center [577, 277] width 142 height 47
type input "60"
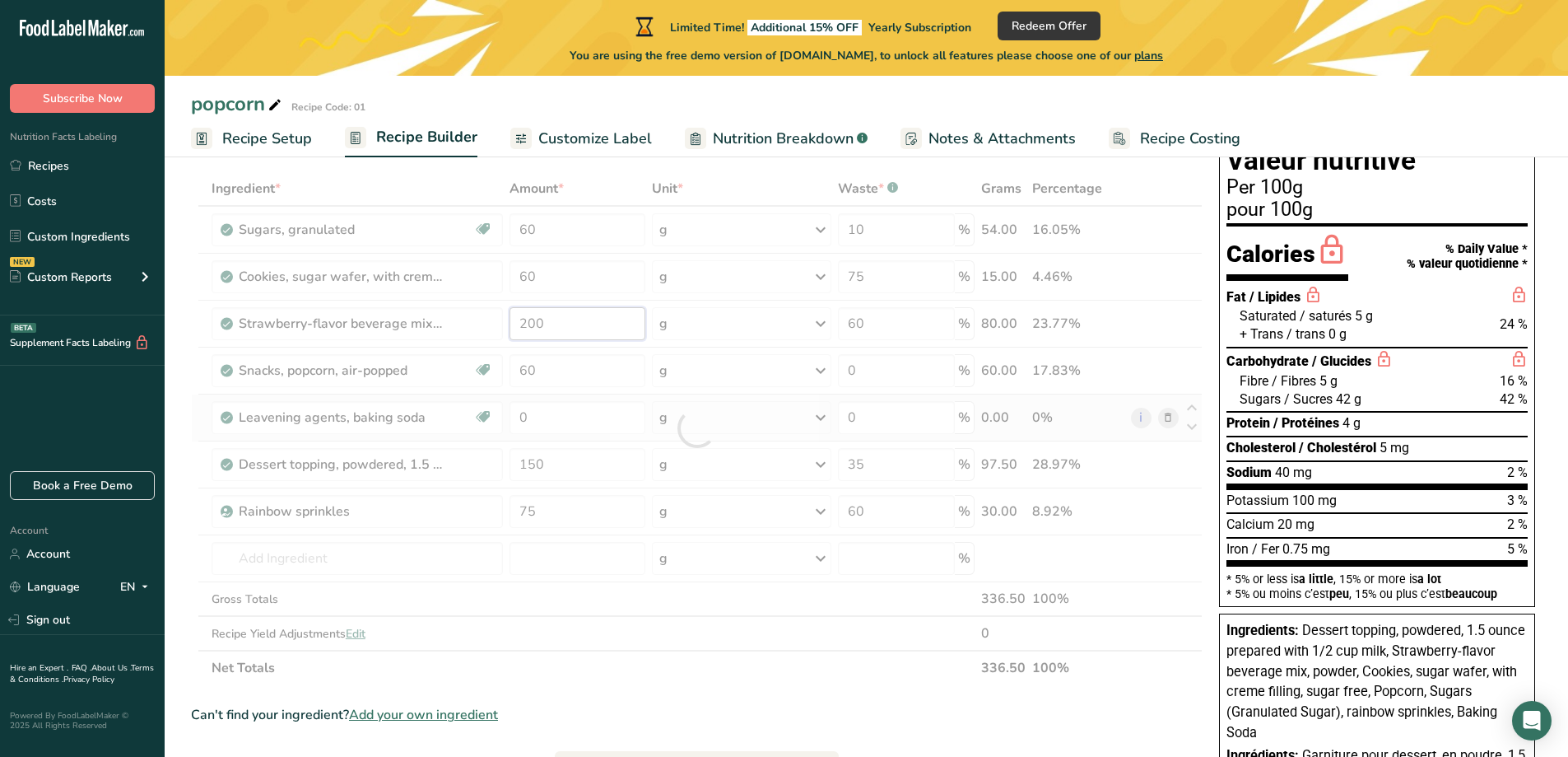
drag, startPoint x: 559, startPoint y: 326, endPoint x: 490, endPoint y: 332, distance: 69.3
click at [490, 332] on div "Ingredient * Amount * Unit * Waste * .a-a{fill:#347362;}.b-a{fill:#fff;} Grams …" at bounding box center [697, 427] width 1012 height 513
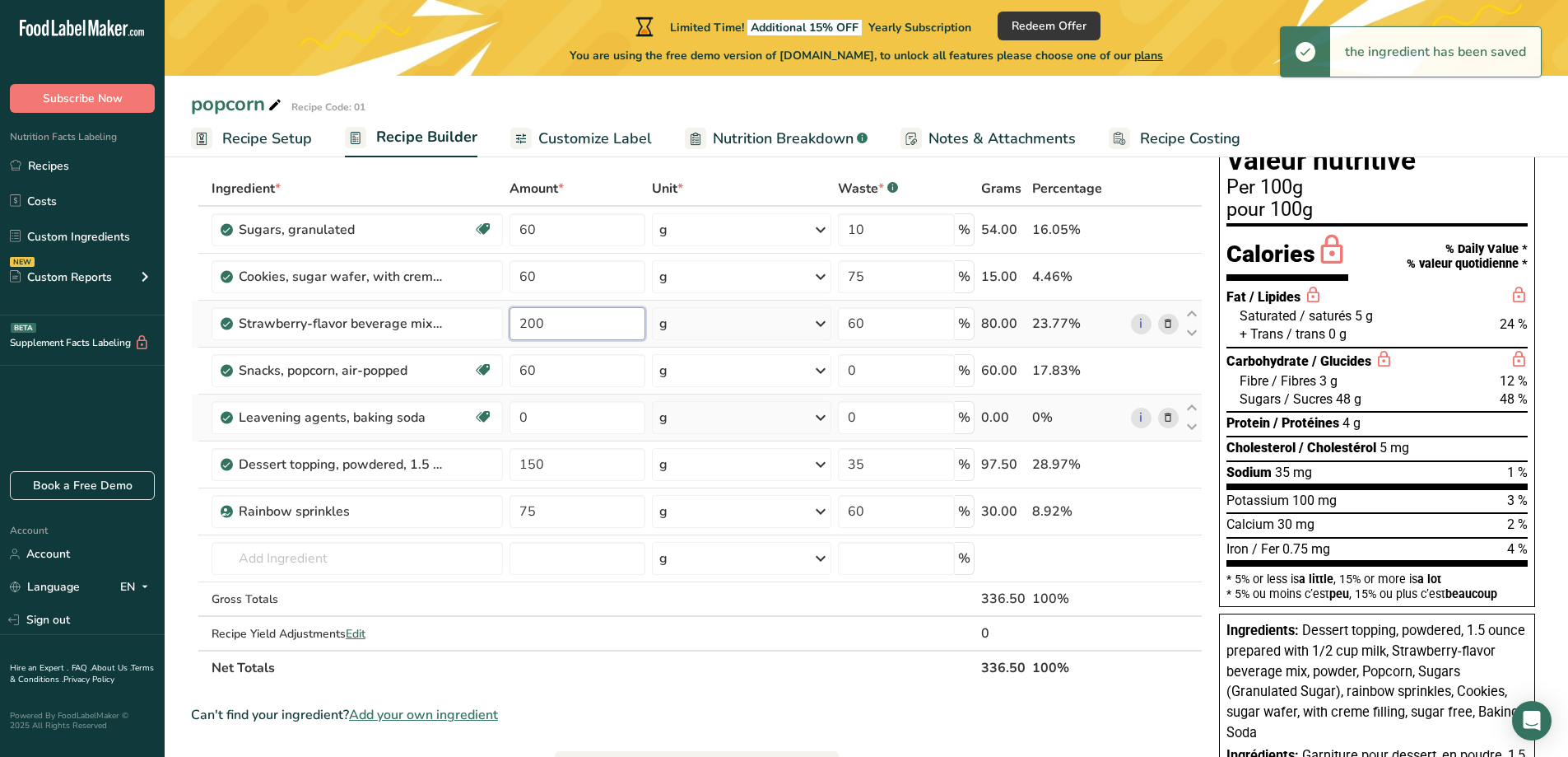
click at [559, 328] on input "200" at bounding box center [578, 323] width 136 height 33
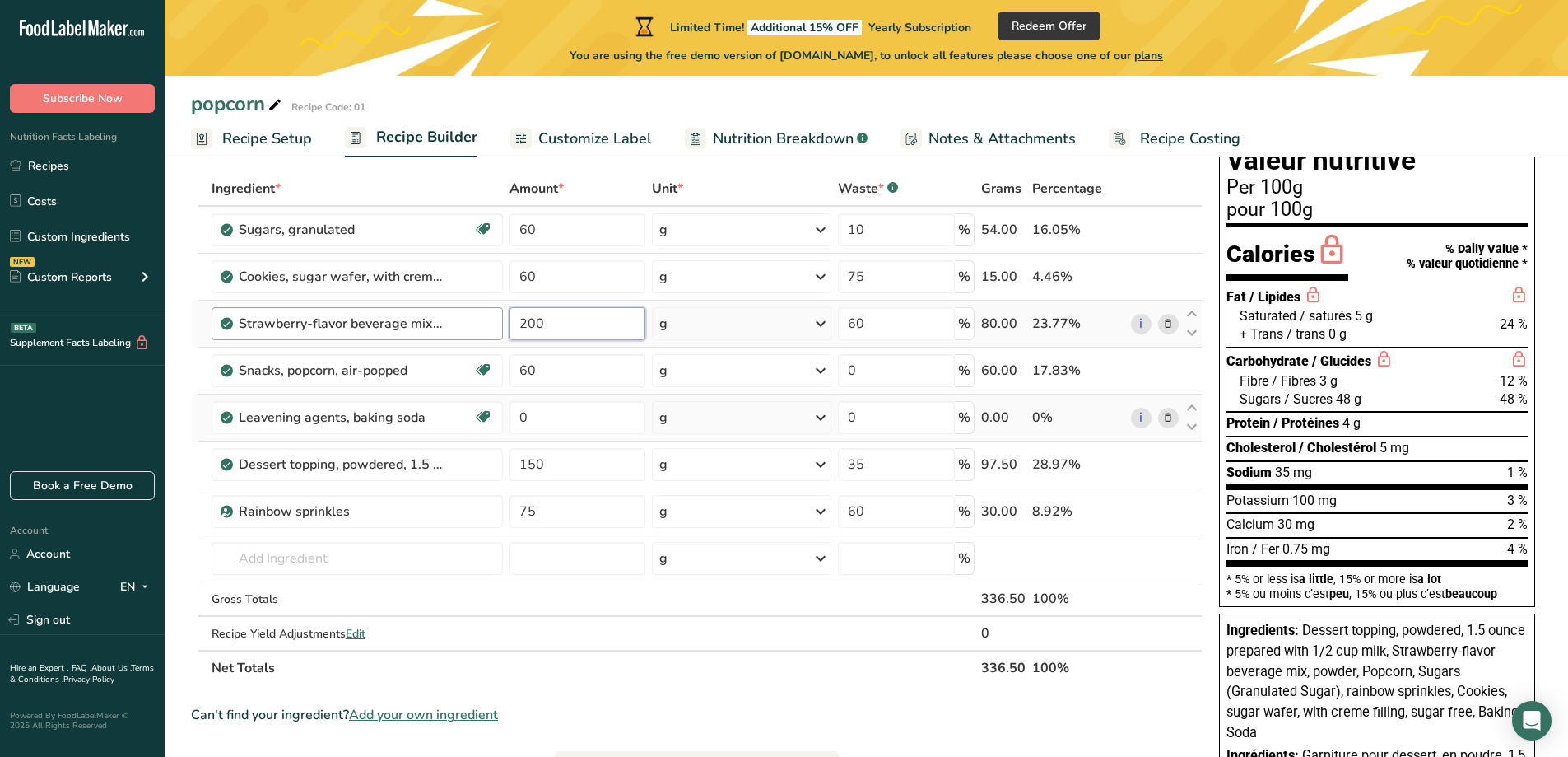
drag, startPoint x: 559, startPoint y: 327, endPoint x: 502, endPoint y: 330, distance: 57.1
click at [504, 330] on tr "Strawberry-flavor beverage mix, powder 200 g Portions 1 serving (2-3 heaping ts…" at bounding box center [697, 324] width 1010 height 47
type input "50"
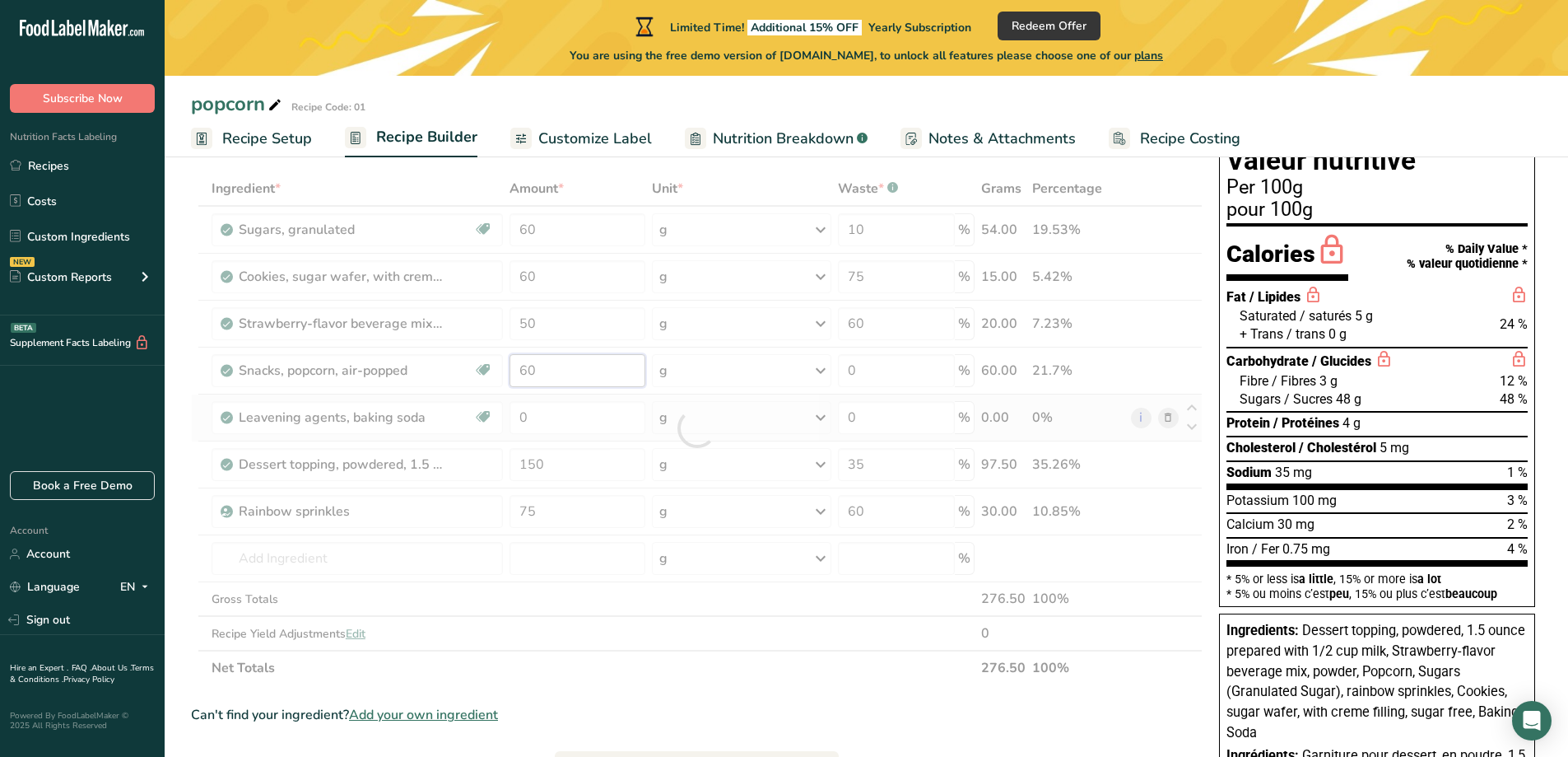
drag, startPoint x: 550, startPoint y: 366, endPoint x: 482, endPoint y: 376, distance: 68.7
click at [482, 376] on div "Ingredient * Amount * Unit * Waste * .a-a{fill:#347362;}.b-a{fill:#fff;} Grams …" at bounding box center [697, 427] width 1012 height 513
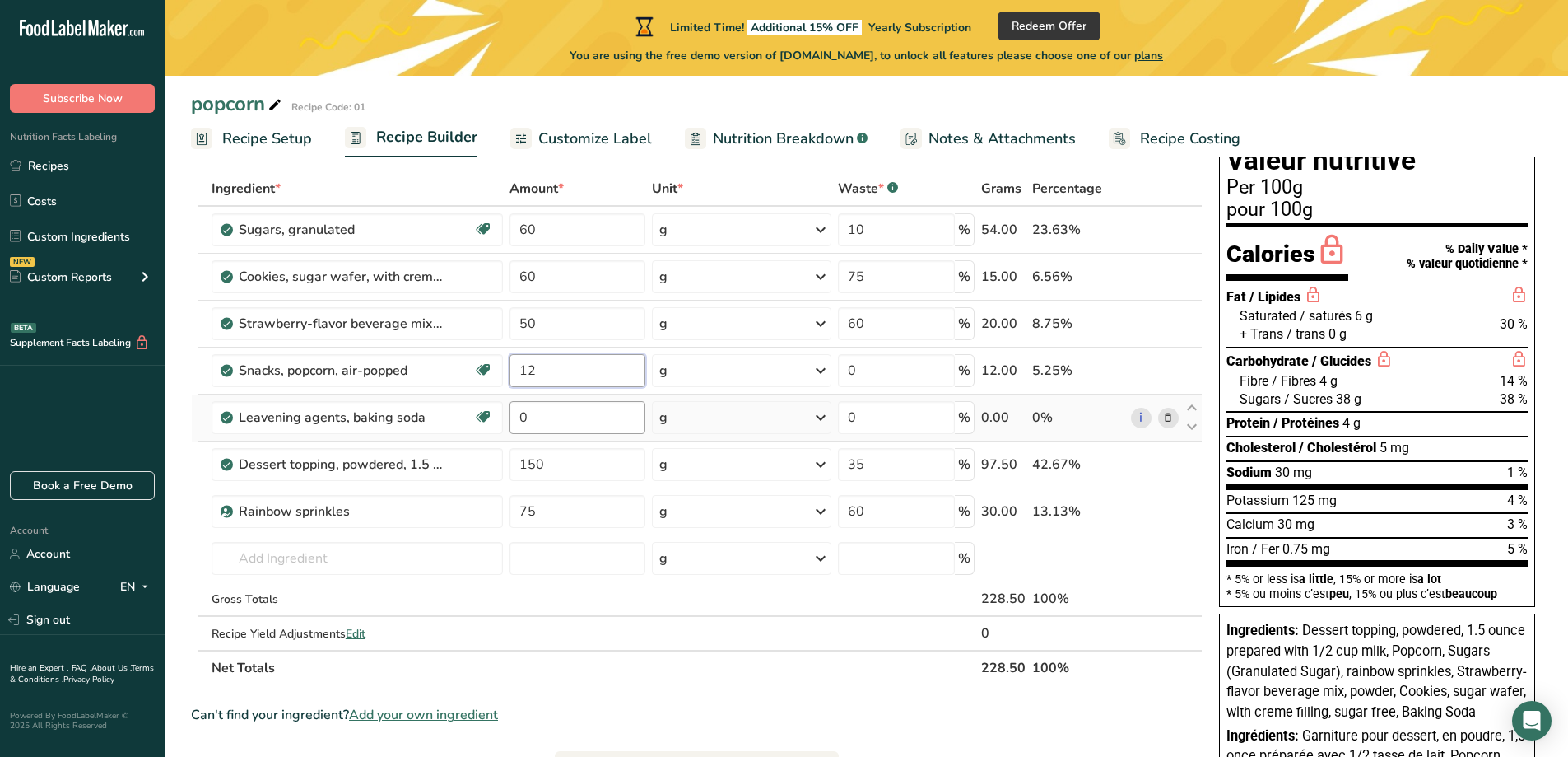
type input "12"
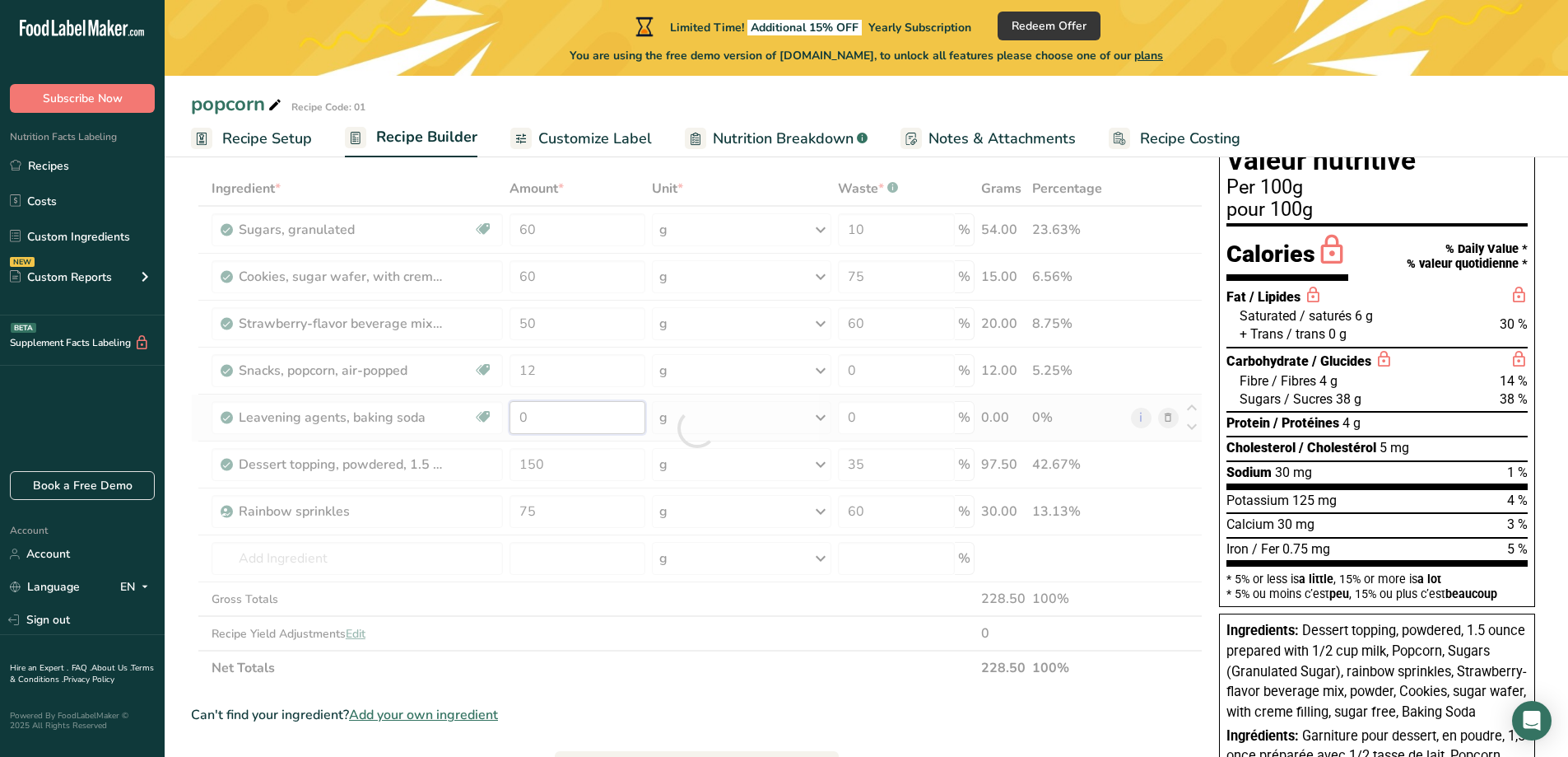
click at [550, 411] on div "Ingredient * Amount * Unit * Waste * .a-a{fill:#347362;}.b-a{fill:#fff;} Grams …" at bounding box center [697, 427] width 1012 height 513
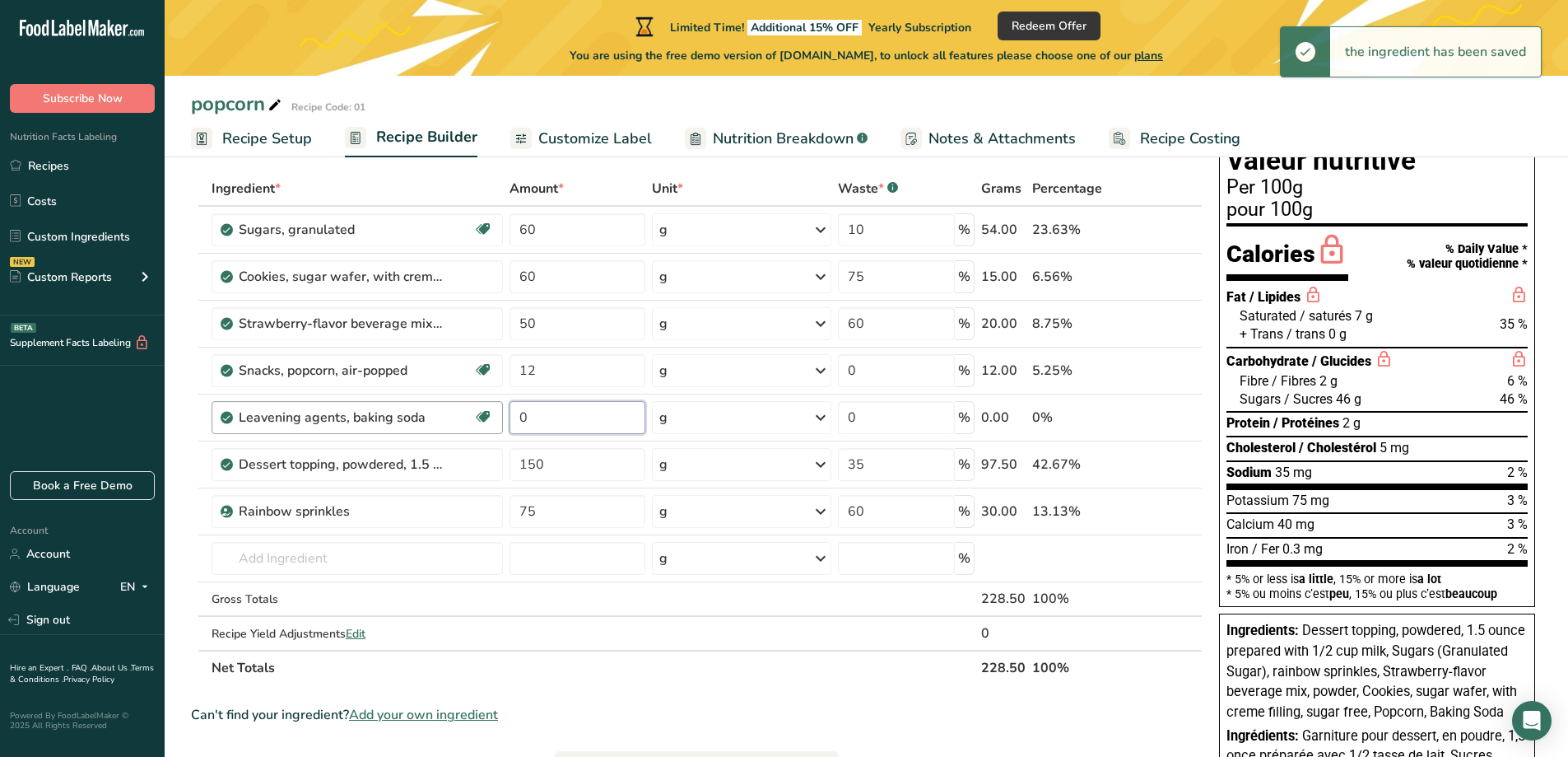
drag, startPoint x: 521, startPoint y: 417, endPoint x: 495, endPoint y: 419, distance: 26.1
click at [495, 419] on tr "Leavening agents, baking soda Dairy free Gluten free Vegan Vegetarian Soy free …" at bounding box center [697, 418] width 1010 height 47
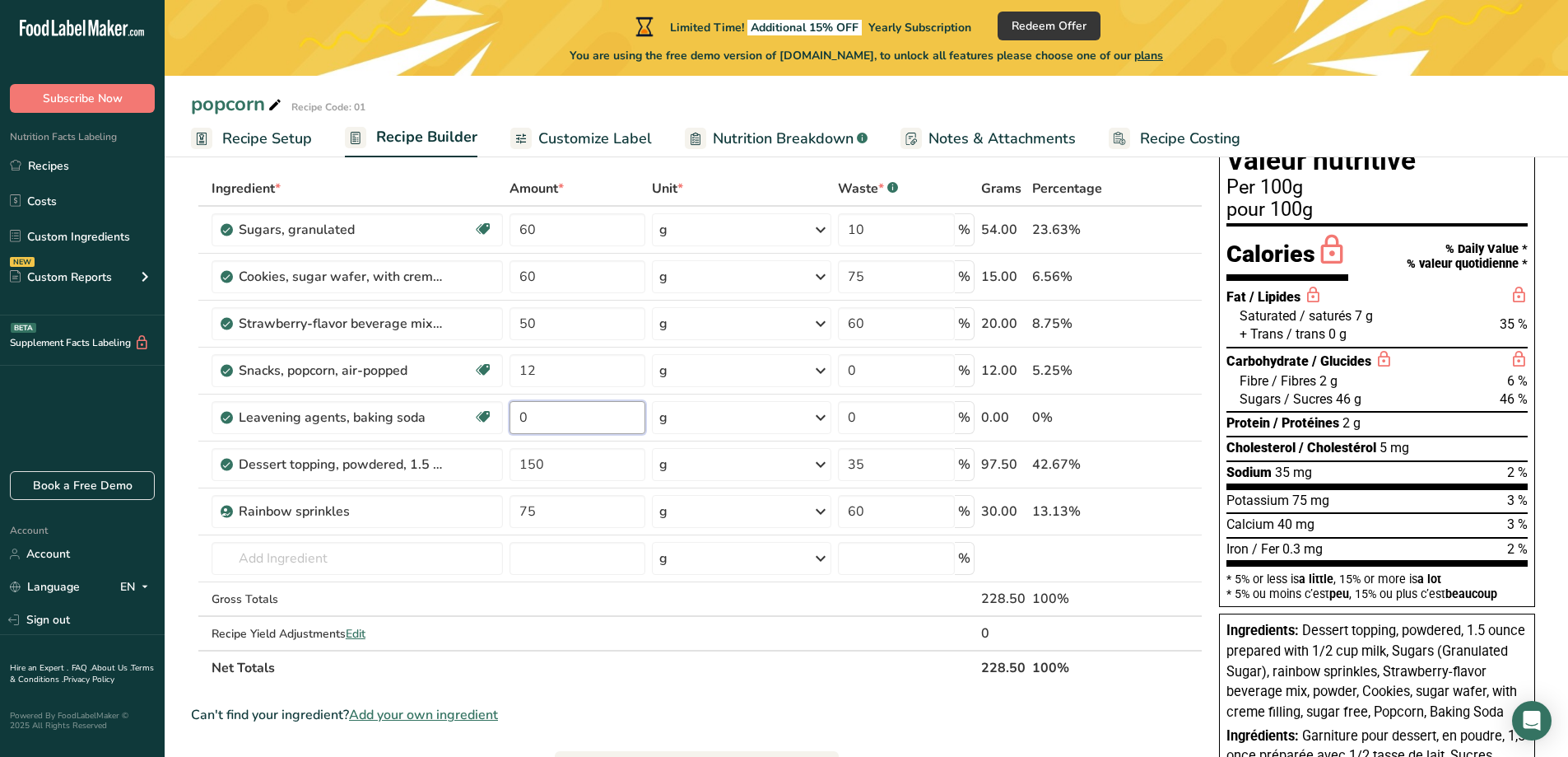
type input "2"
type input "15"
click at [558, 459] on div "Ingredient * Amount * Unit * Waste * .a-a{fill:#347362;}.b-a{fill:#fff;} Grams …" at bounding box center [697, 427] width 1012 height 513
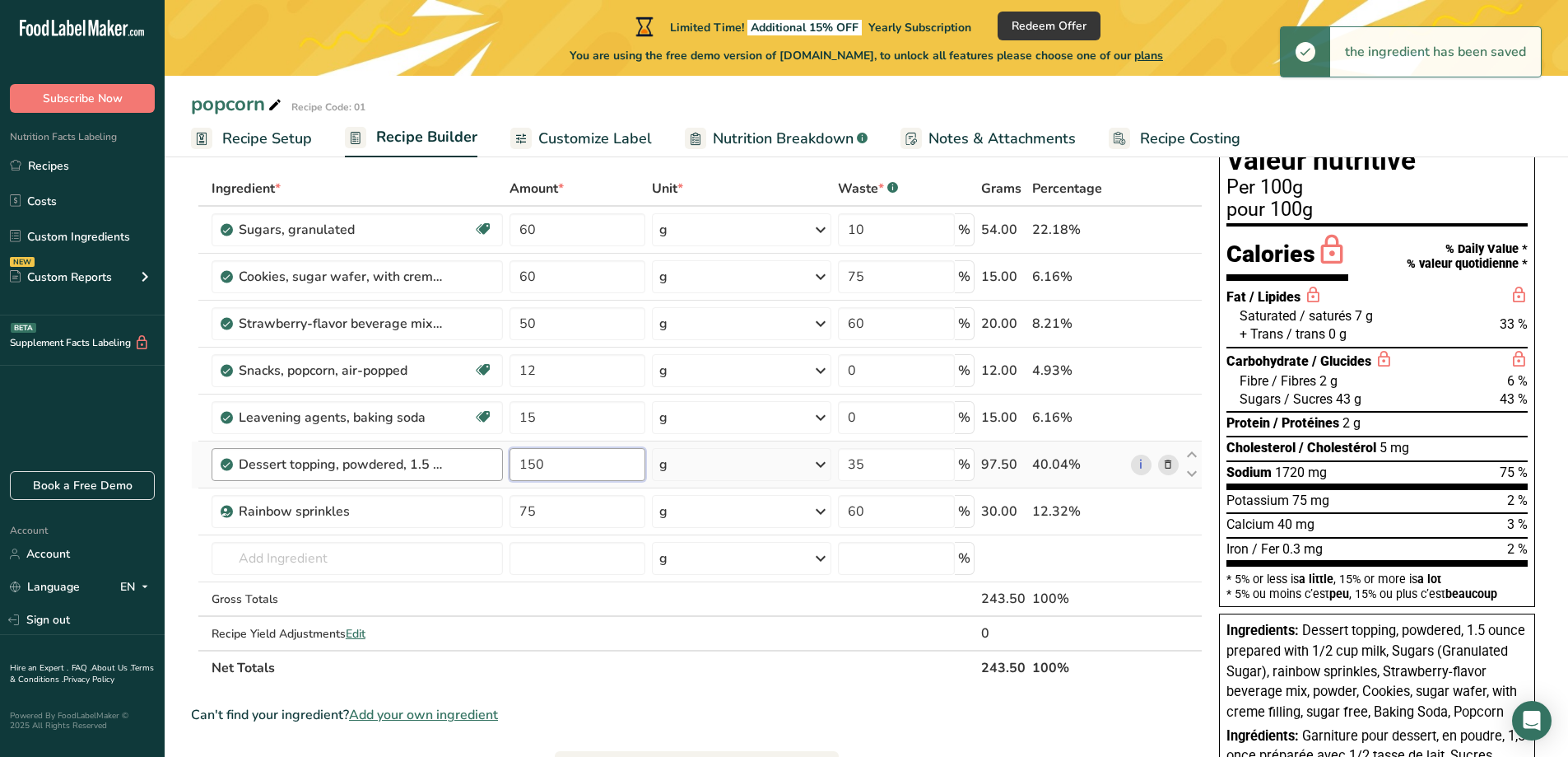
drag, startPoint x: 558, startPoint y: 459, endPoint x: 487, endPoint y: 460, distance: 71.0
click at [487, 460] on tr "Dessert topping, powdered, 1.5 ounce prepared with 1/2 cup milk 150 g Portions …" at bounding box center [697, 465] width 1010 height 47
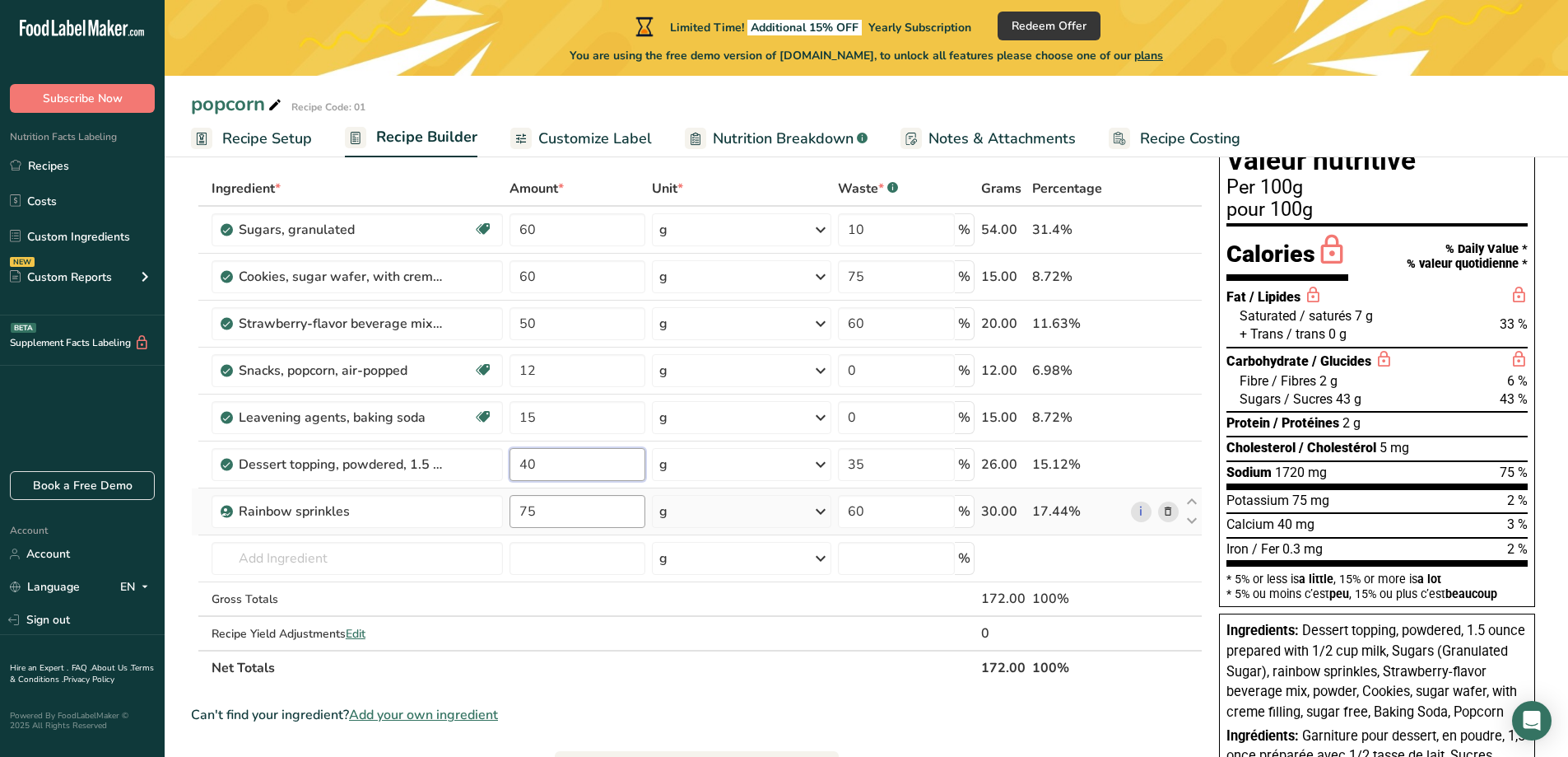
type input "40"
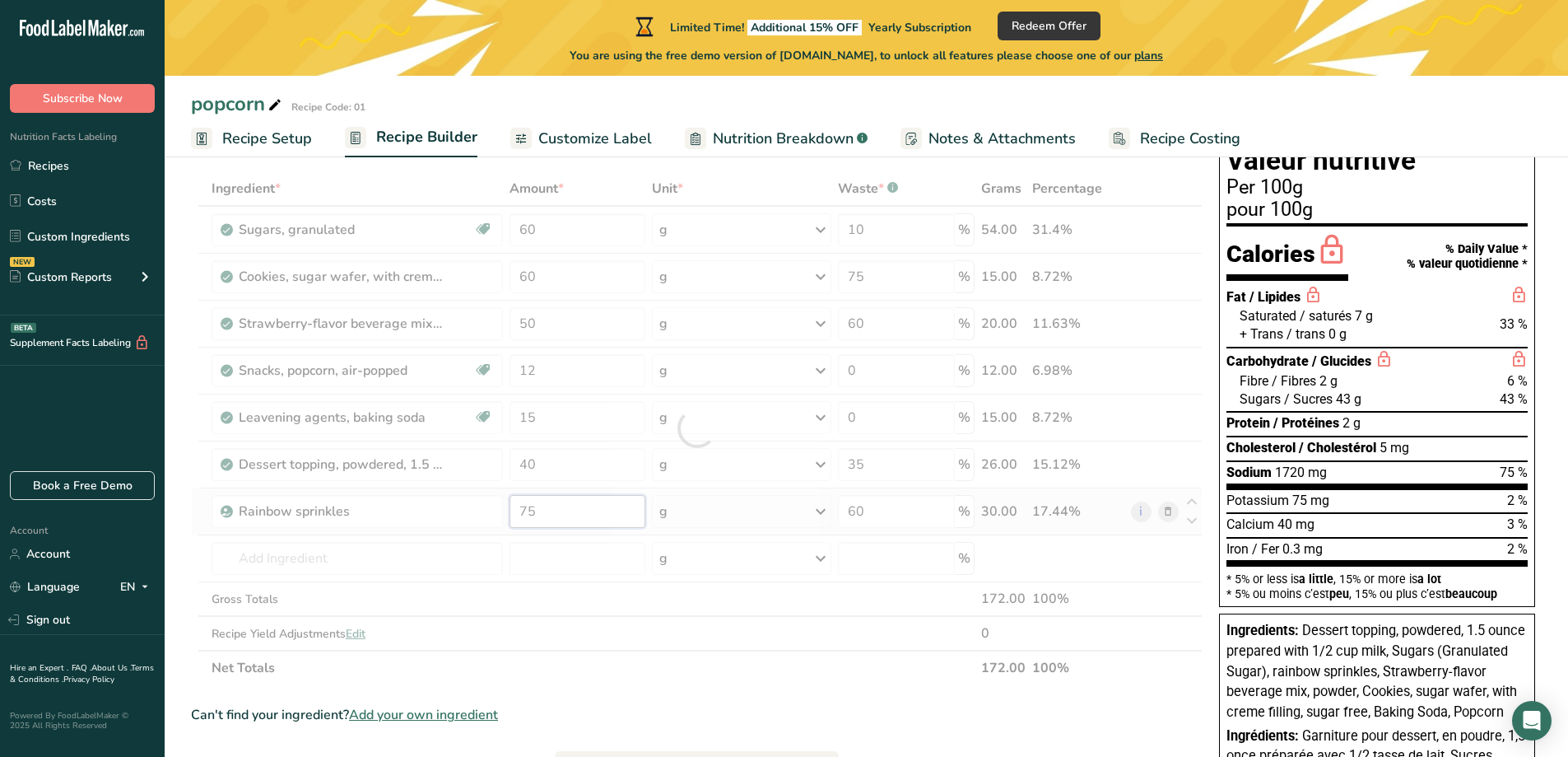
click at [553, 518] on div "Ingredient * Amount * Unit * Waste * .a-a{fill:#347362;}.b-a{fill:#fff;} Grams …" at bounding box center [697, 427] width 1012 height 513
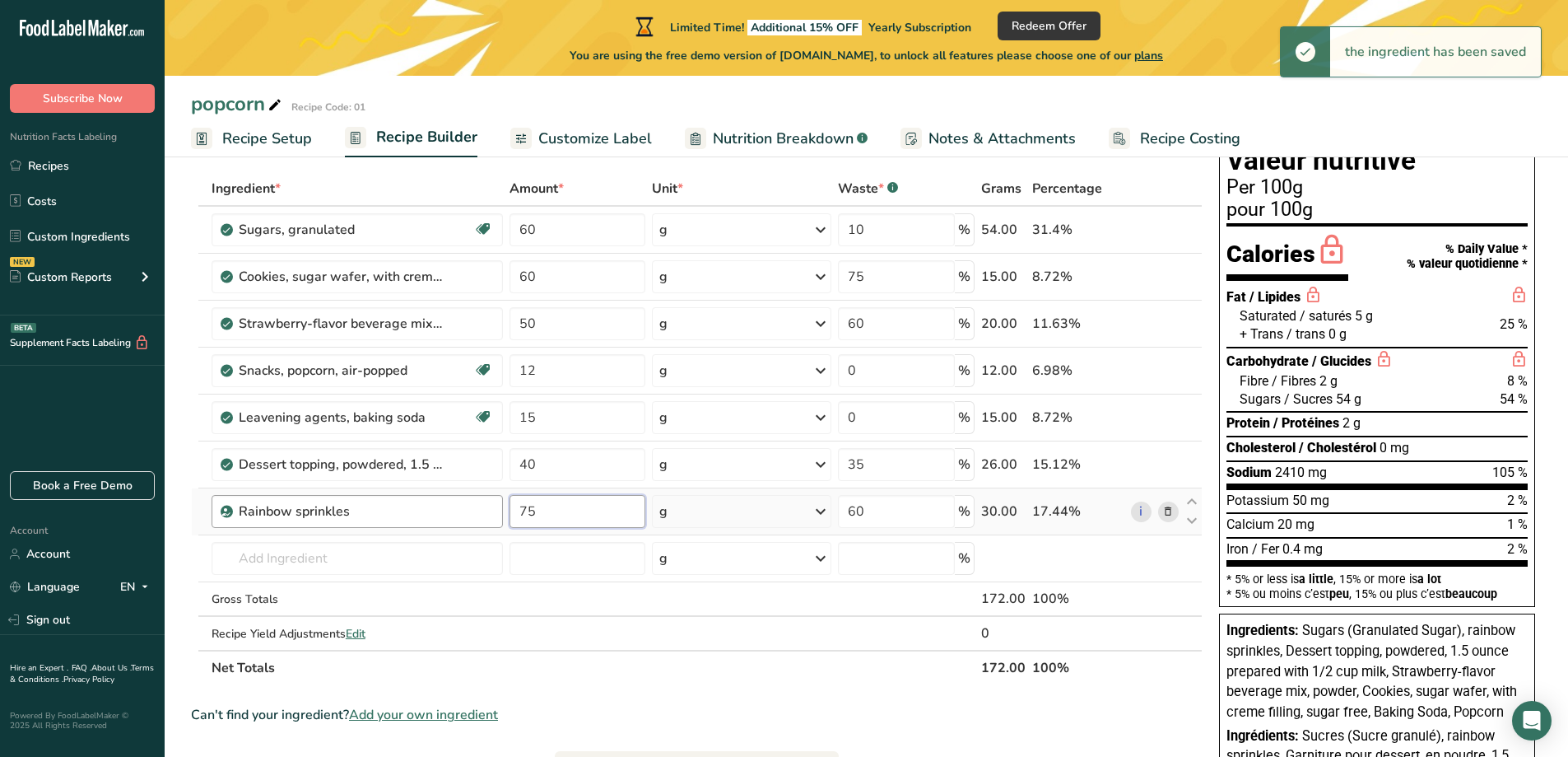
drag, startPoint x: 553, startPoint y: 513, endPoint x: 472, endPoint y: 519, distance: 81.2
click at [472, 519] on tr "Rainbow sprinkles 75 g Weight Units g kg mg See more Volume Units l Volume unit…" at bounding box center [697, 512] width 1010 height 47
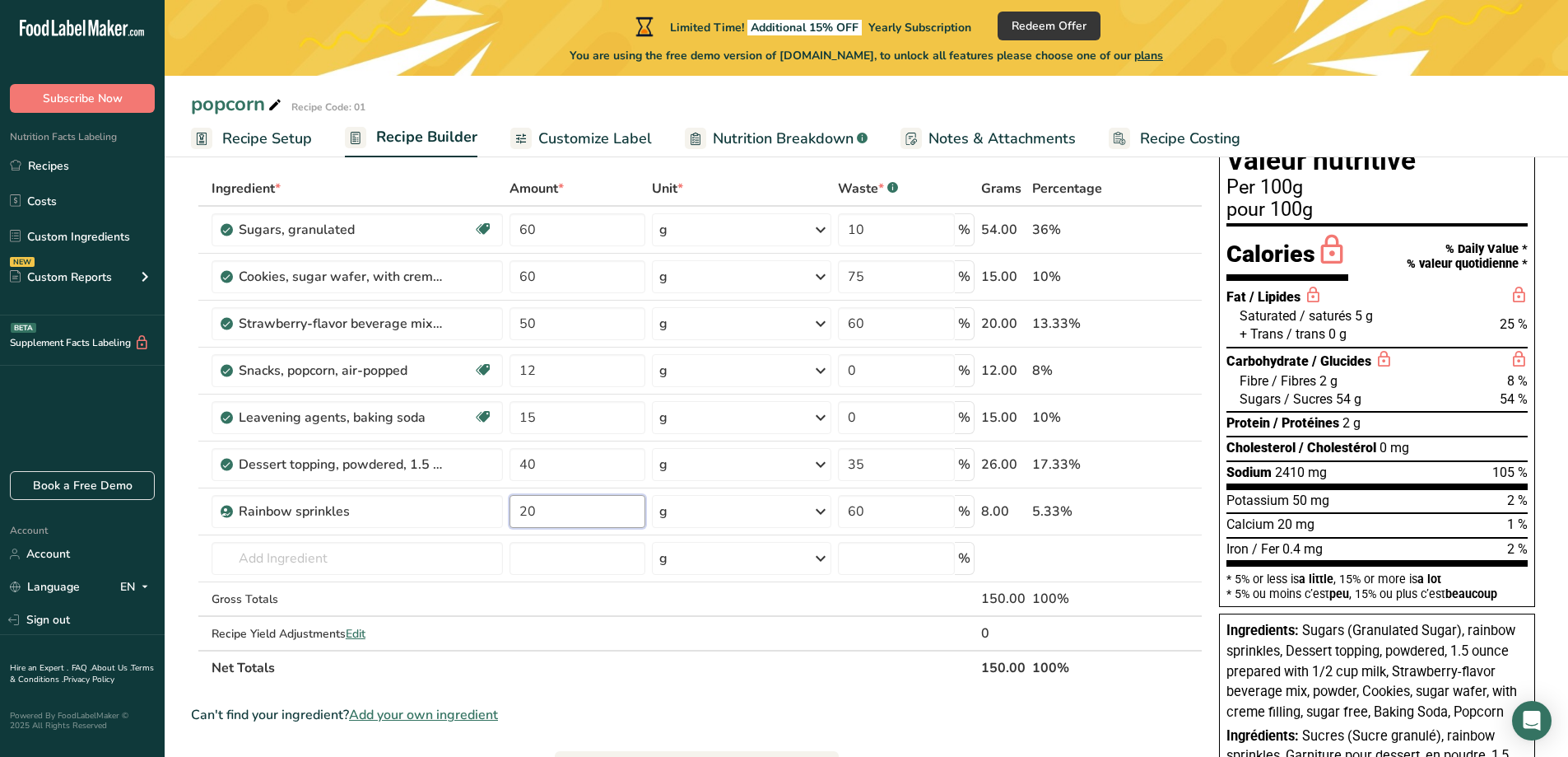
type input "20"
click at [713, 677] on div "Ingredient * Amount * Unit * Waste * .a-a{fill:#347362;}.b-a{fill:#fff;} Grams …" at bounding box center [697, 427] width 1012 height 513
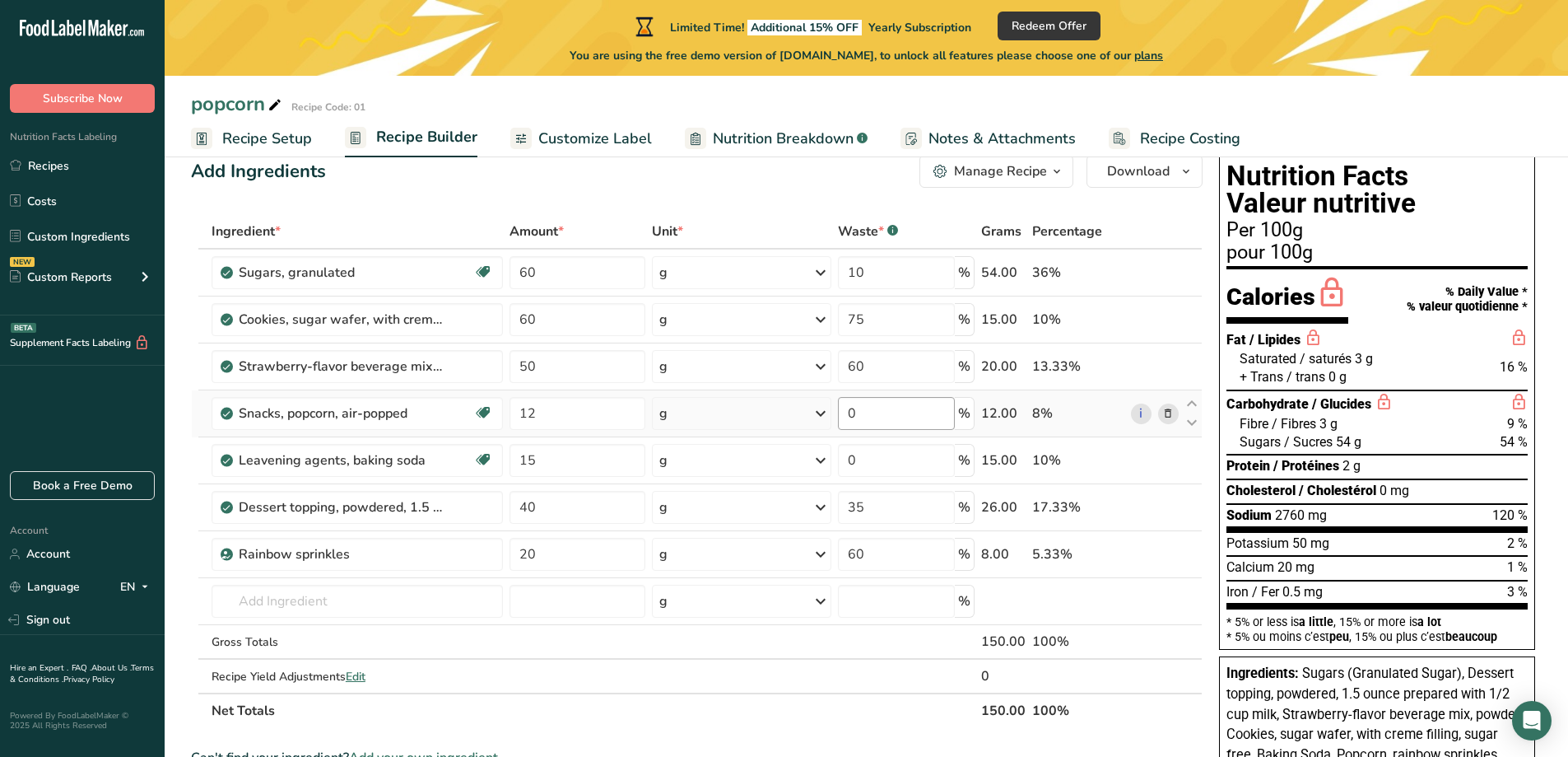
scroll to position [0, 0]
